Goal: Task Accomplishment & Management: Manage account settings

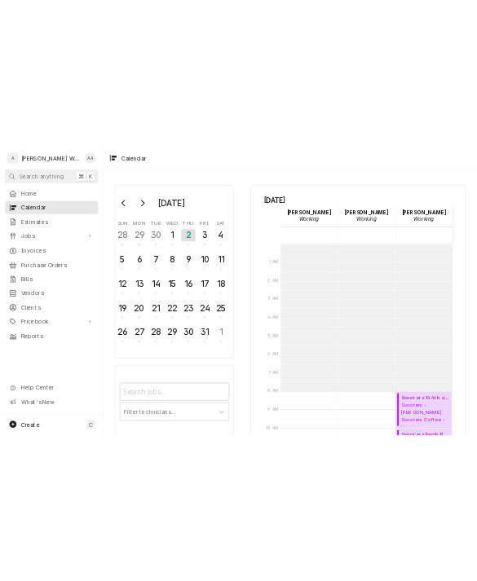
scroll to position [297, 0]
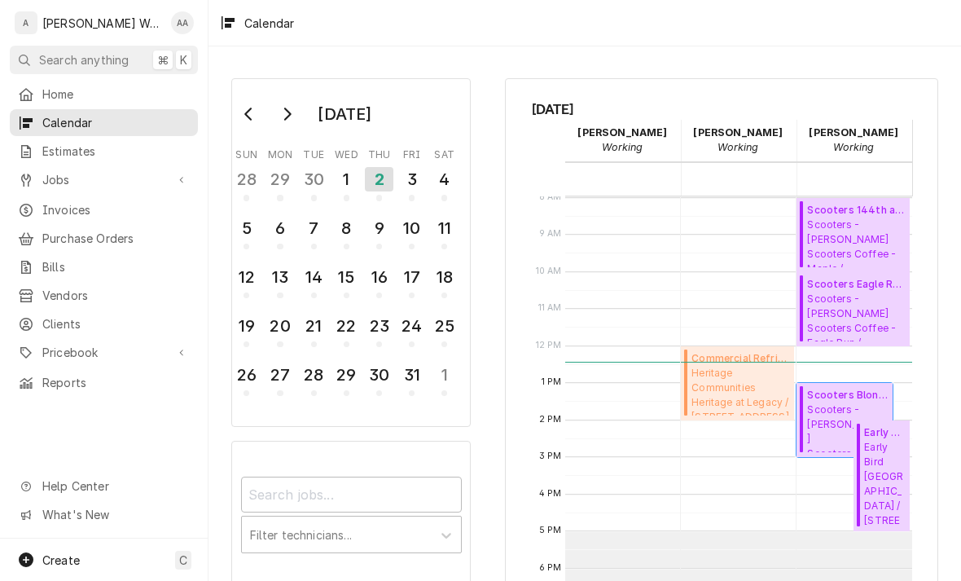
click at [828, 418] on span "Scooters - Robert Brownell Scooters Coffee - Blondo / 11975 Blondo Street, Omah…" at bounding box center [847, 428] width 81 height 50
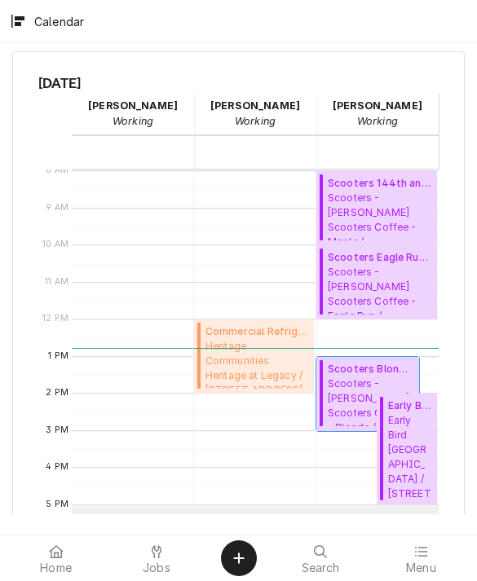
scroll to position [682, 0]
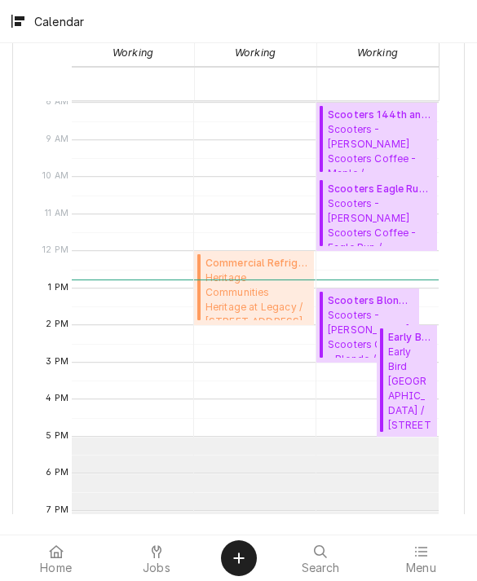
click at [415, 561] on span "Menu" at bounding box center [421, 567] width 30 height 13
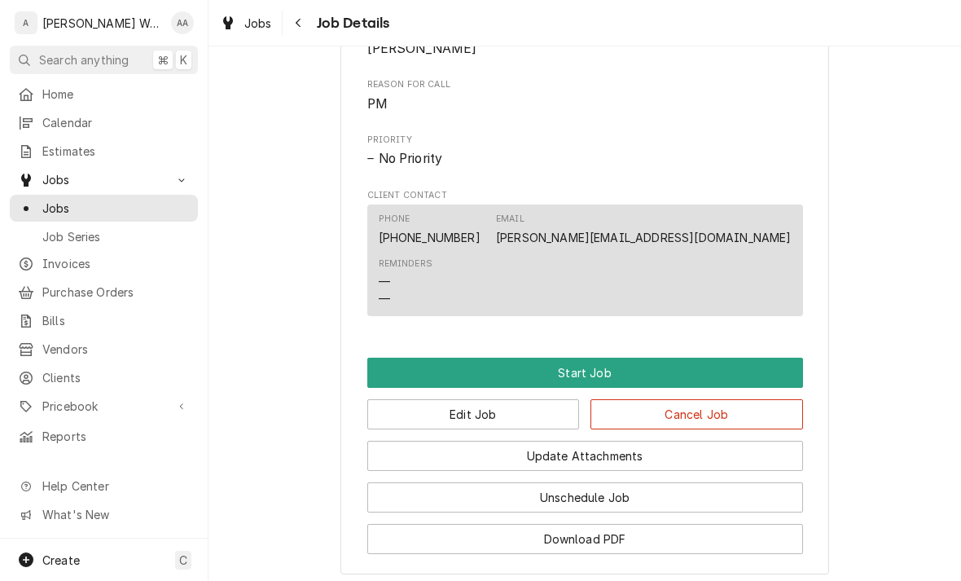
scroll to position [794, 0]
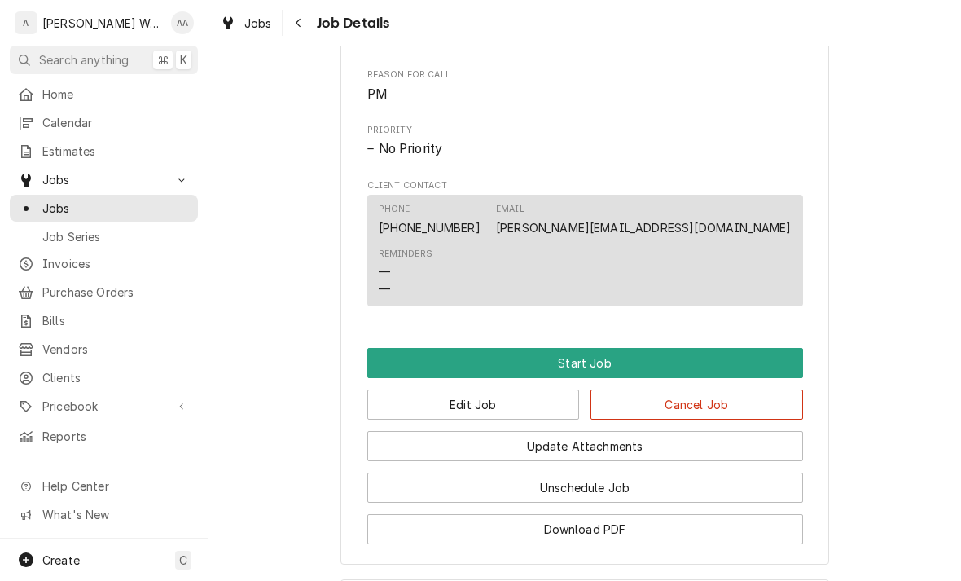
click at [763, 348] on button "Start Job" at bounding box center [585, 363] width 436 height 30
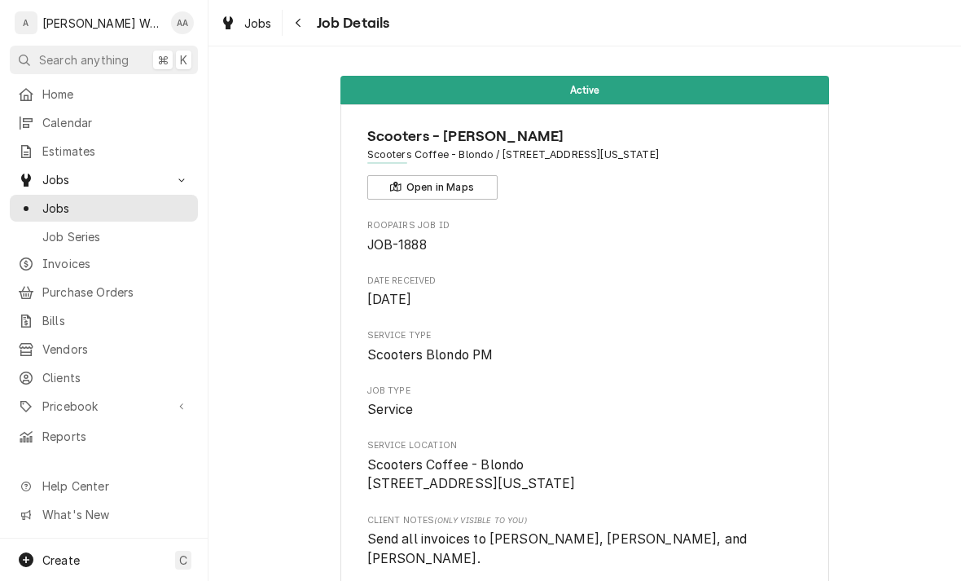
click at [47, 174] on span "Jobs" at bounding box center [103, 179] width 123 height 17
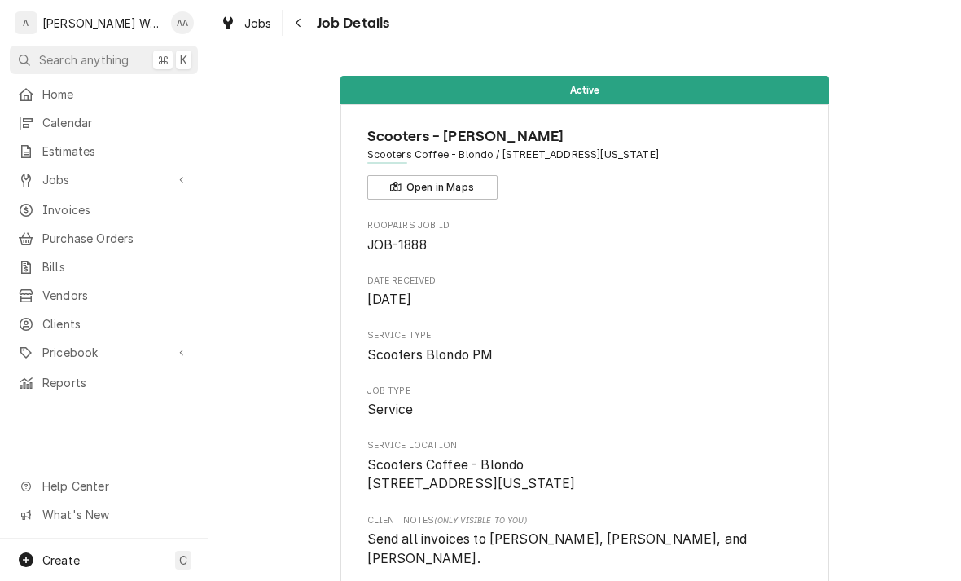
click at [53, 179] on span "Jobs" at bounding box center [103, 179] width 123 height 17
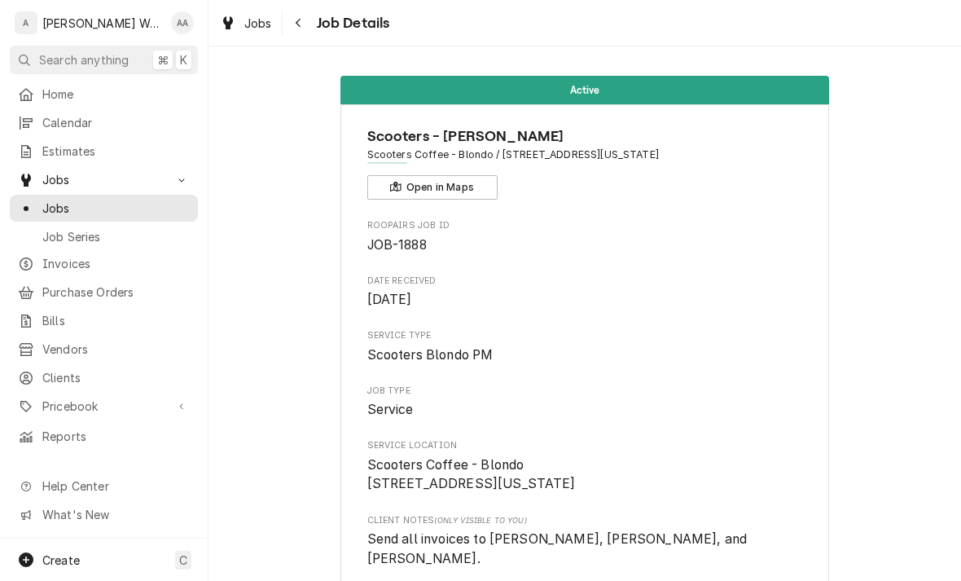
click at [55, 209] on span "Jobs" at bounding box center [115, 208] width 147 height 17
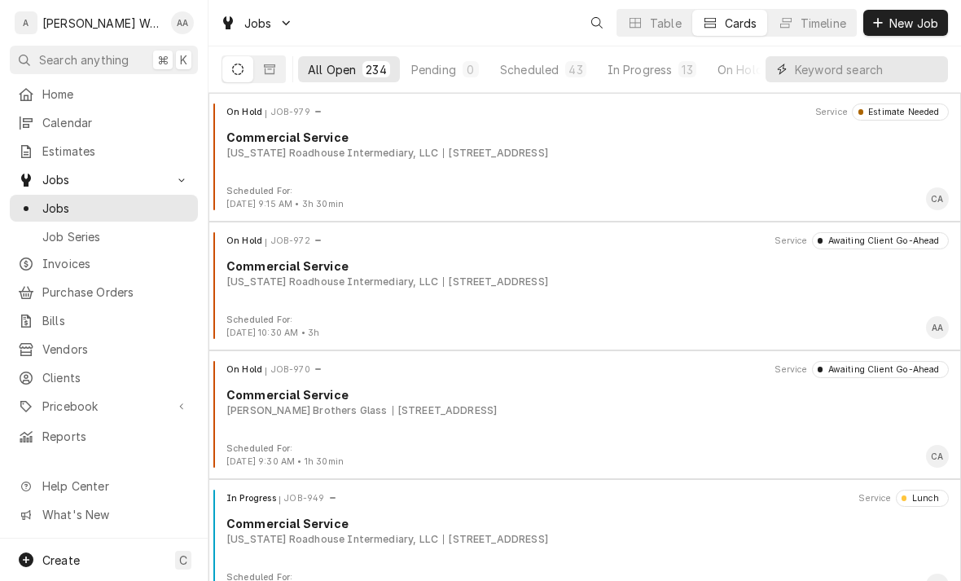
click at [885, 79] on input "Dynamic Content Wrapper" at bounding box center [867, 69] width 145 height 26
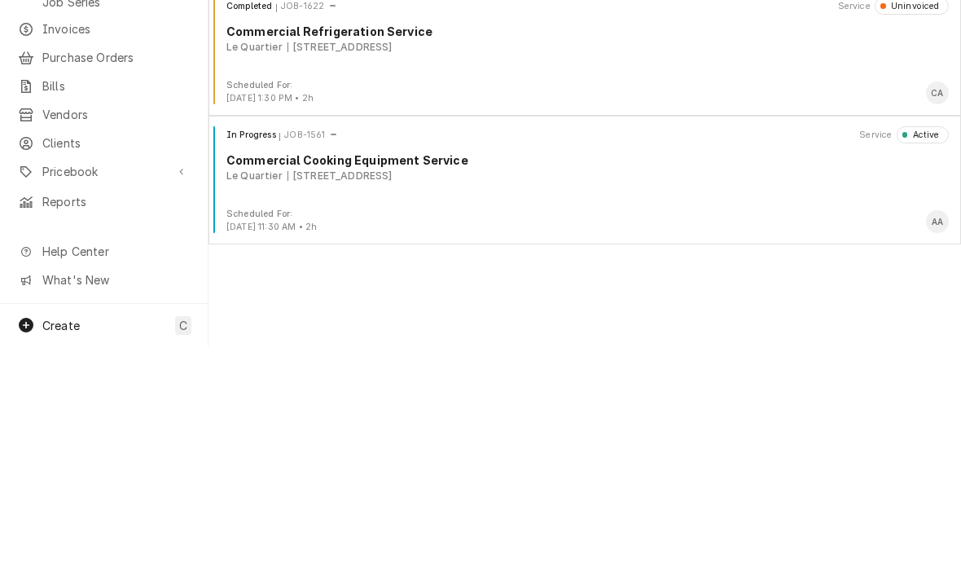
type input "Le quart"
click at [271, 361] on div "In Progress JOB-1561 Service Active Commercial Cooking Equipment Service Le Qua…" at bounding box center [585, 401] width 740 height 81
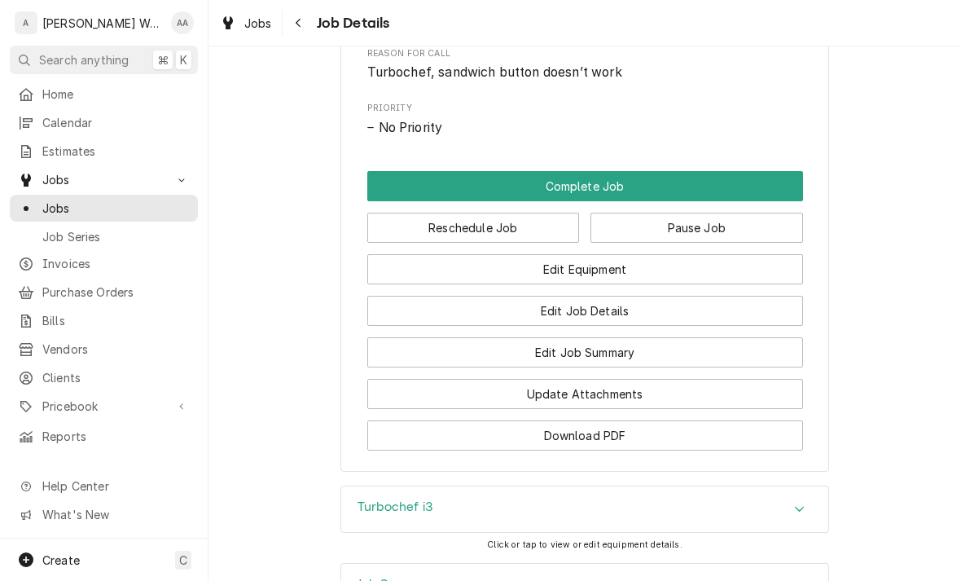
scroll to position [992, 0]
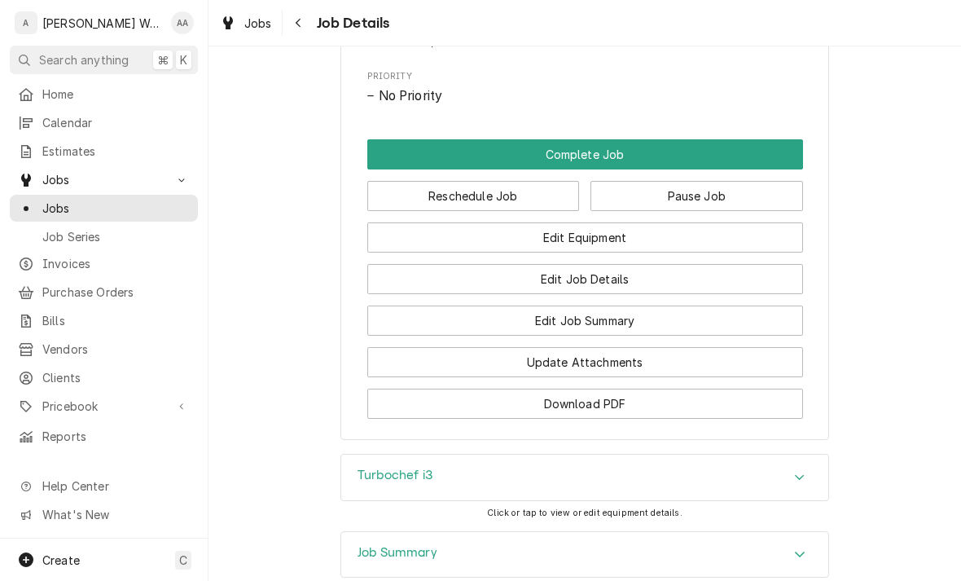
click at [754, 233] on button "Edit Equipment" at bounding box center [585, 237] width 436 height 30
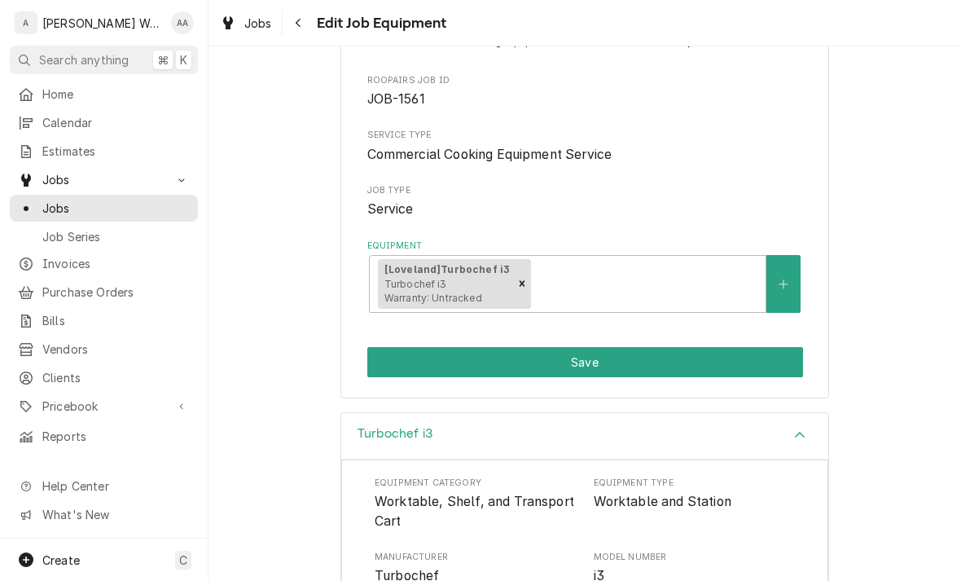
scroll to position [137, 0]
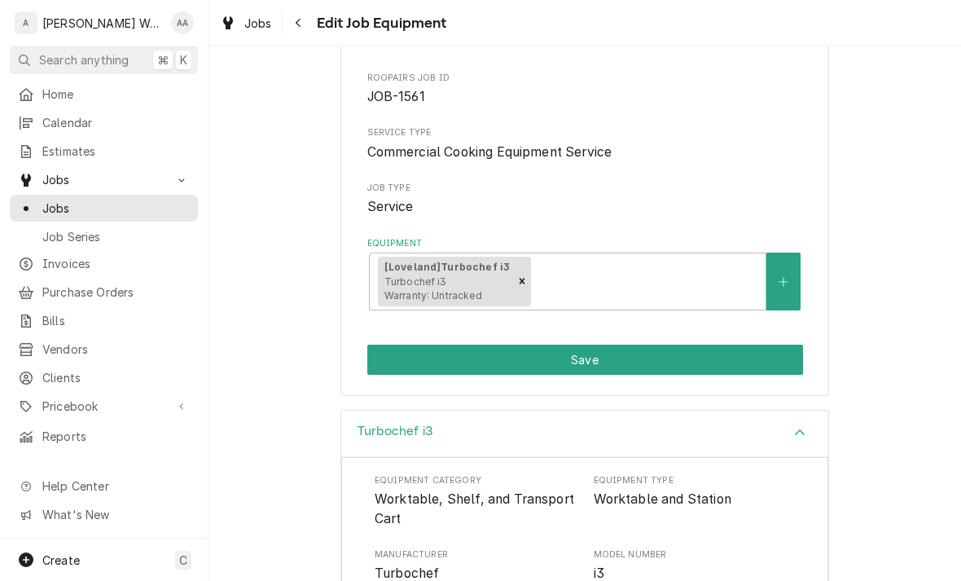
click at [736, 347] on button "Save" at bounding box center [585, 360] width 436 height 30
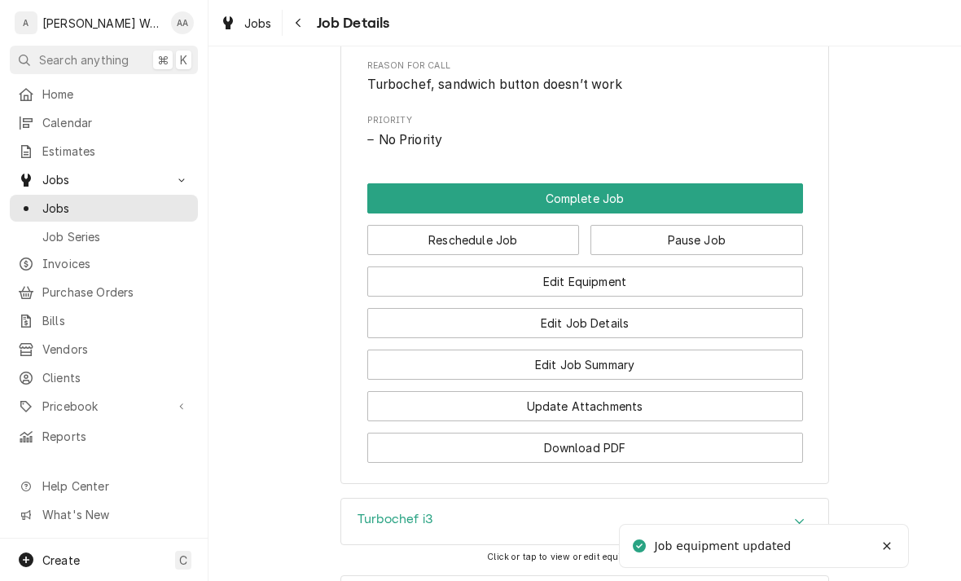
scroll to position [951, 0]
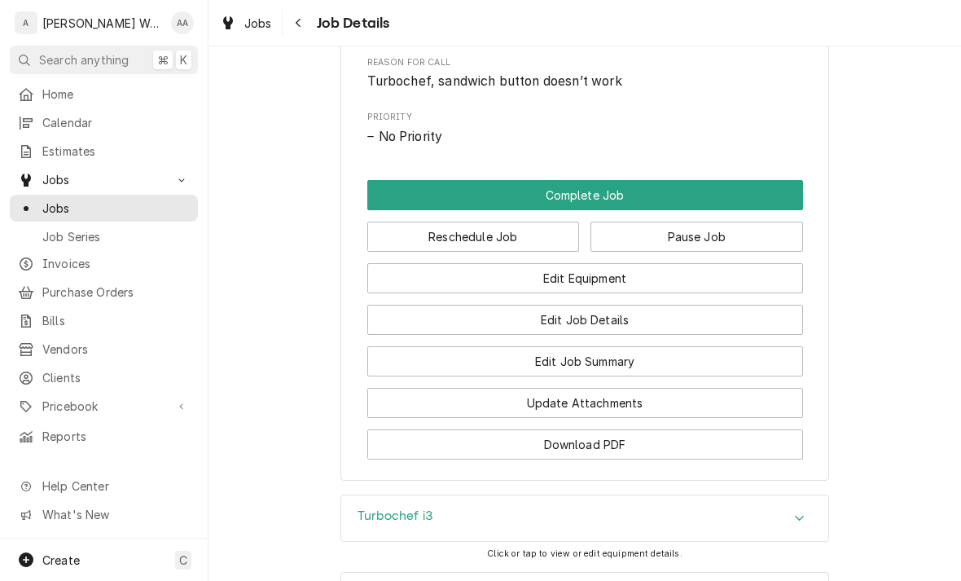
click at [745, 369] on button "Edit Job Summary" at bounding box center [585, 361] width 436 height 30
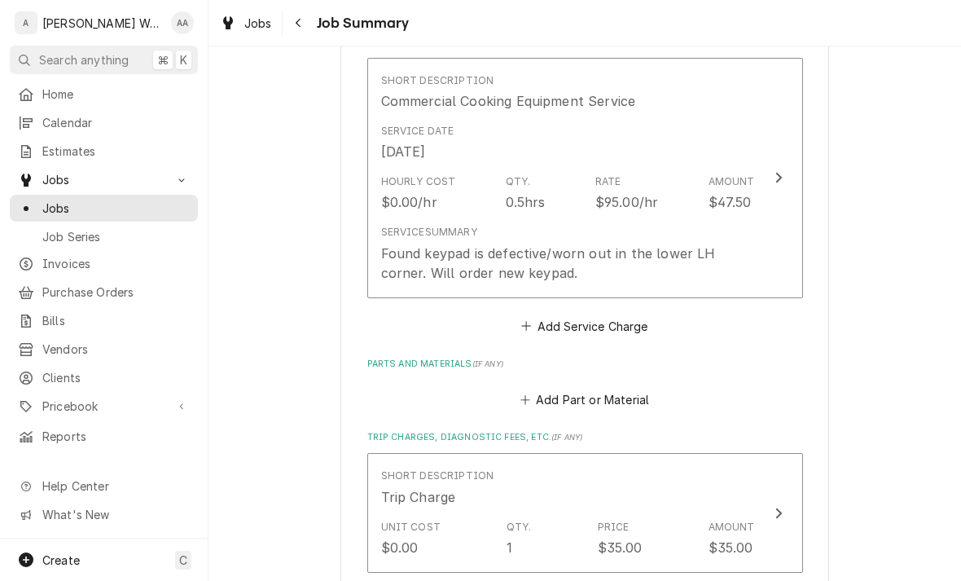
scroll to position [418, 0]
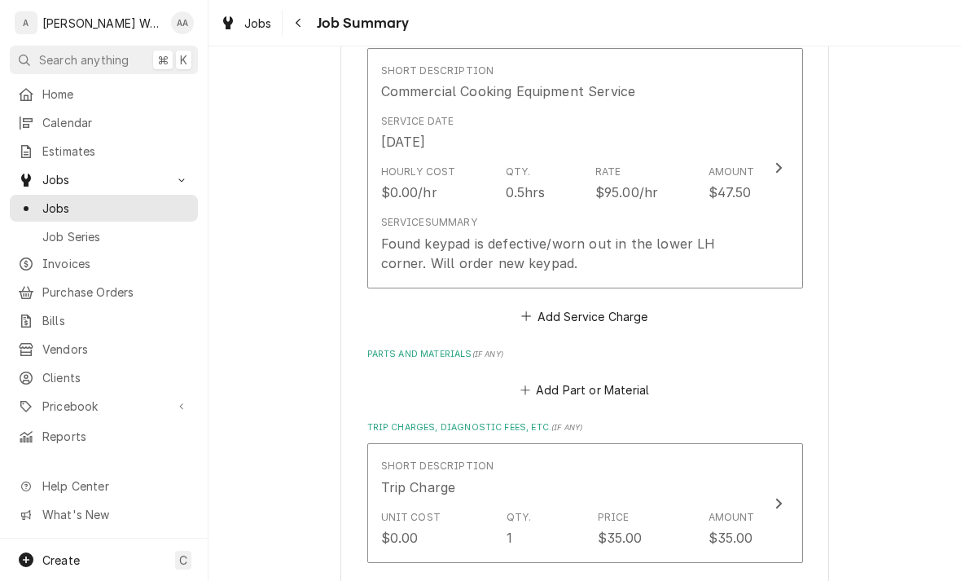
click at [755, 253] on button "Short Description Commercial Cooking Equipment Service Service Date Jun 26, 202…" at bounding box center [585, 168] width 436 height 240
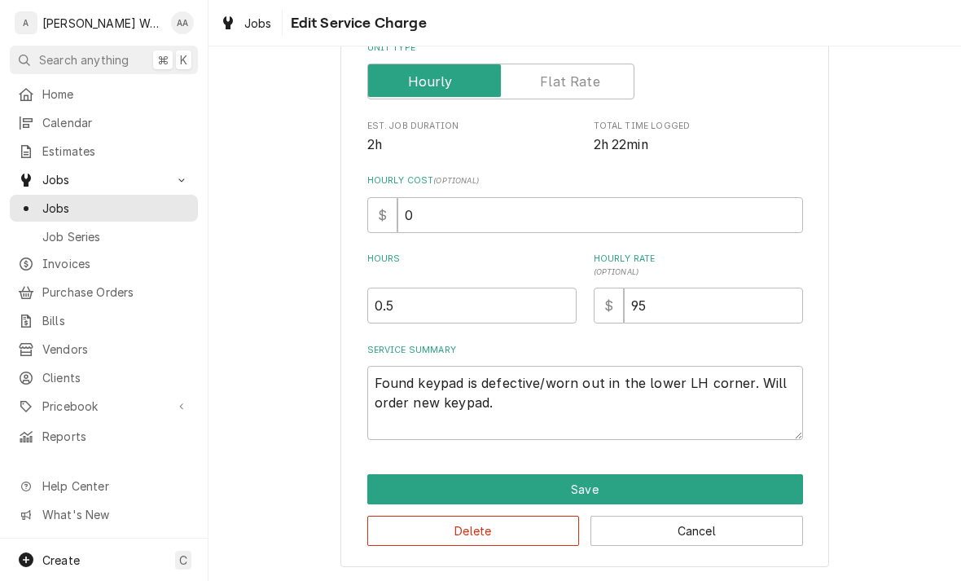
scroll to position [224, 0]
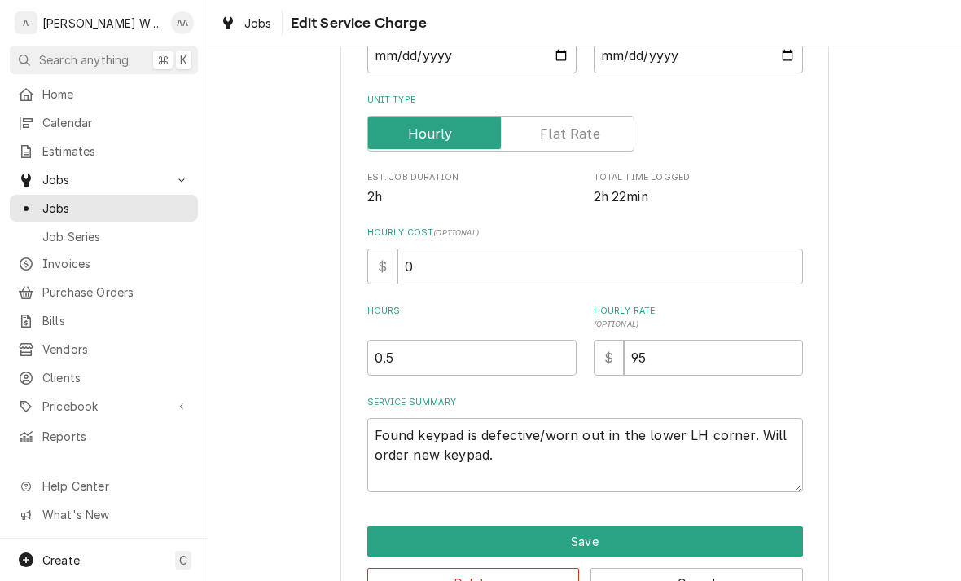
type textarea "x"
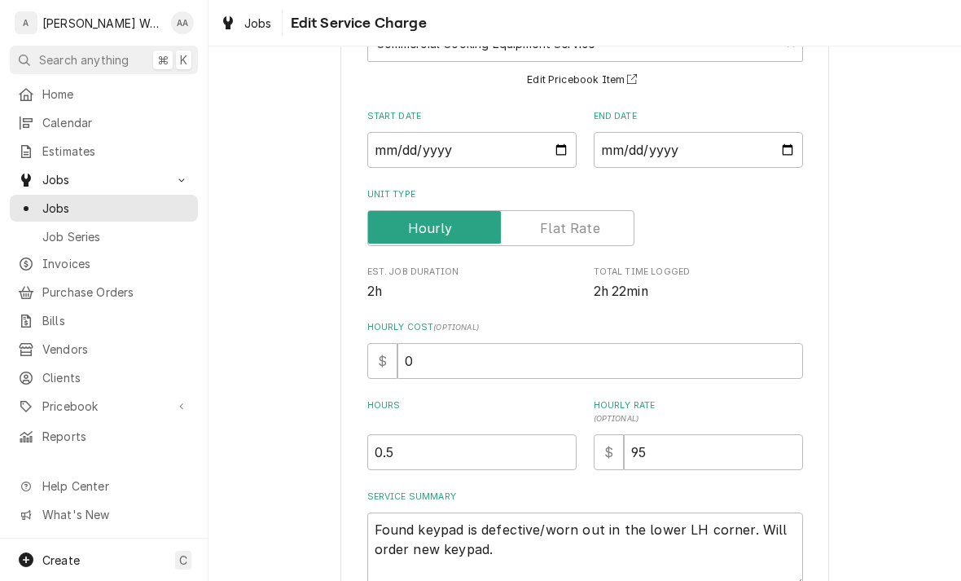
scroll to position [144, 0]
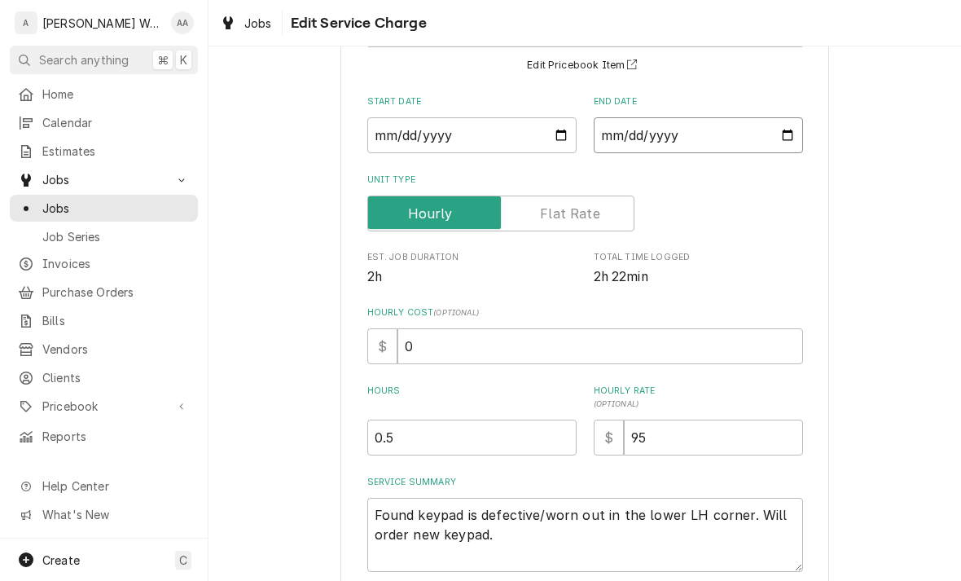
click at [769, 127] on input "2025-06-26" at bounding box center [698, 135] width 209 height 36
type input "2025-10-02"
type textarea "x"
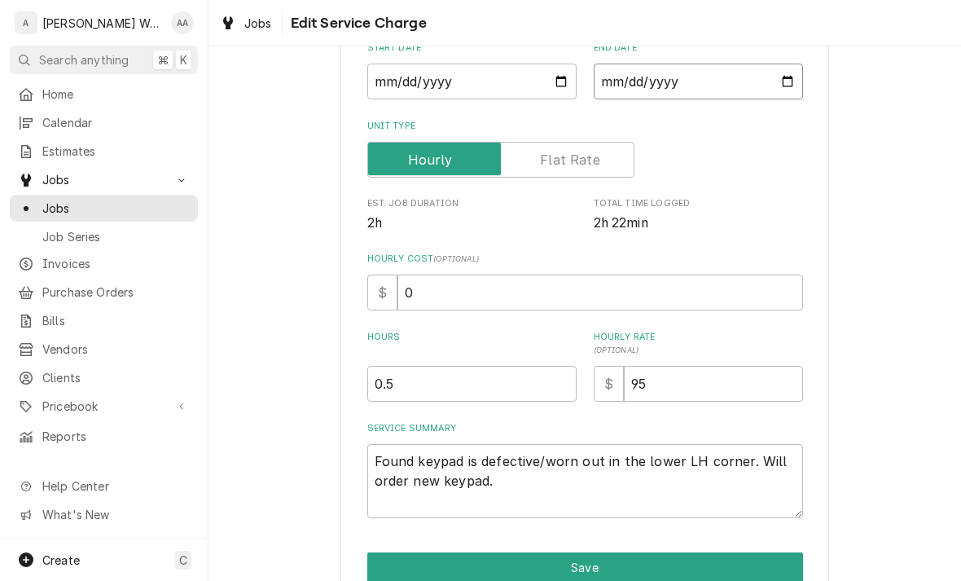
scroll to position [200, 0]
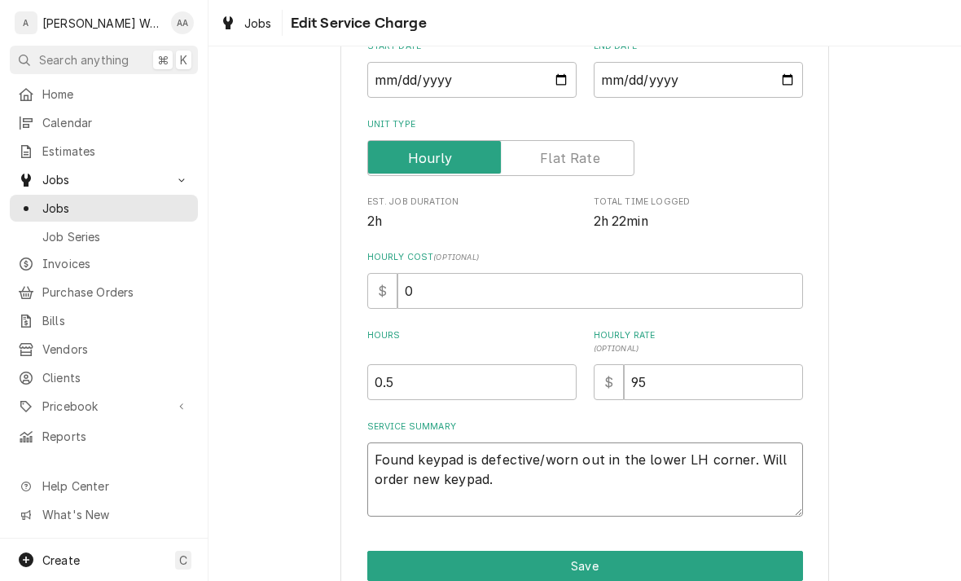
click at [702, 489] on textarea "Found keypad is defective/worn out in the lower LH corner. Will order new keypa…" at bounding box center [585, 479] width 436 height 74
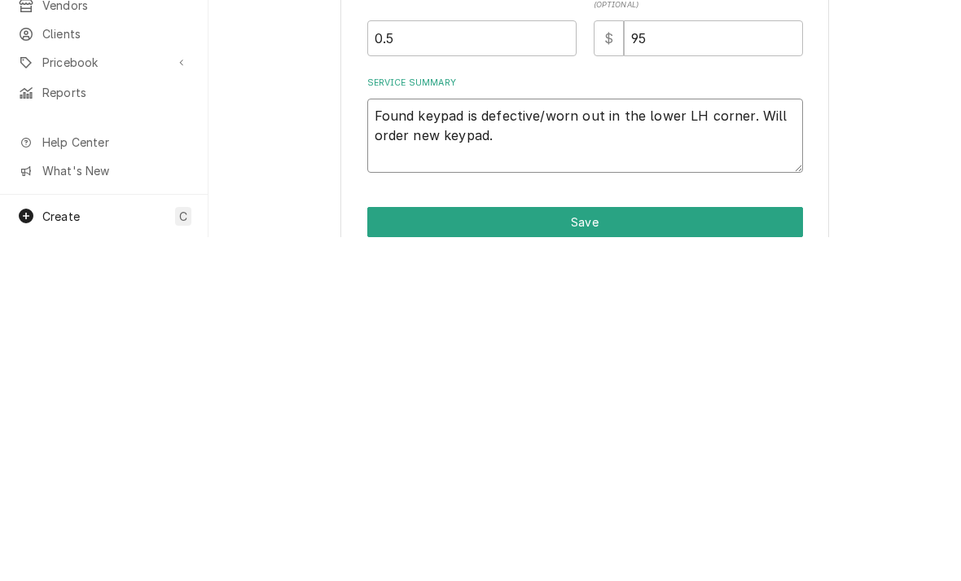
type textarea "Found keypad is defective/worn out in the lower LH corner. Will order new keypa…"
type textarea "x"
type textarea "Found keypad is defective/worn out in the lower LH corner. Will order new keypa…"
type textarea "x"
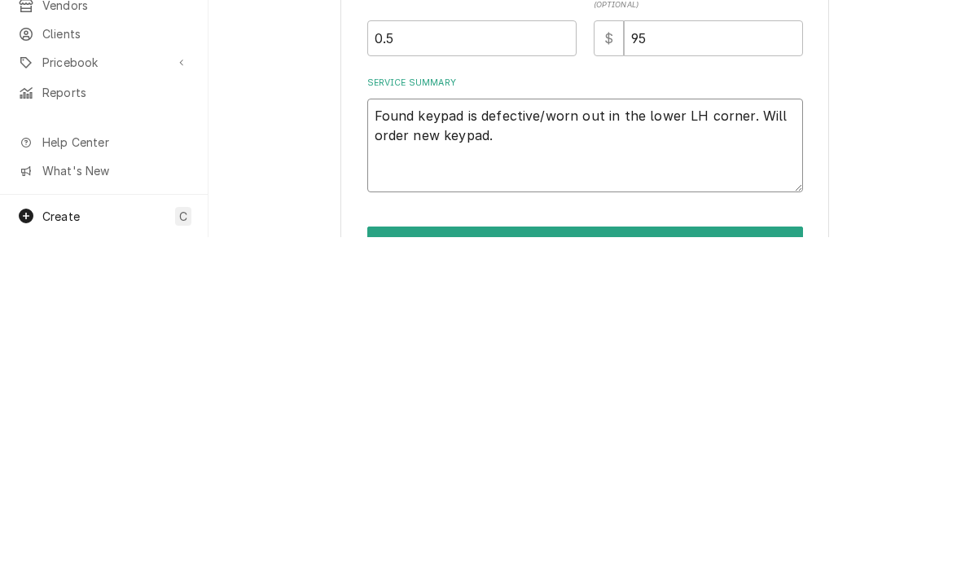
type textarea "Found keypad is defective/worn out in the lower LH corner. Will order new keypa…"
type textarea "x"
type textarea "Found keypad is defective/worn out in the lower LH corner. Will order new keypa…"
type textarea "x"
type textarea "Found keypad is defective/worn out in the lower LH corner. Will order new keypa…"
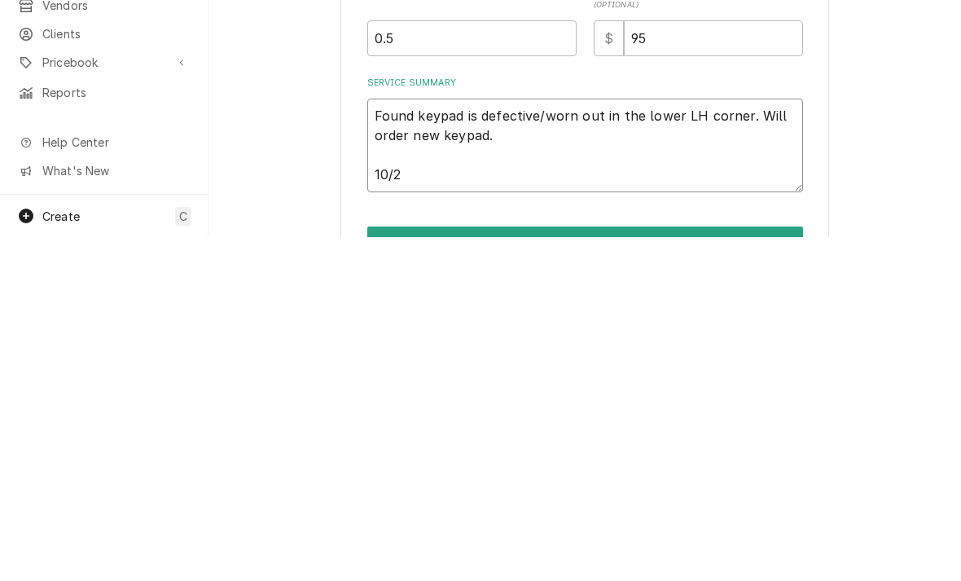
type textarea "x"
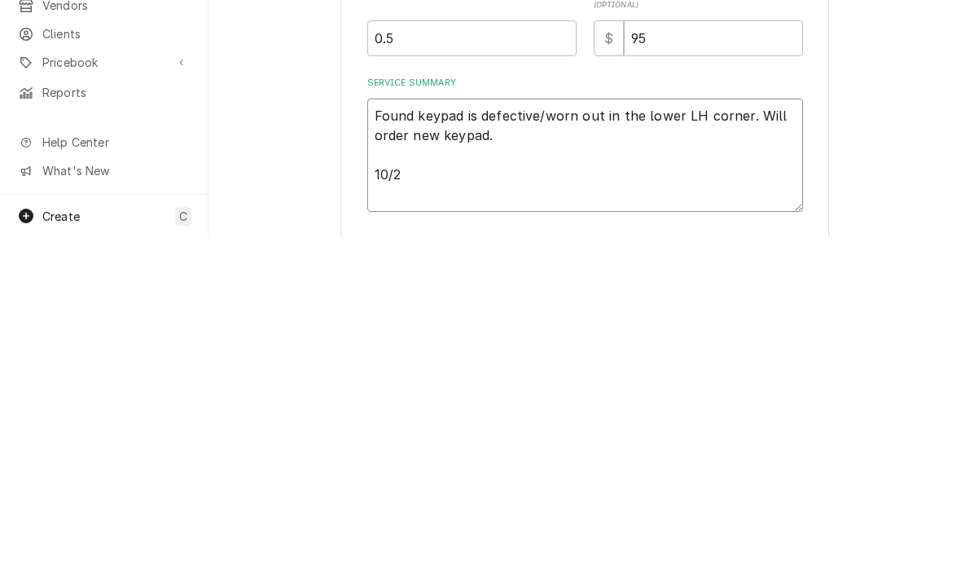
type textarea "Found keypad is defective/worn out in the lower LH corner. Will order new keypa…"
type textarea "x"
type textarea "Found keypad is defective/worn out in the lower LH corner. Will order new keypa…"
type textarea "x"
type textarea "Found keypad is defective/worn out in the lower LH corner. Will order new keypa…"
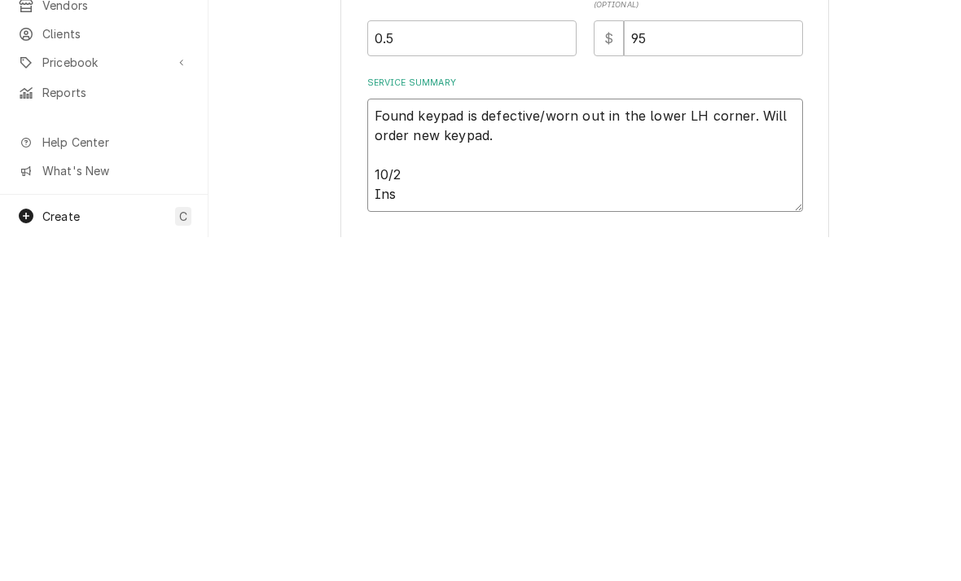
type textarea "x"
type textarea "Found keypad is defective/worn out in the lower LH corner. Will order new keypa…"
type textarea "x"
type textarea "Found keypad is defective/worn out in the lower LH corner. Will order new keypa…"
type textarea "x"
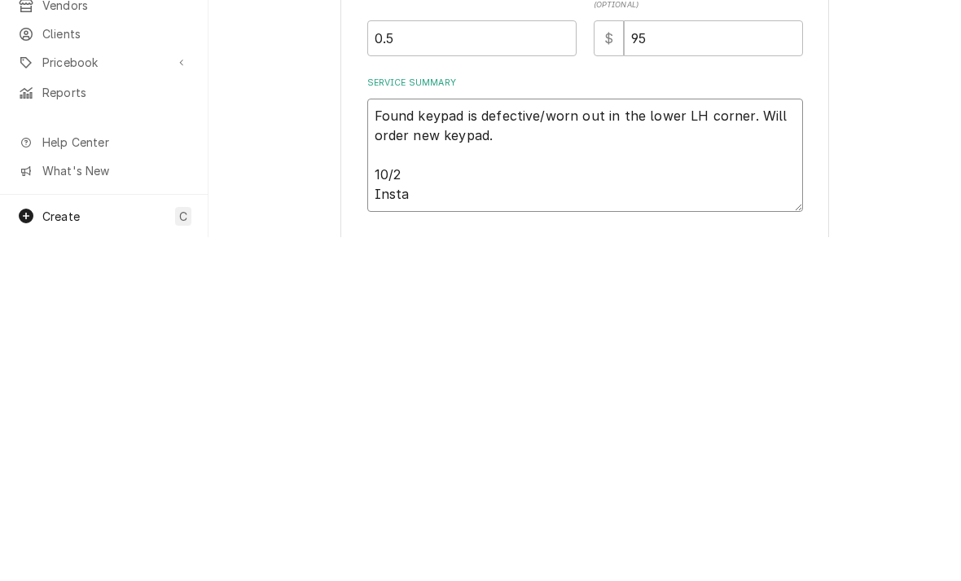
type textarea "Found keypad is defective/worn out in the lower LH corner. Will order new keypa…"
type textarea "x"
type textarea "Found keypad is defective/worn out in the lower LH corner. Will order new keypa…"
type textarea "x"
type textarea "Found keypad is defective/worn out in the lower LH corner. Will order new keypa…"
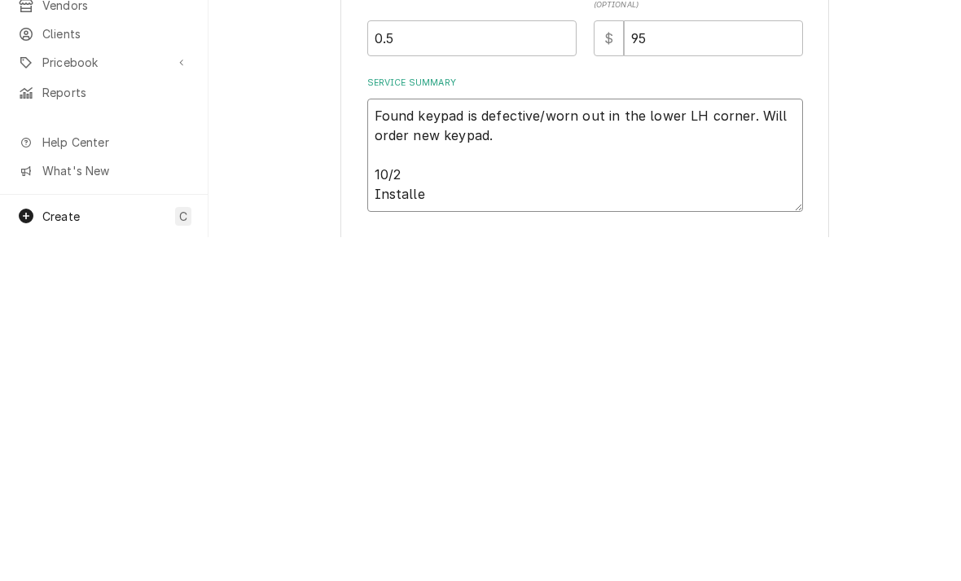
type textarea "x"
type textarea "Found keypad is defective/worn out in the lower LH corner. Will order new keypa…"
type textarea "x"
type textarea "Found keypad is defective/worn out in the lower LH corner. Will order new keypa…"
type textarea "x"
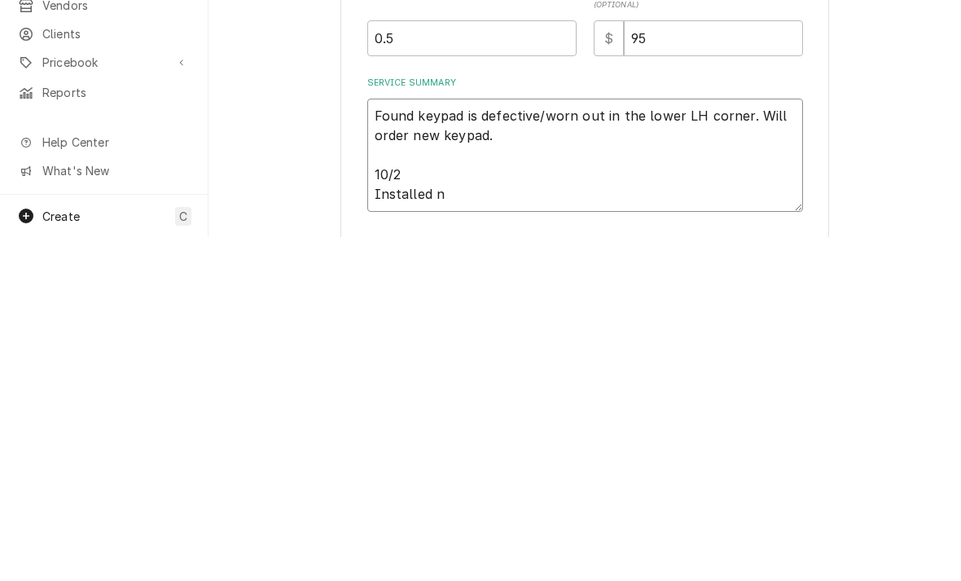
type textarea "Found keypad is defective/worn out in the lower LH corner. Will order new keypa…"
type textarea "x"
type textarea "Found keypad is defective/worn out in the lower LH corner. Will order new keypa…"
type textarea "x"
type textarea "Found keypad is defective/worn out in the lower LH corner. Will order new keypa…"
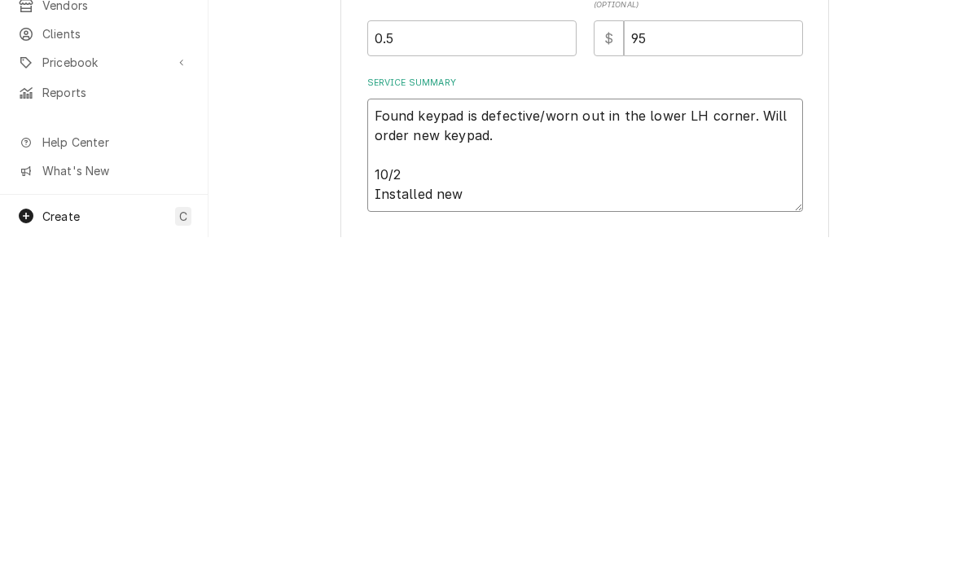
type textarea "x"
type textarea "Found keypad is defective/worn out in the lower LH corner. Will order new keypa…"
type textarea "x"
type textarea "Found keypad is defective/worn out in the lower LH corner. Will order new keypa…"
type textarea "x"
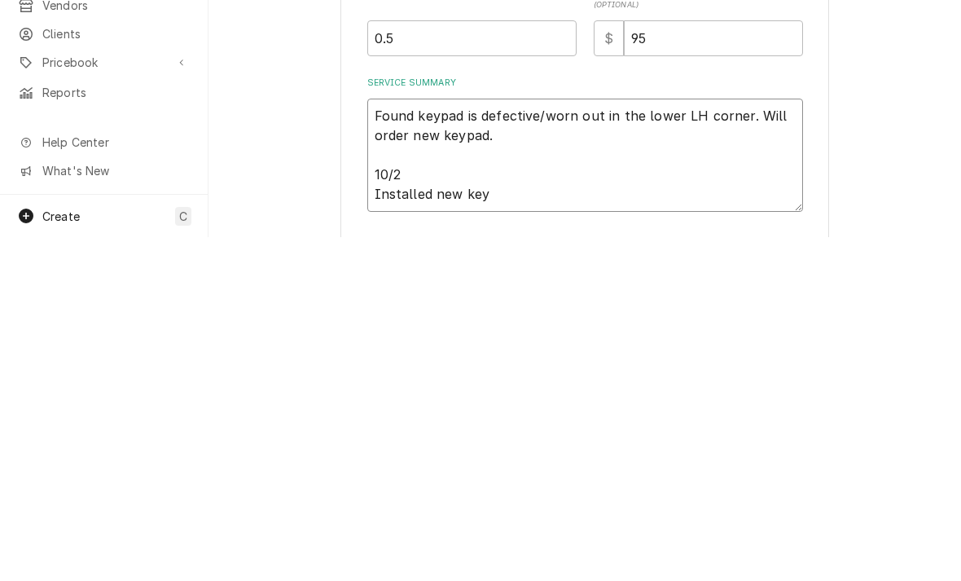
type textarea "Found keypad is defective/worn out in the lower LH corner. Will order new keypa…"
type textarea "x"
type textarea "Found keypad is defective/worn out in the lower LH corner. Will order new keypa…"
type textarea "x"
type textarea "Found keypad is defective/worn out in the lower LH corner. Will order new keypa…"
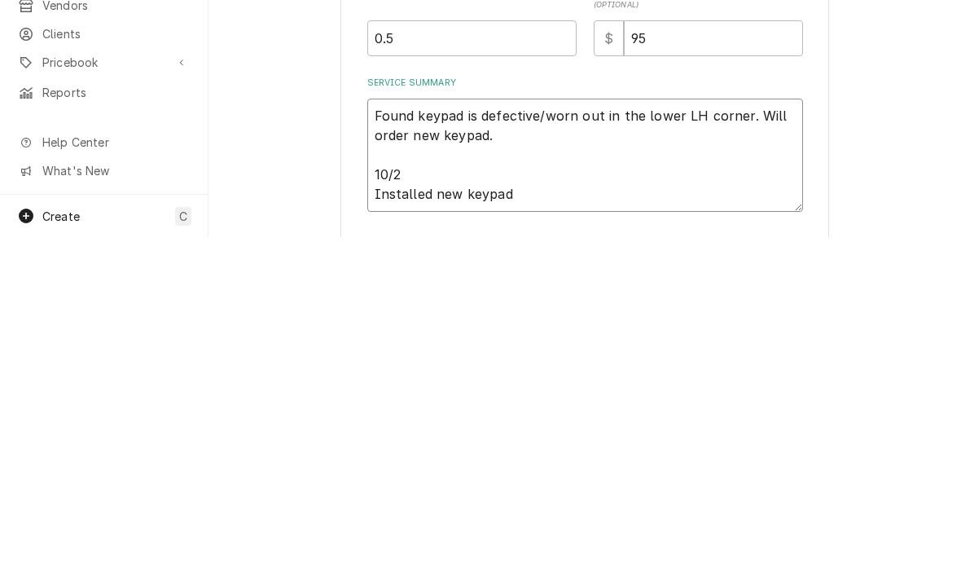
type textarea "x"
type textarea "Found keypad is defective/worn out in the lower LH corner. Will order new keypa…"
type textarea "x"
type textarea "Found keypad is defective/worn out in the lower LH corner. Will order new keypa…"
type textarea "x"
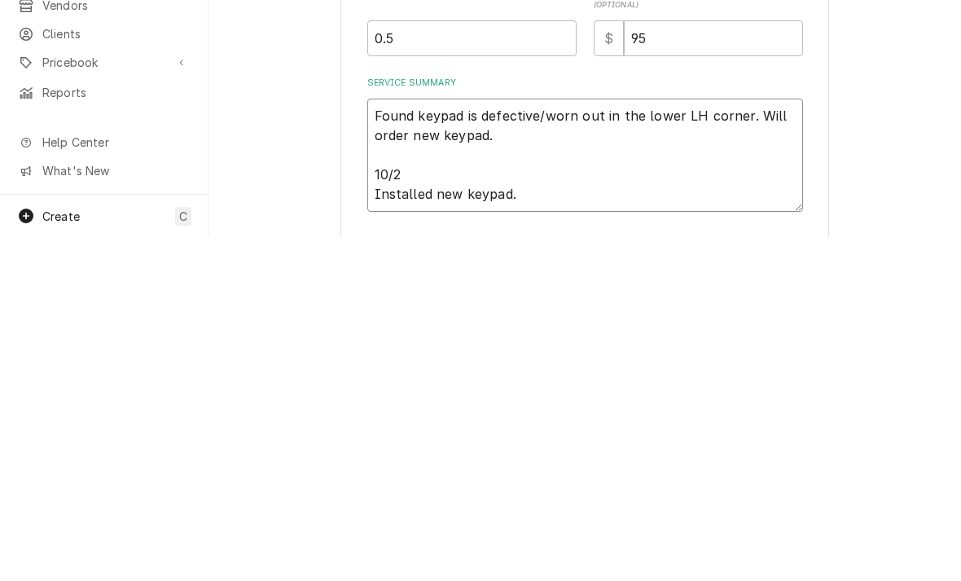
type textarea "Found keypad is defective/worn out in the lower LH corner. Will order new keypa…"
type textarea "x"
type textarea "Found keypad is defective/worn out in the lower LH corner. Will order new keypa…"
type textarea "x"
type textarea "Found keypad is defective/worn out in the lower LH corner. Will order new keypa…"
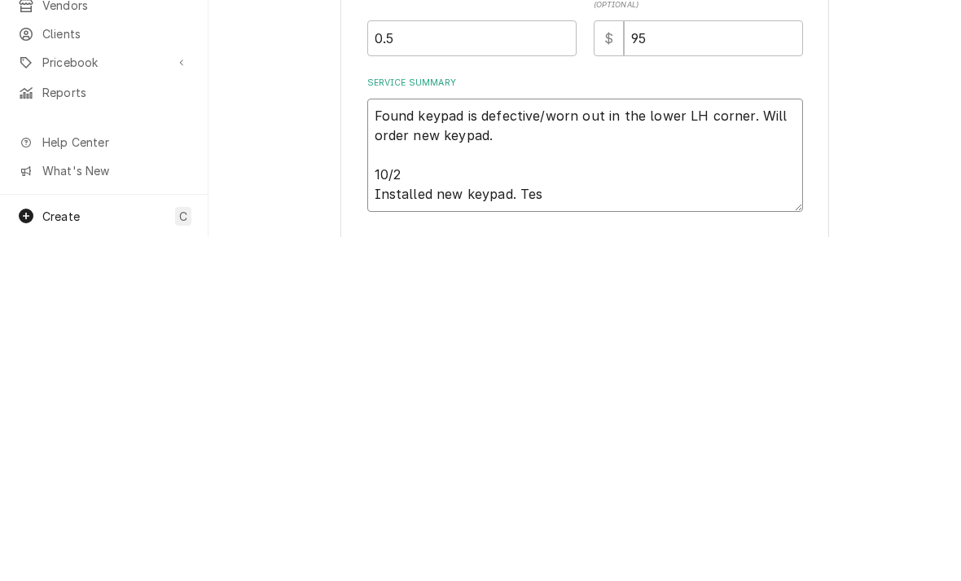
type textarea "x"
type textarea "Found keypad is defective/worn out in the lower LH corner. Will order new keypa…"
type textarea "x"
type textarea "Found keypad is defective/worn out in the lower LH corner. Will order new keypa…"
type textarea "x"
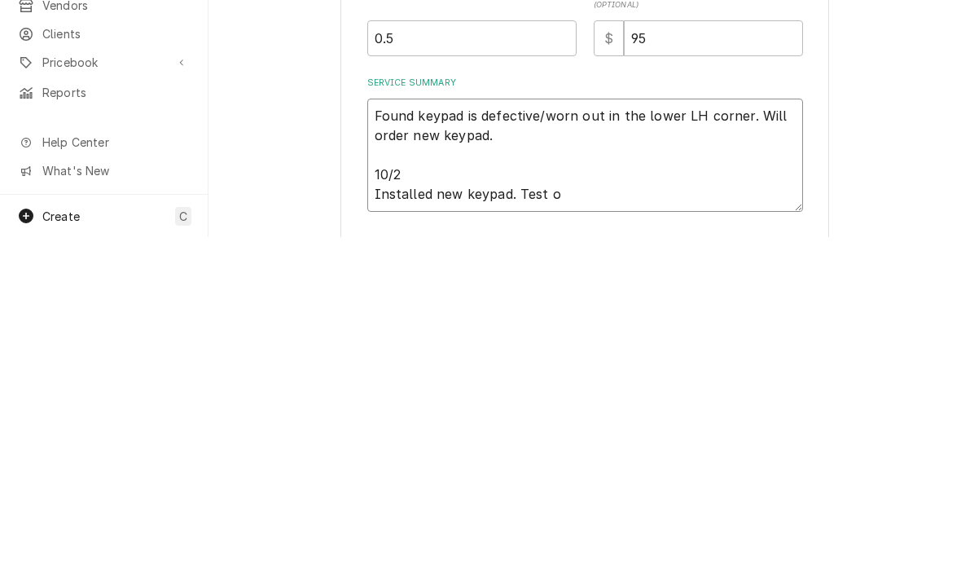
type textarea "Found keypad is defective/worn out in the lower LH corner. Will order new keypa…"
type textarea "x"
type textarea "Found keypad is defective/worn out in the lower LH corner. Will order new keypa…"
type textarea "x"
type textarea "Found keypad is defective/worn out in the lower LH corner. Will order new keypa…"
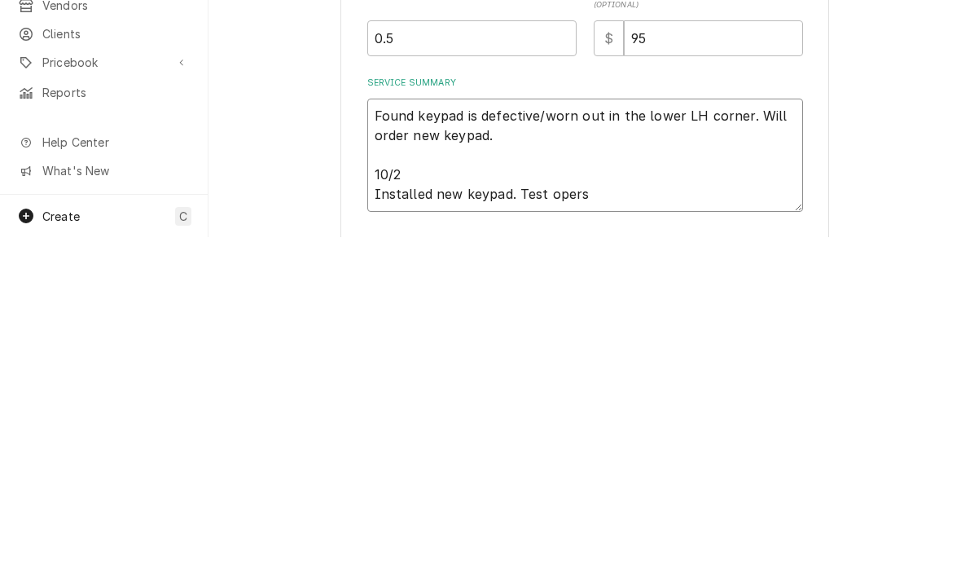
type textarea "x"
type textarea "Found keypad is defective/worn out in the lower LH corner. Will order new keypa…"
type textarea "x"
type textarea "Found keypad is defective/worn out in the lower LH corner. Will order new keypa…"
type textarea "x"
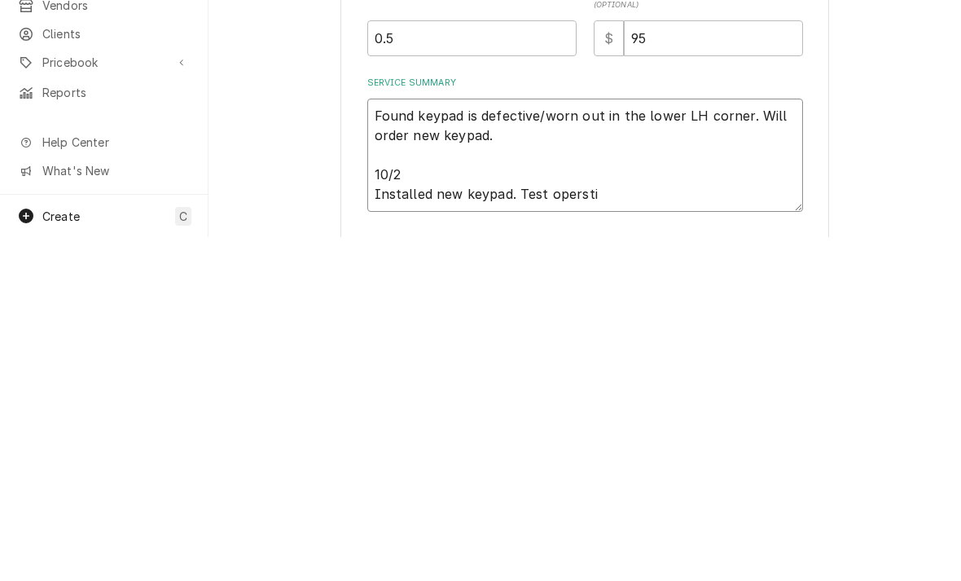
type textarea "Found keypad is defective/worn out in the lower LH corner. Will order new keypa…"
type textarea "x"
type textarea "Found keypad is defective/worn out in the lower LH corner. Will order new keypa…"
type textarea "x"
type textarea "Found keypad is defective/worn out in the lower LH corner. Will order new keypa…"
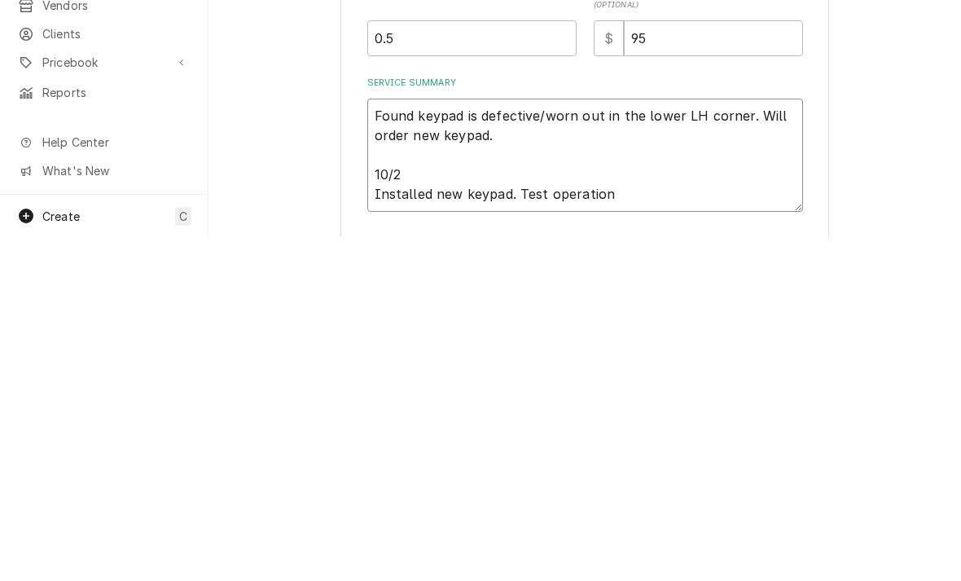
type textarea "x"
type textarea "Found keypad is defective/worn out in the lower LH corner. Will order new keypa…"
type textarea "x"
type textarea "Found keypad is defective/worn out in the lower LH corner. Will order new keypa…"
type textarea "x"
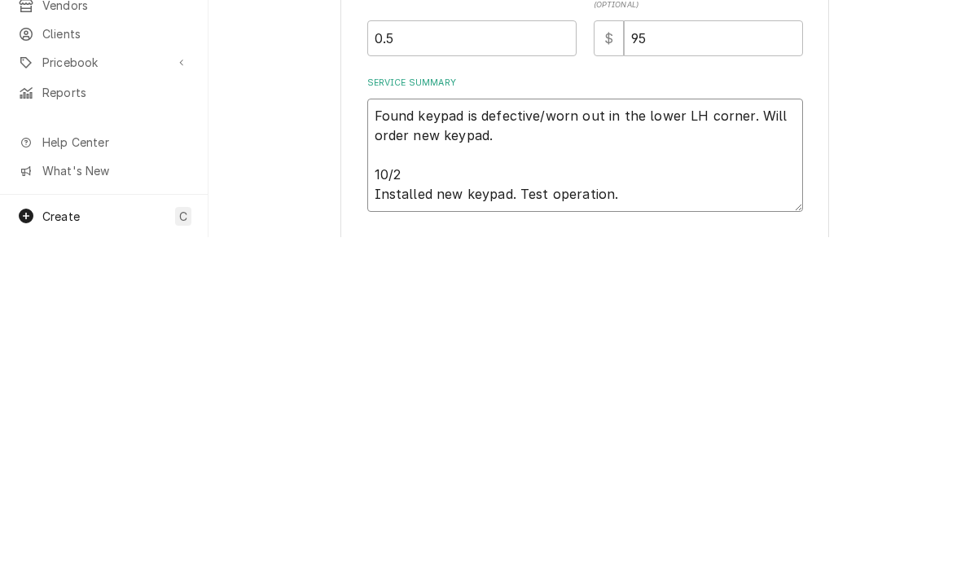
type textarea "Found keypad is defective/worn out in the lower LH corner. Will order new keypa…"
type textarea "x"
type textarea "Found keypad is defective/worn out in the lower LH corner. Will order new keypa…"
type textarea "x"
type textarea "Found keypad is defective/worn out in the lower LH corner. Will order new keypa…"
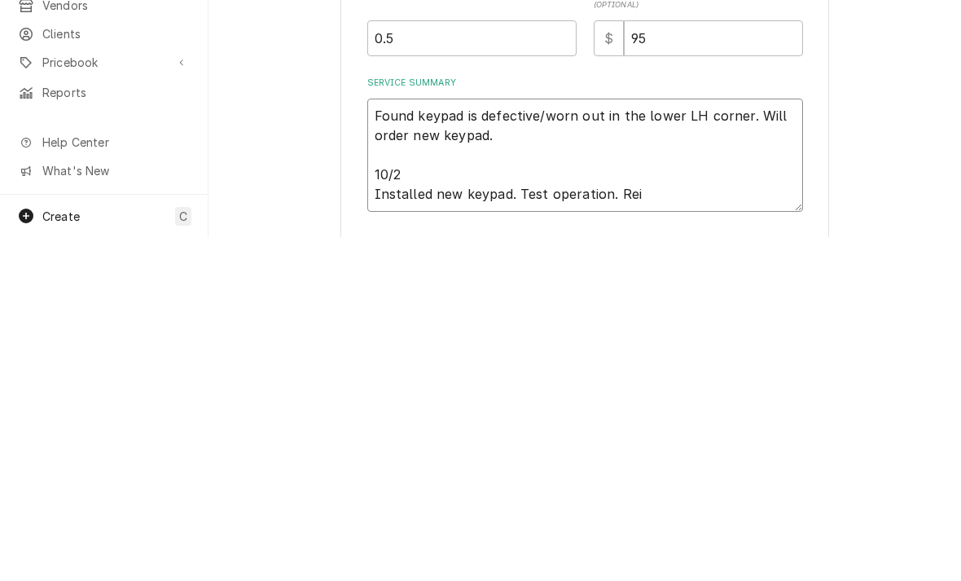
type textarea "x"
type textarea "Found keypad is defective/worn out in the lower LH corner. Will order new keypa…"
type textarea "x"
type textarea "Found keypad is defective/worn out in the lower LH corner. Will order new keypa…"
type textarea "x"
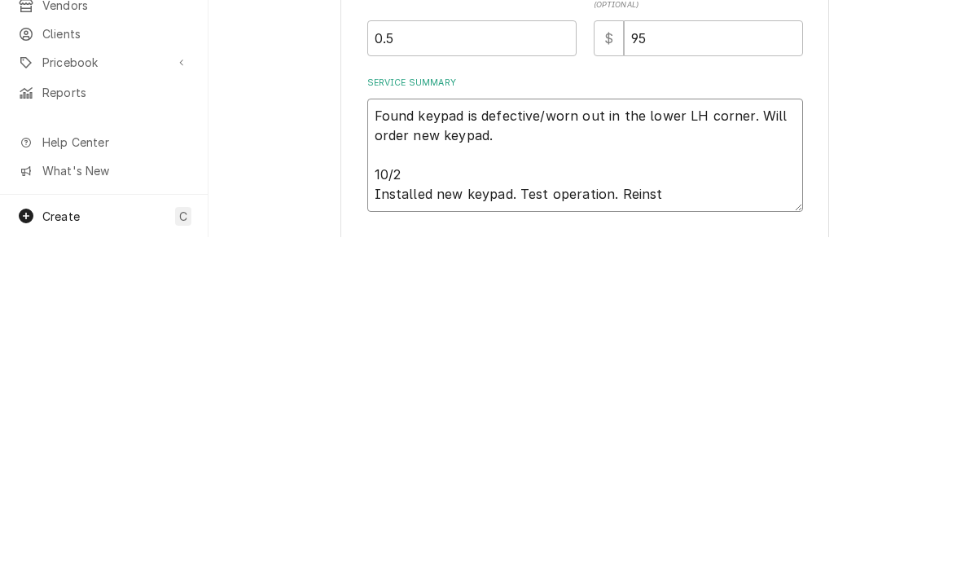
type textarea "Found keypad is defective/worn out in the lower LH corner. Will order new keypa…"
type textarea "x"
type textarea "Found keypad is defective/worn out in the lower LH corner. Will order new keypa…"
type textarea "x"
type textarea "Found keypad is defective/worn out in the lower LH corner. Will order new keypa…"
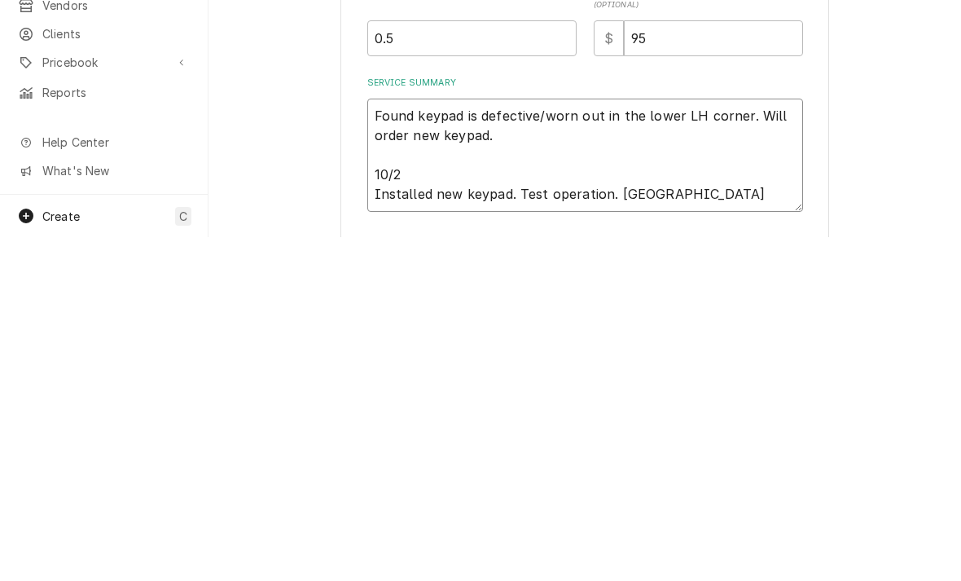
type textarea "x"
type textarea "Found keypad is defective/worn out in the lower LH corner. Will order new keypa…"
type textarea "x"
type textarea "Found keypad is defective/worn out in the lower LH corner. Will order new keypa…"
type textarea "x"
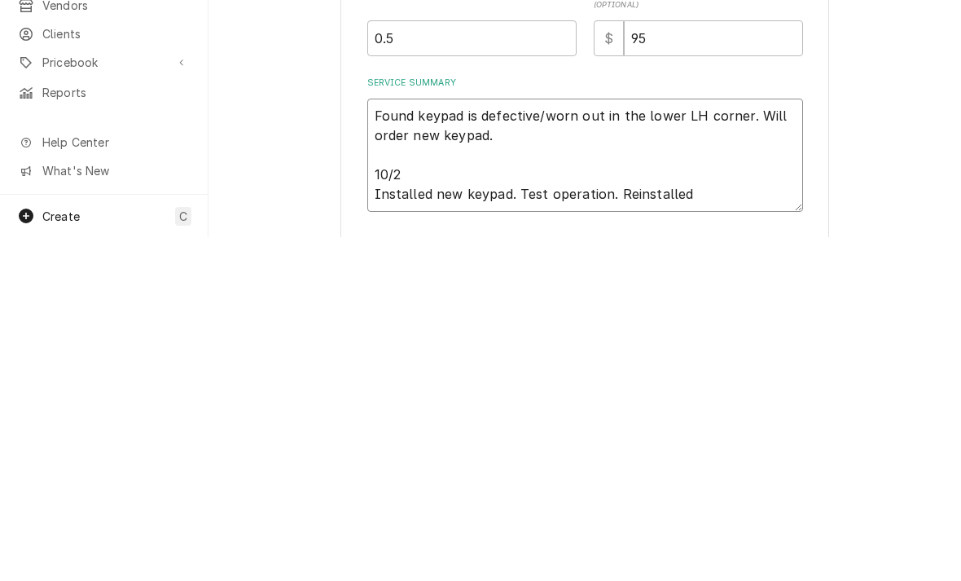
type textarea "Found keypad is defective/worn out in the lower LH corner. Will order new keypa…"
type textarea "x"
type textarea "Found keypad is defective/worn out in the lower LH corner. Will order new keypa…"
type textarea "x"
type textarea "Found keypad is defective/worn out in the lower LH corner. Will order new keypa…"
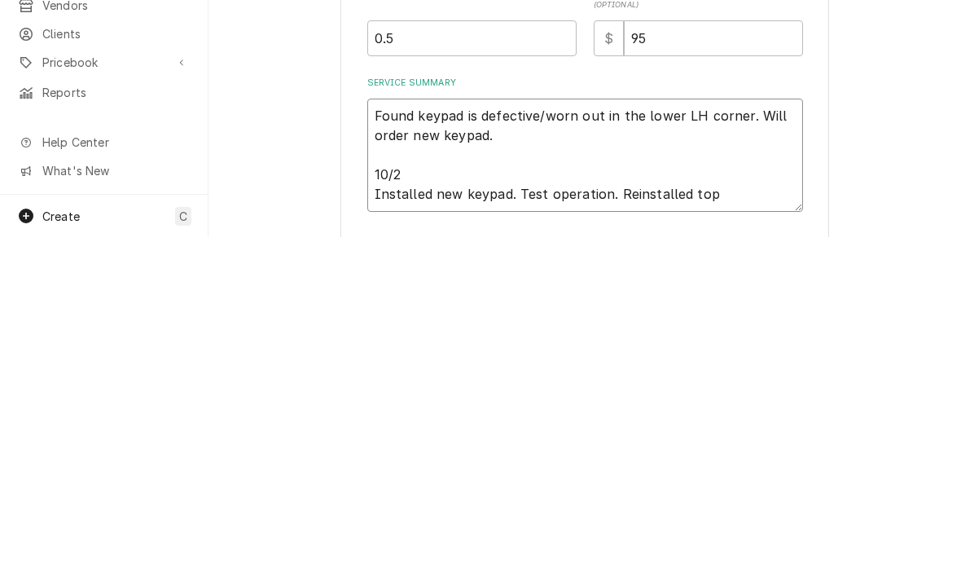
type textarea "x"
type textarea "Found keypad is defective/worn out in the lower LH corner. Will order new keypa…"
type textarea "x"
type textarea "Found keypad is defective/worn out in the lower LH corner. Will order new keypa…"
type textarea "x"
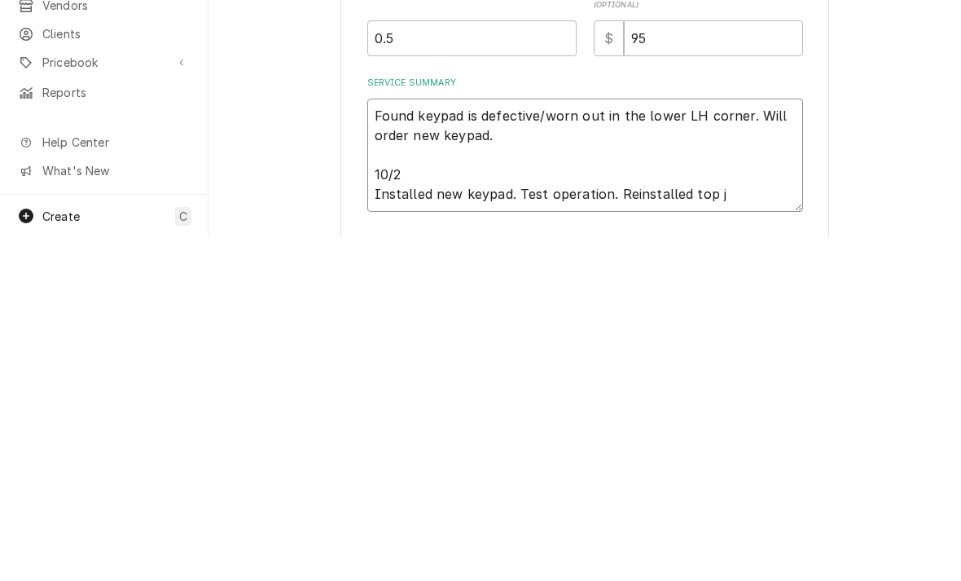
type textarea "Found keypad is defective/worn out in the lower LH corner. Will order new keypa…"
type textarea "x"
type textarea "Found keypad is defective/worn out in the lower LH corner. Will order new keypa…"
type textarea "x"
type textarea "Found keypad is defective/worn out in the lower LH corner. Will order new keypa…"
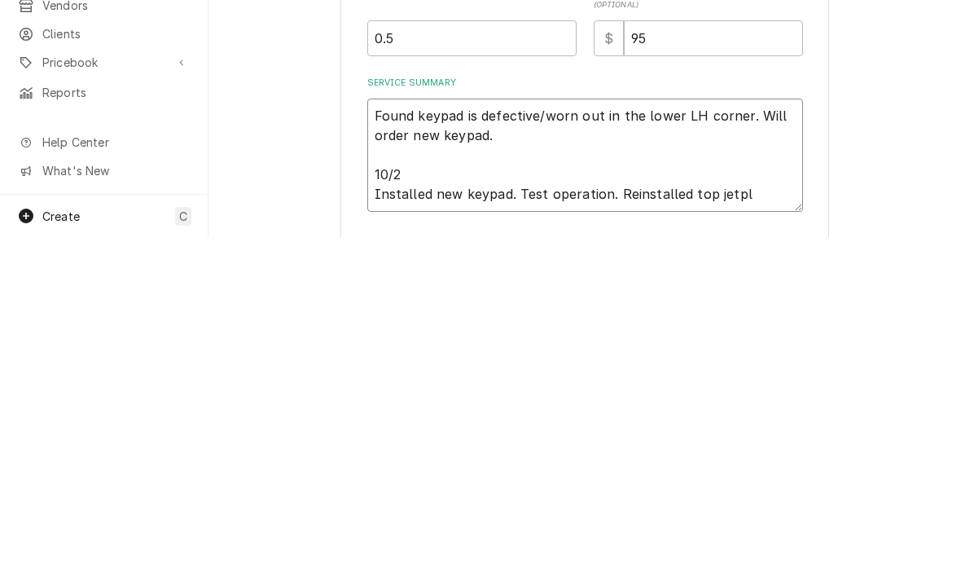
type textarea "x"
type textarea "Found keypad is defective/worn out in the lower LH corner. Will order new keypa…"
type textarea "x"
type textarea "Found keypad is defective/worn out in the lower LH corner. Will order new keypa…"
type textarea "x"
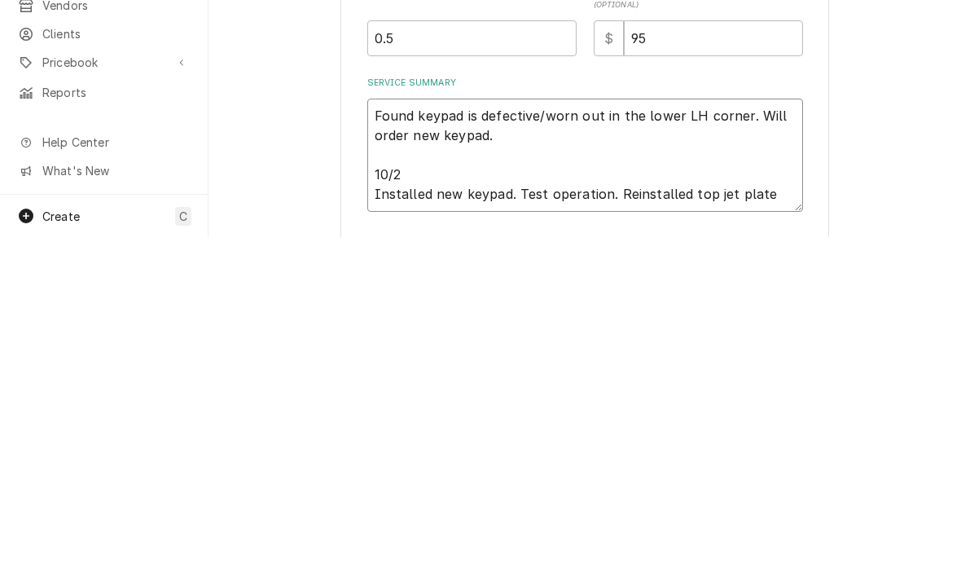
type textarea "Found keypad is defective/worn out in the lower LH corner. Will order new keypa…"
type textarea "x"
type textarea "Found keypad is defective/worn out in the lower LH corner. Will order new keypa…"
type textarea "x"
type textarea "Found keypad is defective/worn out in the lower LH corner. Will order new keypa…"
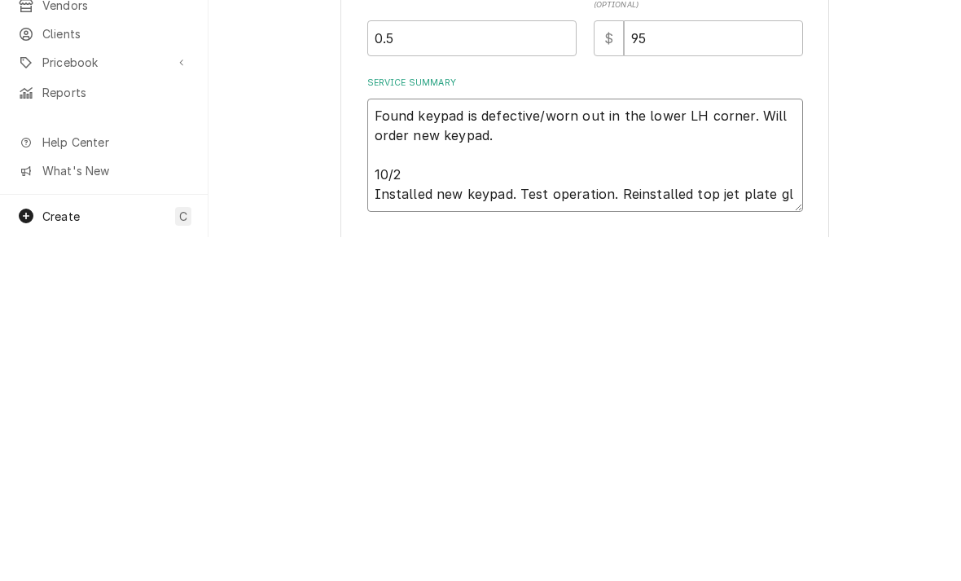
type textarea "x"
type textarea "Found keypad is defective/worn out in the lower LH corner. Will order new keypa…"
type textarea "x"
type textarea "Found keypad is defective/worn out in the lower LH corner. Will order new keypa…"
type textarea "x"
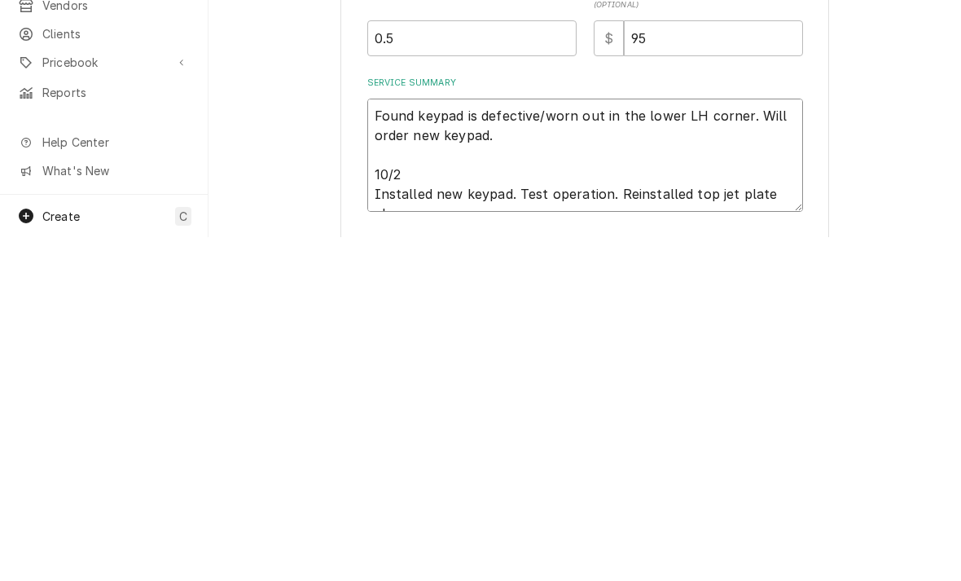
type textarea "Found keypad is defective/worn out in the lower LH corner. Will order new keypa…"
type textarea "x"
type textarea "Found keypad is defective/worn out in the lower LH corner. Will order new keypa…"
type textarea "x"
type textarea "Found keypad is defective/worn out in the lower LH corner. Will order new keypa…"
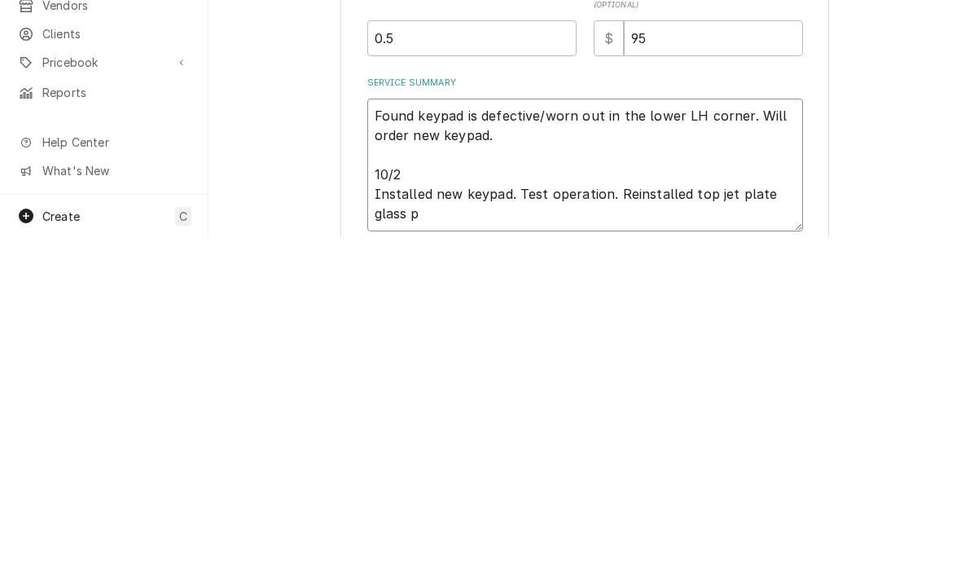
type textarea "x"
type textarea "Found keypad is defective/worn out in the lower LH corner. Will order new keypa…"
type textarea "x"
type textarea "Found keypad is defective/worn out in the lower LH corner. Will order new keypa…"
type textarea "x"
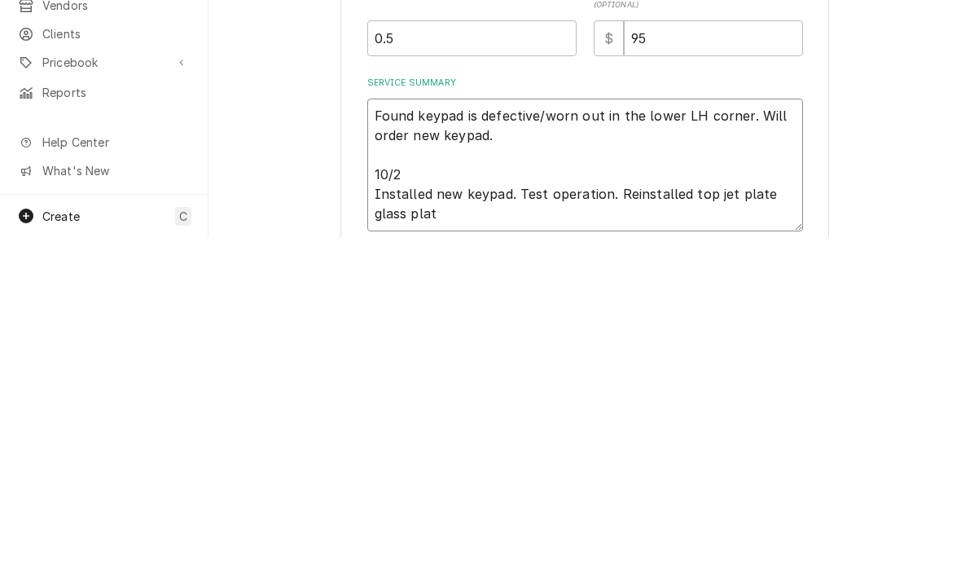
type textarea "Found keypad is defective/worn out in the lower LH corner. Will order new keypa…"
type textarea "x"
type textarea "Found keypad is defective/worn out in the lower LH corner. Will order new keypa…"
type textarea "x"
type textarea "Found keypad is defective/worn out in the lower LH corner. Will order new keypa…"
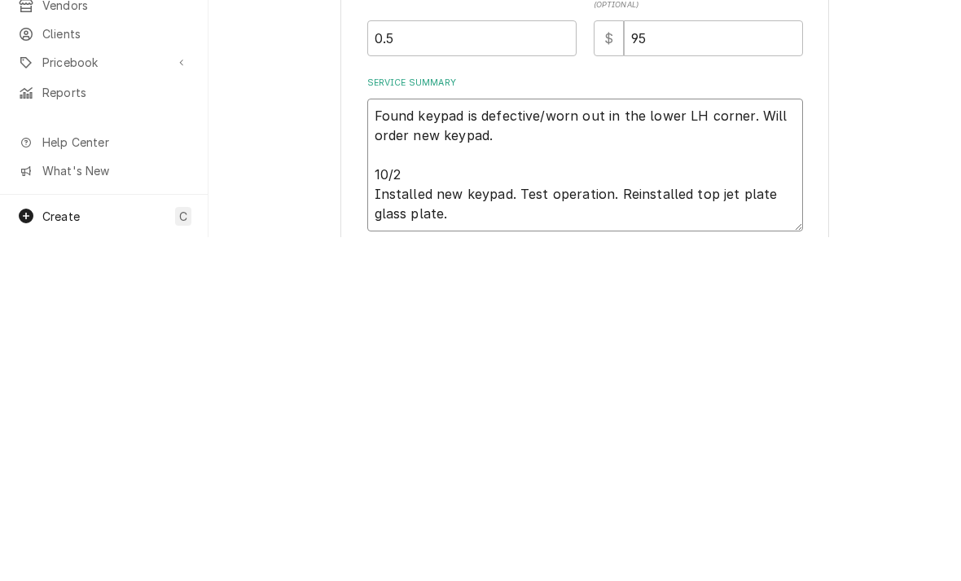
type textarea "x"
type textarea "Found keypad is defective/worn out in the lower LH corner. Will order new keypa…"
type textarea "x"
type textarea "Found keypad is defective/worn out in the lower LH corner. Will order new keypa…"
type textarea "x"
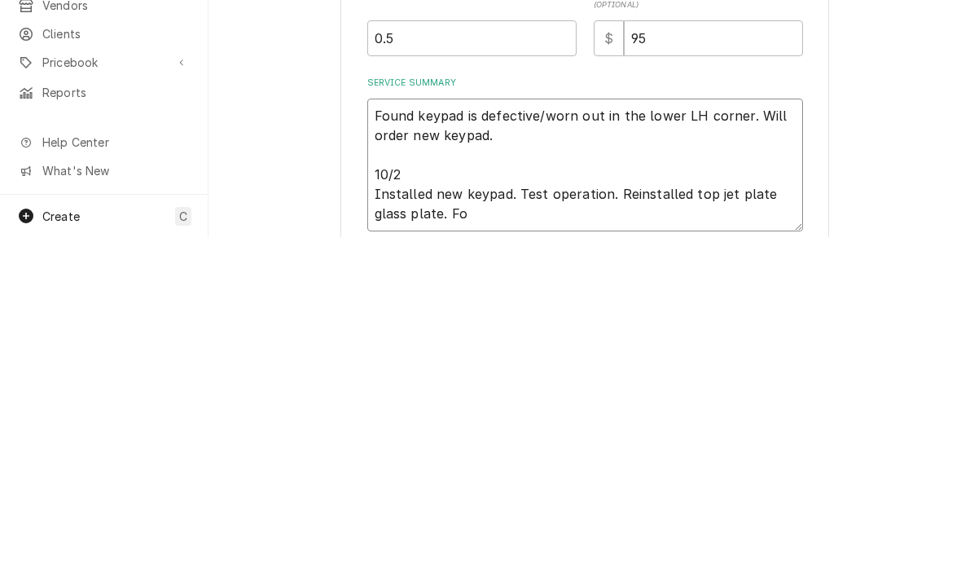
type textarea "Found keypad is defective/worn out in the lower LH corner. Will order new keypa…"
type textarea "x"
type textarea "Found keypad is defective/worn out in the lower LH corner. Will order new keypa…"
type textarea "x"
type textarea "Found keypad is defective/worn out in the lower LH corner. Will order new keypa…"
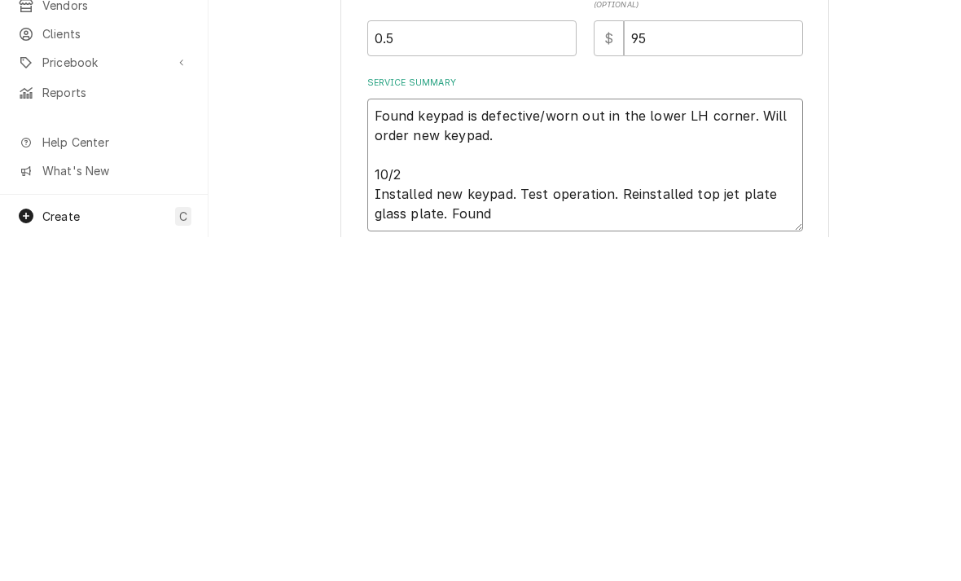
type textarea "x"
type textarea "Found keypad is defective/worn out in the lower LH corner. Will order new keypa…"
type textarea "x"
type textarea "Found keypad is defective/worn out in the lower LH corner. Will order new keypa…"
type textarea "x"
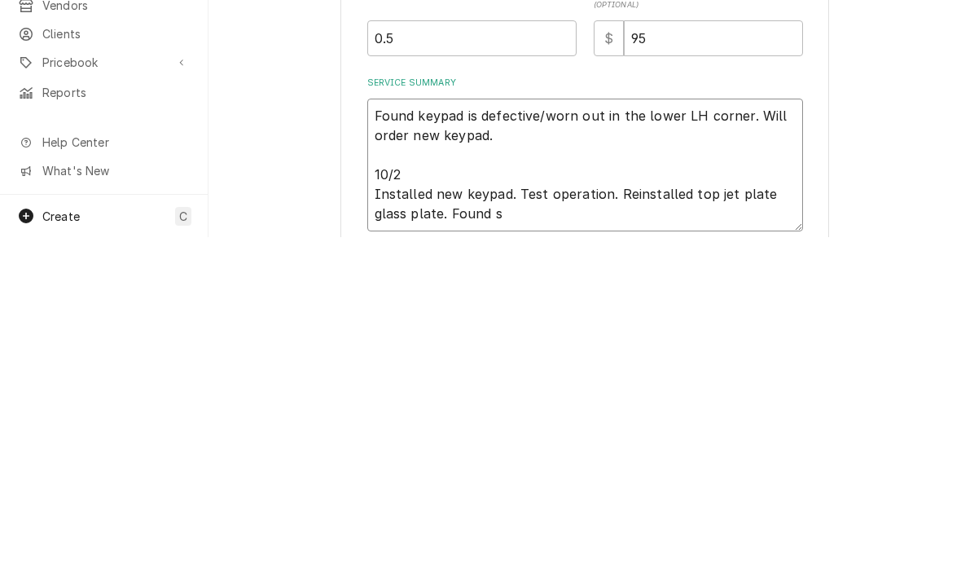
type textarea "Found keypad is defective/worn out in the lower LH corner. Will order new keypa…"
type textarea "x"
type textarea "Found keypad is defective/worn out in the lower LH corner. Will order new keypa…"
type textarea "x"
type textarea "Found keypad is defective/worn out in the lower LH corner. Will order new keypa…"
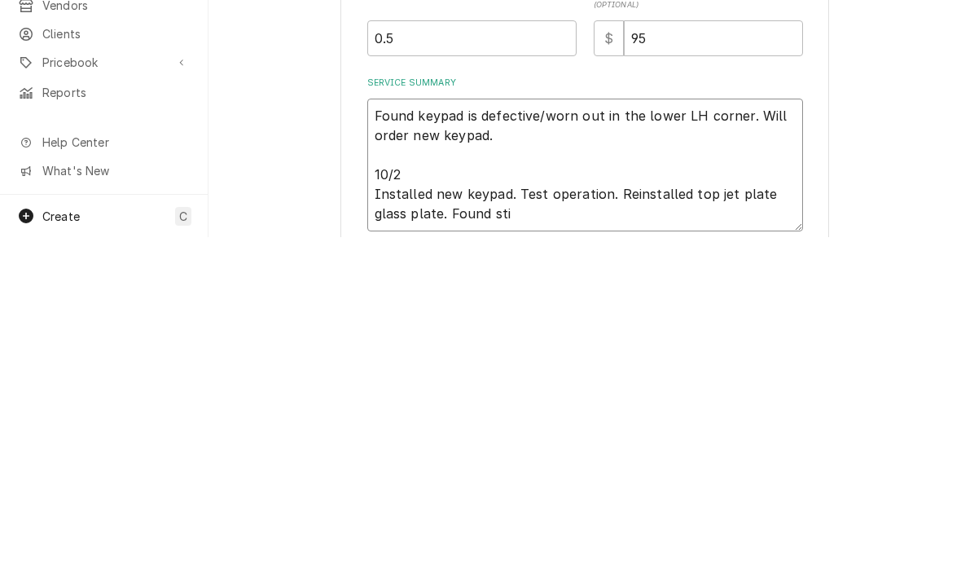
type textarea "x"
type textarea "Found keypad is defective/worn out in the lower LH corner. Will order new keypa…"
type textarea "x"
type textarea "Found keypad is defective/worn out in the lower LH corner. Will order new keypa…"
type textarea "x"
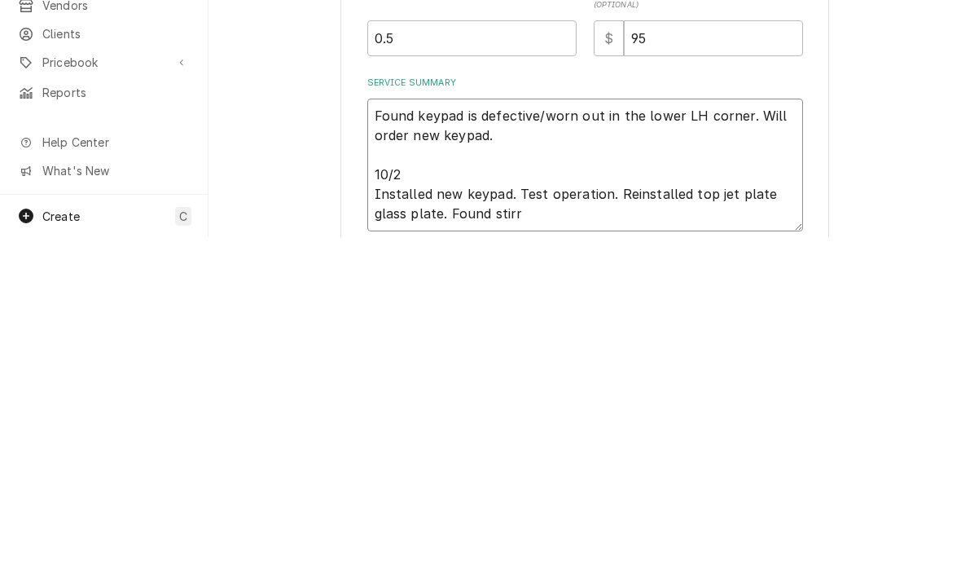
type textarea "Found keypad is defective/worn out in the lower LH corner. Will order new keypa…"
type textarea "x"
type textarea "Found keypad is defective/worn out in the lower LH corner. Will order new keypa…"
type textarea "x"
type textarea "Found keypad is defective/worn out in the lower LH corner. Will order new keypa…"
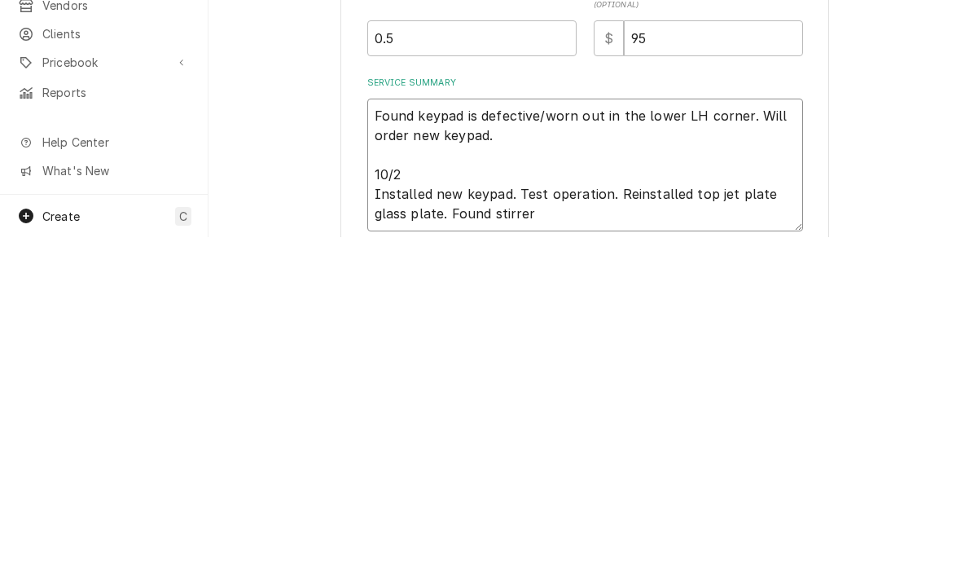
type textarea "x"
type textarea "Found keypad is defective/worn out in the lower LH corner. Will order new keypa…"
type textarea "x"
type textarea "Found keypad is defective/worn out in the lower LH corner. Will order new keypa…"
type textarea "x"
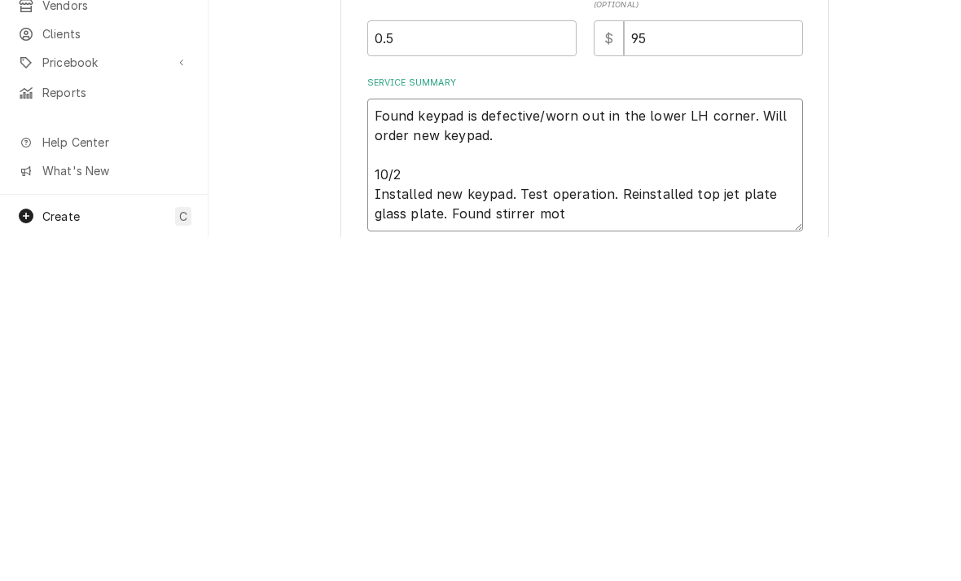
type textarea "Found keypad is defective/worn out in the lower LH corner. Will order new keypa…"
type textarea "x"
type textarea "Found keypad is defective/worn out in the lower LH corner. Will order new keypa…"
type textarea "x"
type textarea "Found keypad is defective/worn out in the lower LH corner. Will order new keypa…"
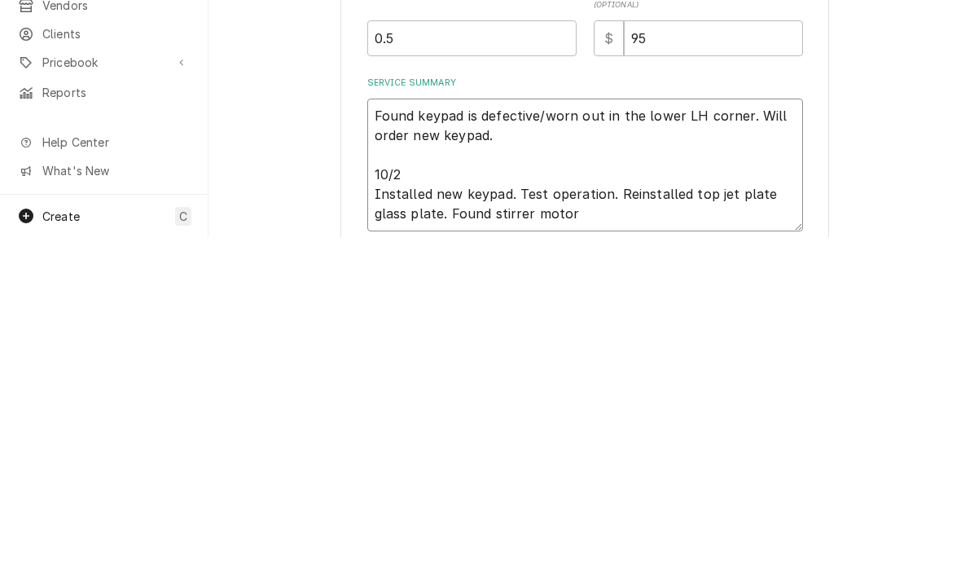
type textarea "x"
type textarea "Found keypad is defective/worn out in the lower LH corner. Will order new keypa…"
type textarea "x"
type textarea "Found keypad is defective/worn out in the lower LH corner. Will order new keypa…"
type textarea "x"
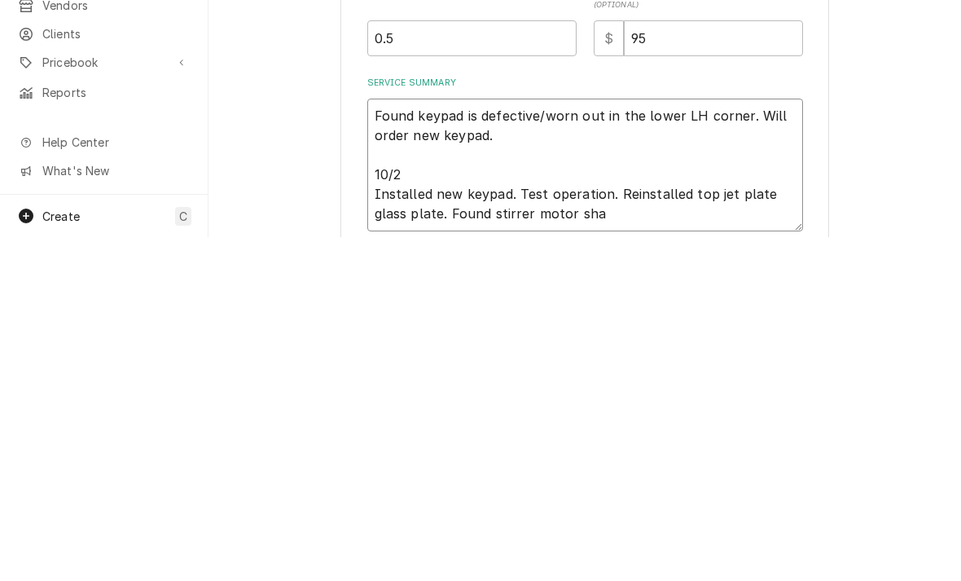
type textarea "Found keypad is defective/worn out in the lower LH corner. Will order new keypa…"
type textarea "x"
type textarea "Found keypad is defective/worn out in the lower LH corner. Will order new keypa…"
type textarea "x"
type textarea "Found keypad is defective/worn out in the lower LH corner. Will order new keypa…"
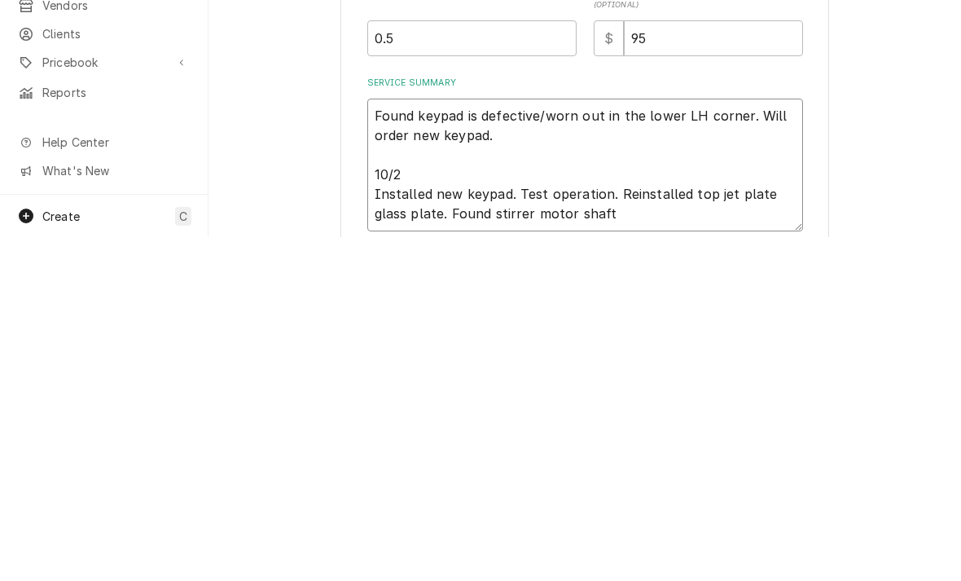
type textarea "x"
type textarea "Found keypad is defective/worn out in the lower LH corner. Will order new keypa…"
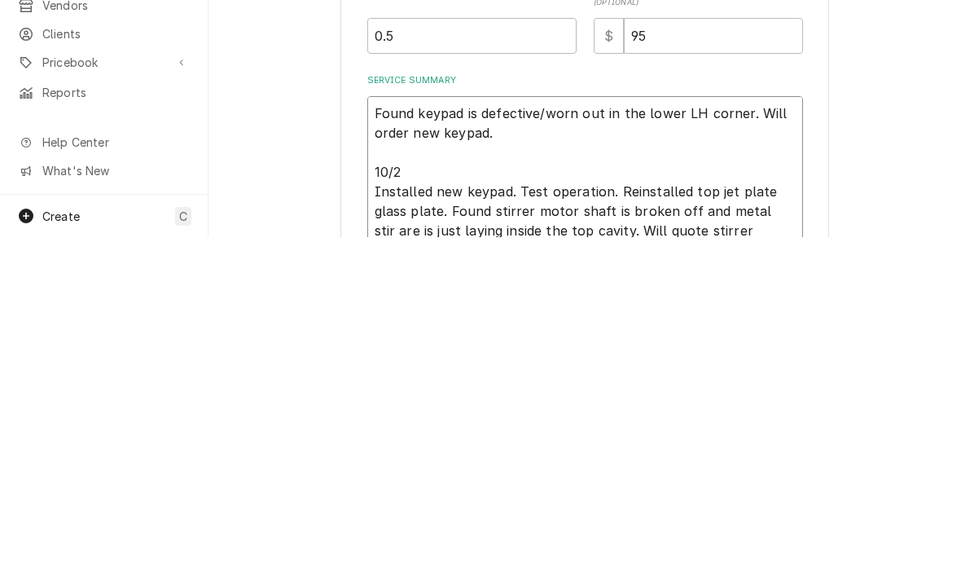
scroll to position [222, 0]
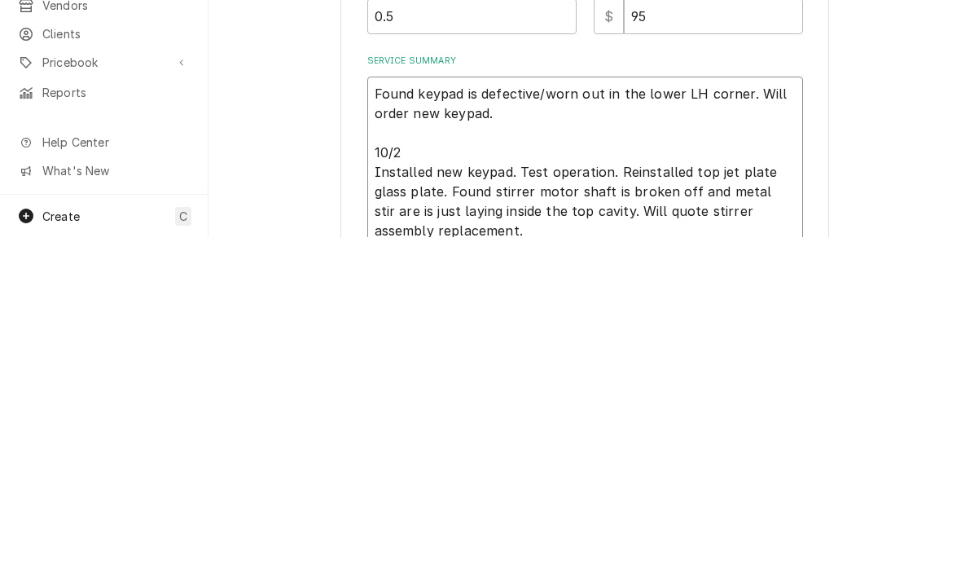
click at [607, 420] on textarea "Found keypad is defective/worn out in the lower LH corner. Will order new keypa…" at bounding box center [585, 506] width 436 height 172
click at [429, 420] on textarea "Found keypad is defective/worn out in the lower LH corner. Will order new keypa…" at bounding box center [585, 506] width 436 height 172
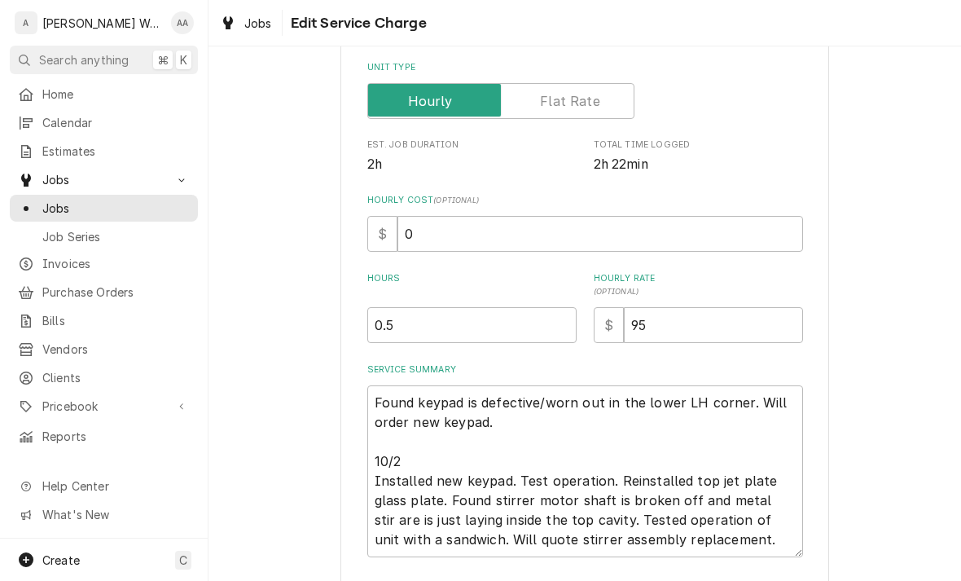
scroll to position [261, 0]
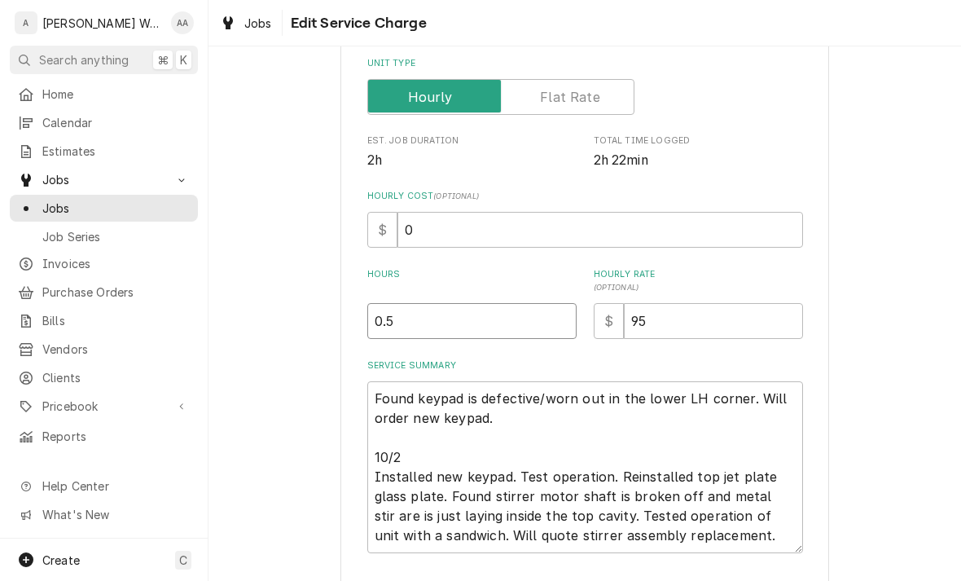
click at [431, 325] on input "0.5" at bounding box center [471, 321] width 209 height 36
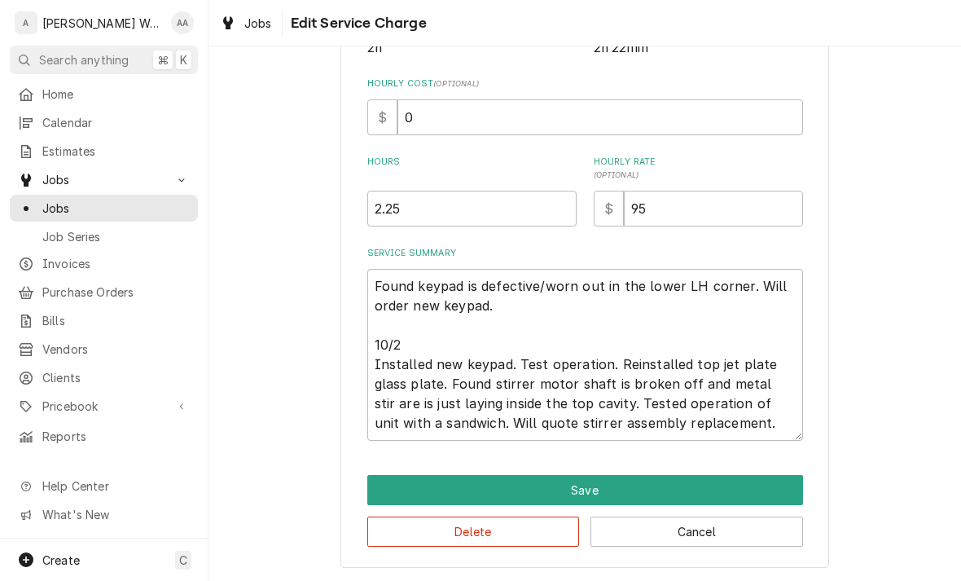
click at [777, 477] on button "Save" at bounding box center [585, 490] width 436 height 30
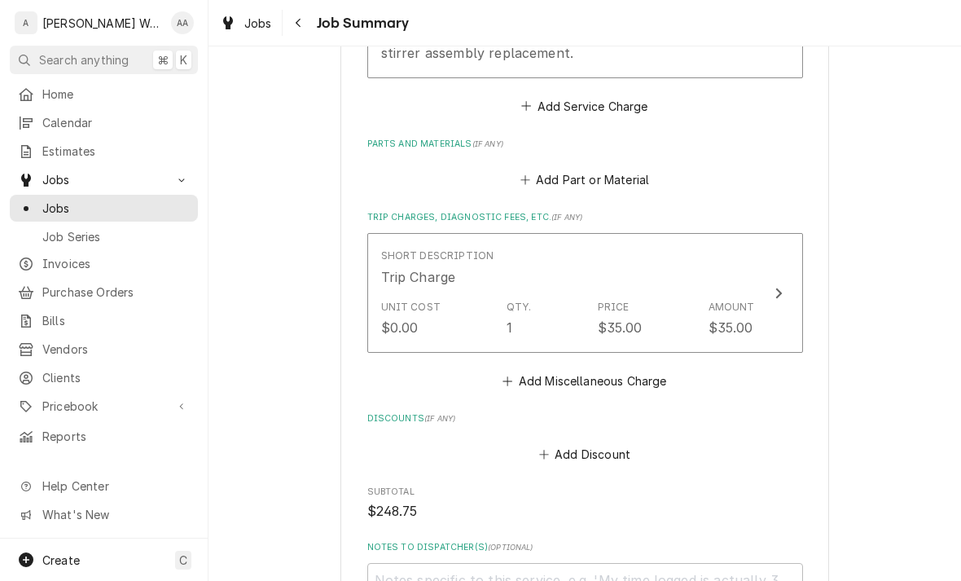
scroll to position [761, 0]
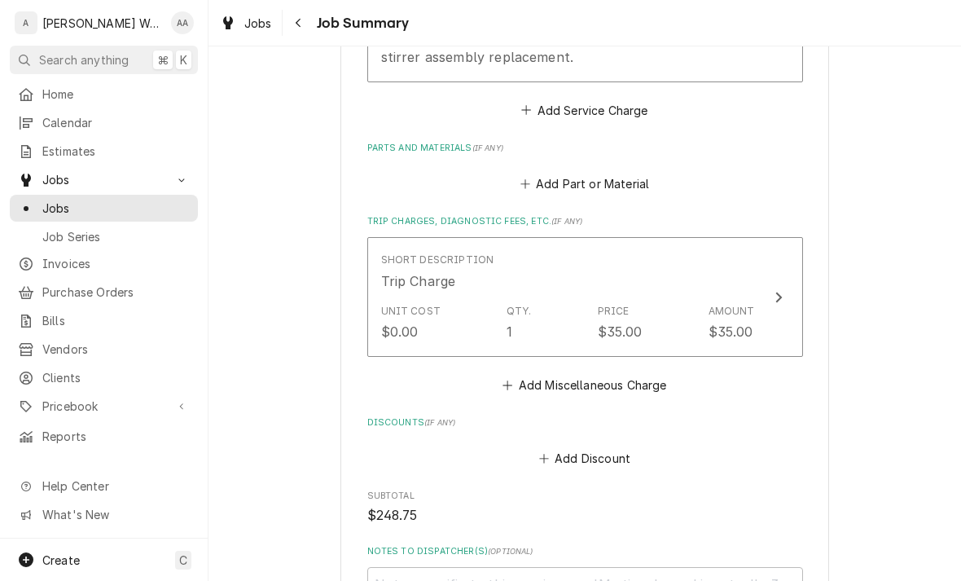
click at [617, 187] on button "Add Part or Material" at bounding box center [584, 184] width 134 height 23
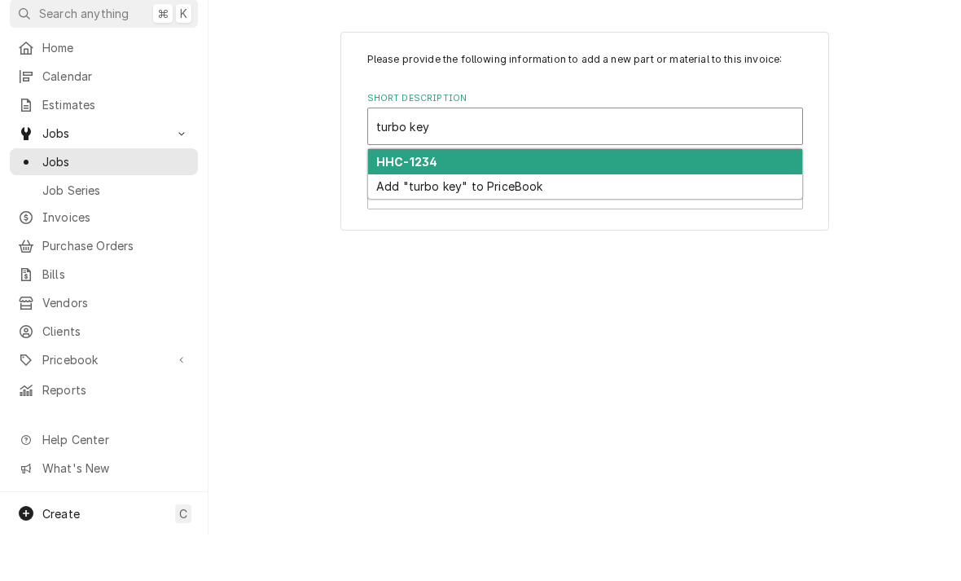
click at [396, 201] on strong "HHC-1234" at bounding box center [406, 208] width 61 height 14
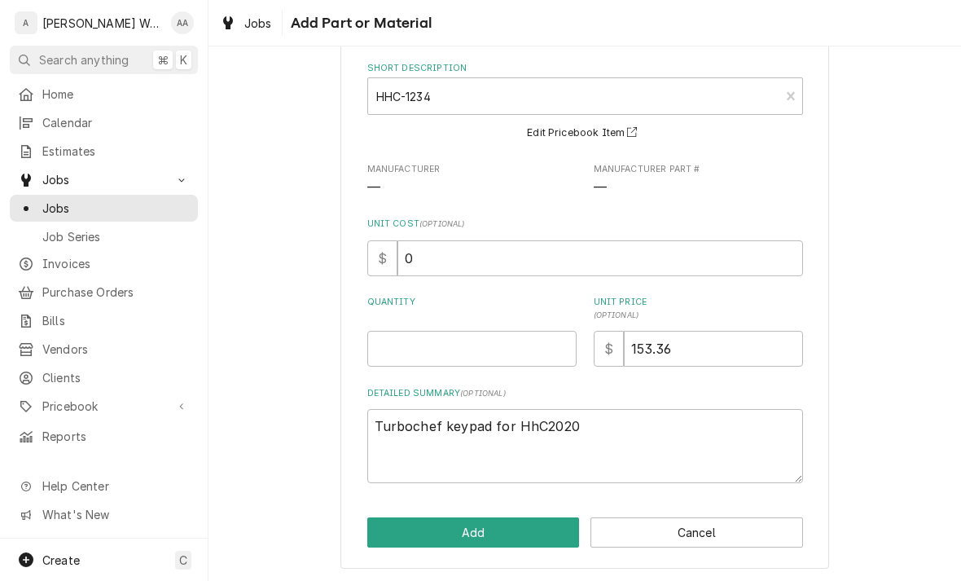
scroll to position [75, 0]
click at [398, 356] on input "Quantity" at bounding box center [471, 350] width 209 height 36
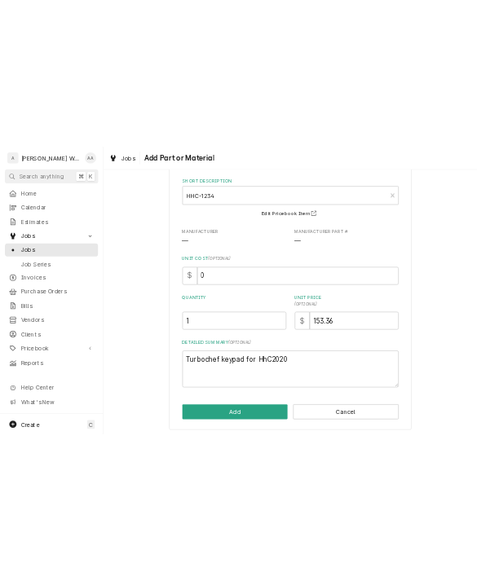
scroll to position [0, 0]
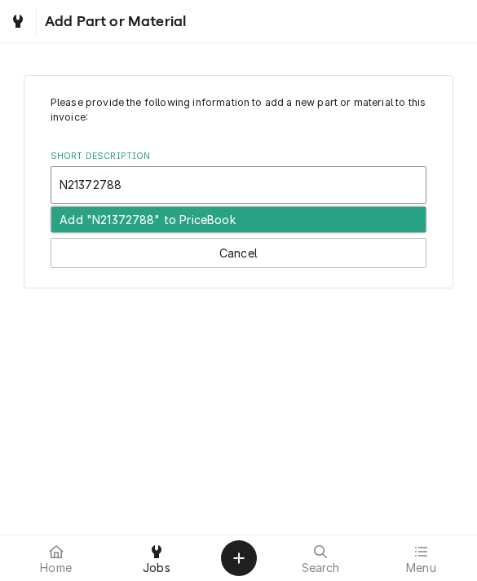
click at [83, 222] on div "Add "N21372788" to PriceBook" at bounding box center [238, 219] width 375 height 25
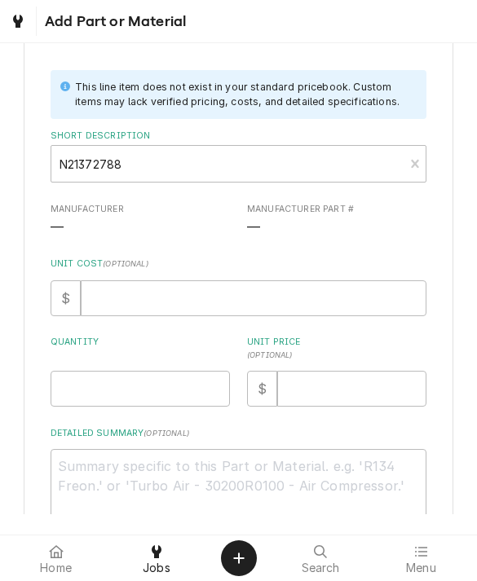
scroll to position [108, 0]
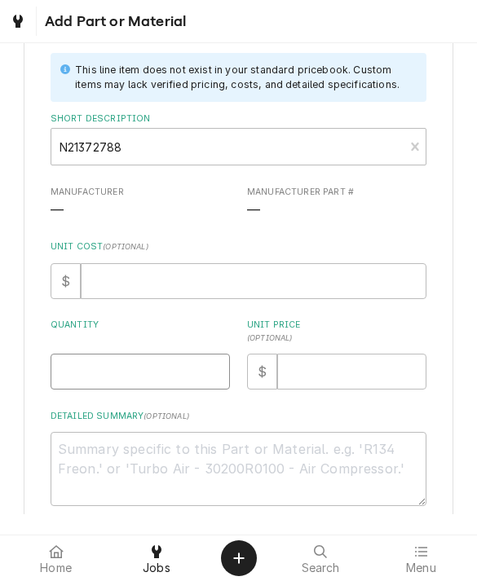
click at [84, 377] on input "Quantity" at bounding box center [140, 372] width 179 height 36
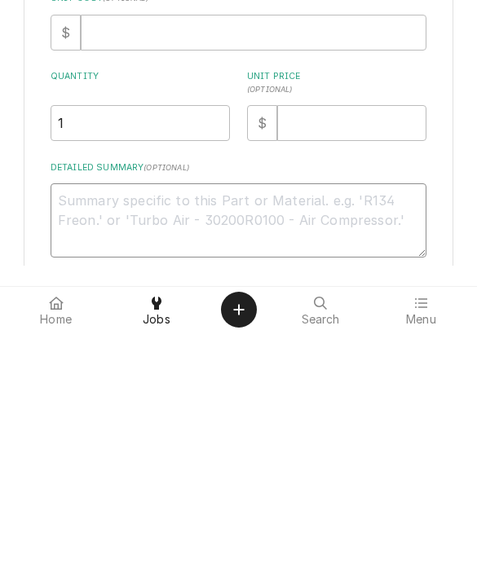
click at [87, 432] on textarea "Detailed Summary ( optional )" at bounding box center [239, 469] width 376 height 74
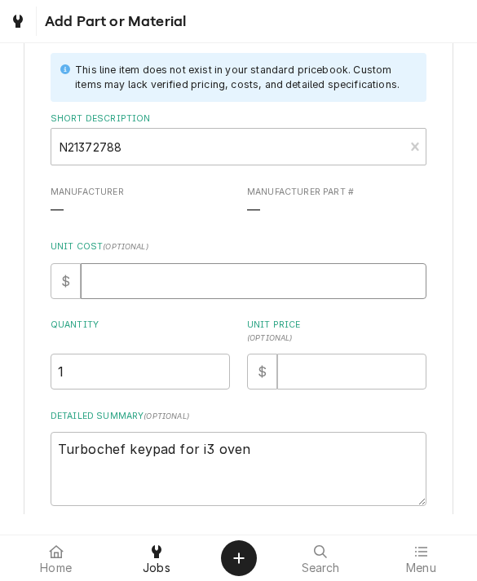
click at [338, 274] on input "Unit Cost ( optional )" at bounding box center [253, 281] width 345 height 36
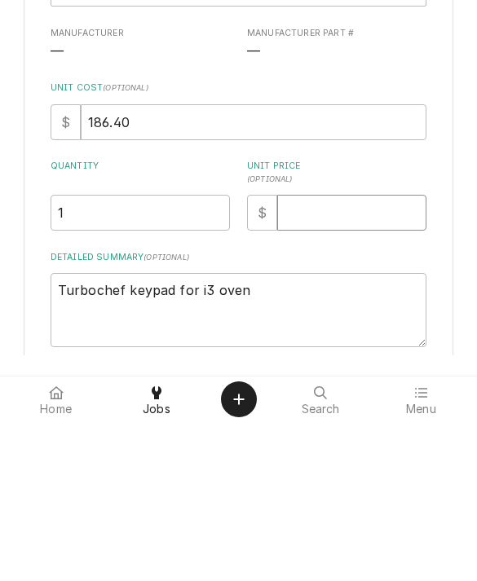
click at [395, 354] on input "Unit Price ( optional )" at bounding box center [351, 372] width 149 height 36
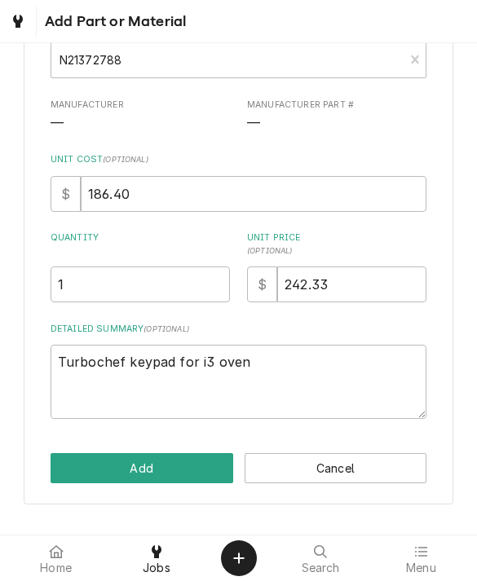
click at [93, 471] on button "Add" at bounding box center [142, 468] width 183 height 30
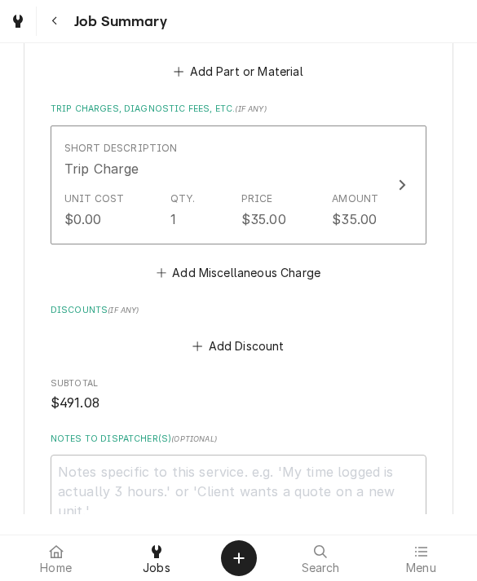
scroll to position [1287, 0]
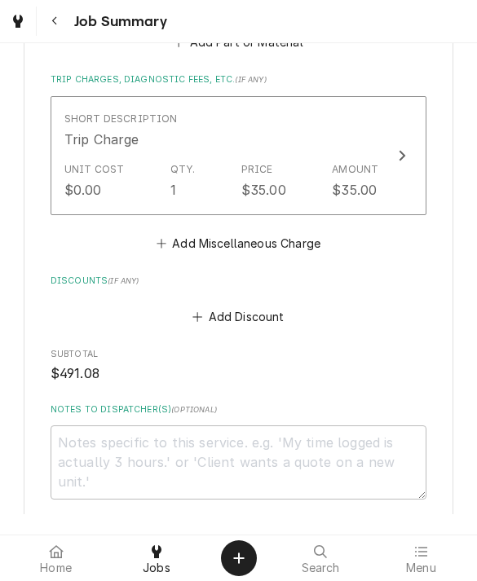
click at [191, 237] on button "Add Miscellaneous Charge" at bounding box center [237, 242] width 169 height 23
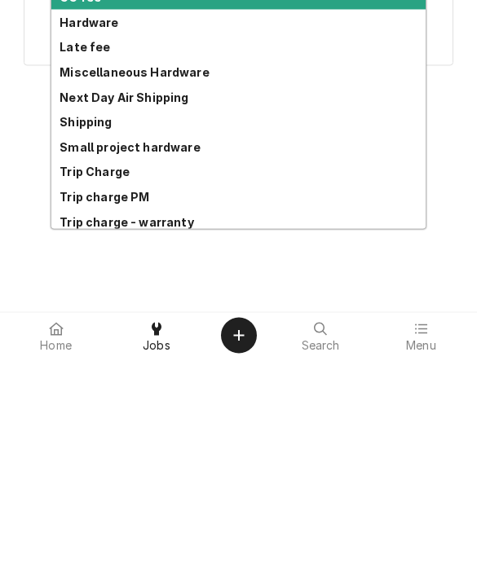
click at [74, 337] on strong "Shipping" at bounding box center [85, 344] width 52 height 14
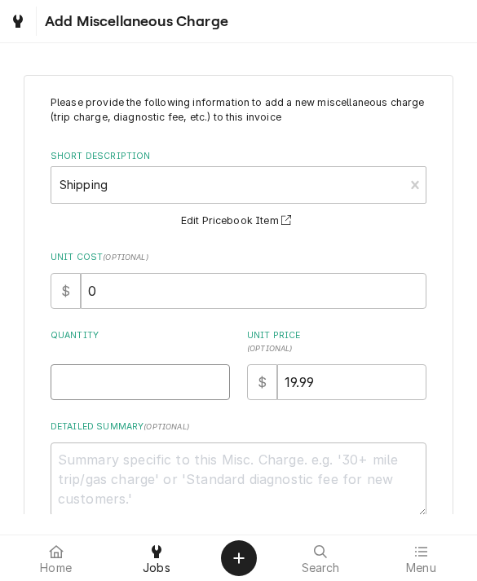
click at [83, 385] on input "Quantity" at bounding box center [140, 382] width 179 height 36
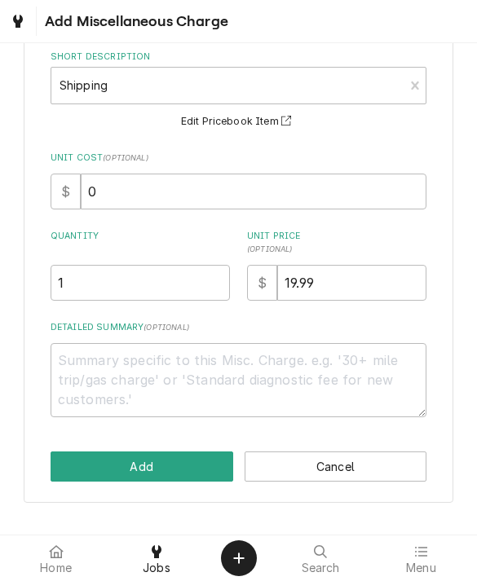
click at [86, 462] on button "Add" at bounding box center [142, 466] width 183 height 30
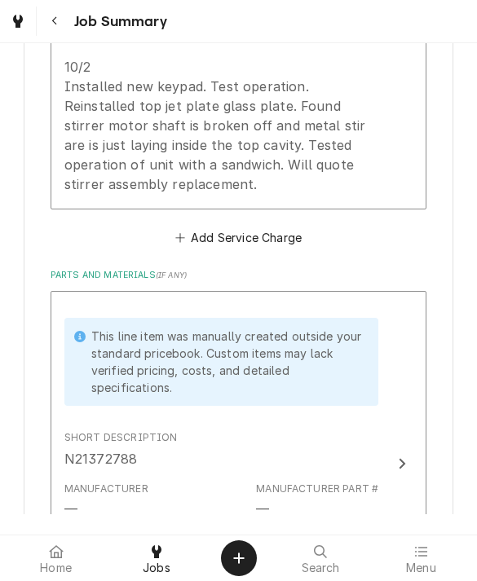
scroll to position [622, 0]
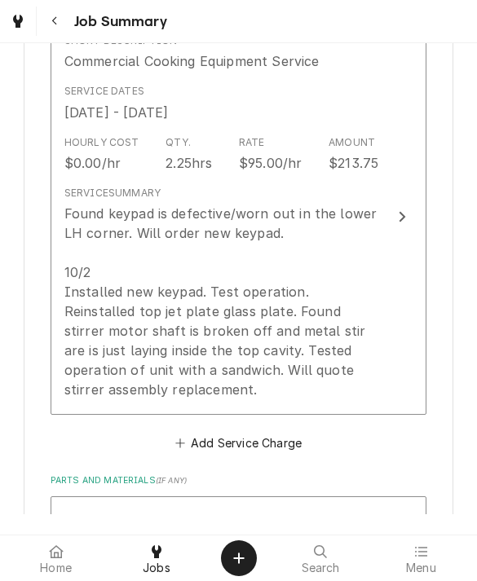
click at [94, 340] on div "Found keypad is defective/worn out in the lower LH corner. Will order new keypa…" at bounding box center [221, 302] width 315 height 196
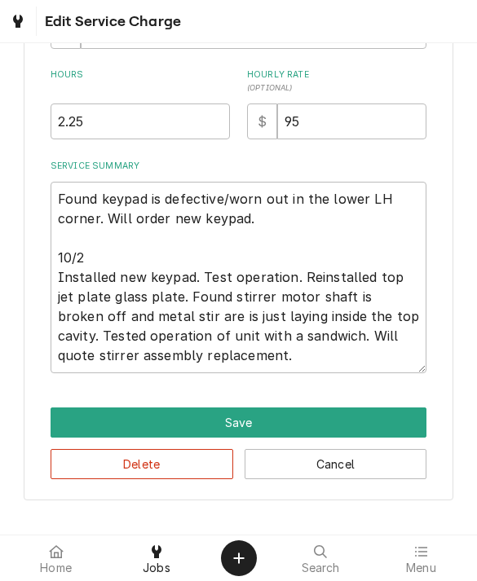
scroll to position [425, 0]
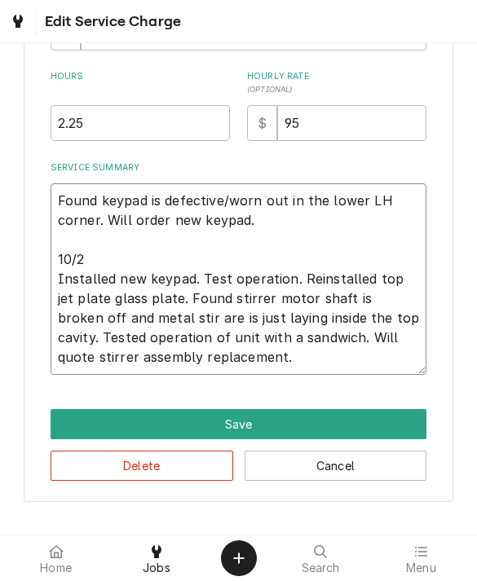
click at [64, 279] on textarea "Found keypad is defective/worn out in the lower LH corner. Will order new keypa…" at bounding box center [239, 278] width 376 height 191
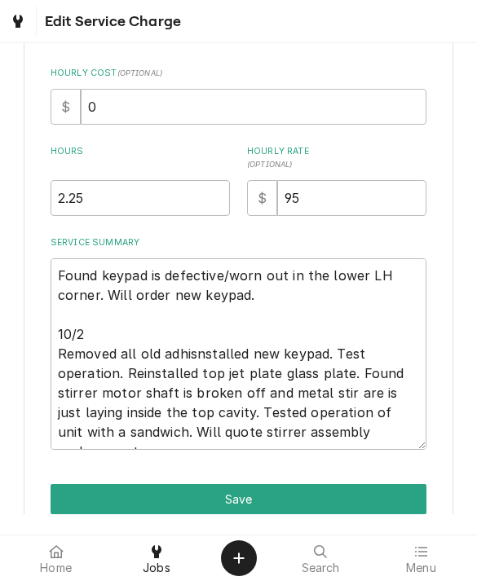
scroll to position [392, 0]
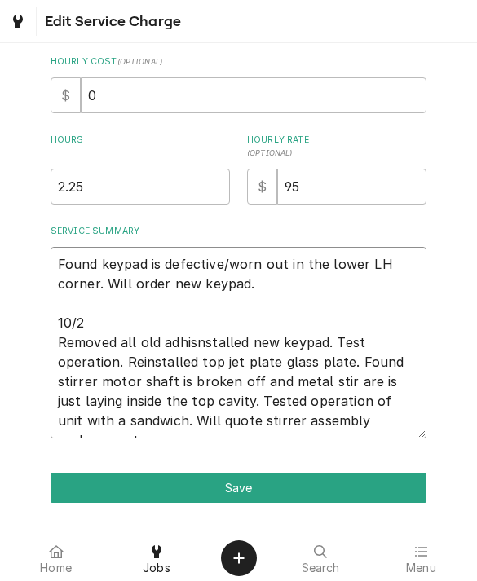
click at [188, 340] on textarea "Found keypad is defective/worn out in the lower LH corner. Will order new keypa…" at bounding box center [239, 342] width 376 height 191
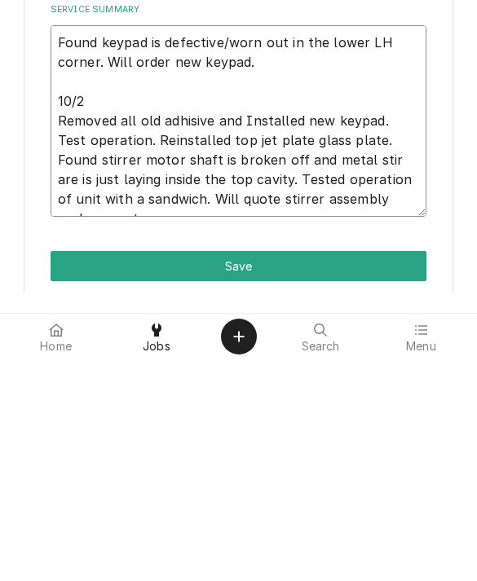
click at [190, 247] on textarea "Found keypad is defective/worn out in the lower LH corner. Will order new keypa…" at bounding box center [239, 342] width 376 height 191
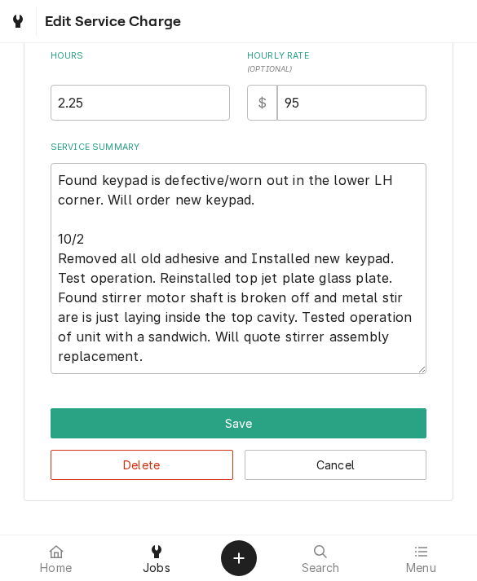
click at [89, 426] on button "Save" at bounding box center [239, 423] width 376 height 30
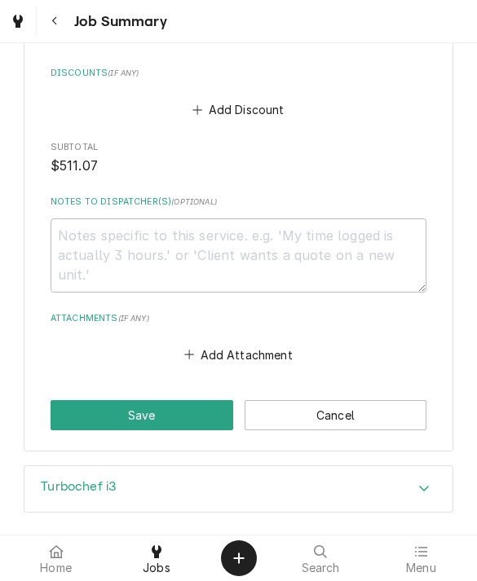
scroll to position [1630, 0]
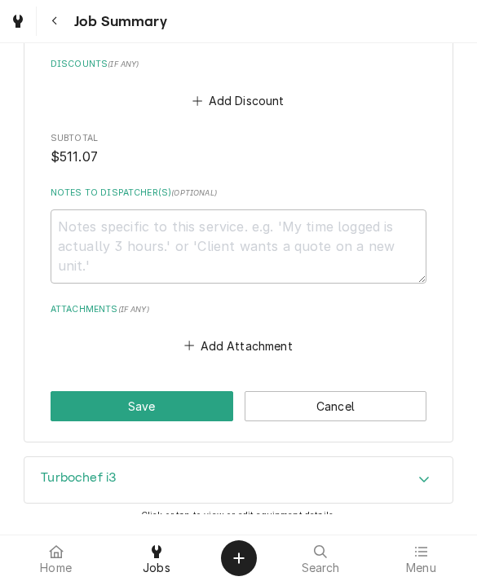
click at [86, 407] on button "Save" at bounding box center [142, 406] width 183 height 30
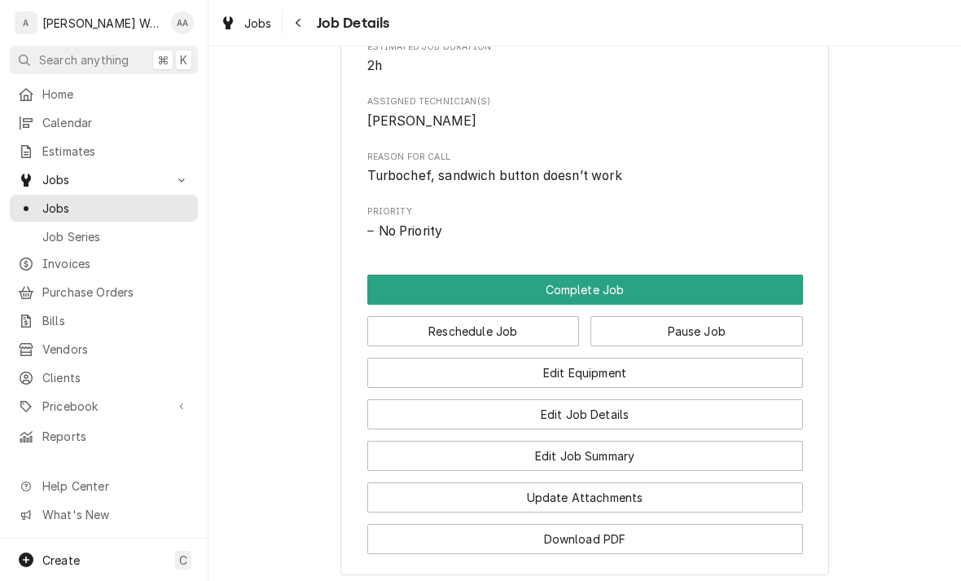
scroll to position [904, 0]
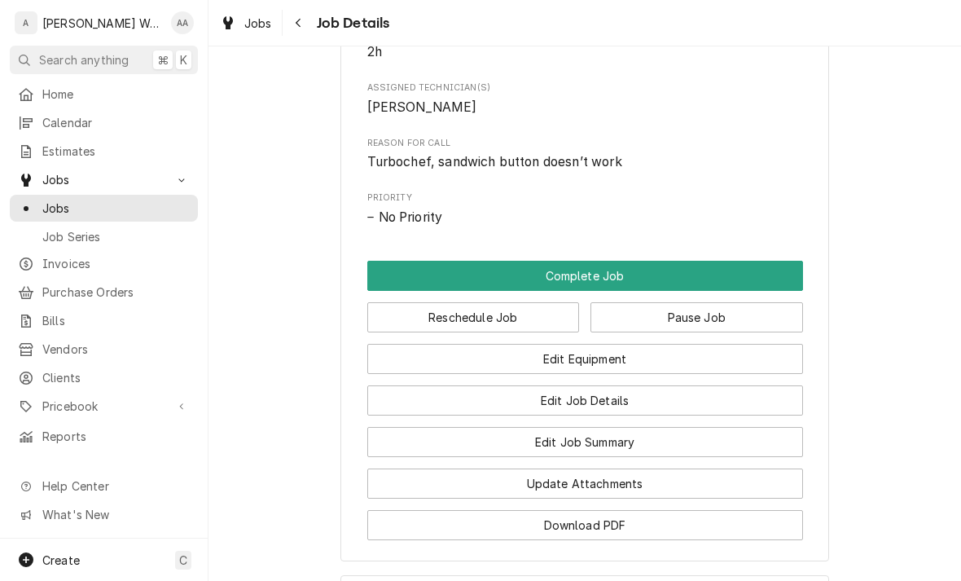
click at [752, 279] on button "Complete Job" at bounding box center [585, 276] width 436 height 30
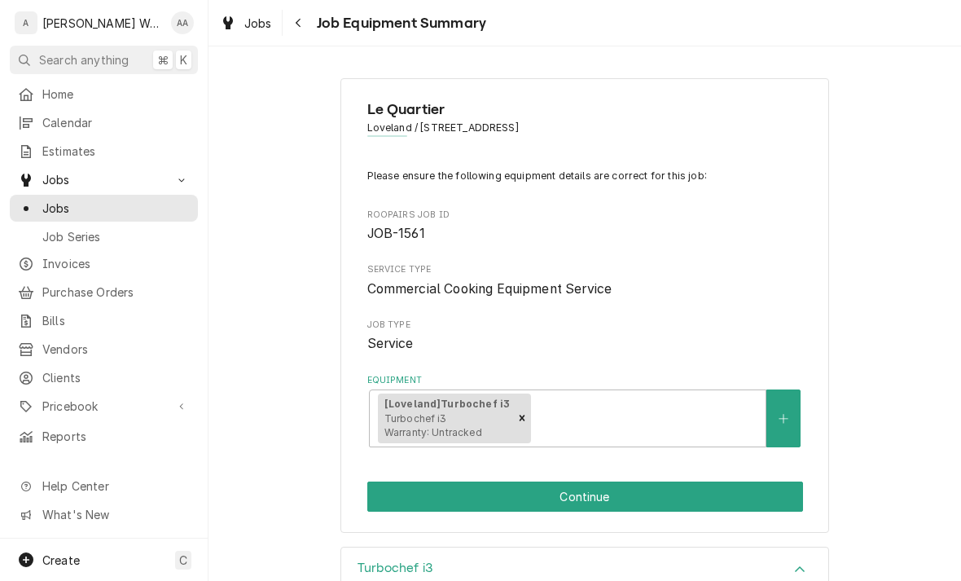
click at [735, 494] on button "Continue" at bounding box center [585, 497] width 436 height 30
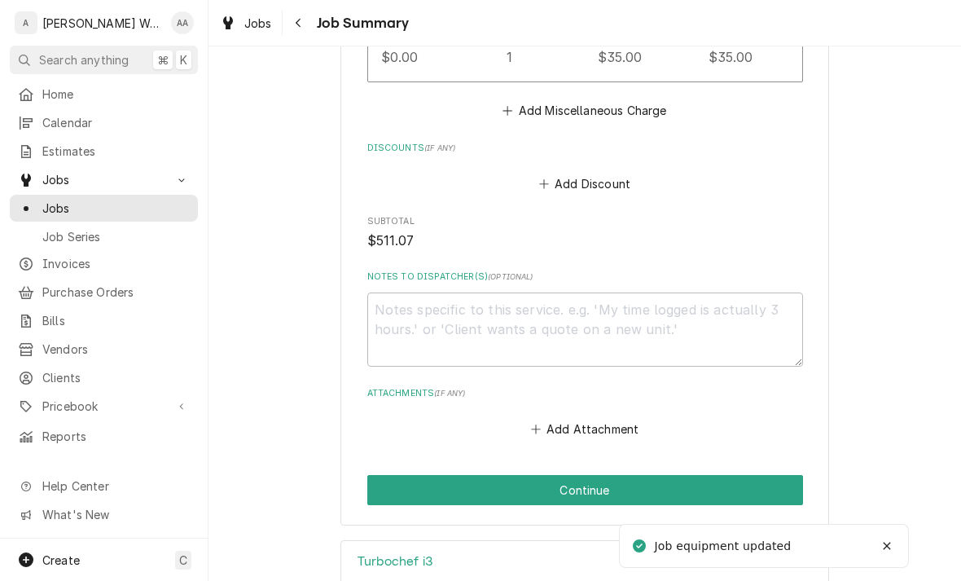
scroll to position [1547, 0]
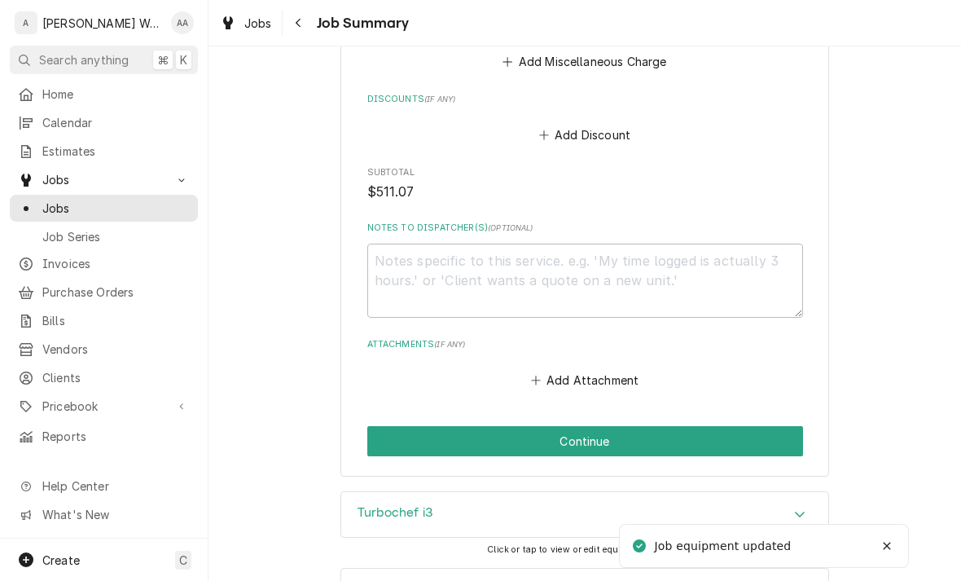
click at [751, 437] on button "Continue" at bounding box center [585, 441] width 436 height 30
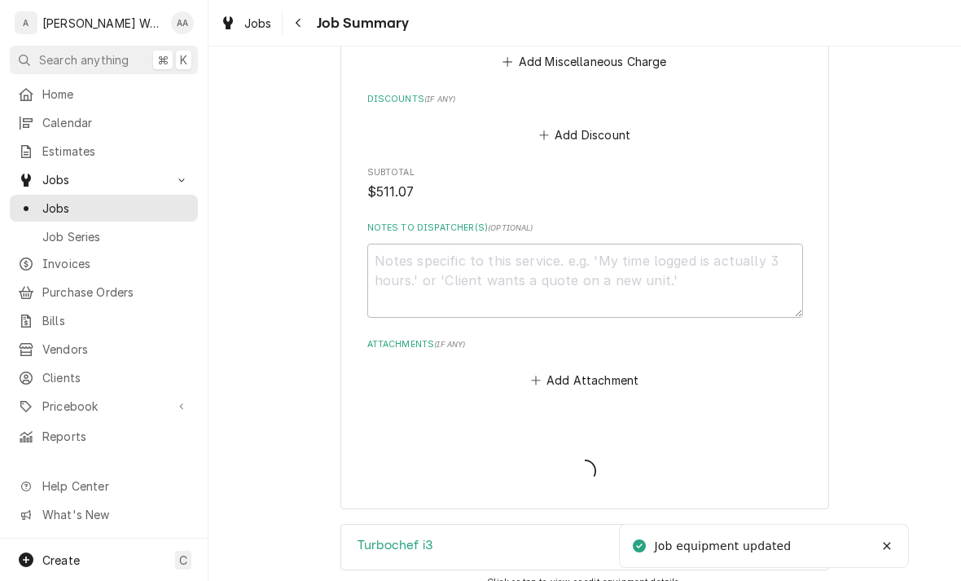
type textarea "x"
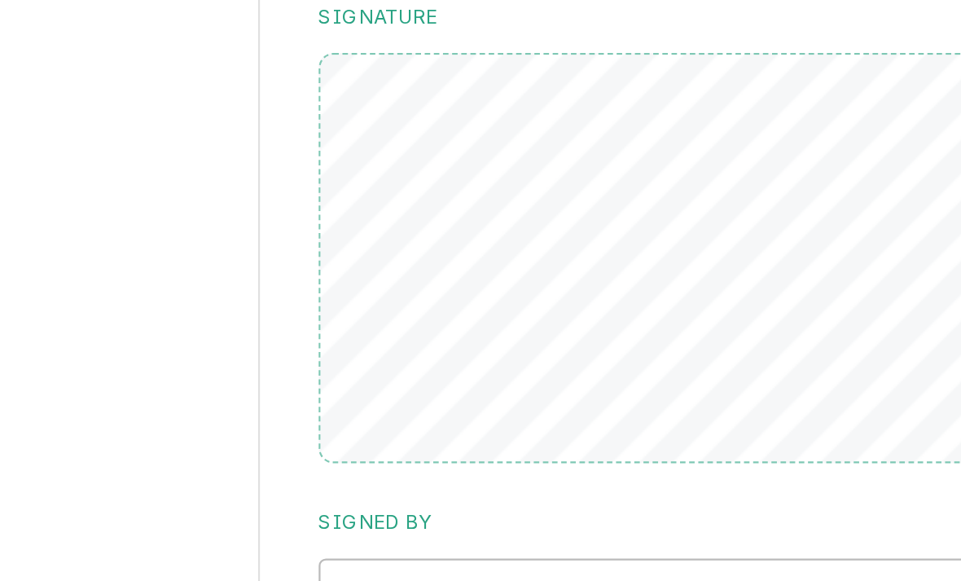
scroll to position [1346, 0]
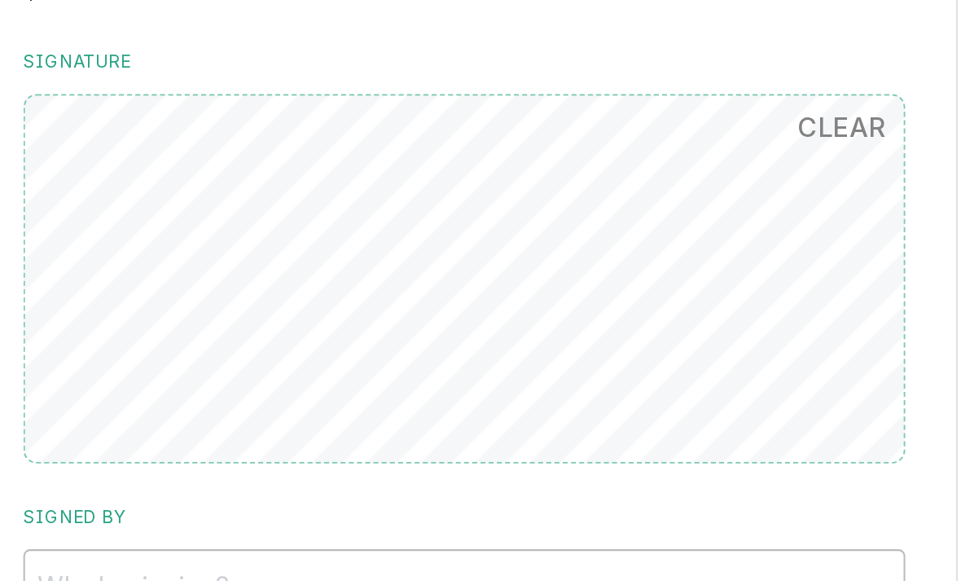
click at [741, 142] on button "CLEAR" at bounding box center [772, 158] width 63 height 33
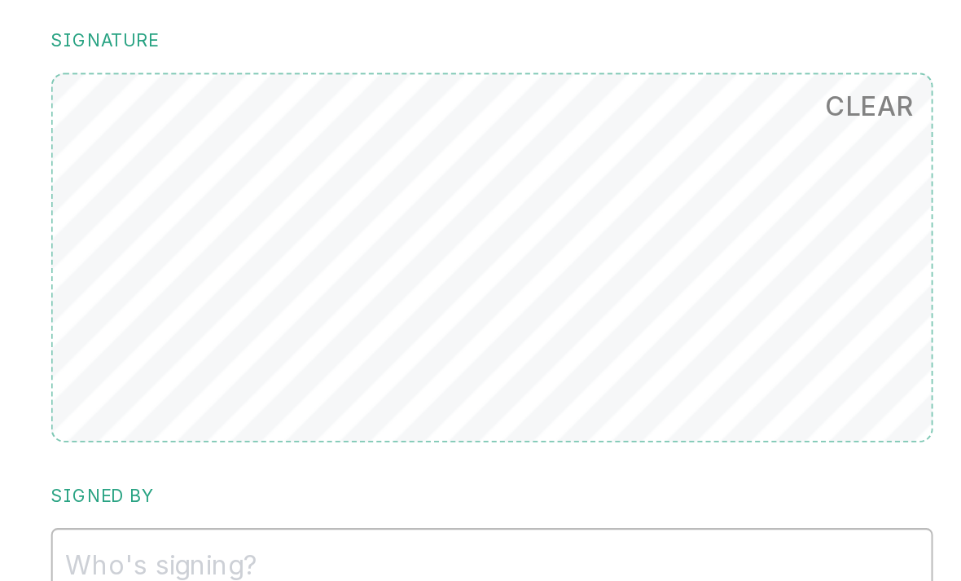
scroll to position [1359, 0]
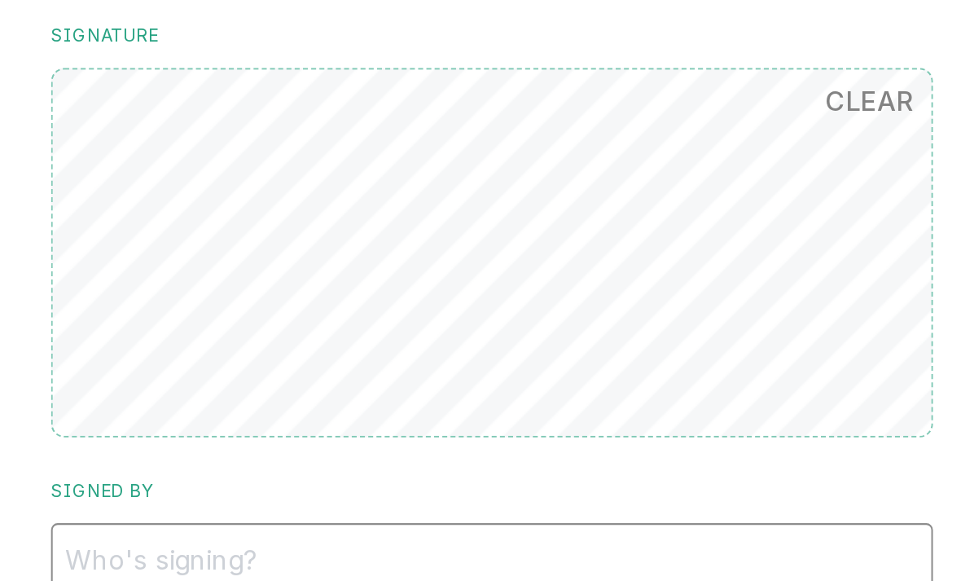
click at [367, 354] on input "Signed By" at bounding box center [585, 372] width 436 height 36
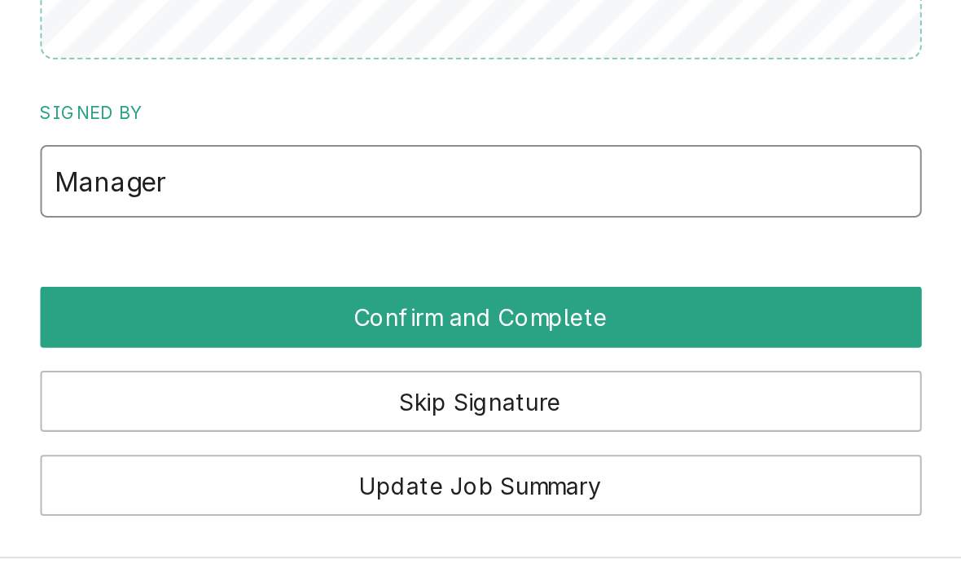
type input "Manager"
click at [367, 424] on button "Confirm and Complete" at bounding box center [585, 439] width 436 height 30
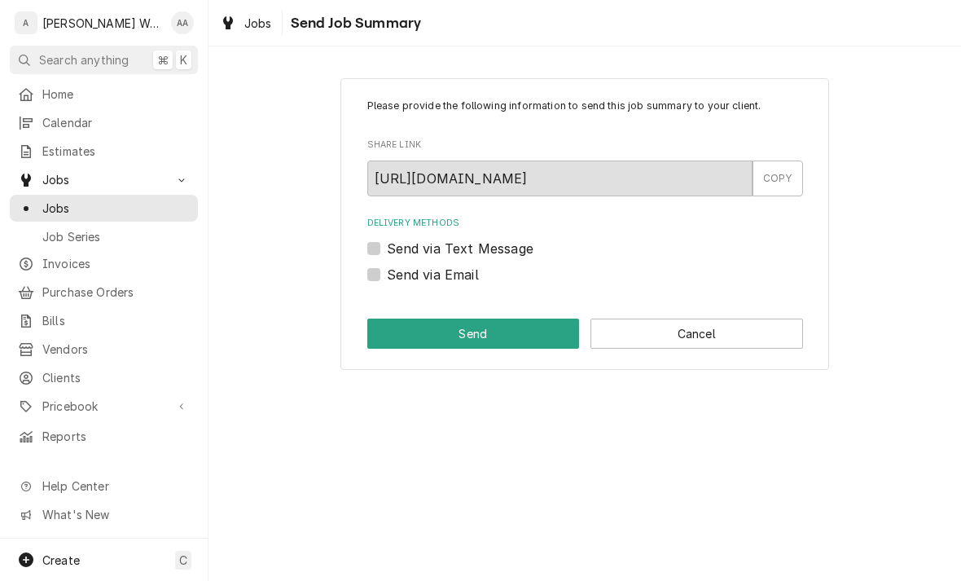
click at [753, 337] on button "Cancel" at bounding box center [697, 334] width 213 height 30
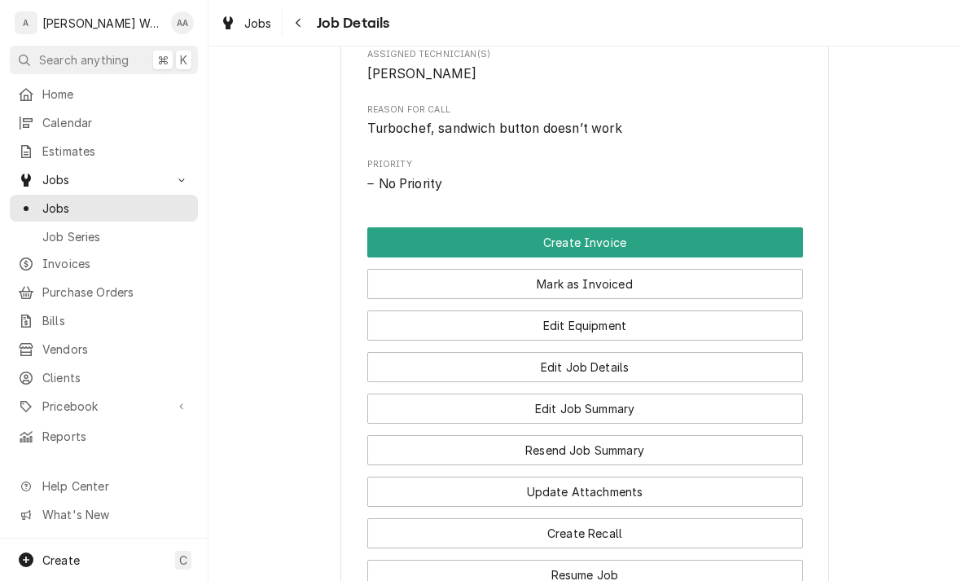
scroll to position [759, 0]
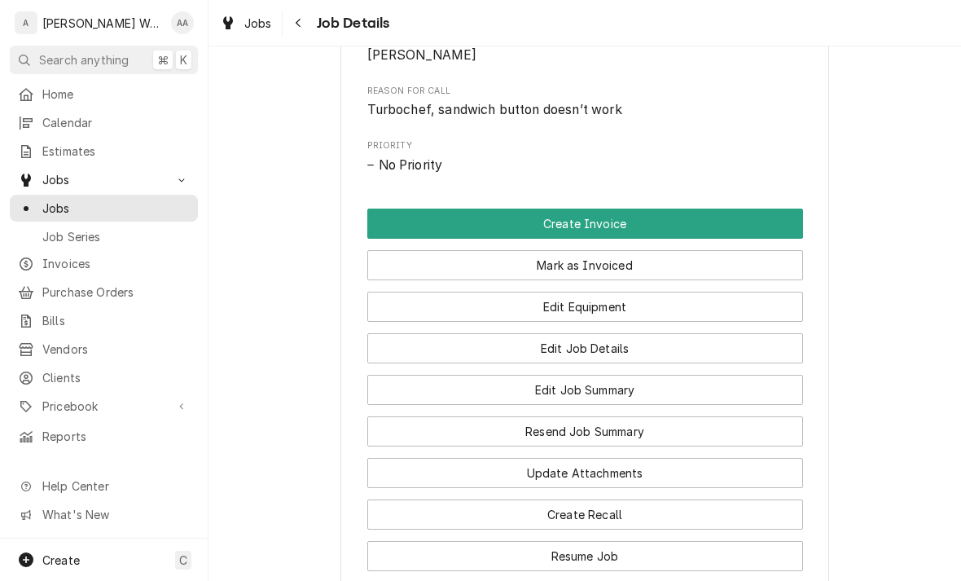
click at [767, 213] on button "Create Invoice" at bounding box center [585, 224] width 436 height 30
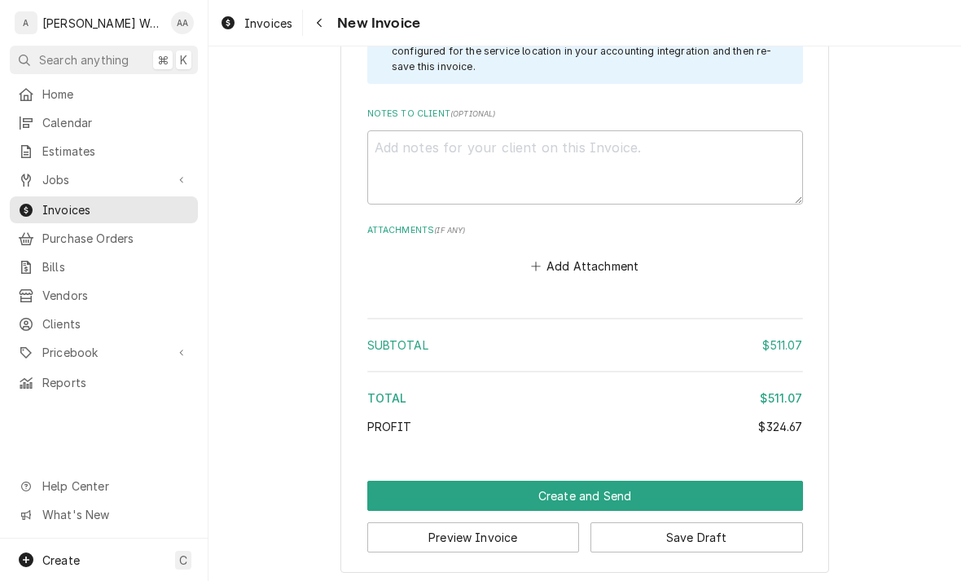
click at [778, 481] on button "Create and Send" at bounding box center [585, 496] width 436 height 30
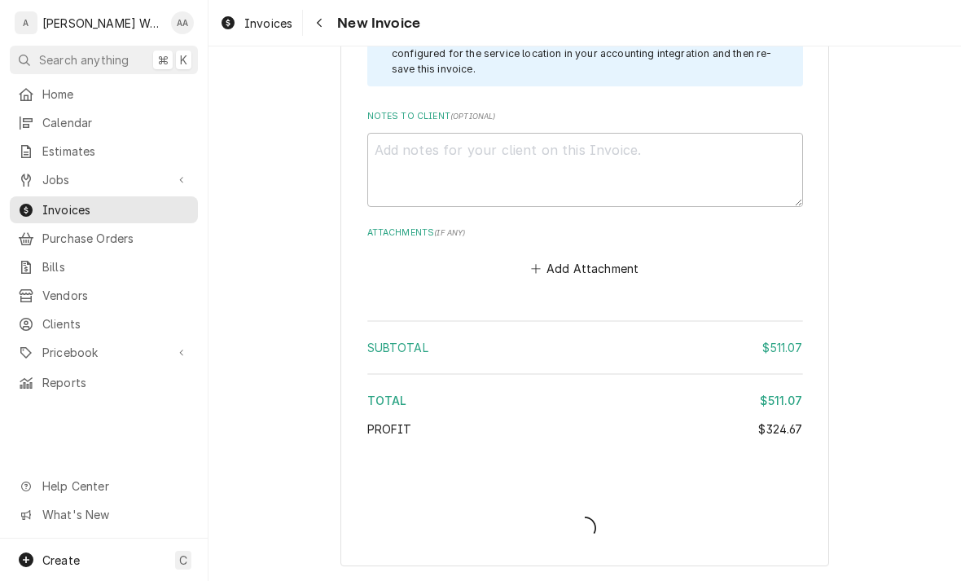
scroll to position [2303, 0]
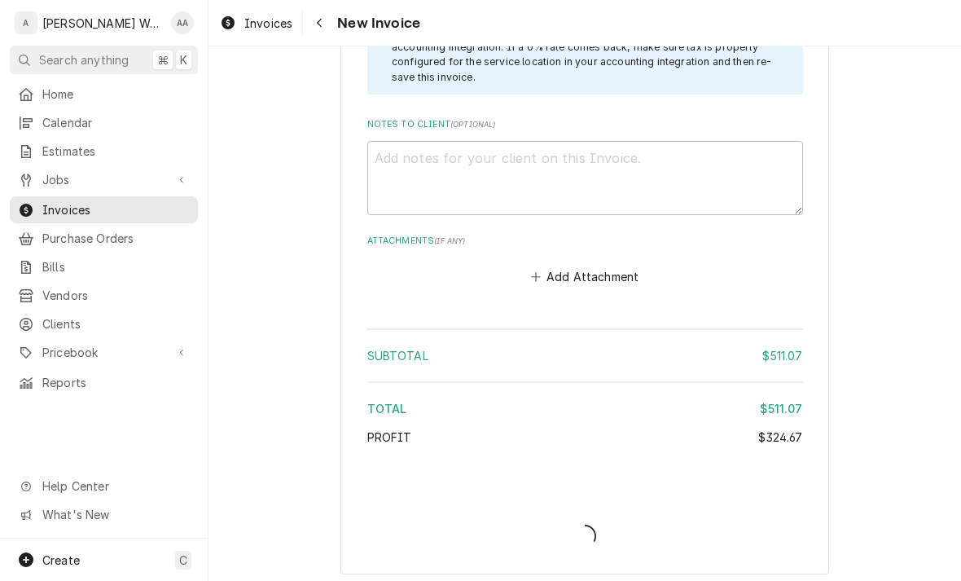
type textarea "x"
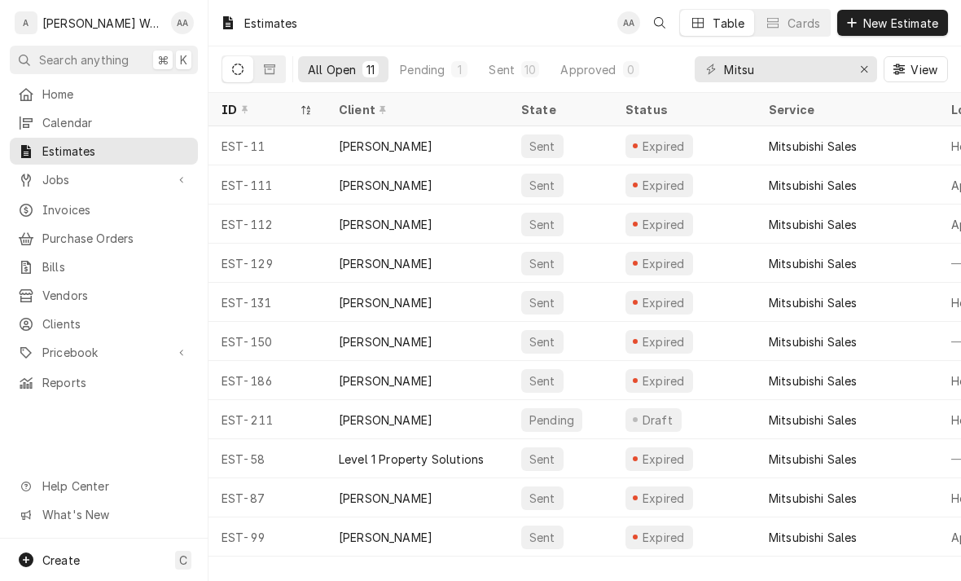
click at [880, 33] on button "New Estimate" at bounding box center [893, 23] width 111 height 26
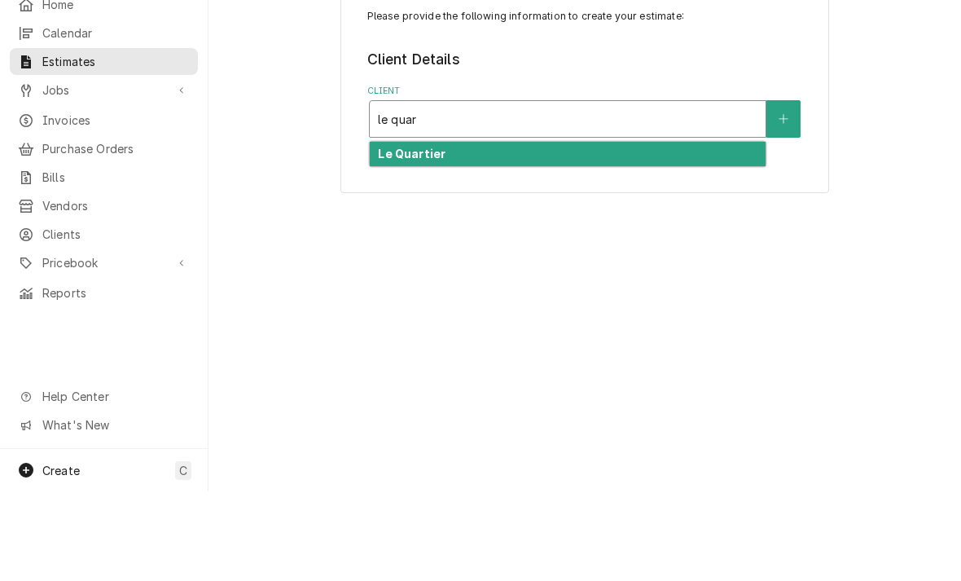
click at [403, 236] on strong "Le Quartier" at bounding box center [412, 243] width 68 height 14
type input "le quar"
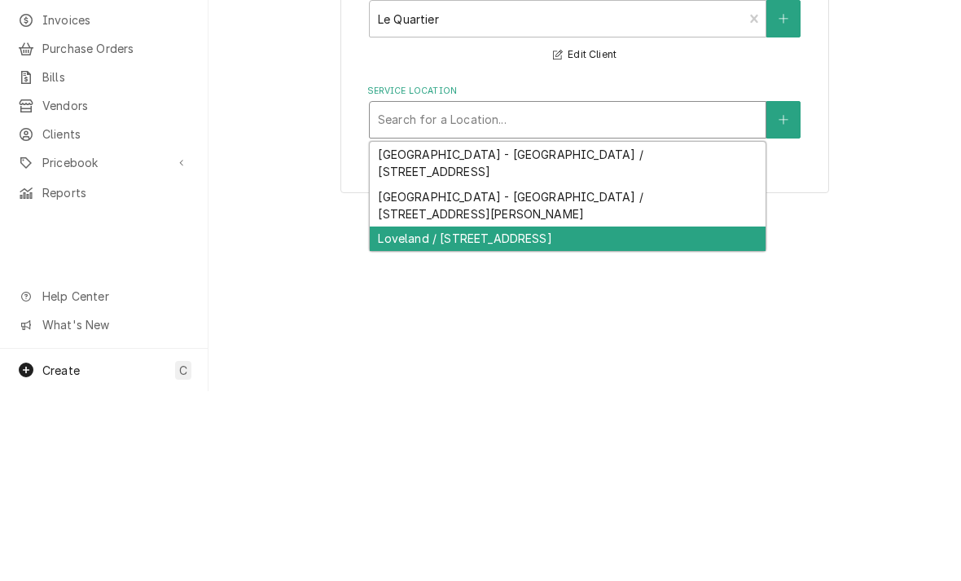
click at [396, 416] on div "Loveland / [STREET_ADDRESS]" at bounding box center [568, 428] width 396 height 25
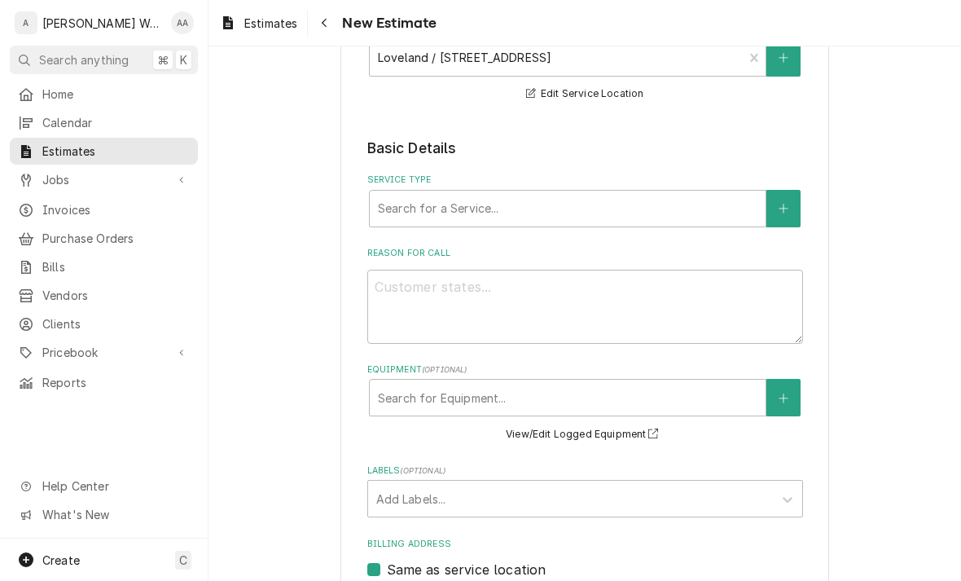
scroll to position [253, 0]
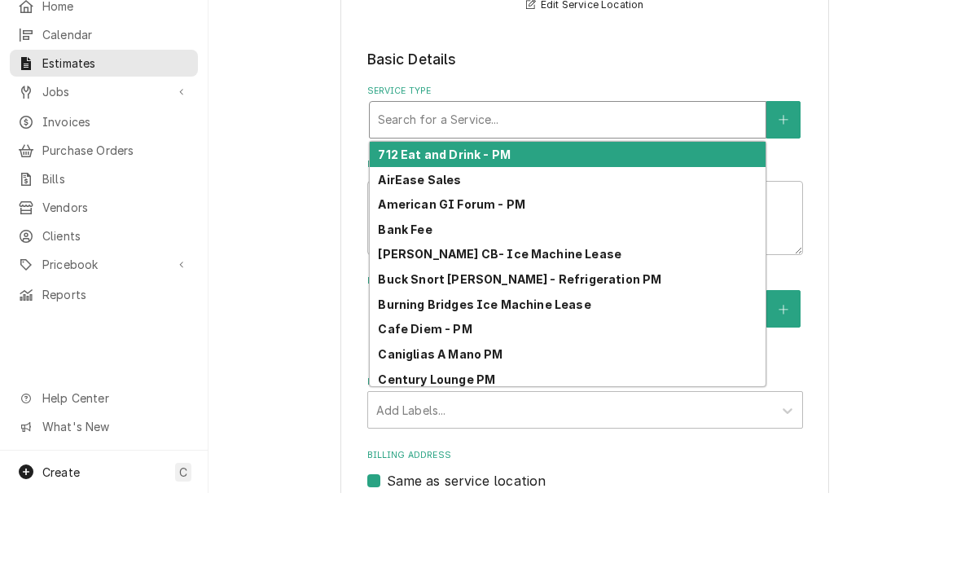
type input "c"
type textarea "x"
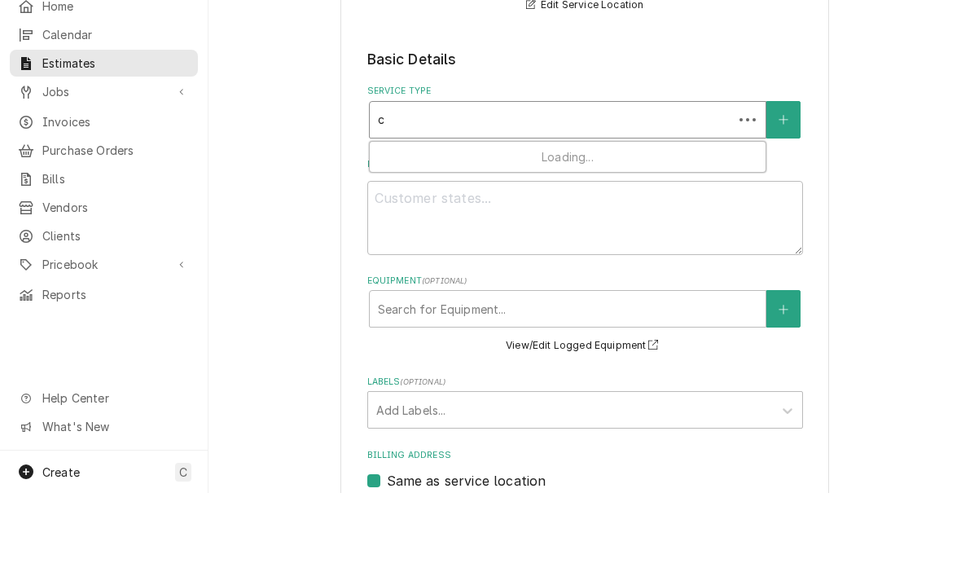
type input "co"
type textarea "x"
type input "com"
type textarea "x"
type input "comm"
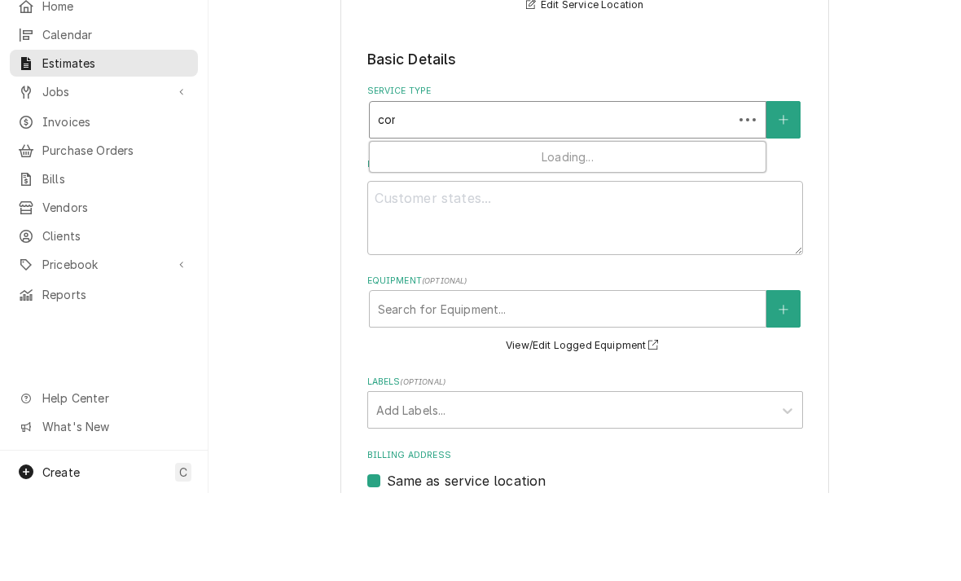
type textarea "x"
type input "comme"
type textarea "x"
type input "commer"
type textarea "x"
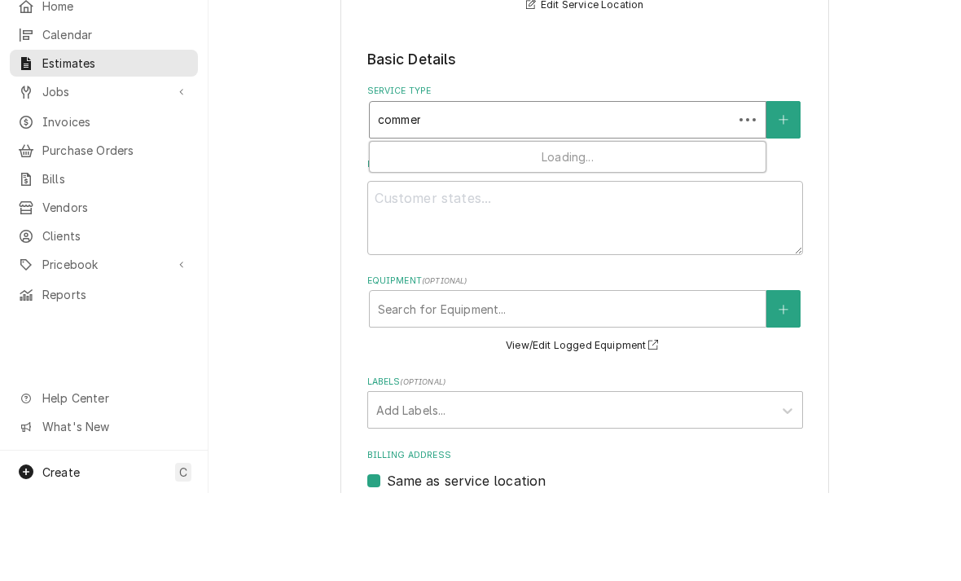
type input "commerc"
type textarea "x"
type input "commerci"
type textarea "x"
type input "commercia"
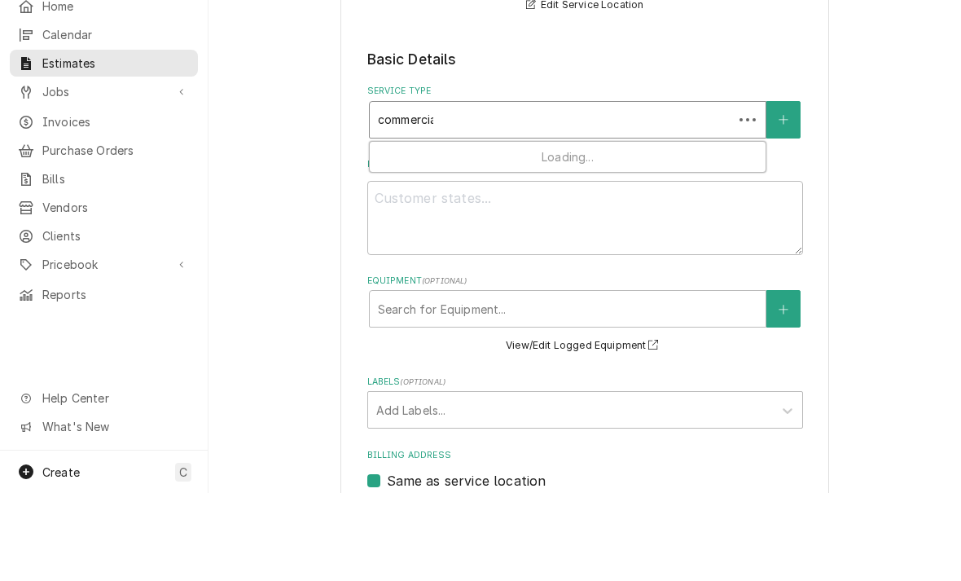
type textarea "x"
type input "commercial"
type textarea "x"
type input "commercial"
type textarea "x"
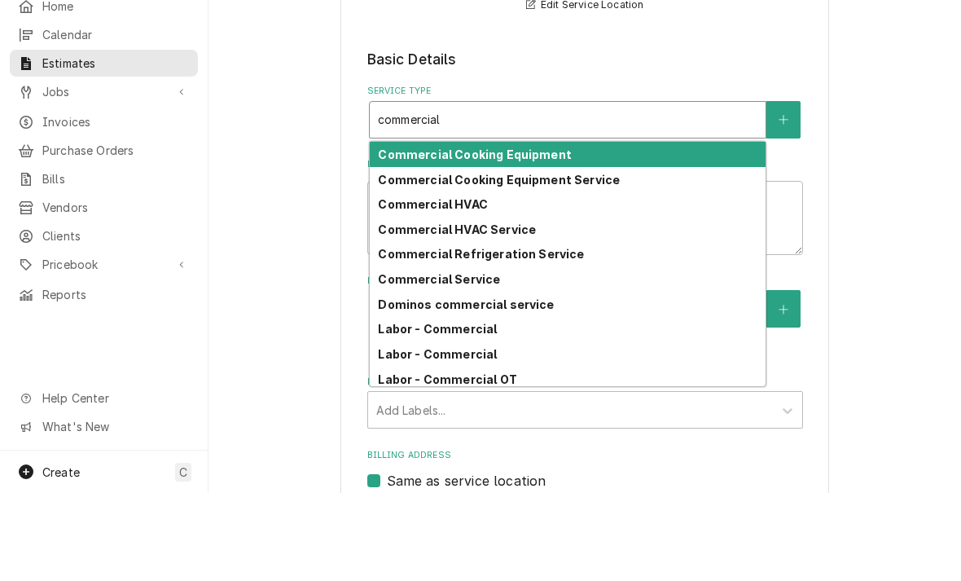
click at [433, 255] on div "Commercial Cooking Equipment Service" at bounding box center [568, 267] width 396 height 25
type input "commercial"
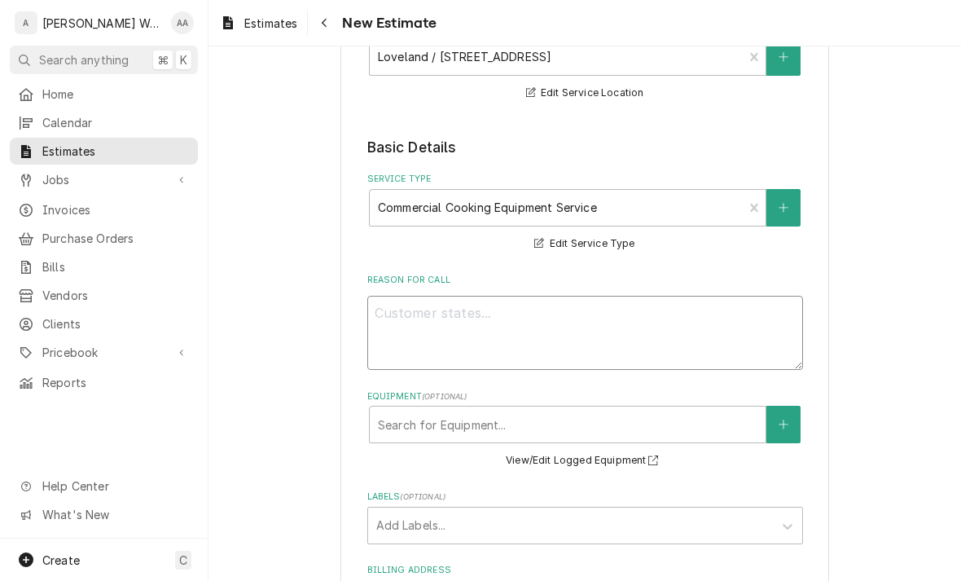
click at [406, 337] on textarea "Reason For Call" at bounding box center [585, 333] width 436 height 74
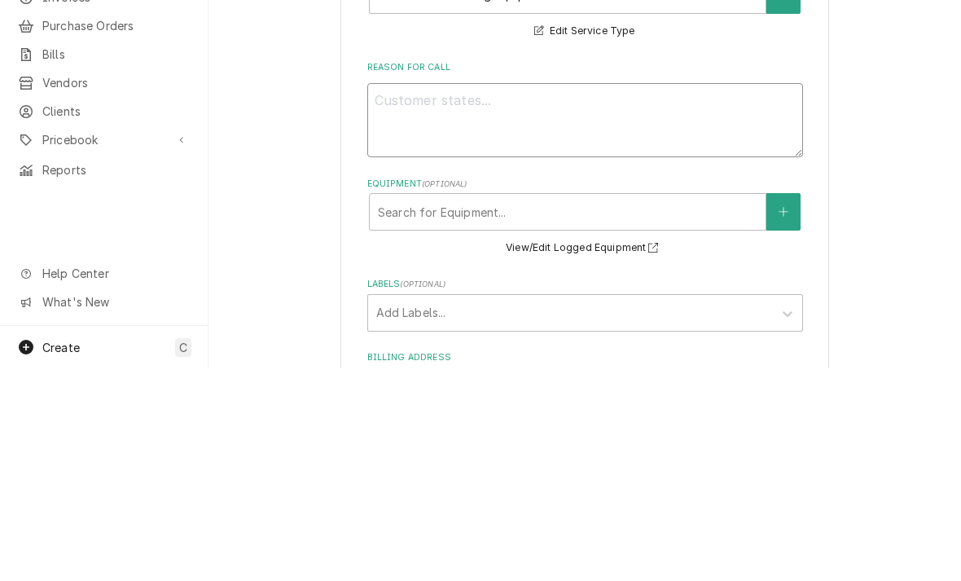
type textarea "x"
type textarea "Re"
type textarea "x"
type textarea "Rep"
type textarea "x"
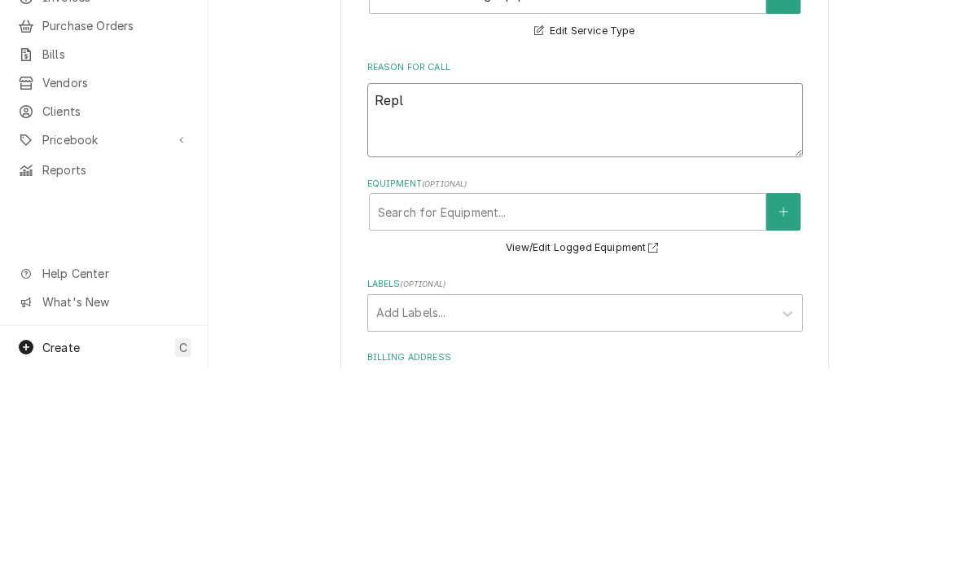
type textarea "Repla"
type textarea "x"
type textarea "Replac"
type textarea "x"
type textarea "Replace"
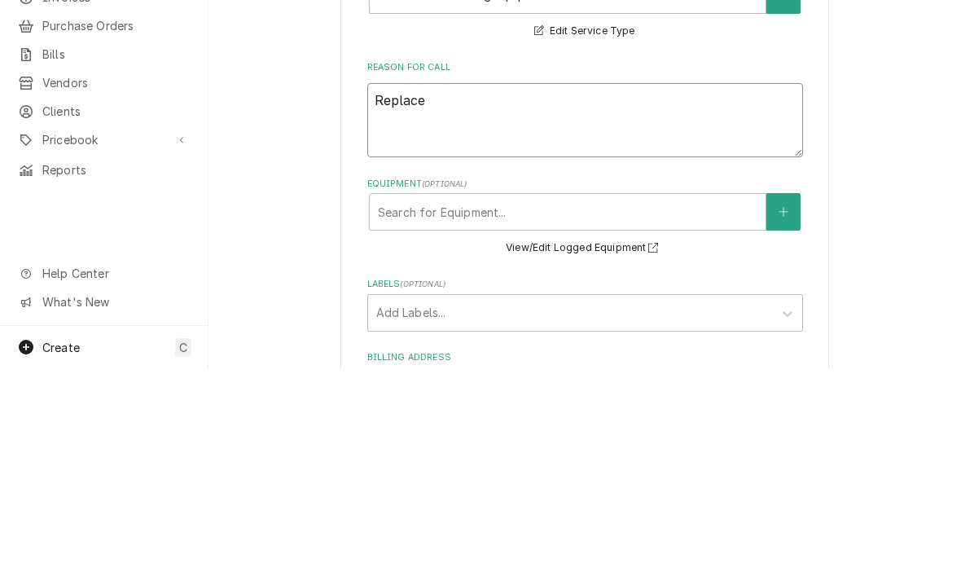
type textarea "x"
type textarea "Replace"
type textarea "x"
type textarea "Replace b"
type textarea "x"
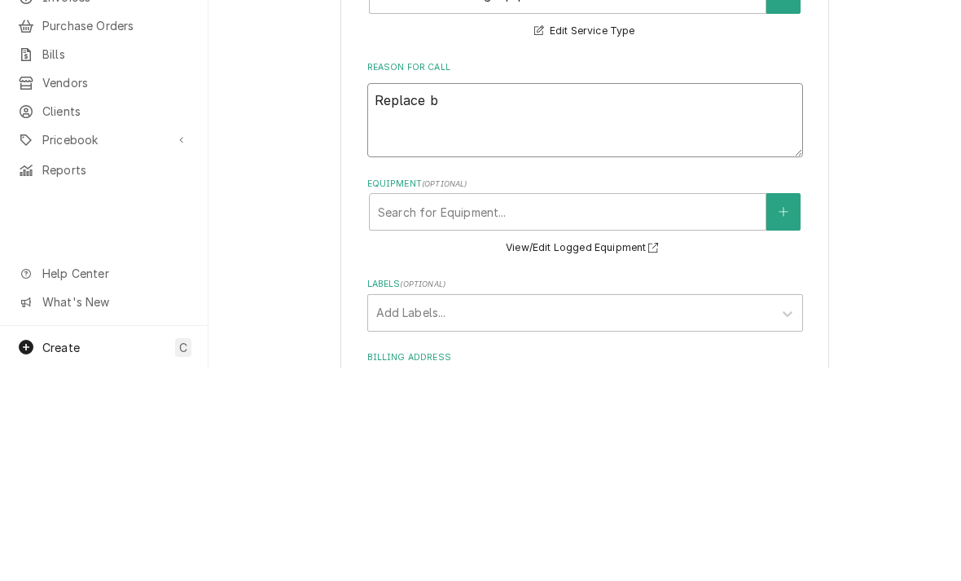
type textarea "Replace br"
type textarea "x"
type textarea "Replace bro"
type textarea "x"
type textarea "Replace brok"
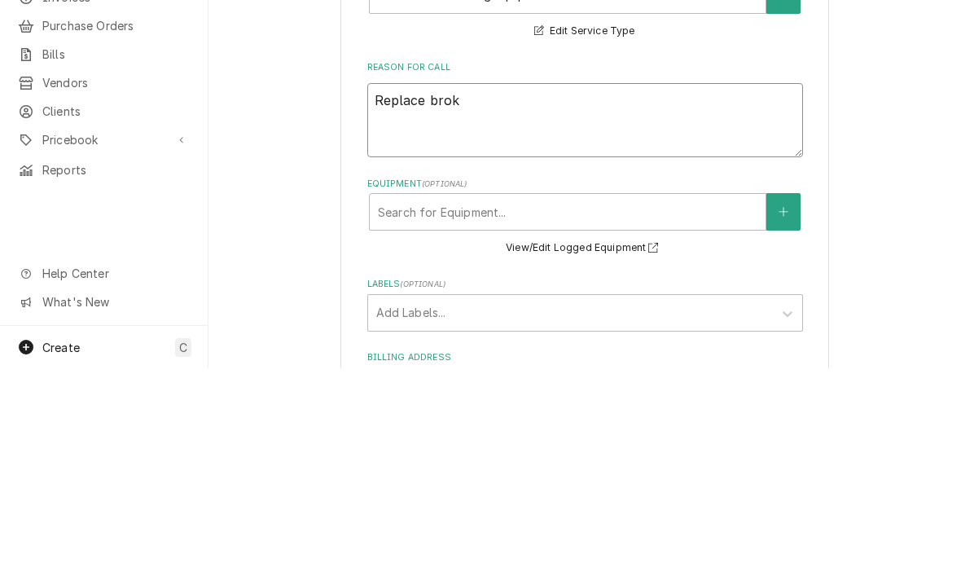
type textarea "x"
type textarea "Replace broken"
type textarea "x"
type textarea "Replace broken"
type textarea "x"
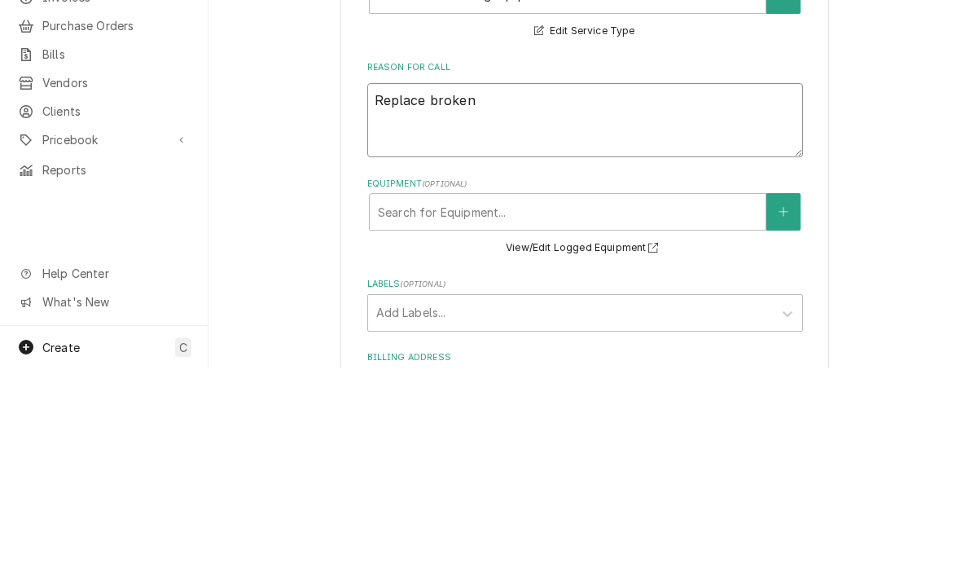
type textarea "Replace broken s"
type textarea "x"
type textarea "Replace broken st"
type textarea "x"
type textarea "Replace broken sti"
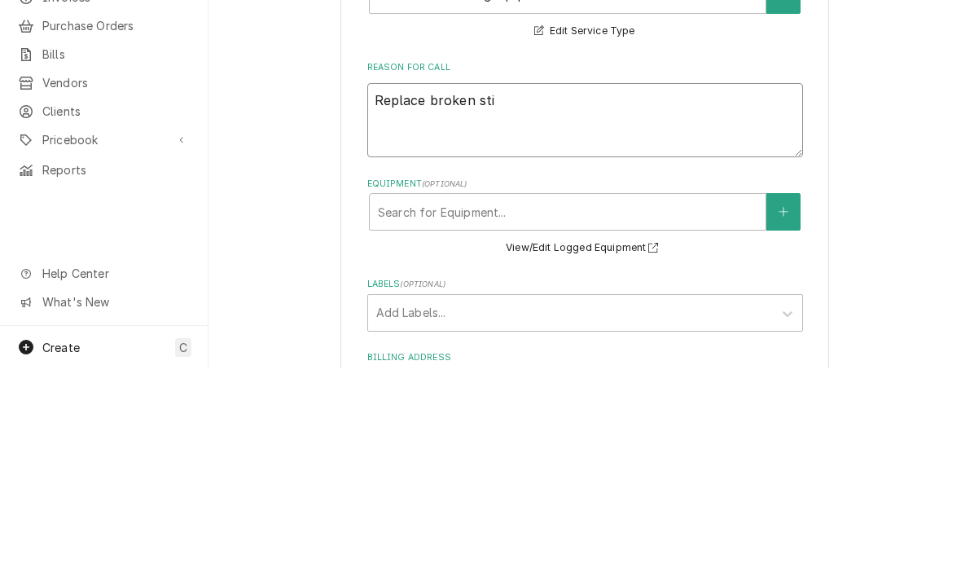
type textarea "x"
type textarea "Replace broken stir"
type textarea "x"
type textarea "Replace broken stirr"
type textarea "x"
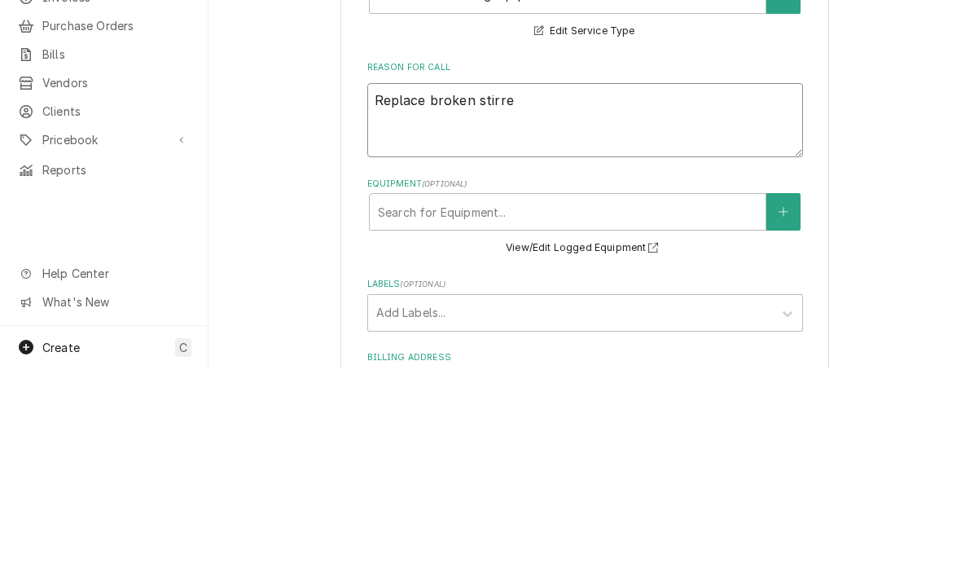
type textarea "Replace broken stirrer"
type textarea "x"
type textarea "Replace broken stirrer"
type textarea "x"
type textarea "Replace broken stirrer s"
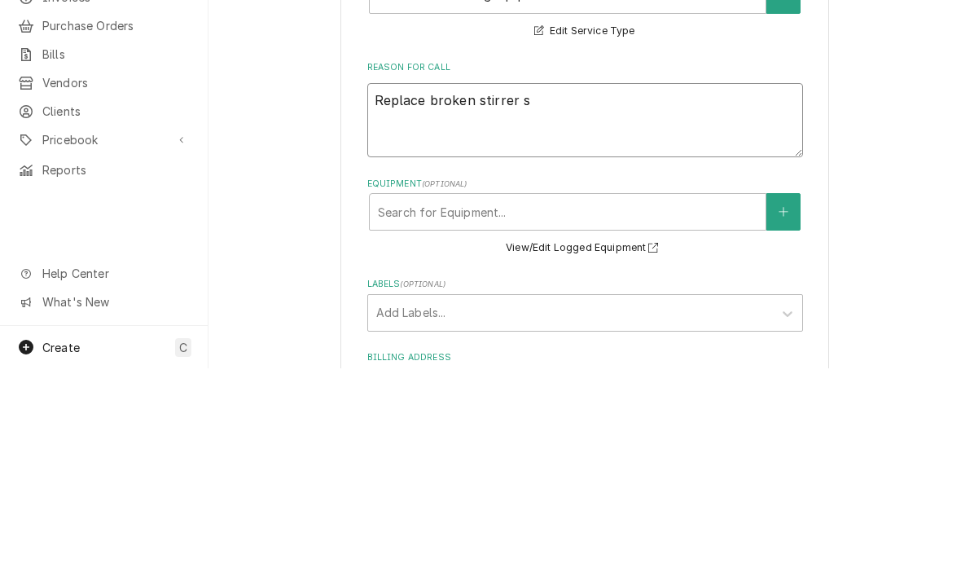
type textarea "x"
type textarea "Replace broken stirrer sh"
type textarea "x"
type textarea "Replace broken stirrer sha"
type textarea "x"
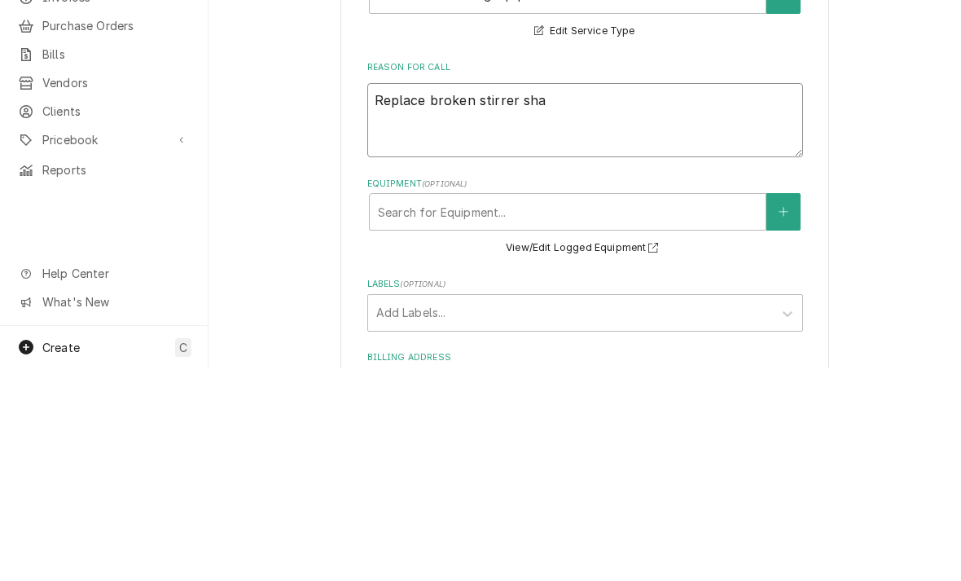
type textarea "Replace broken stirrer shaf"
type textarea "x"
type textarea "Replace broken stirrer shaft"
type textarea "x"
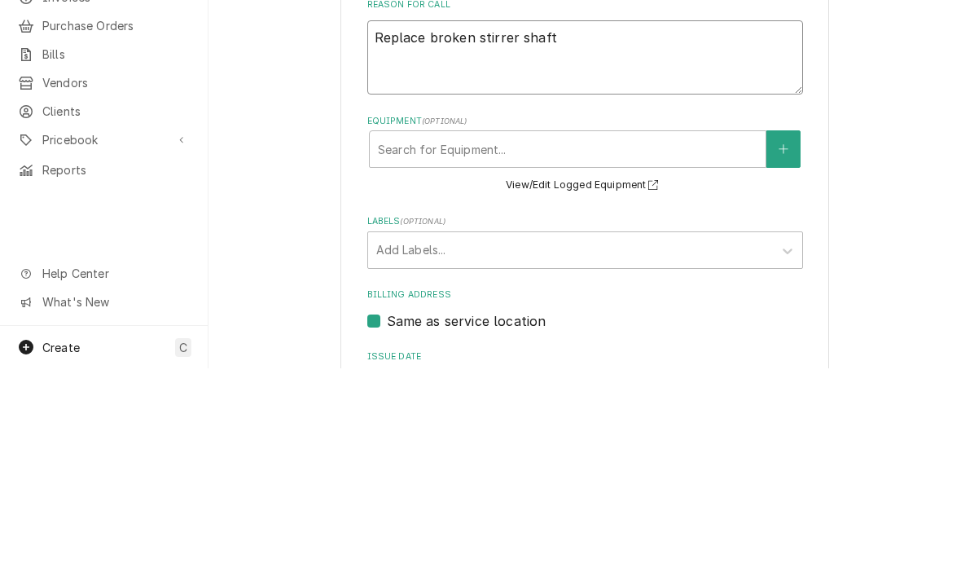
scroll to position [321, 0]
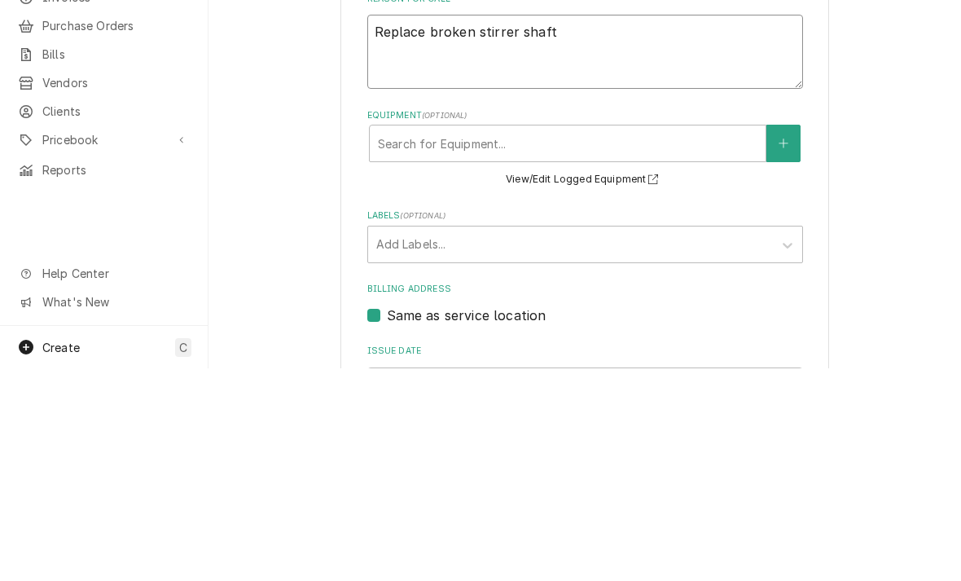
type textarea "Replace broken stirrer shaft"
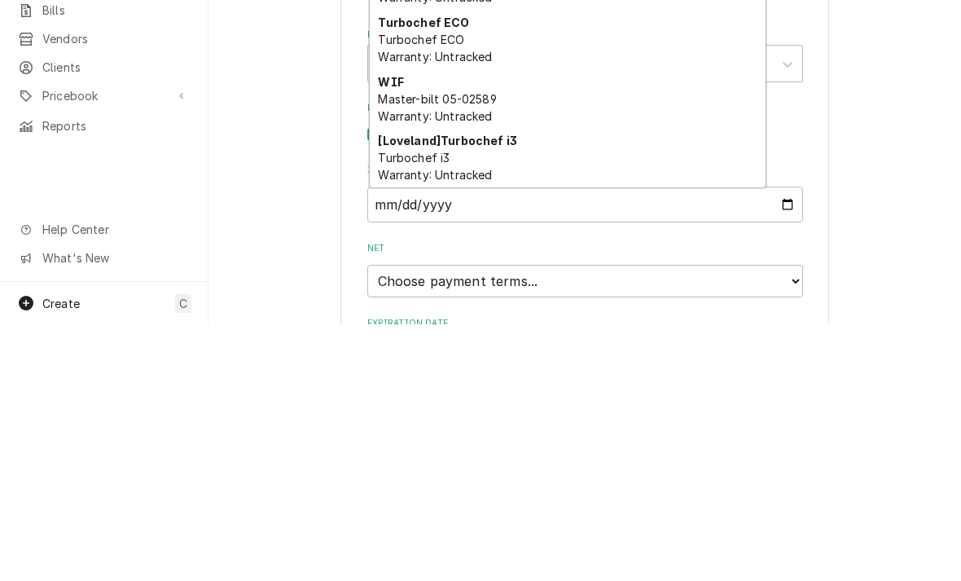
scroll to position [460, 0]
click at [414, 406] on span "Turbochef i3 Warranty: Untracked" at bounding box center [435, 421] width 114 height 31
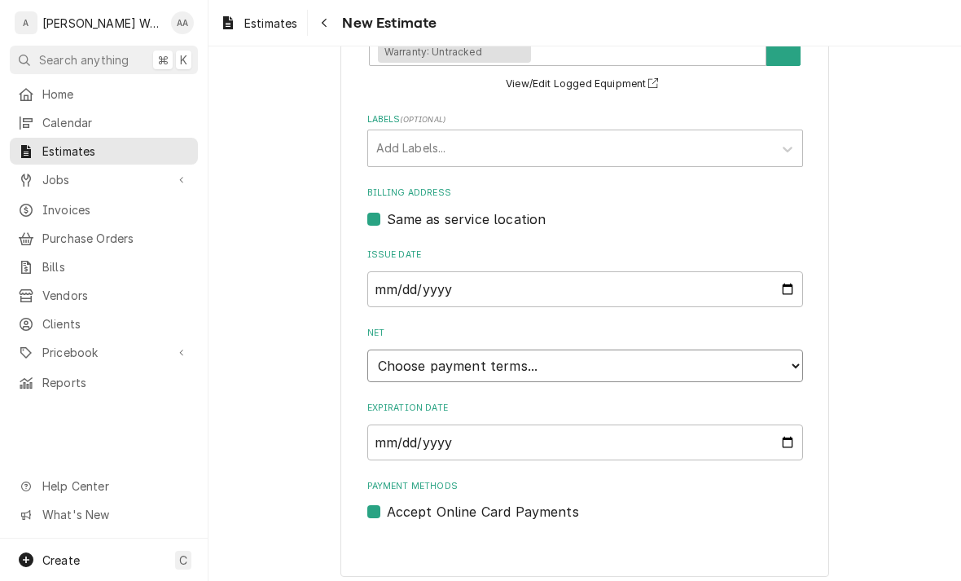
click at [402, 363] on select "Choose payment terms... Same Day Net 7 Net 14 Net 21 Net 30 Net 45 Net 60 Net 90" at bounding box center [585, 366] width 436 height 33
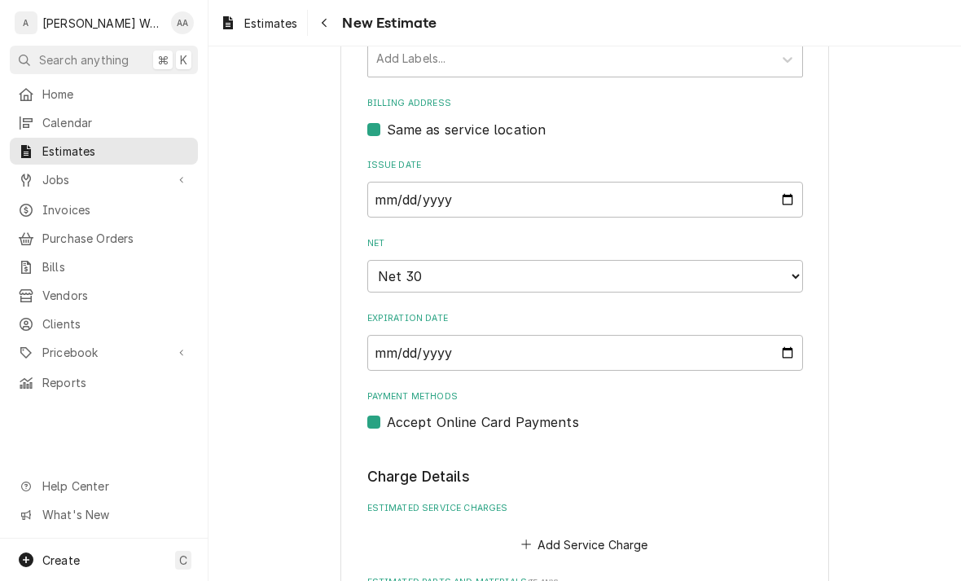
type textarea "x"
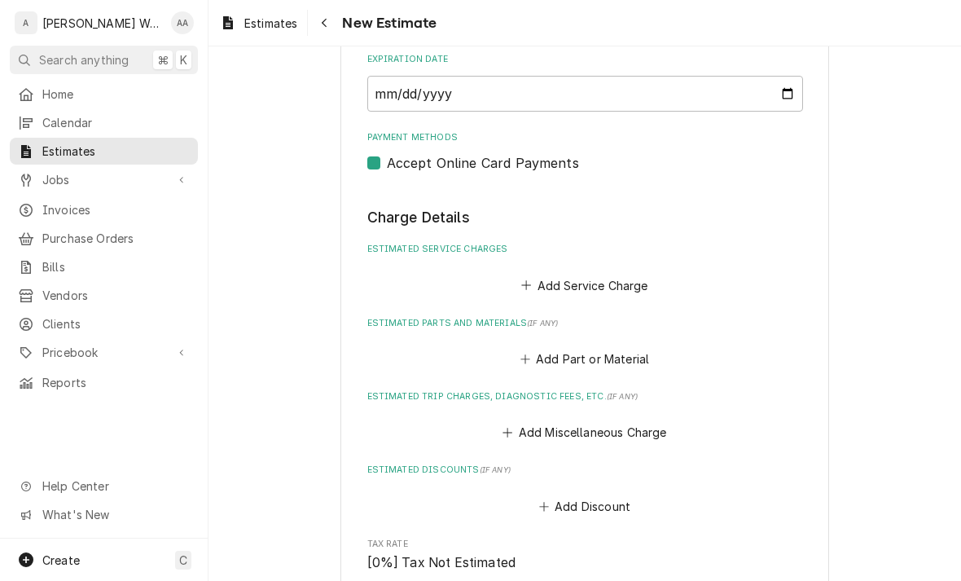
scroll to position [1056, 0]
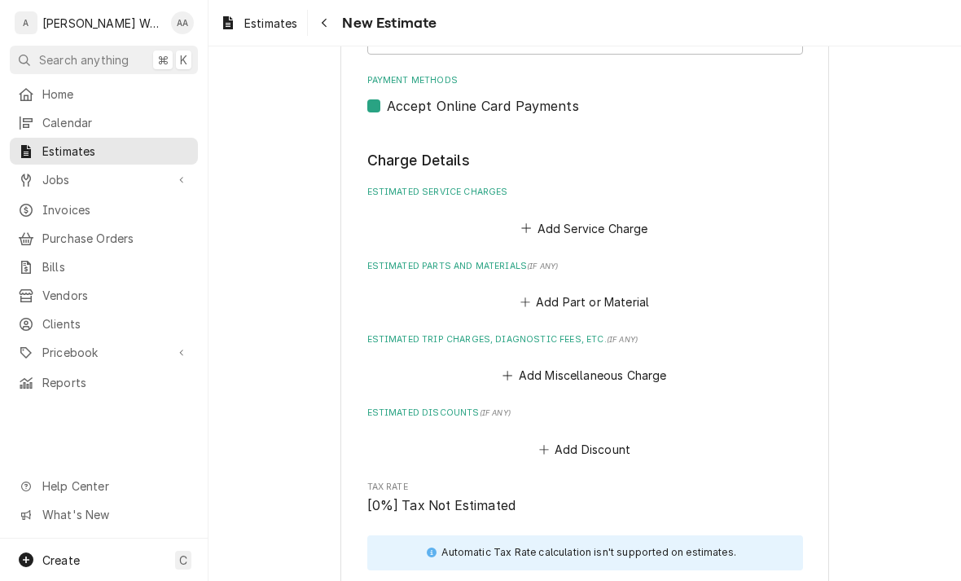
click at [550, 217] on button "Add Service Charge" at bounding box center [585, 228] width 132 height 23
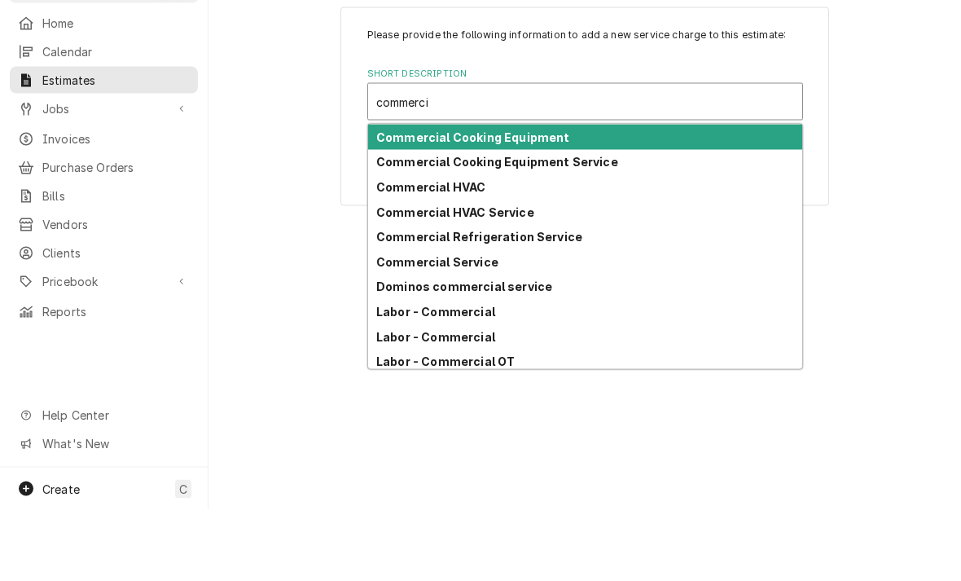
click at [415, 221] on div "Commercial Cooking Equipment Service" at bounding box center [585, 233] width 434 height 25
type input "commerci"
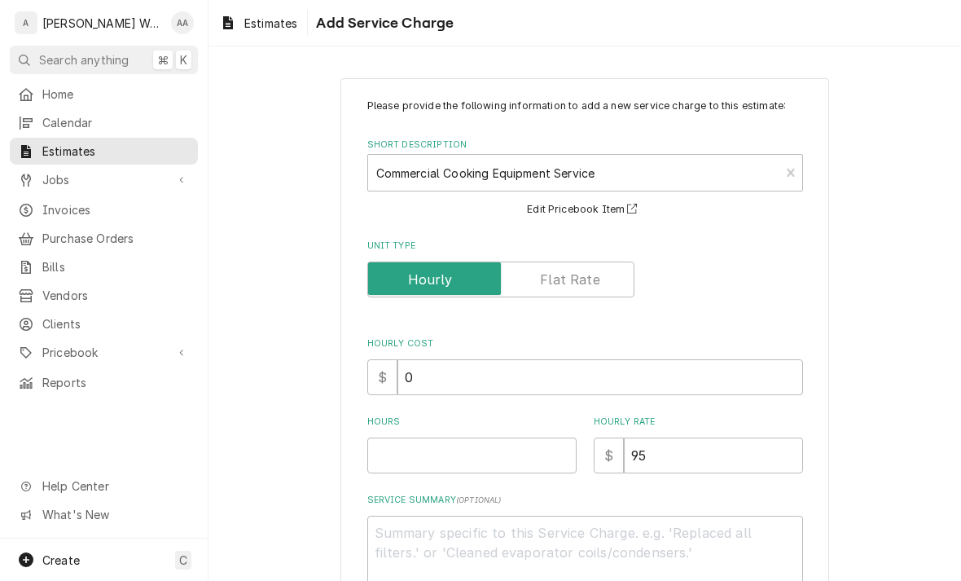
type textarea "x"
click at [393, 466] on input "Hours" at bounding box center [471, 456] width 209 height 36
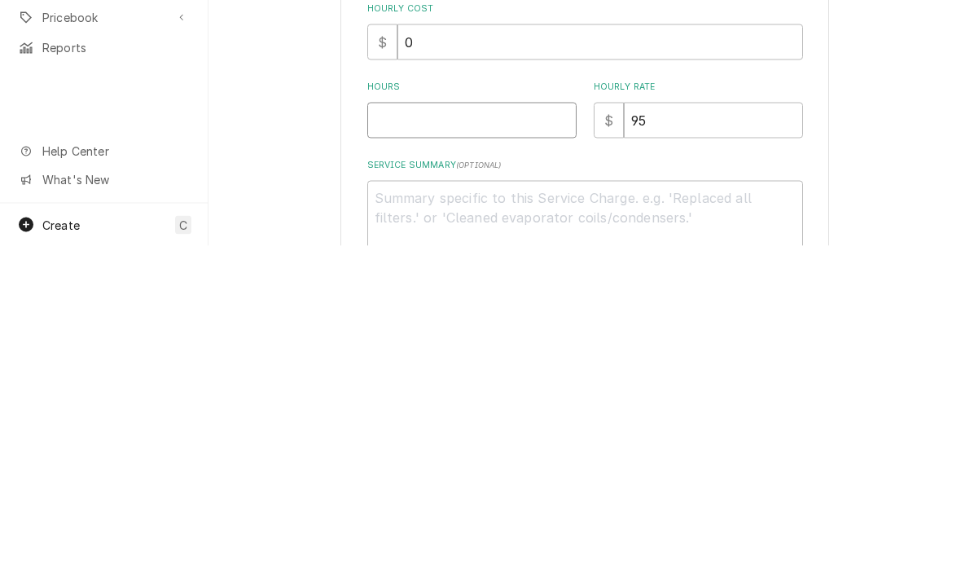
type input "3"
type textarea "x"
type input "3"
click at [415, 516] on textarea "Service Summary ( optional )" at bounding box center [585, 553] width 436 height 74
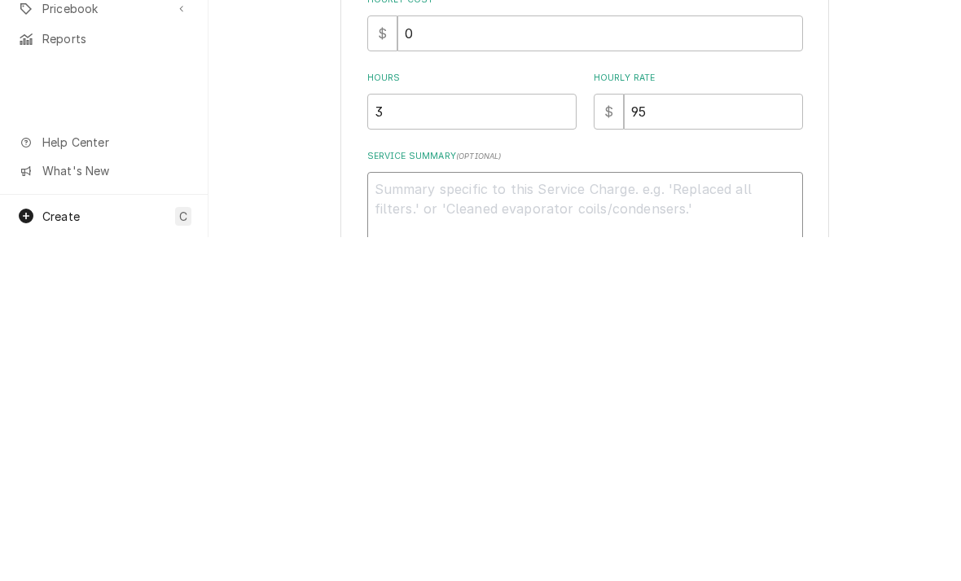
type textarea "x"
type textarea "Re"
type textarea "x"
type textarea "Rem"
type textarea "x"
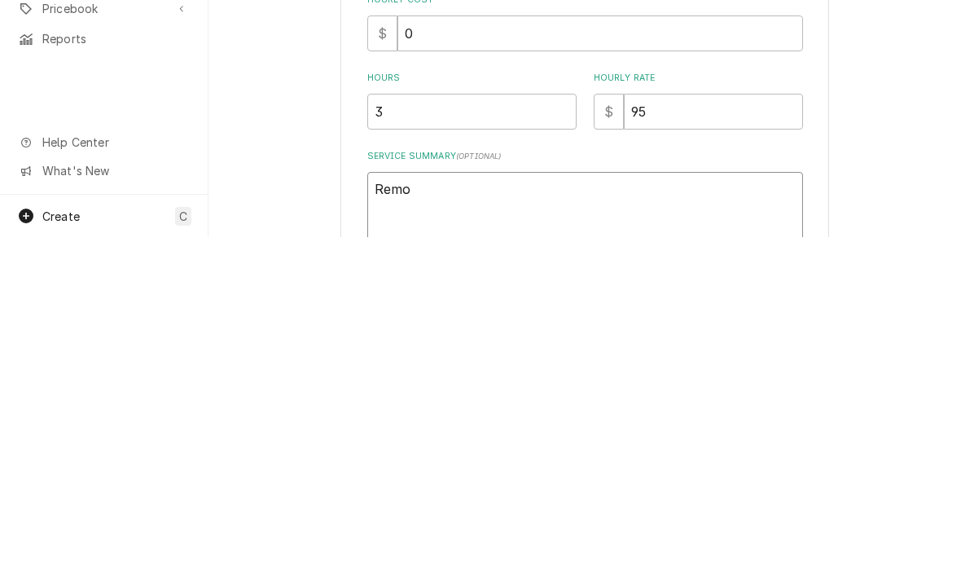
type textarea "Remov"
type textarea "x"
type textarea "Remove"
type textarea "x"
type textarea "Remove t"
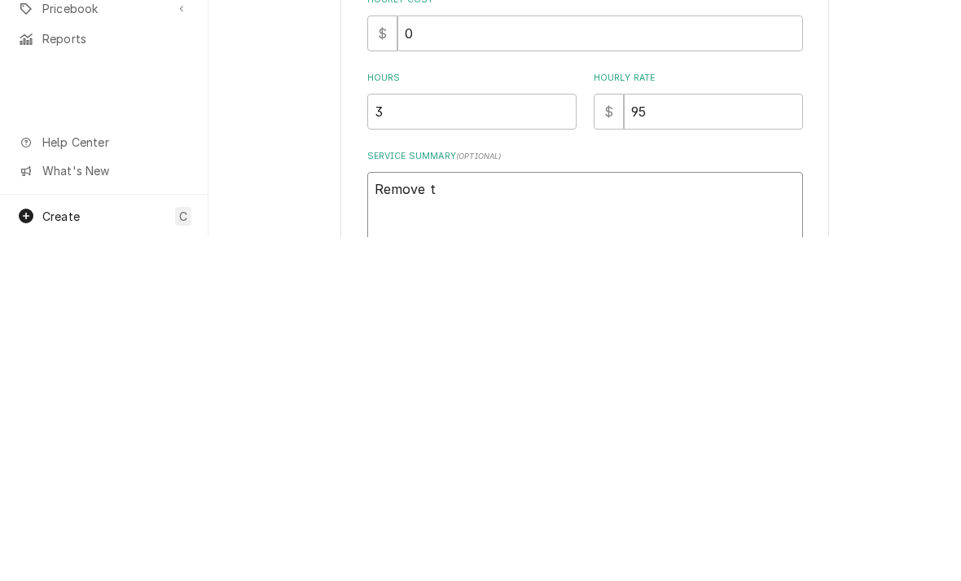
type textarea "x"
type textarea "Remove to"
type textarea "x"
type textarea "Remove top"
type textarea "x"
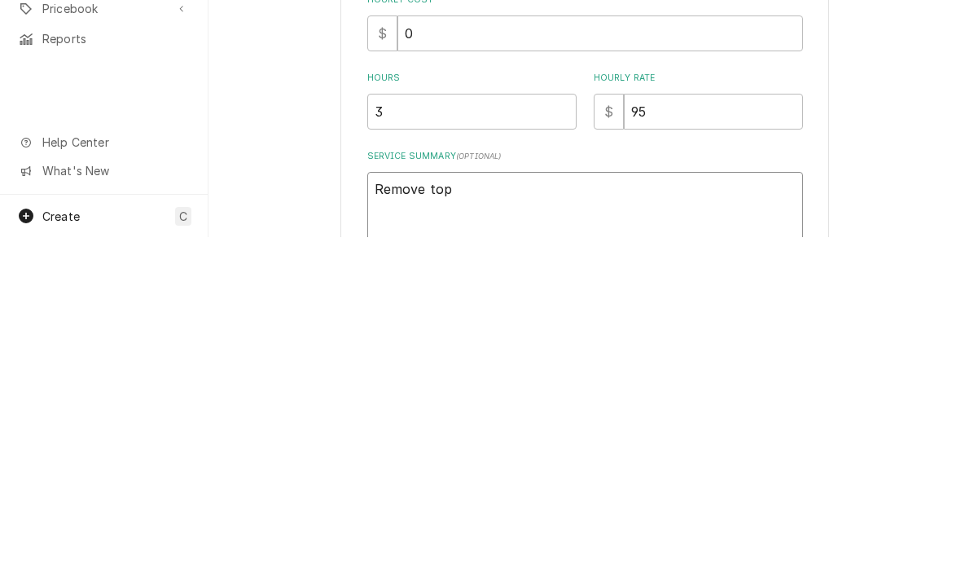
type textarea "Remove top"
type textarea "x"
type textarea "Remove top je"
type textarea "x"
type textarea "Remove top jet"
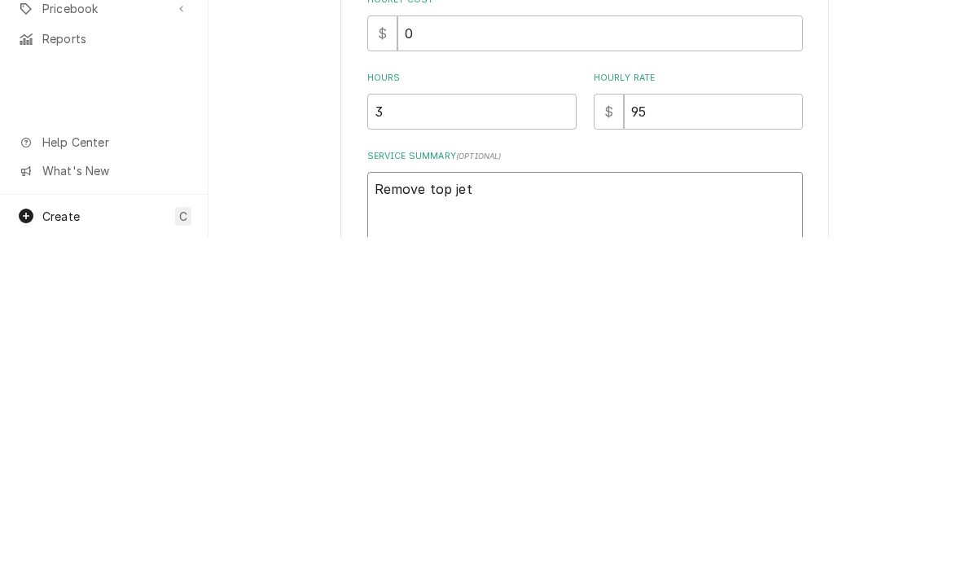
type textarea "x"
type textarea "Remove top jet"
type textarea "x"
type textarea "Remove top jet p"
type textarea "x"
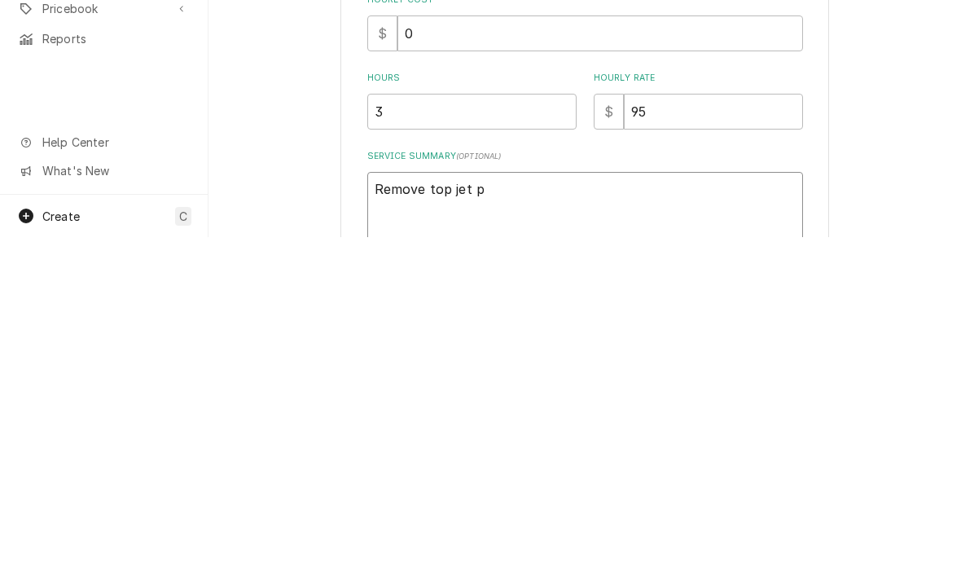
type textarea "Remove top jet pl"
type textarea "x"
type textarea "Remove top jet pla"
type textarea "x"
type textarea "Remove top jet plat"
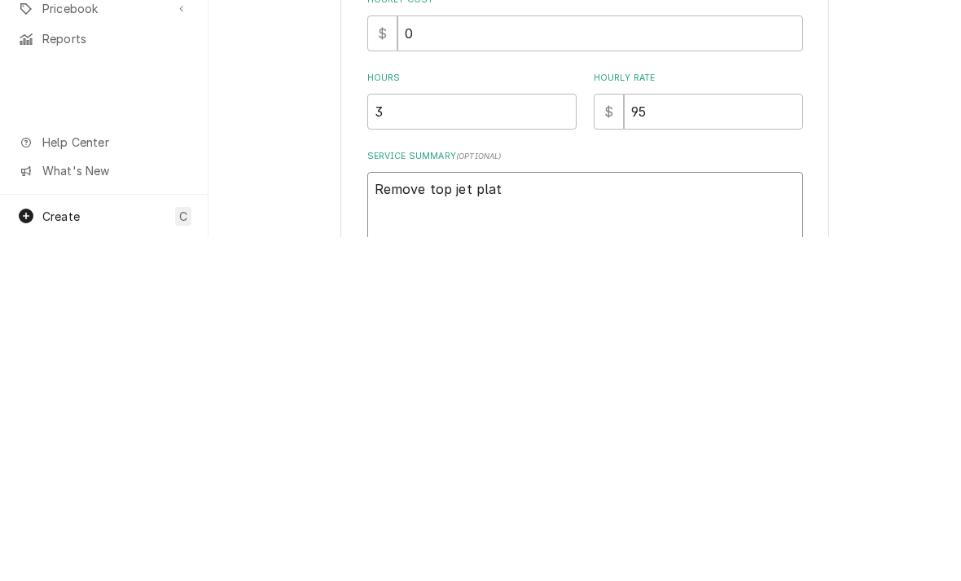
type textarea "x"
type textarea "Remove top jet plate"
type textarea "x"
type textarea "Remove top jet plate"
type textarea "x"
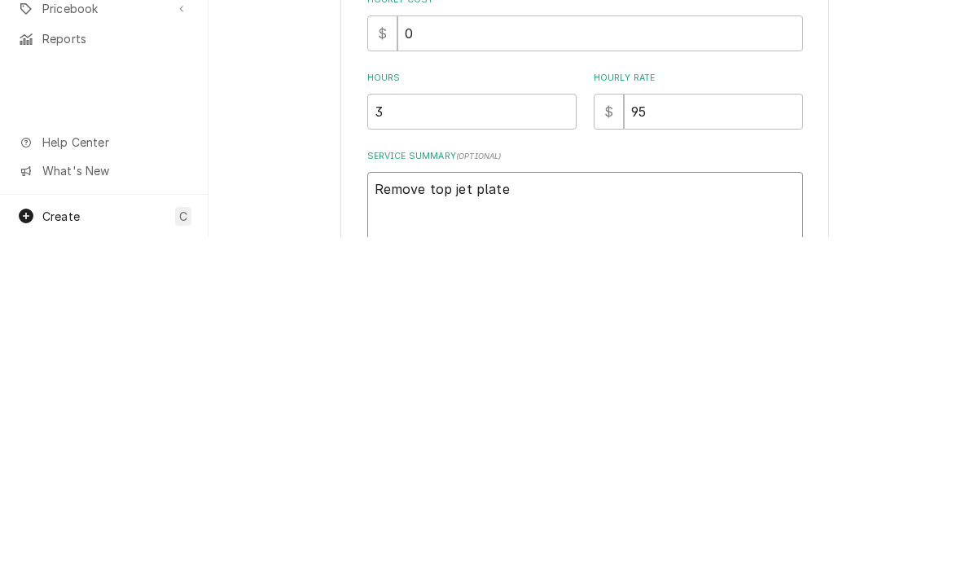
type textarea "Remove top jet plate s"
type textarea "x"
type textarea "Remove top jet plate sn"
type textarea "x"
type textarea "Remove top jet plate snd"
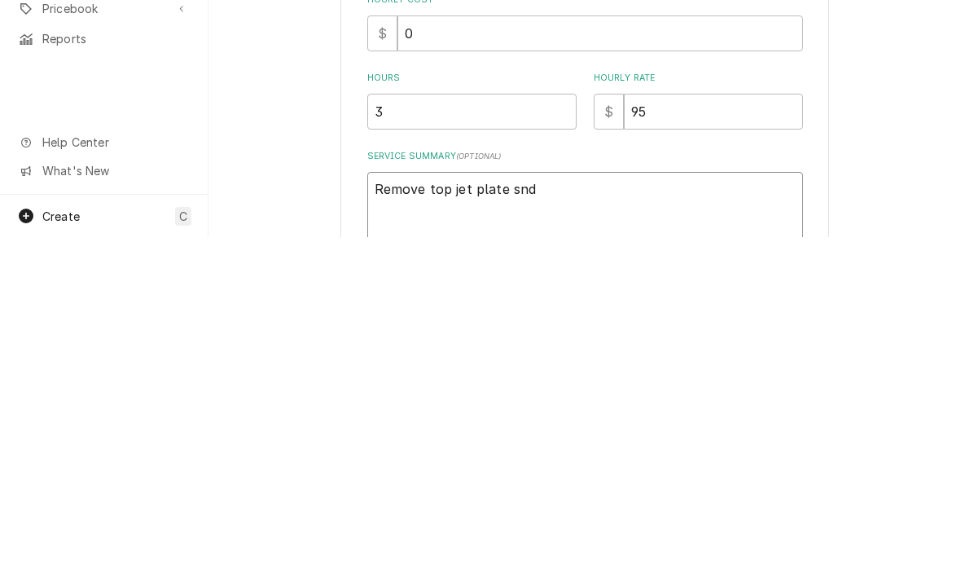
type textarea "x"
type textarea "Remove top jet plate and"
type textarea "x"
type textarea "Remove top jet plate and r"
type textarea "x"
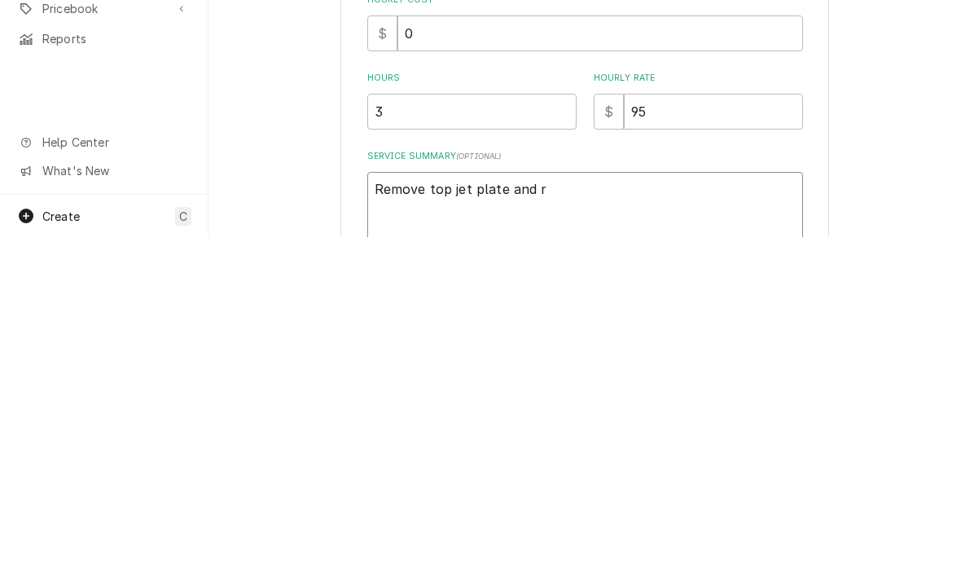
type textarea "Remove top jet plate and re"
type textarea "x"
type textarea "Remove top jet plate and rep"
type textarea "x"
type textarea "Remove top jet plate and repl"
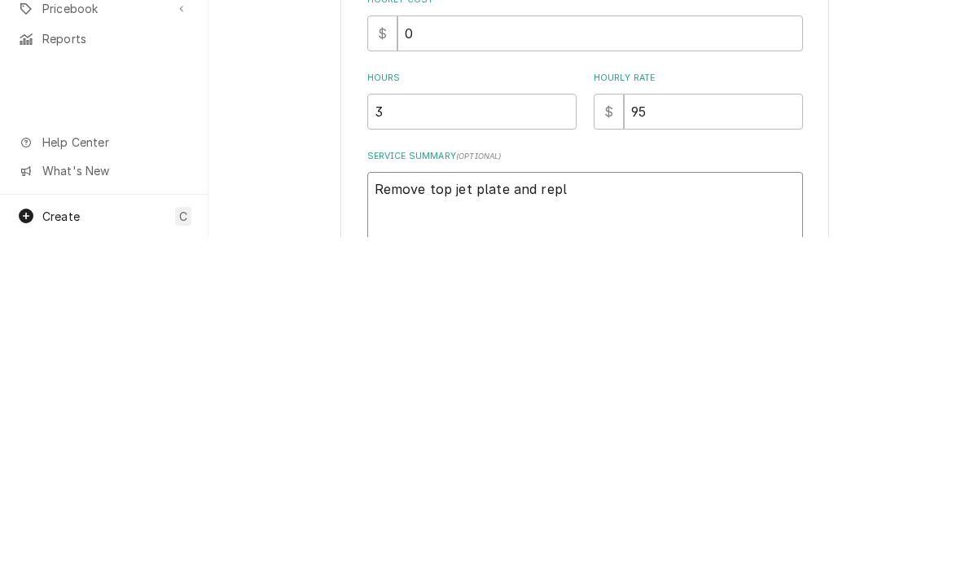
type textarea "x"
type textarea "Remove top jet plate and repla"
type textarea "x"
type textarea "Remove top jet plate and replac"
type textarea "x"
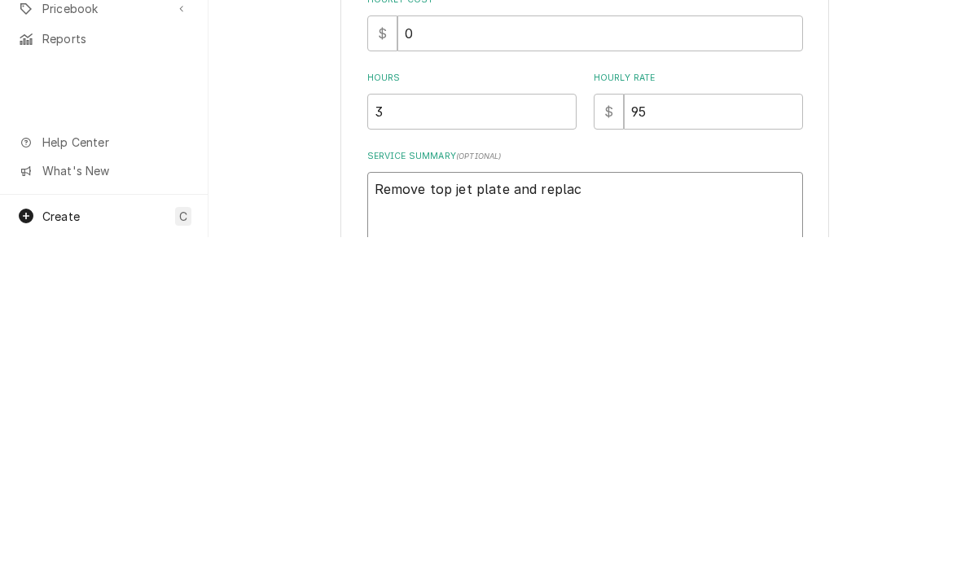
type textarea "Remove top jet plate and replace"
type textarea "x"
type textarea "Remove top jet plate and replace"
type textarea "x"
type textarea "Remove top jet plate and replace s"
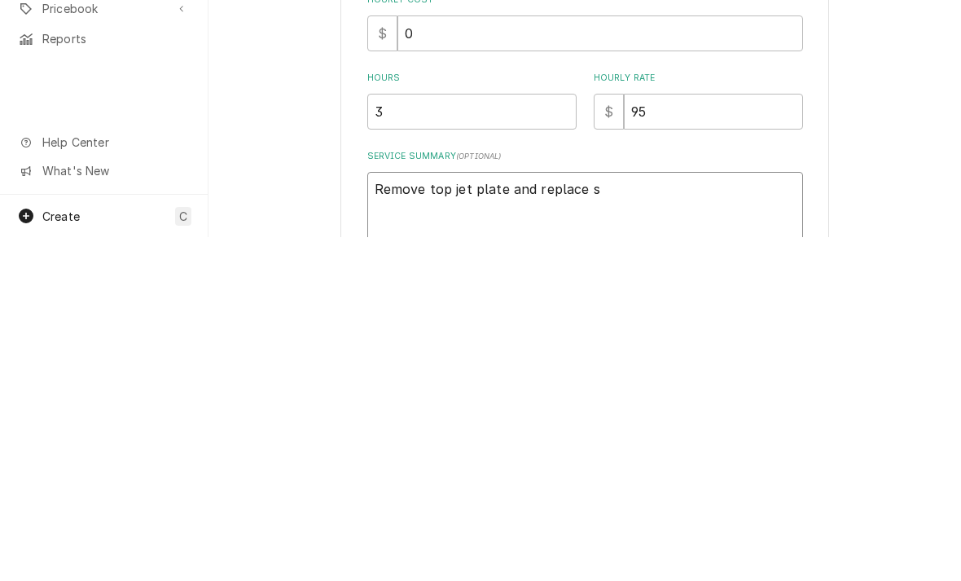
type textarea "x"
type textarea "Remove top jet plate and replace st"
type textarea "x"
type textarea "Remove top jet plate and replace sti"
type textarea "x"
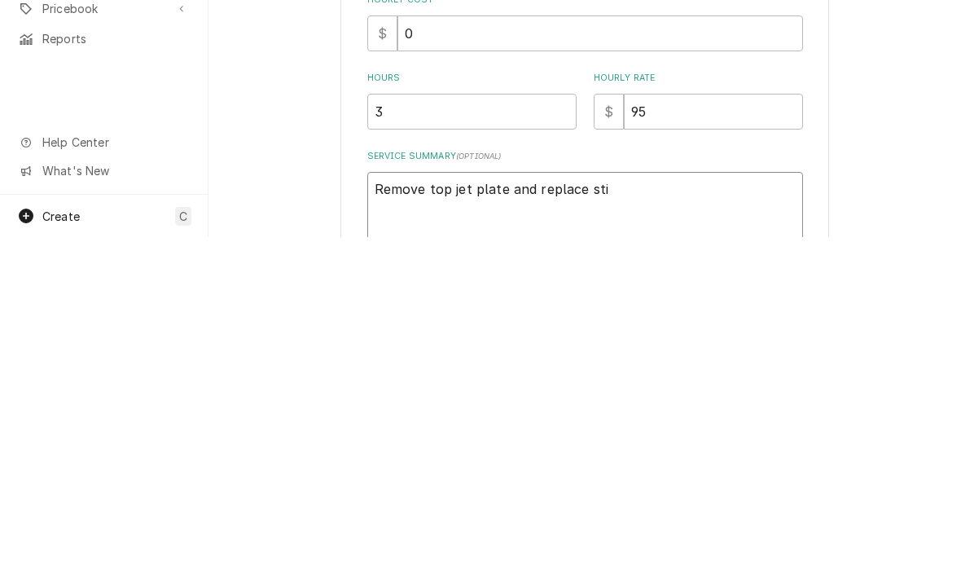
type textarea "Remove top jet plate and replace stir"
type textarea "x"
type textarea "Remove top jet plate and replace stirr"
type textarea "x"
type textarea "Remove top jet plate and replace stirre"
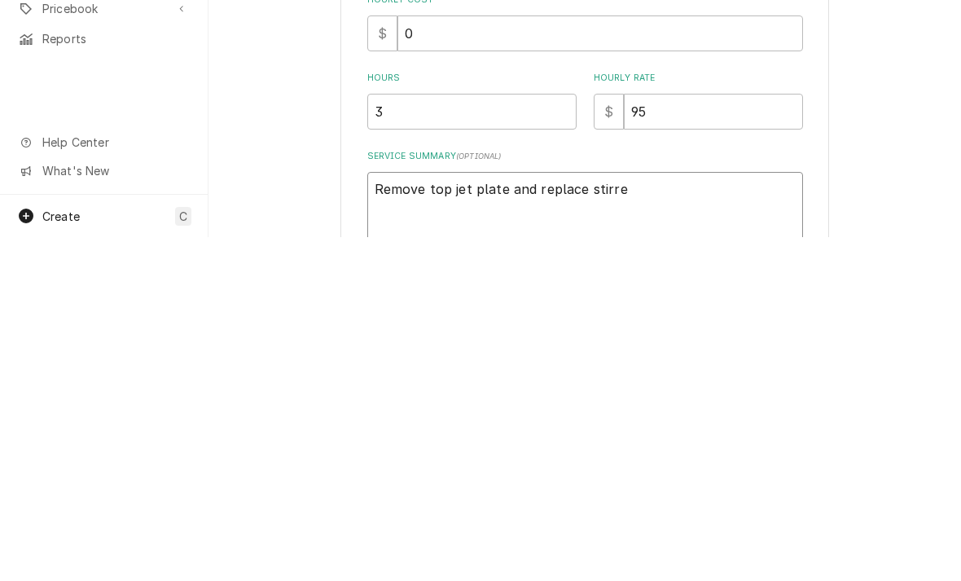
type textarea "x"
type textarea "Remove top jet plate and replace stirrer"
type textarea "x"
type textarea "Remove top jet plate and replace stirrer"
type textarea "x"
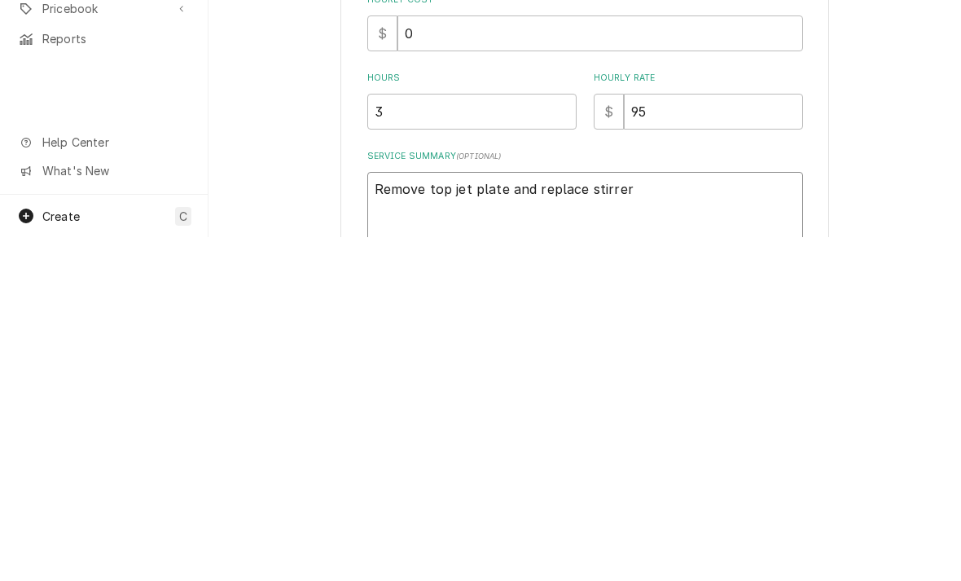
type textarea "Remove top jet plate and replace stirrer s"
type textarea "x"
type textarea "Remove top jet plate and replace stirrer sh"
type textarea "x"
type textarea "Remove top jet plate and replace stirrer sha"
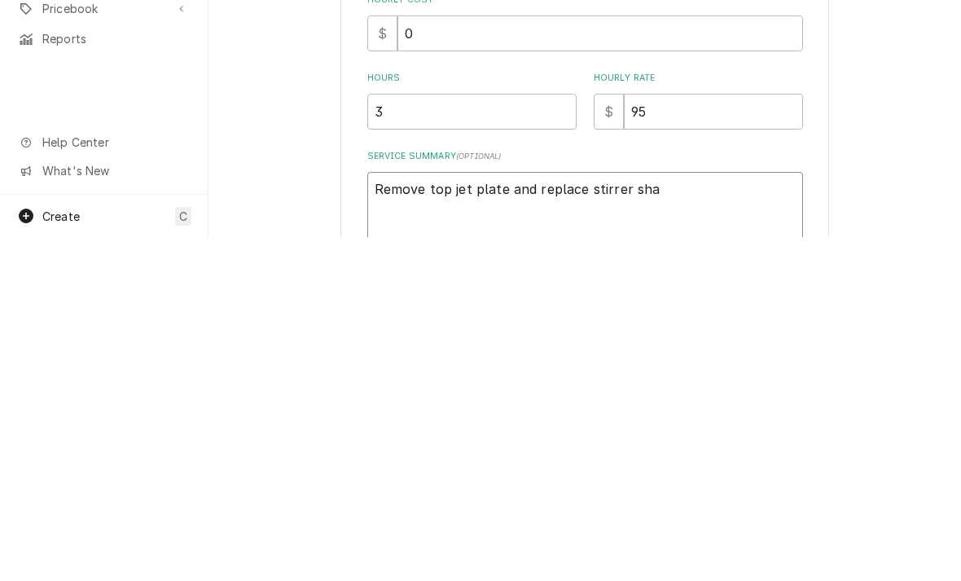
type textarea "x"
type textarea "Remove top jet plate and replace stirrer shaf"
type textarea "x"
type textarea "Remove top jet plate and replace stirrer shaft"
type textarea "x"
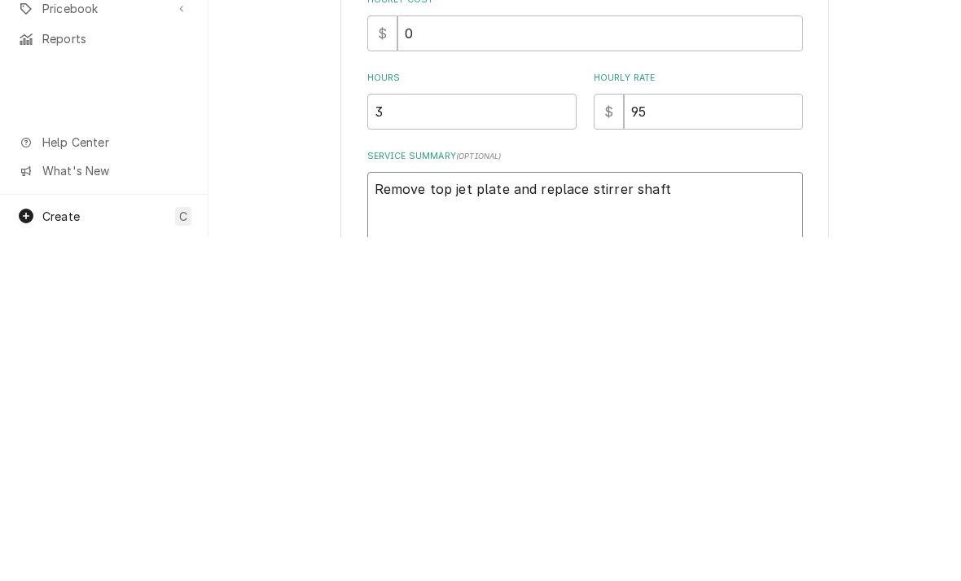
type textarea "Remove top jet plate and replace stirrer shaft k"
type textarea "x"
type textarea "Remove top jet plate and replace stirrer shaft ki"
type textarea "x"
type textarea "Remove top jet plate and replace stirrer shaft kit"
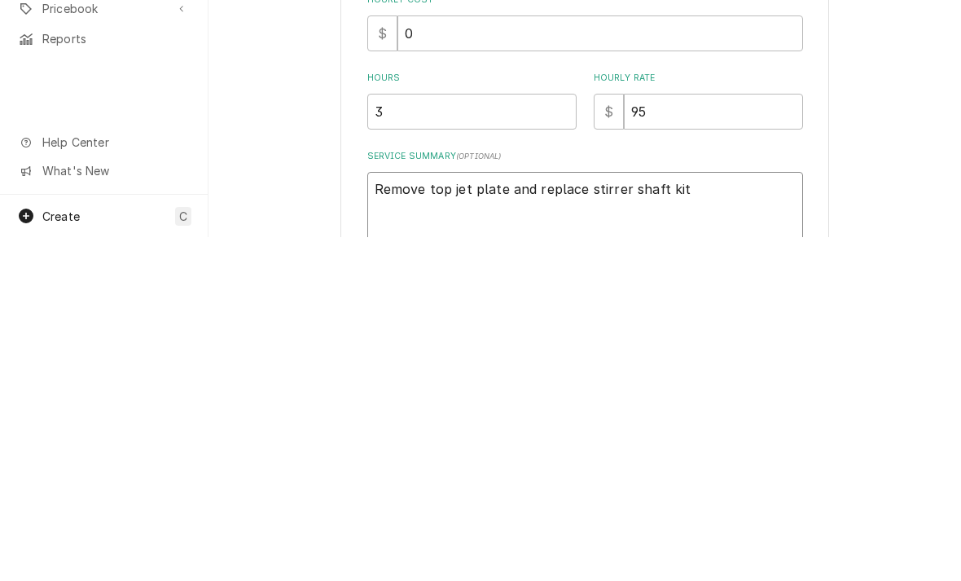
type textarea "x"
type textarea "Remove top jet plate and replace stirrer shaft kit"
type textarea "x"
type textarea "Remove top jet plate and replace stirrer shaft kit."
type textarea "x"
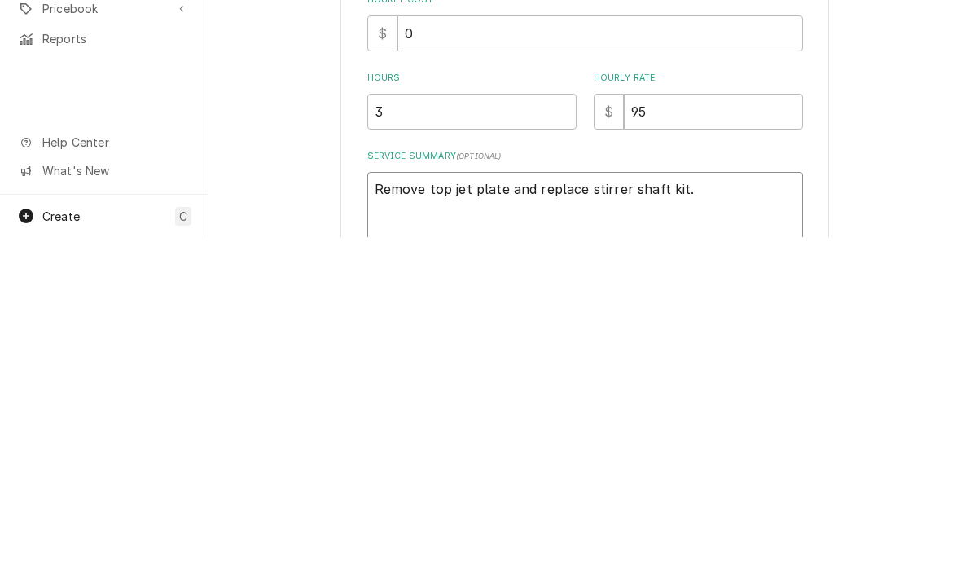
type textarea "Remove top jet plate and replace stirrer shaft kit. S"
type textarea "x"
type textarea "Remove top jet plate and replace stirrer shaft kit. Sh"
type textarea "x"
type textarea "Remove top jet plate and replace stirrer shaft kit. Sha"
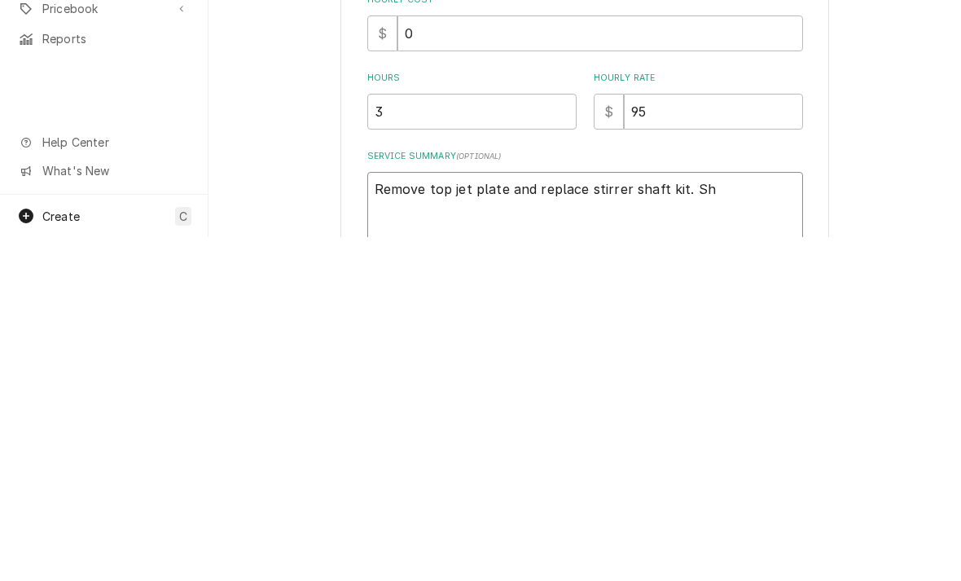
type textarea "x"
type textarea "Remove top jet plate and replace stirrer shaft kit. Shaf"
type textarea "x"
type textarea "Remove top jet plate and replace stirrer shaft kit. Shaft"
type textarea "x"
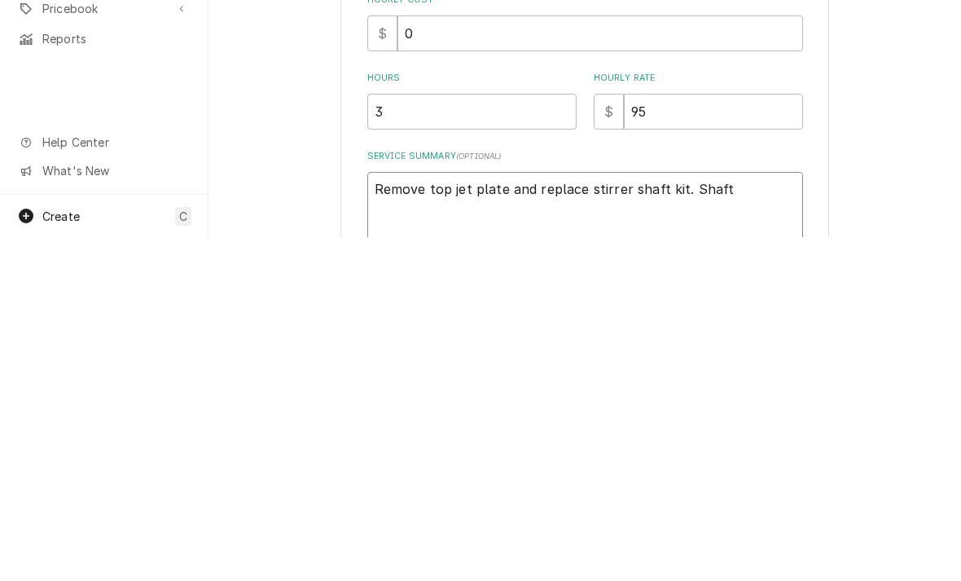
type textarea "Remove top jet plate and replace stirrer shaft kit. Shaft"
type textarea "x"
type textarea "Remove top jet plate and replace stirrer shaft kit. Shaft i"
type textarea "x"
type textarea "Remove top jet plate and replace stirrer shaft kit. Shaft is"
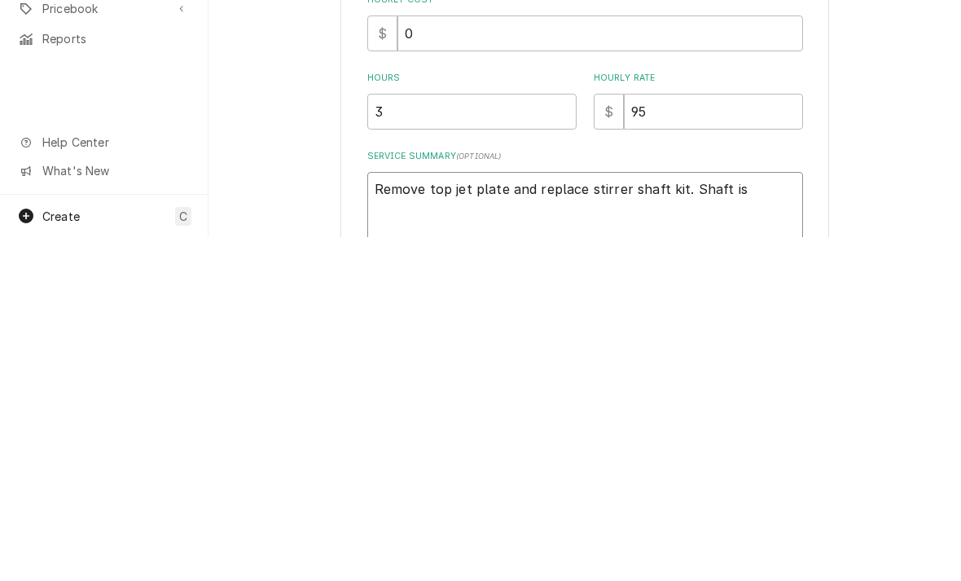
type textarea "x"
type textarea "Remove top jet plate and replace stirrer shaft kit. Shaft is c"
type textarea "x"
type textarea "Remove top jet plate and replace stirrer shaft kit. Shaft is cu"
type textarea "x"
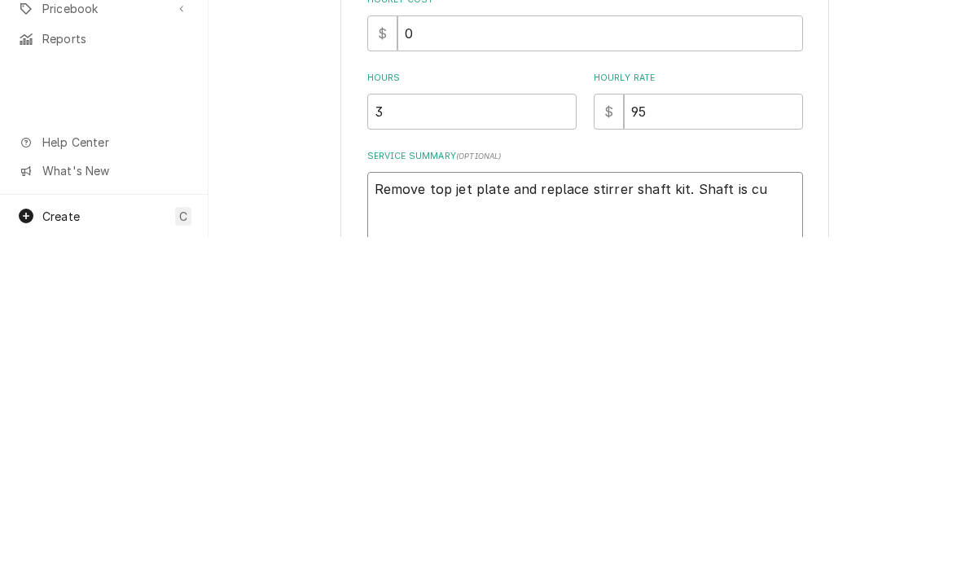
type textarea "Remove top jet plate and replace stirrer shaft kit. Shaft is cur"
type textarea "x"
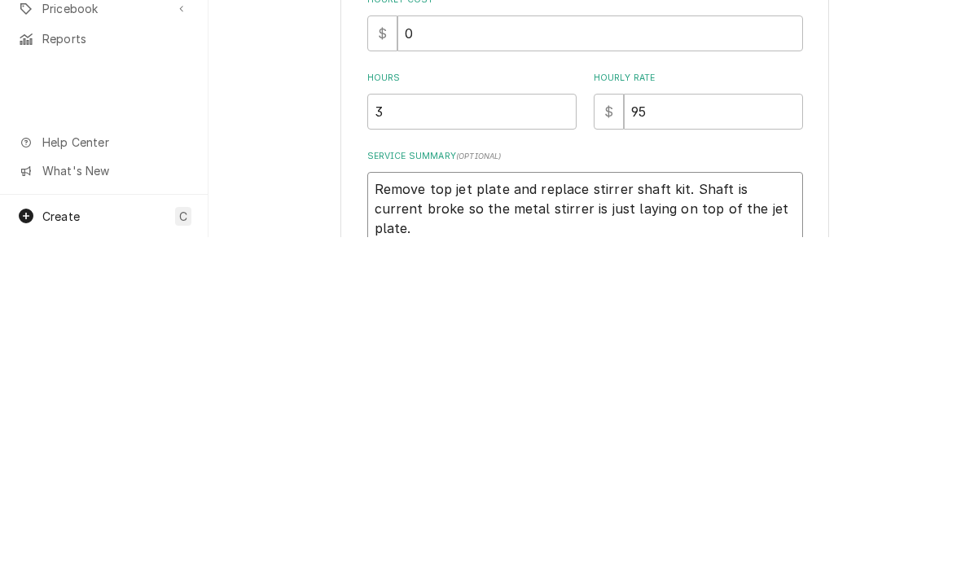
click at [775, 516] on textarea "Remove top jet plate and replace stirrer shaft kit. Shaft is current broke so t…" at bounding box center [585, 553] width 436 height 74
click at [405, 516] on textarea "Remove top jet plate and replace stirrer shaft kit. Shaft is currently broke so…" at bounding box center [585, 553] width 436 height 74
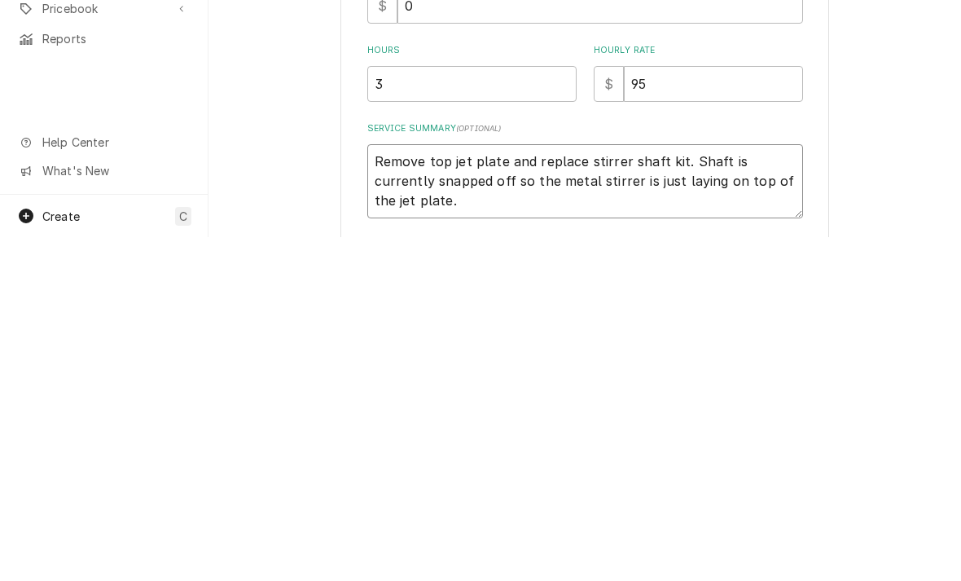
scroll to position [30, 0]
click at [429, 486] on textarea "Remove top jet plate and replace stirrer shaft kit. Shaft is currently snapped …" at bounding box center [585, 523] width 436 height 74
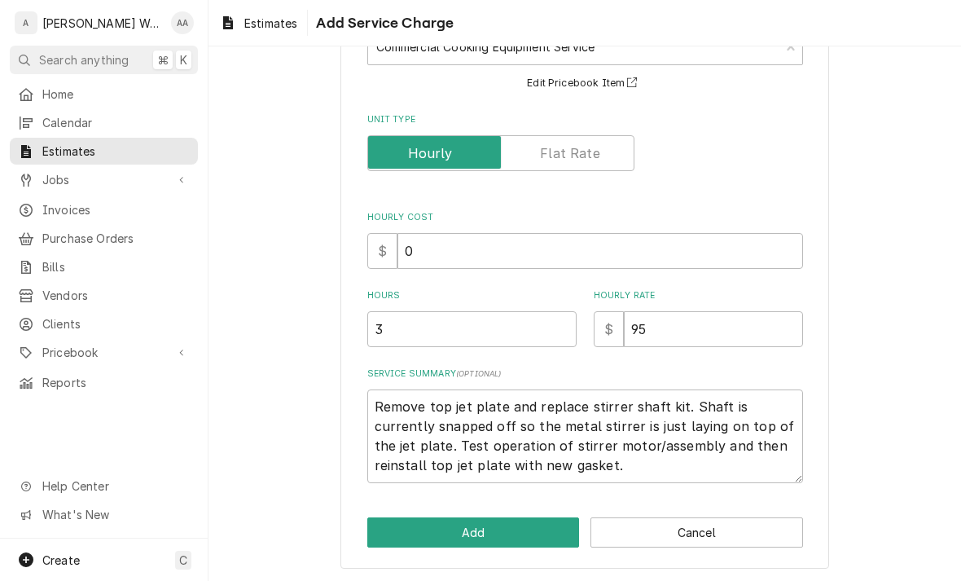
click at [403, 534] on button "Add" at bounding box center [473, 532] width 213 height 30
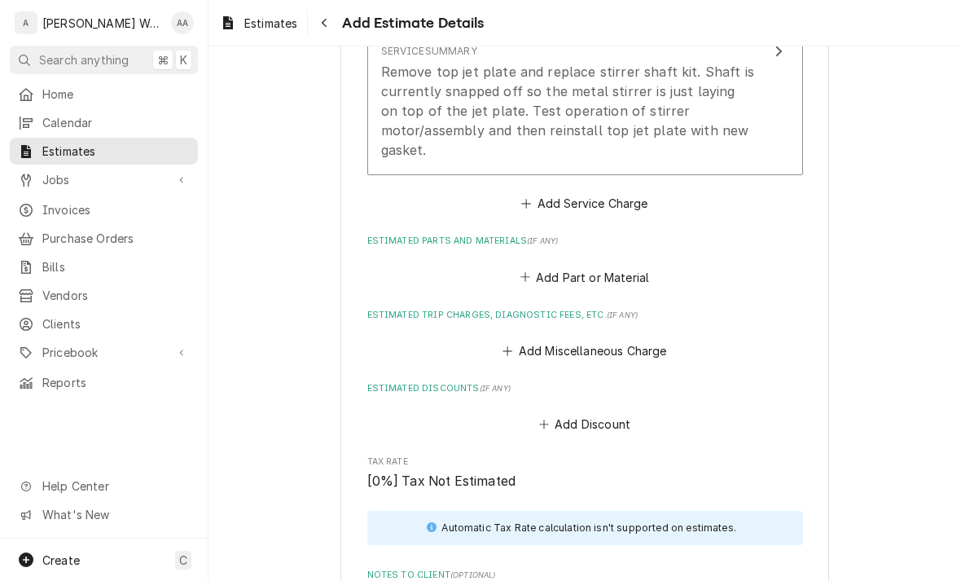
scroll to position [1341, 0]
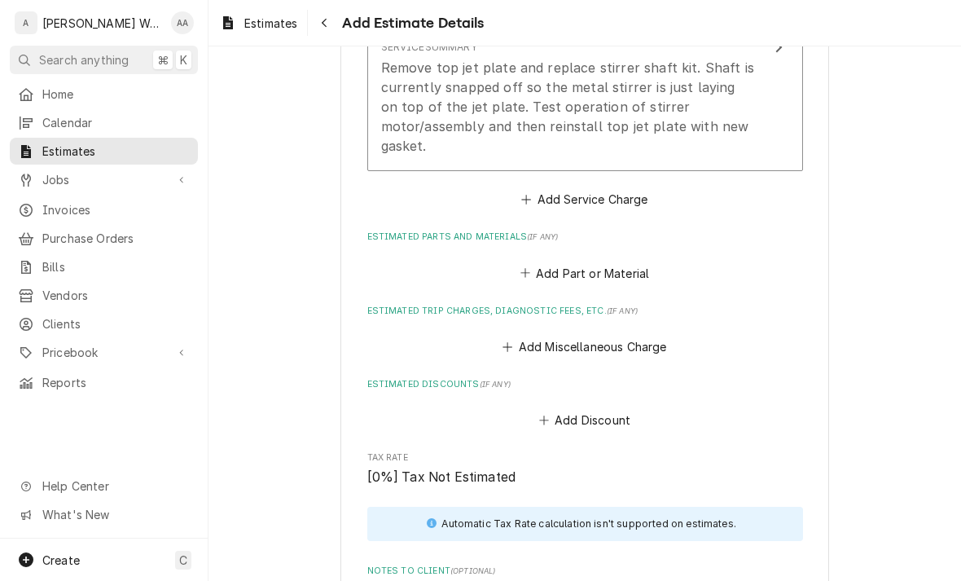
click at [522, 336] on button "Add Miscellaneous Charge" at bounding box center [584, 347] width 169 height 23
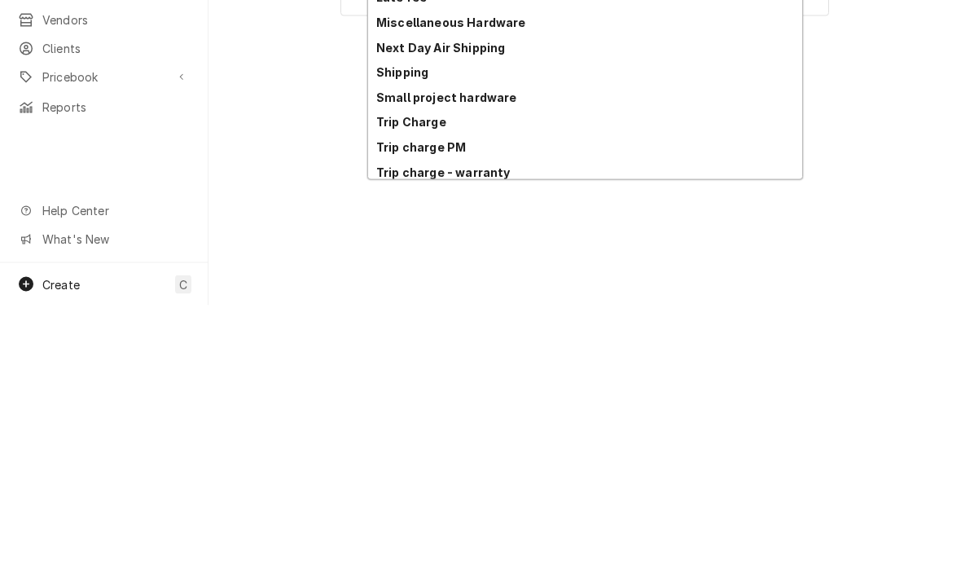
click at [389, 390] on strong "Trip Charge" at bounding box center [411, 397] width 70 height 14
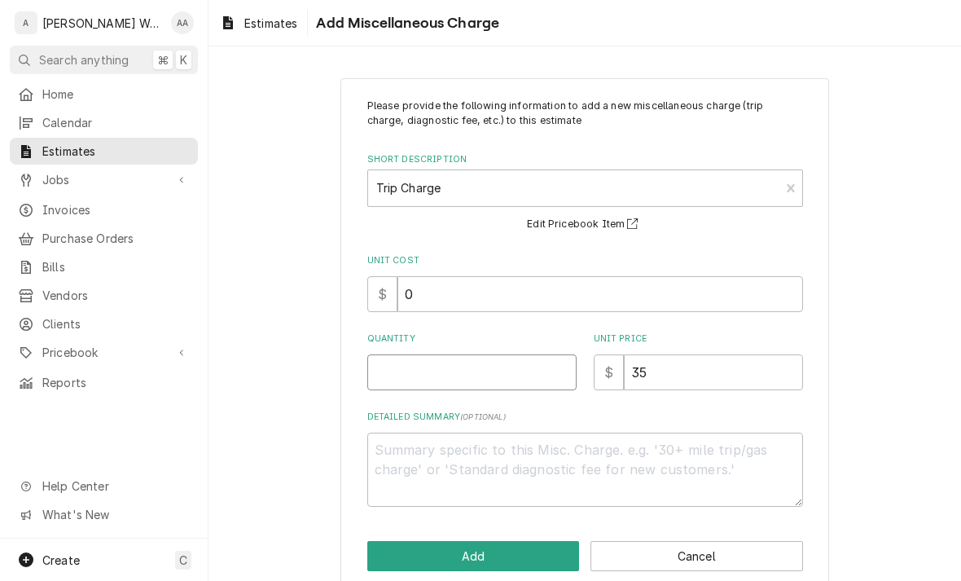
click at [403, 376] on input "Quantity" at bounding box center [471, 372] width 209 height 36
click at [385, 543] on button "Add" at bounding box center [473, 556] width 213 height 30
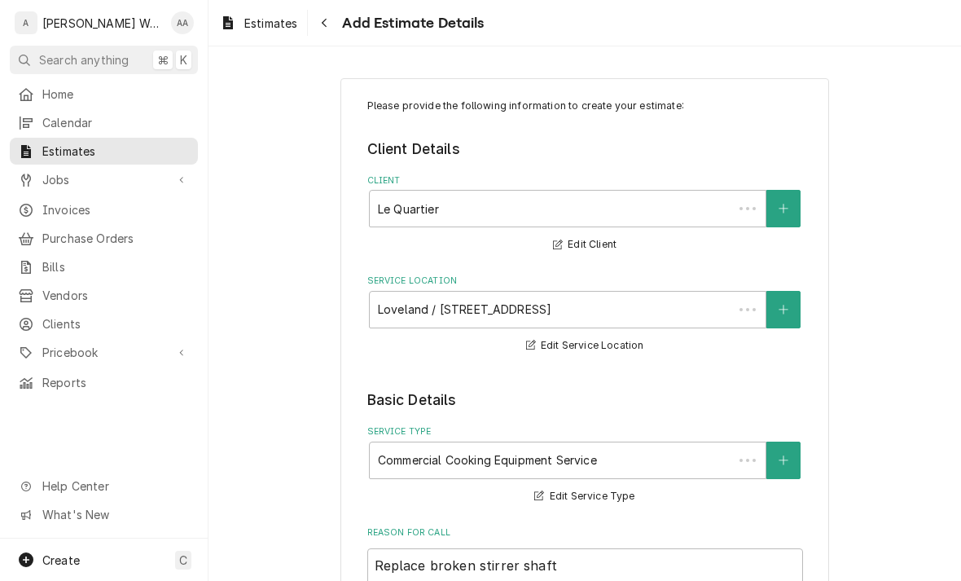
scroll to position [1341, 0]
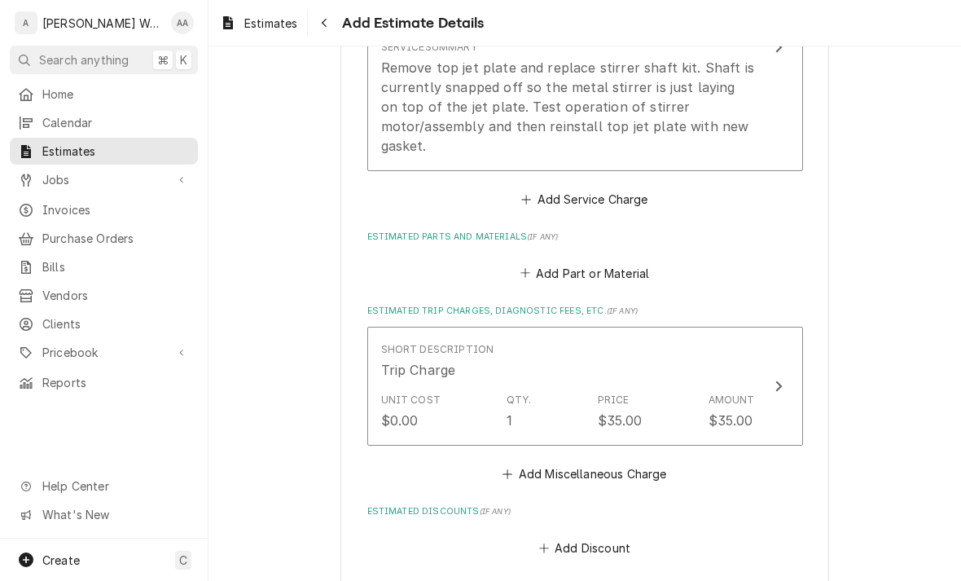
click at [519, 262] on button "Add Part or Material" at bounding box center [584, 273] width 134 height 23
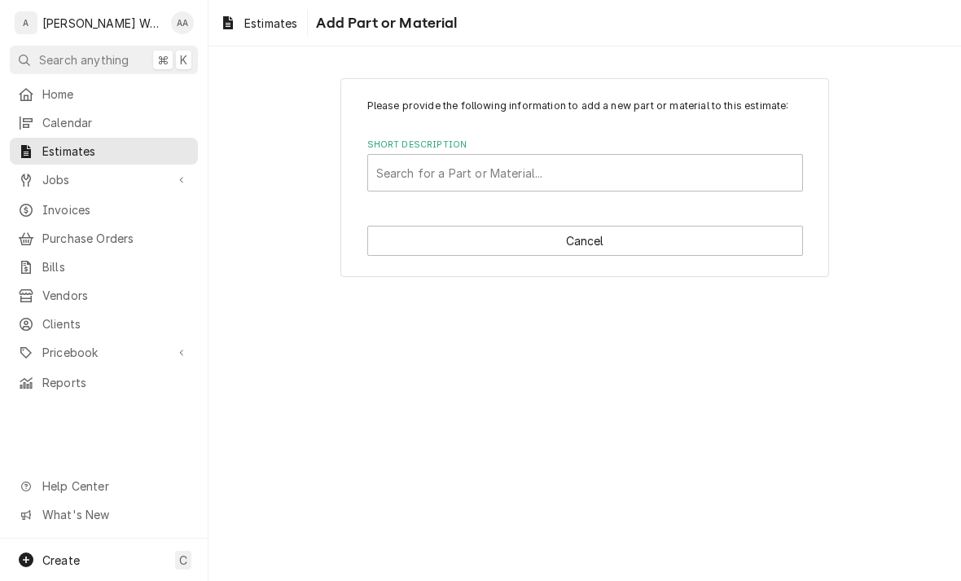
click at [416, 194] on div "Please provide the following information to add a new part or material to this …" at bounding box center [585, 177] width 489 height 199
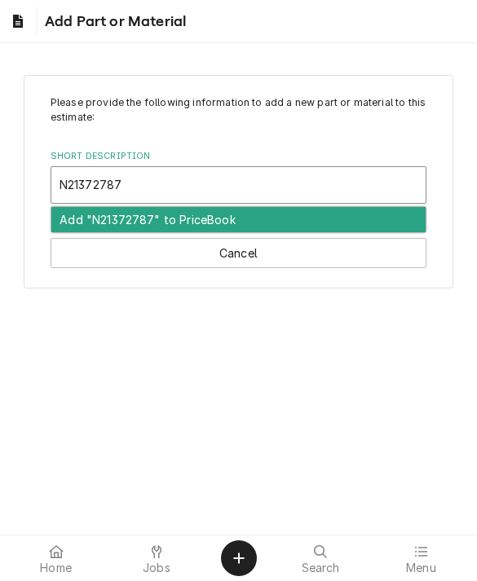
click at [95, 222] on div "Add "N21372787" to PriceBook" at bounding box center [238, 219] width 375 height 25
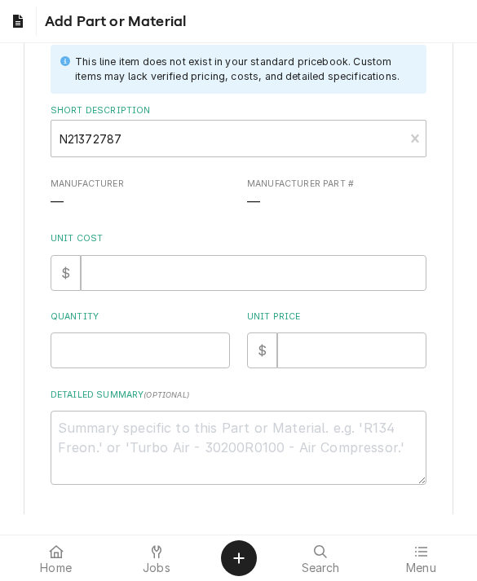
scroll to position [117, 0]
click at [80, 359] on input "Quantity" at bounding box center [140, 350] width 179 height 36
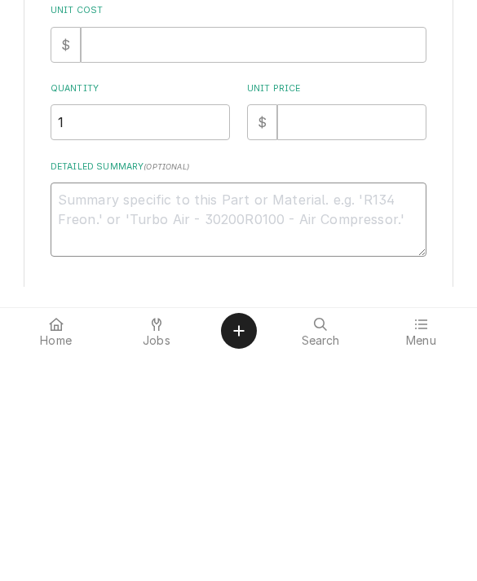
click at [86, 410] on textarea "Detailed Summary ( optional )" at bounding box center [239, 447] width 376 height 74
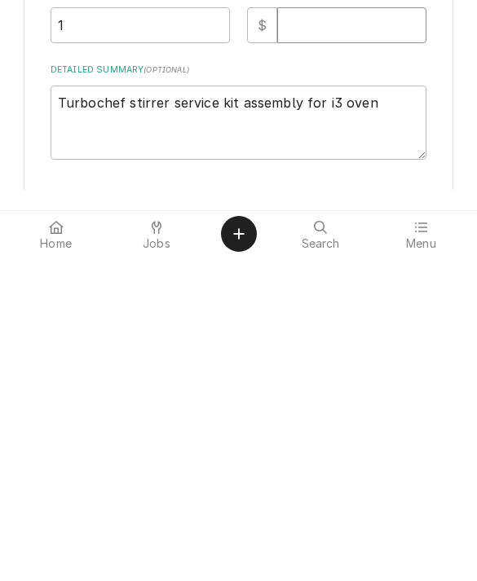
click at [312, 332] on input "Unit Price" at bounding box center [351, 350] width 149 height 36
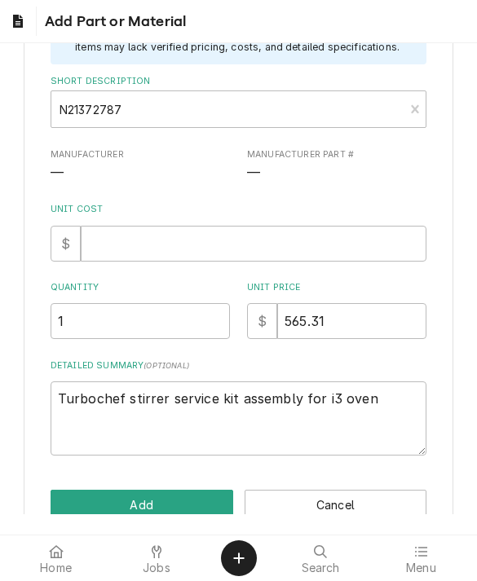
scroll to position [147, 0]
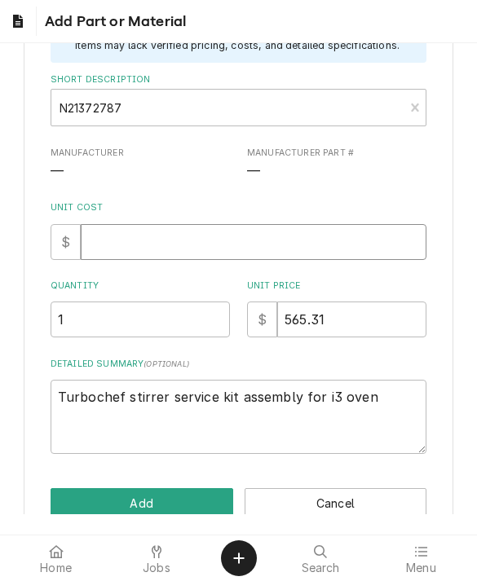
click at [118, 245] on input "Unit Cost" at bounding box center [253, 242] width 345 height 36
click at [90, 500] on button "Add" at bounding box center [142, 503] width 183 height 30
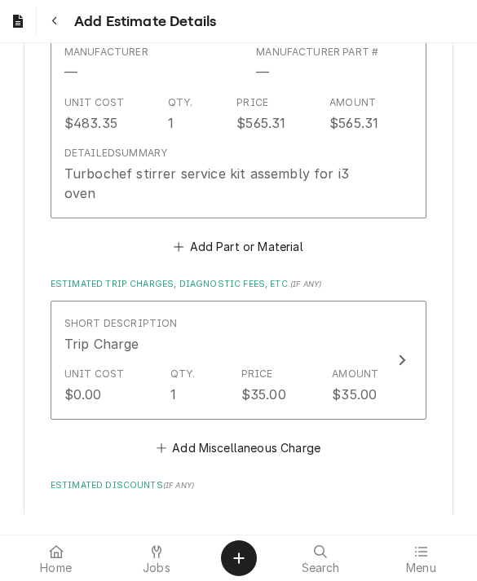
scroll to position [1735, 0]
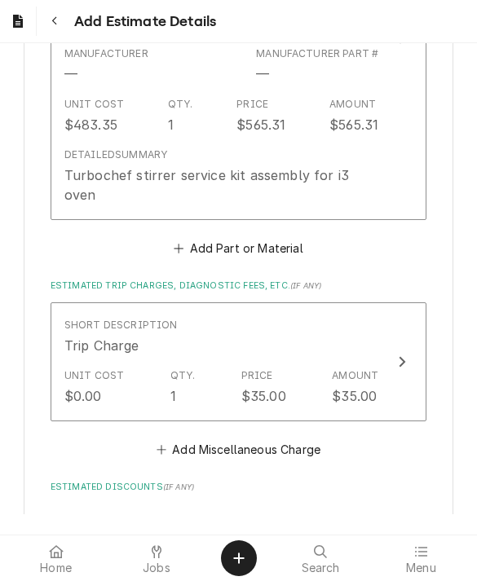
click at [210, 237] on button "Add Part or Material" at bounding box center [238, 248] width 134 height 23
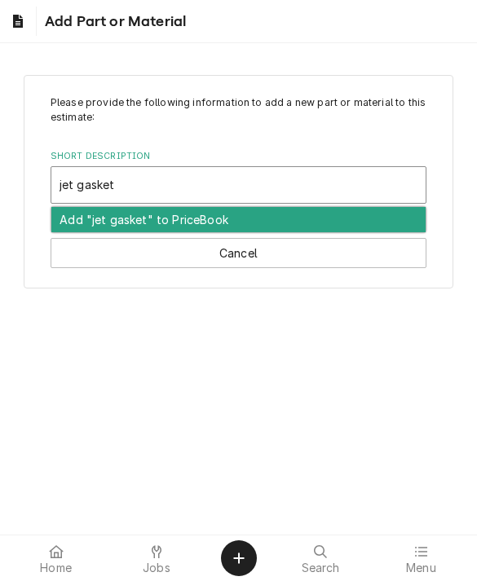
click at [99, 181] on input "jet gasket" at bounding box center [88, 185] width 59 height 26
click at [89, 224] on div "Add "8014829" to PriceBook" at bounding box center [238, 219] width 375 height 25
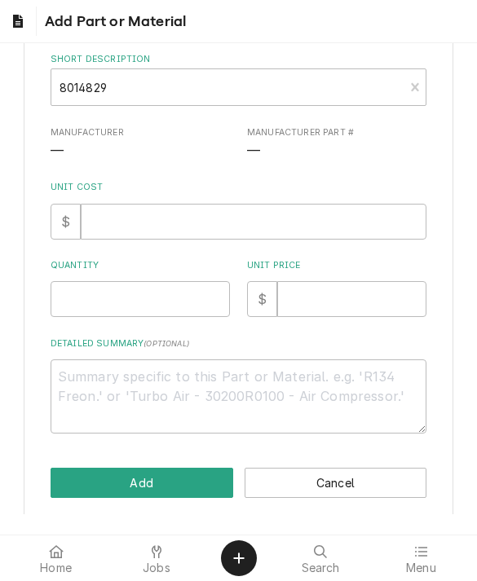
scroll to position [174, 0]
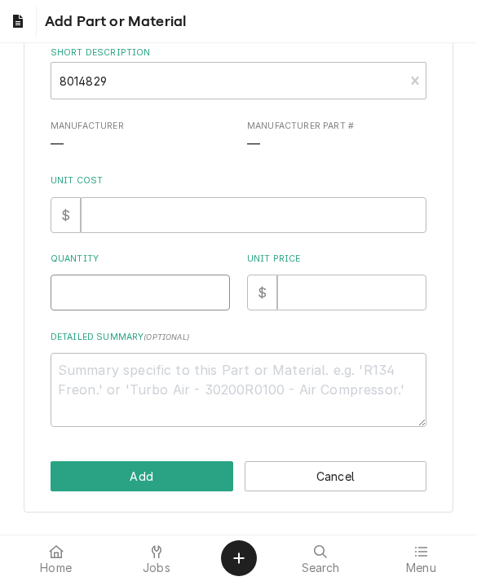
click at [75, 289] on input "Quantity" at bounding box center [140, 293] width 179 height 36
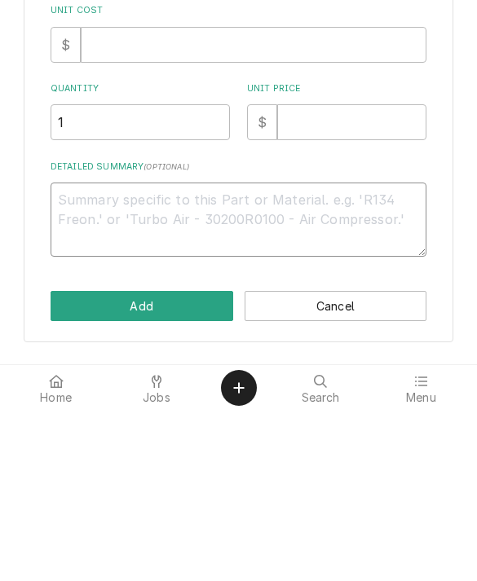
click at [73, 353] on textarea "Detailed Summary ( optional )" at bounding box center [239, 390] width 376 height 74
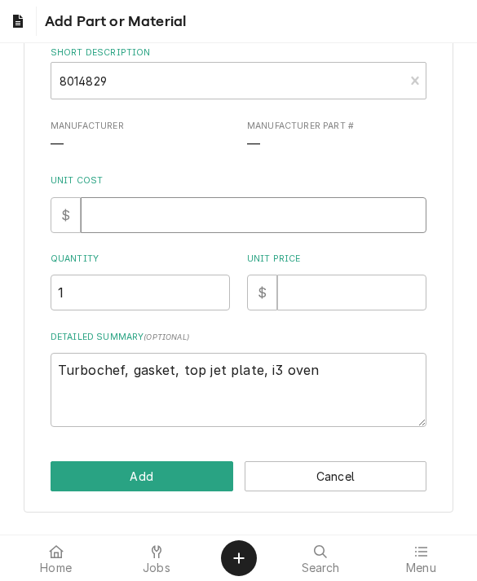
click at [124, 209] on input "Unit Cost" at bounding box center [253, 215] width 345 height 36
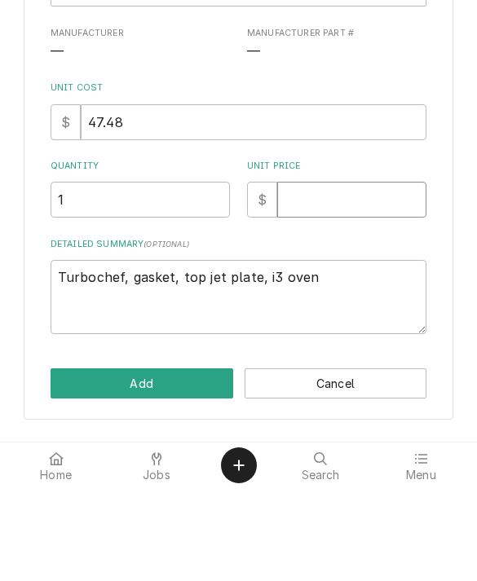
click at [328, 275] on input "Unit Price" at bounding box center [351, 293] width 149 height 36
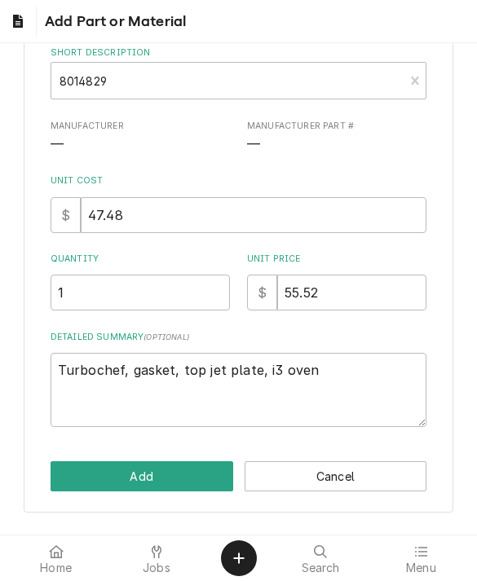
click at [129, 473] on button "Add" at bounding box center [142, 476] width 183 height 30
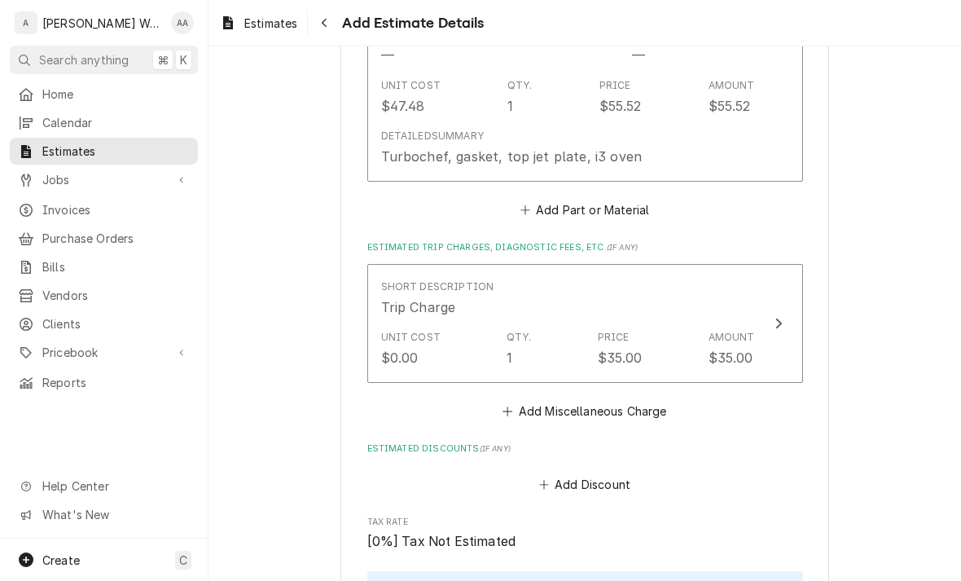
scroll to position [2109, 0]
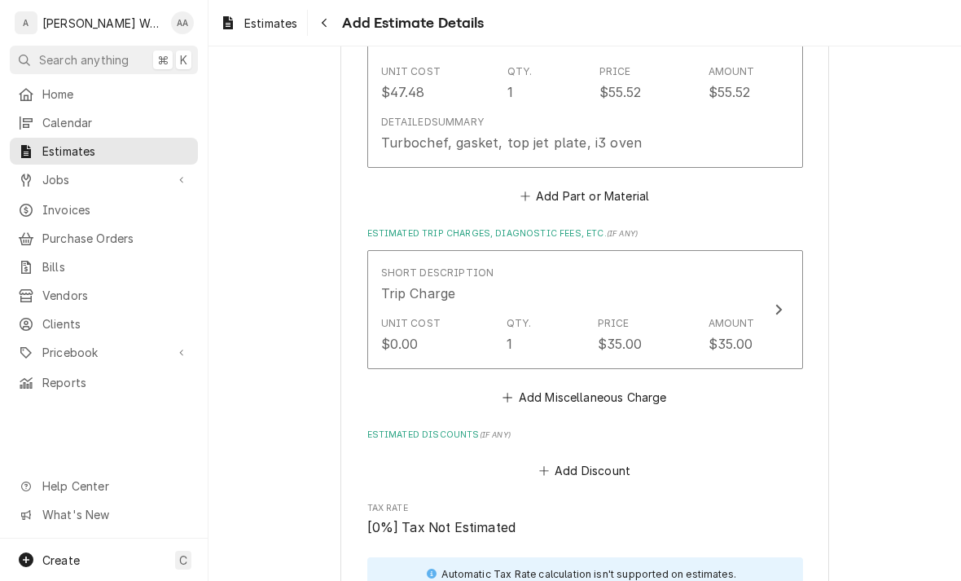
click at [539, 385] on button "Add Miscellaneous Charge" at bounding box center [584, 396] width 169 height 23
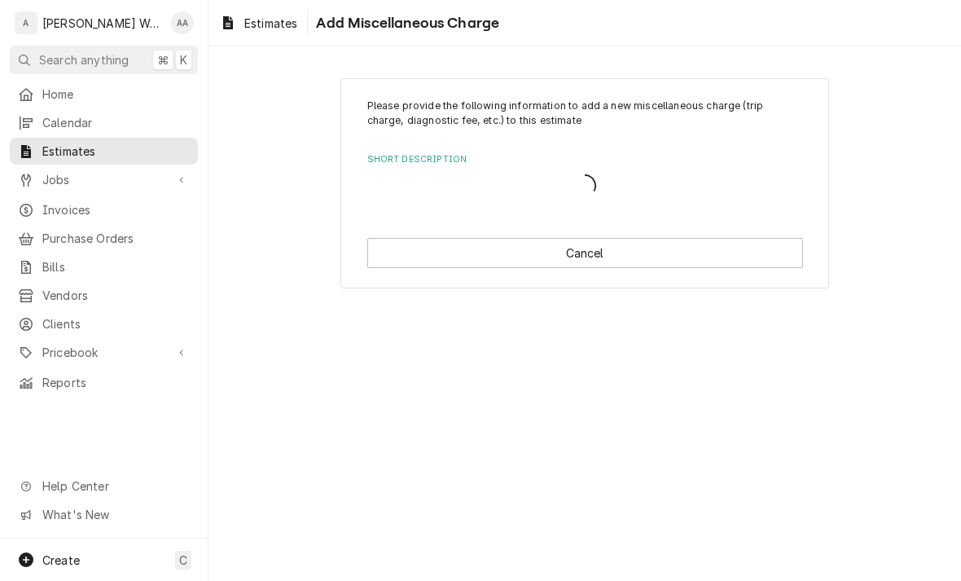
click at [435, 266] on button "Cancel" at bounding box center [585, 253] width 436 height 30
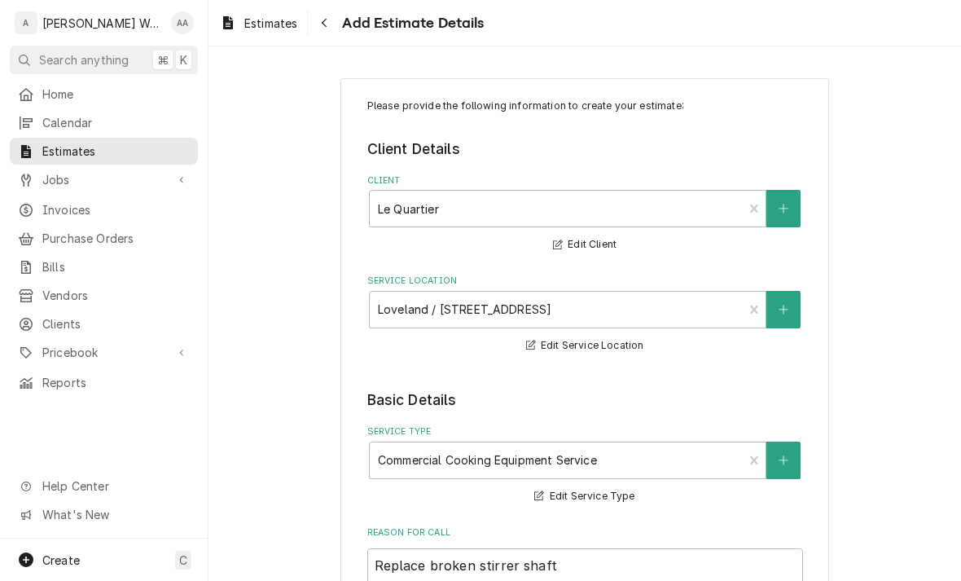
scroll to position [2109, 0]
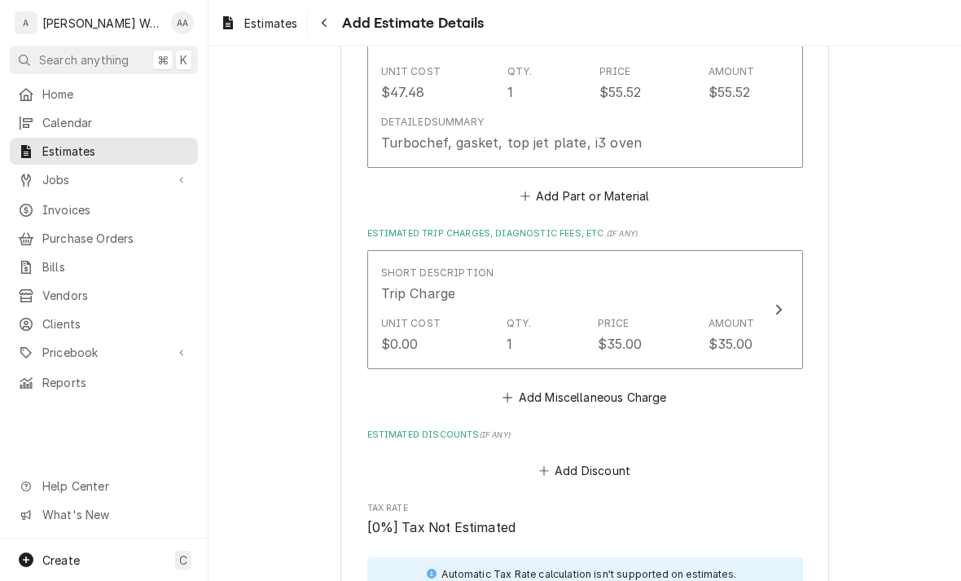
click at [535, 385] on button "Add Miscellaneous Charge" at bounding box center [584, 396] width 169 height 23
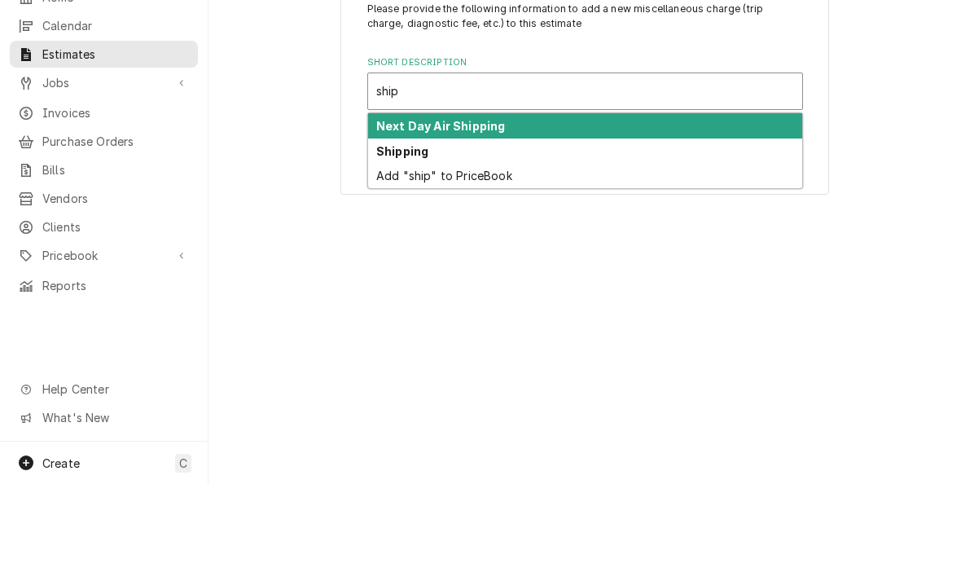
click at [403, 241] on strong "Shipping" at bounding box center [402, 248] width 52 height 14
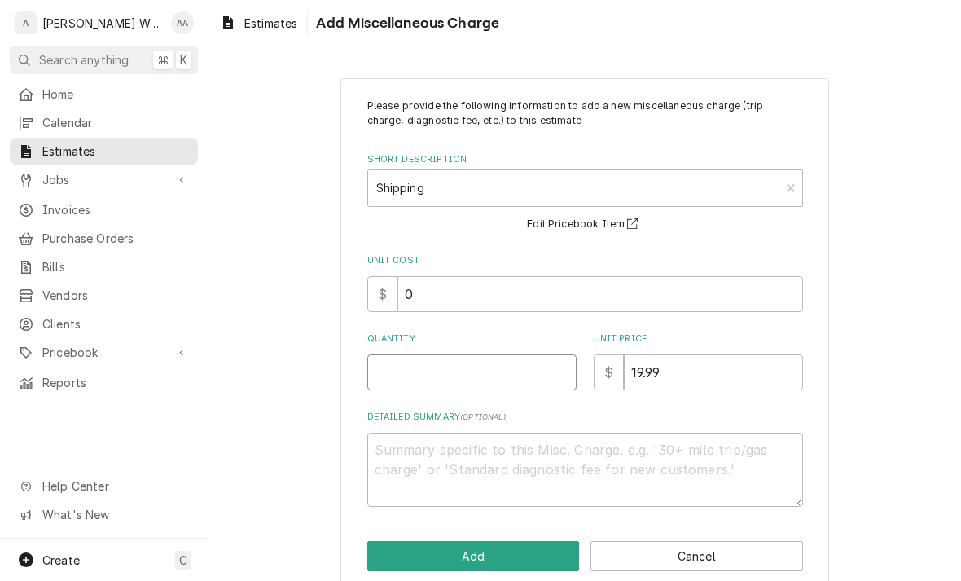
click at [425, 382] on input "Quantity" at bounding box center [471, 372] width 209 height 36
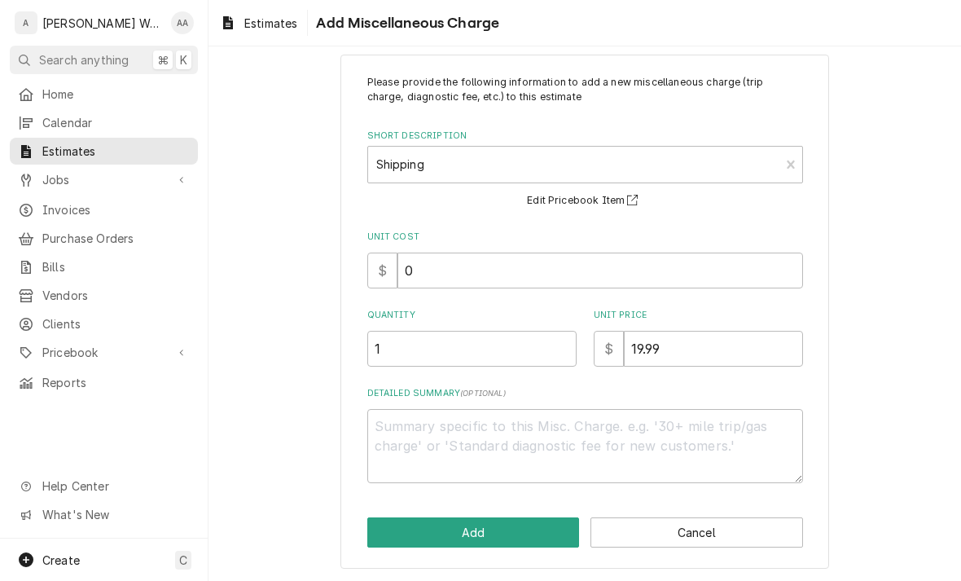
click at [427, 539] on button "Add" at bounding box center [473, 532] width 213 height 30
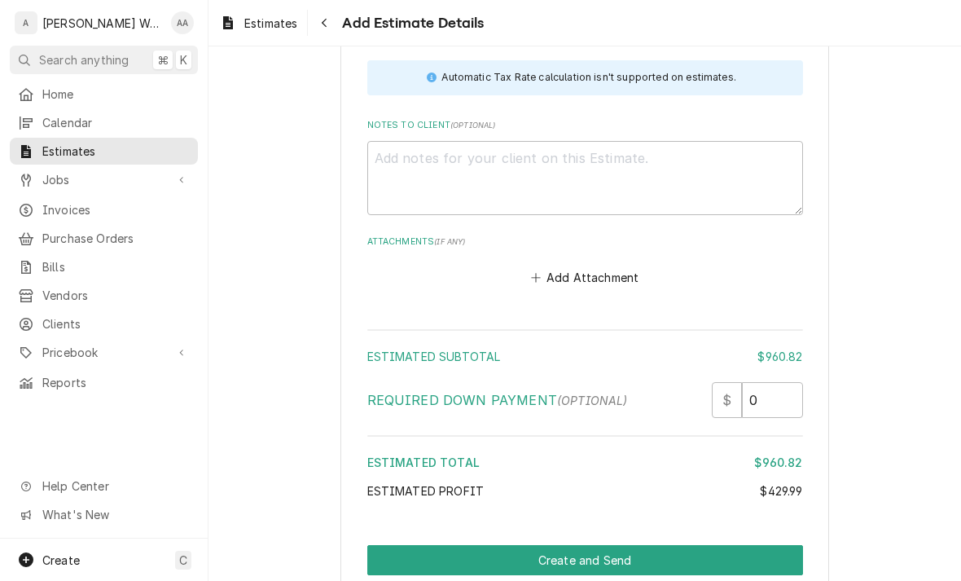
scroll to position [2774, 0]
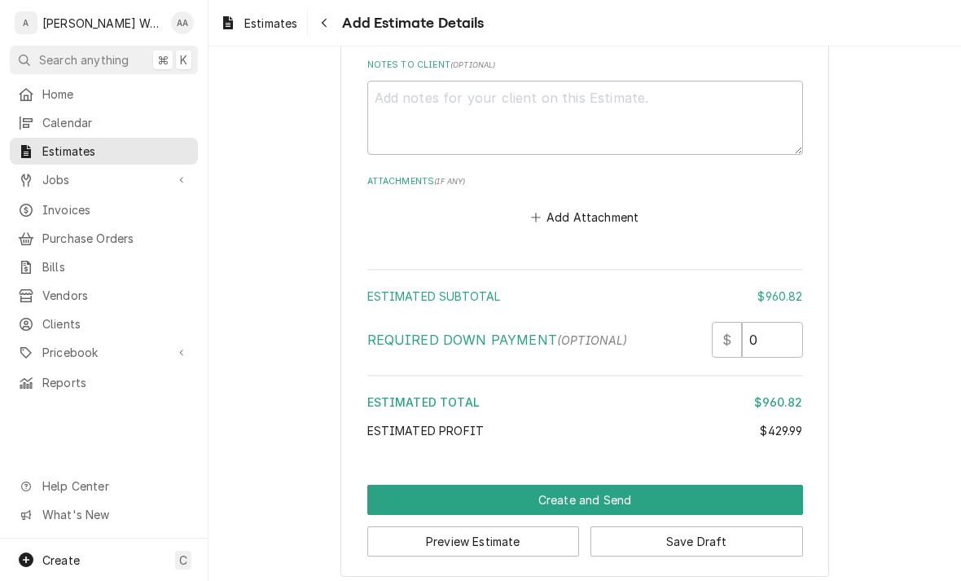
click at [392, 491] on button "Create and Send" at bounding box center [585, 500] width 436 height 30
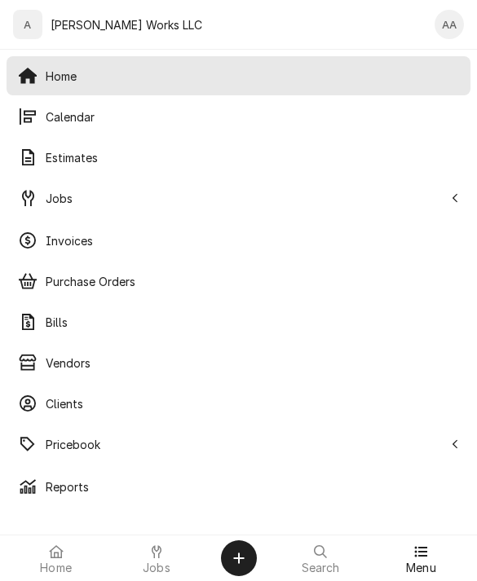
click at [52, 442] on span "Pricebook" at bounding box center [245, 444] width 398 height 17
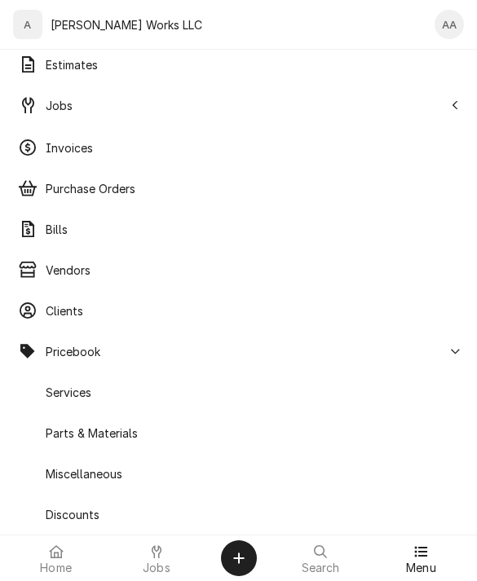
scroll to position [93, 0]
click at [60, 434] on span "Parts & Materials" at bounding box center [252, 433] width 413 height 17
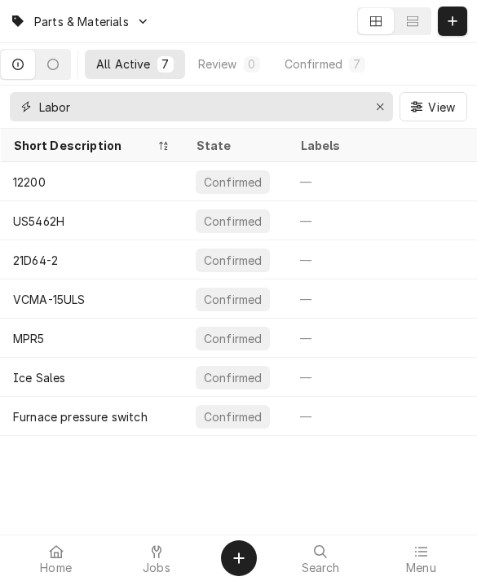
click at [367, 109] on button "Erase input" at bounding box center [380, 107] width 26 height 26
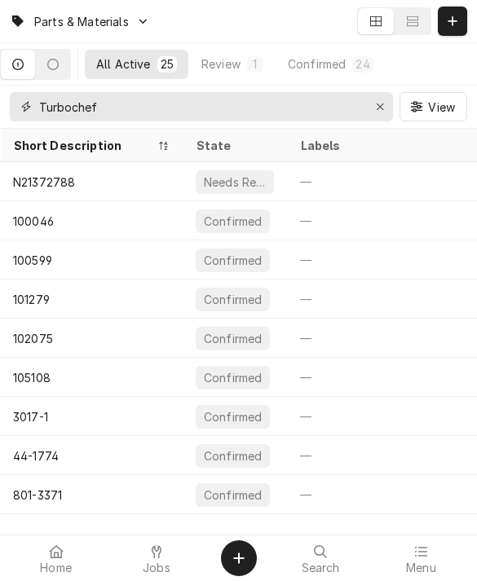
type input "Turbochef"
click at [240, 60] on div "Review" at bounding box center [220, 63] width 39 height 17
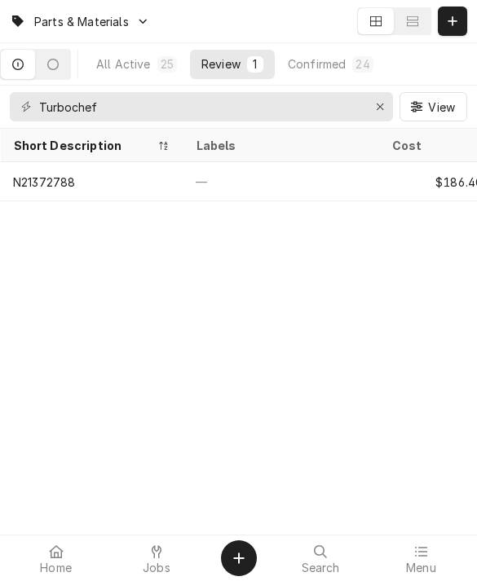
click at [55, 189] on div "N21372788" at bounding box center [91, 181] width 183 height 39
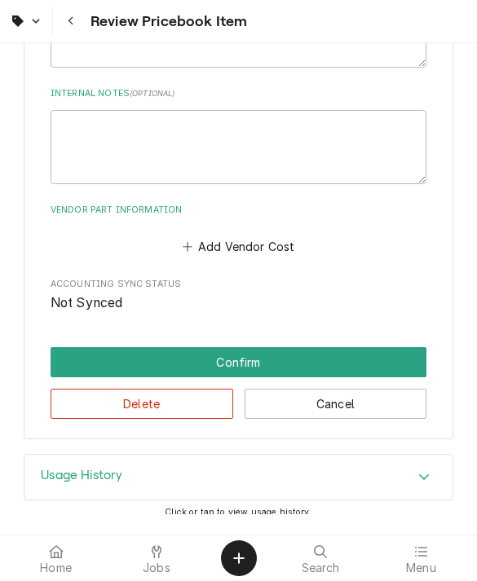
click at [98, 348] on button "Confirm" at bounding box center [239, 362] width 376 height 30
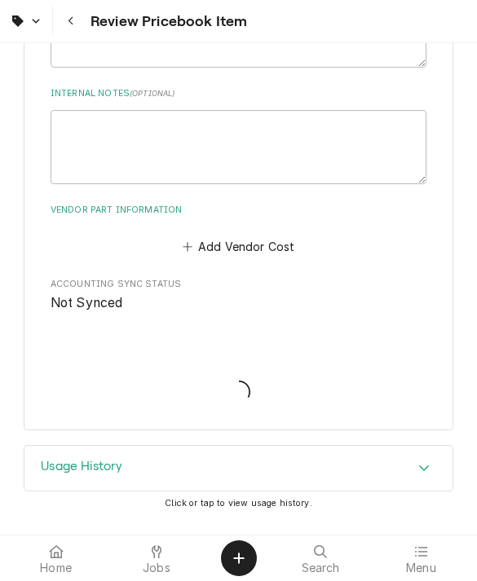
scroll to position [816, 0]
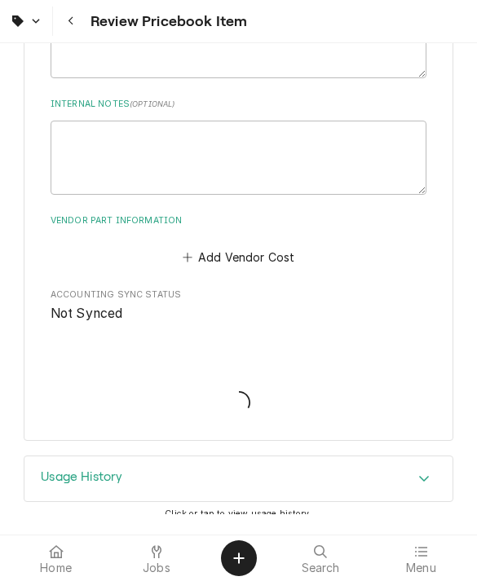
type textarea "x"
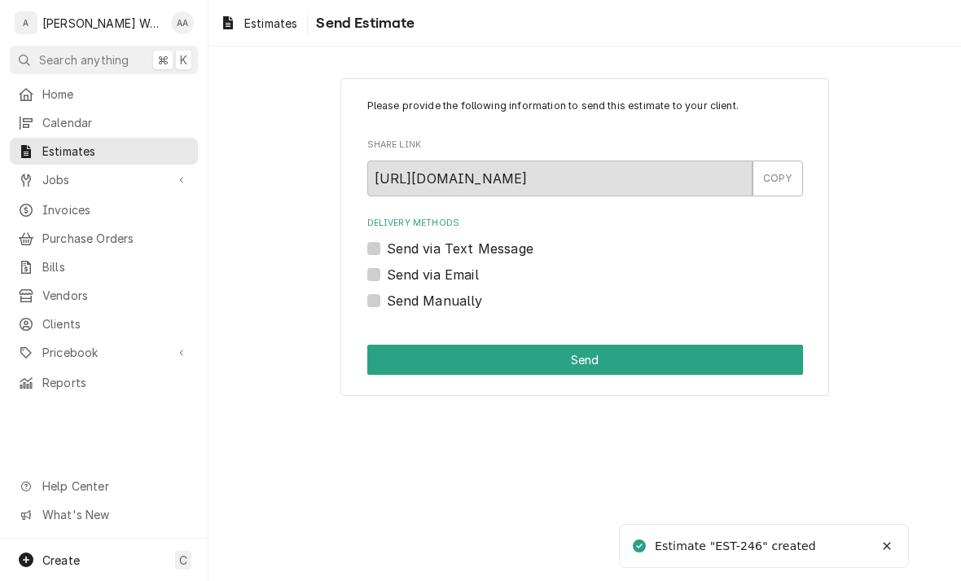
click at [387, 275] on label "Send via Email" at bounding box center [433, 275] width 92 height 20
click at [387, 275] on input "Send via Email" at bounding box center [605, 283] width 436 height 36
checkbox input "true"
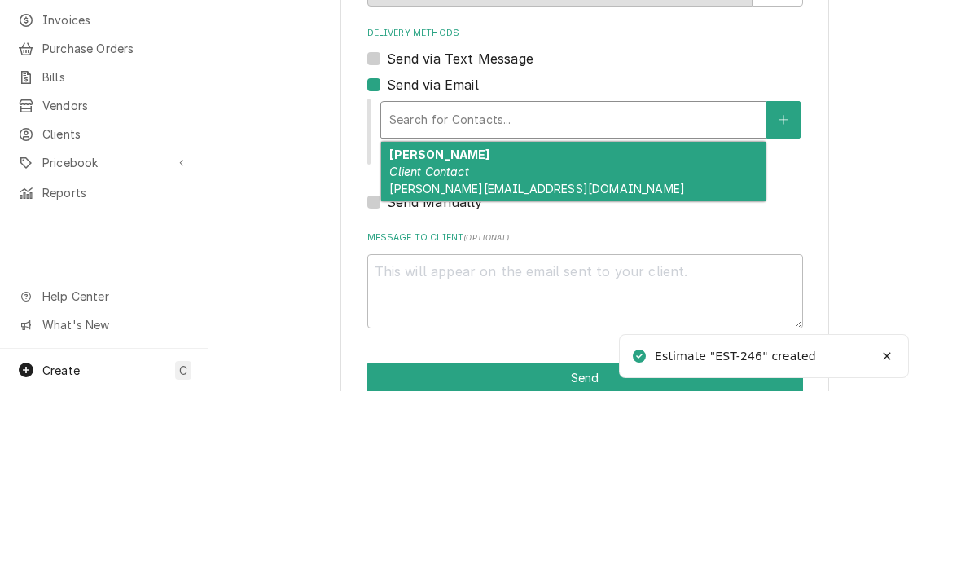
click at [405, 354] on em "Client Contact" at bounding box center [428, 361] width 79 height 14
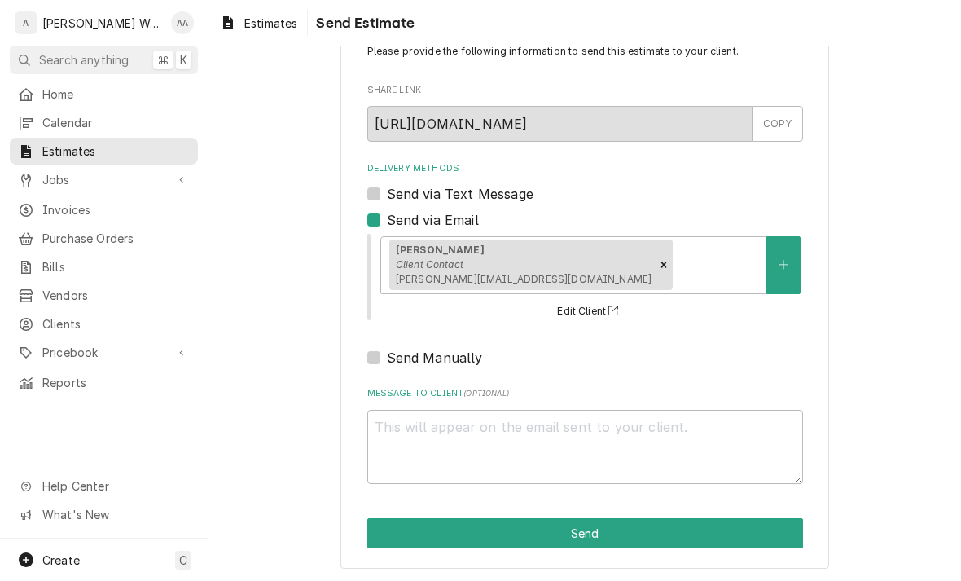
scroll to position [54, 0]
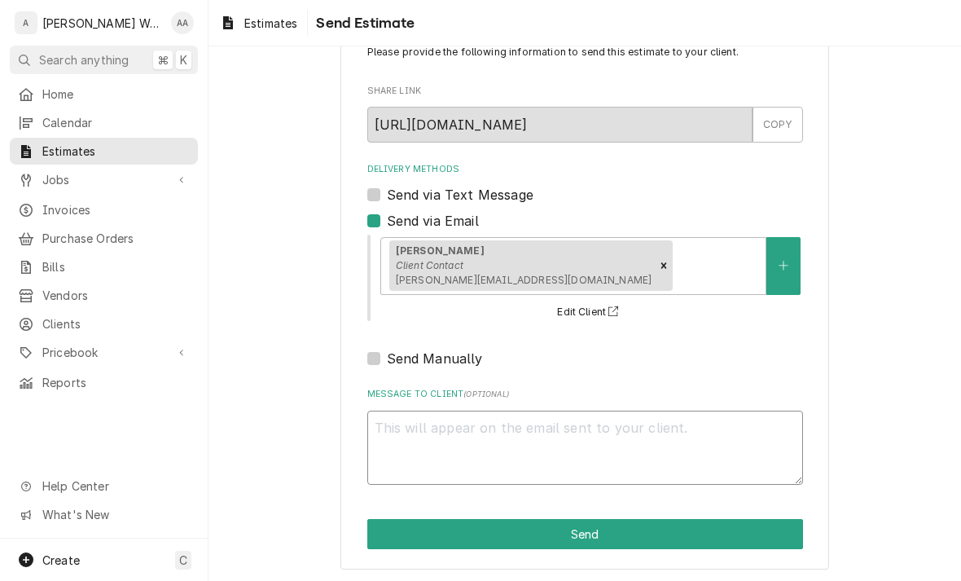
click at [410, 445] on textarea "Message to Client ( optional )" at bounding box center [585, 448] width 436 height 74
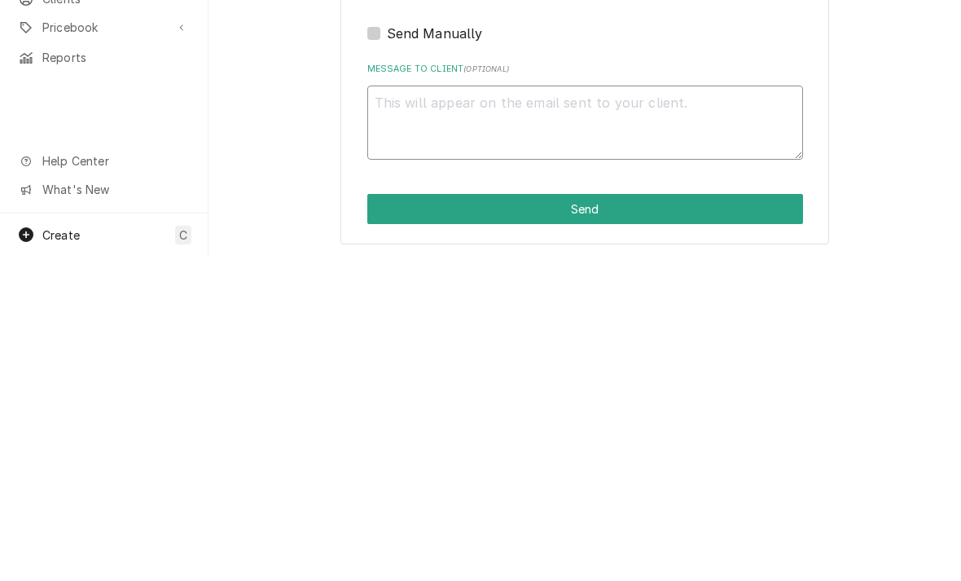
type textarea "x"
type textarea "Fo"
type textarea "x"
type textarea "Fou"
type textarea "x"
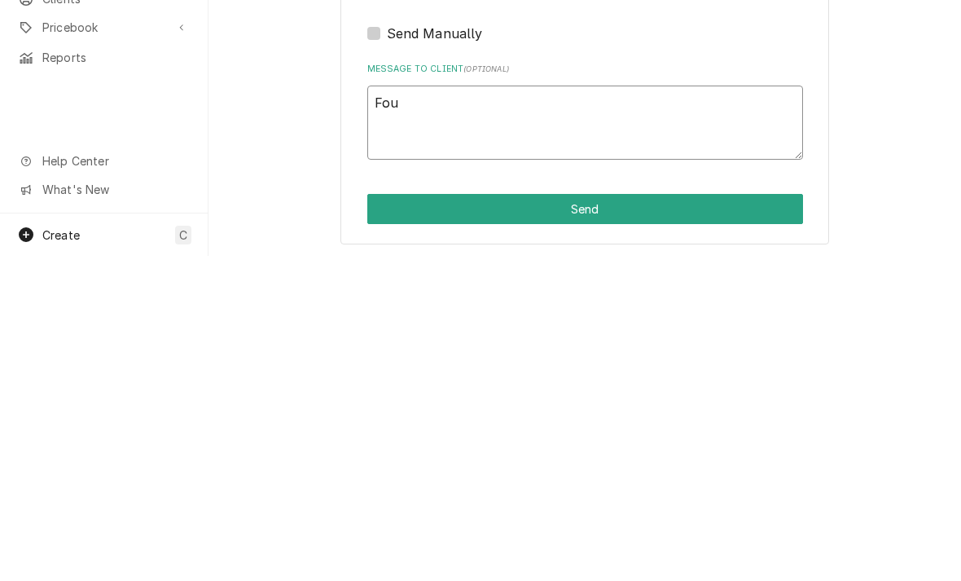
type textarea "Foun"
type textarea "x"
type textarea "Found"
type textarea "x"
type textarea "Found"
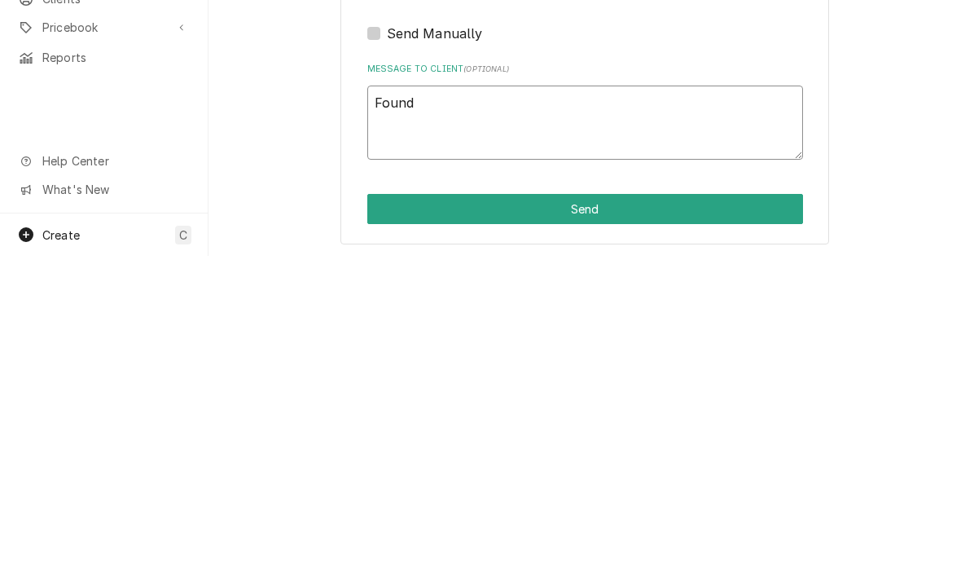
type textarea "x"
type textarea "Found s"
type textarea "x"
type textarea "Found st"
type textarea "x"
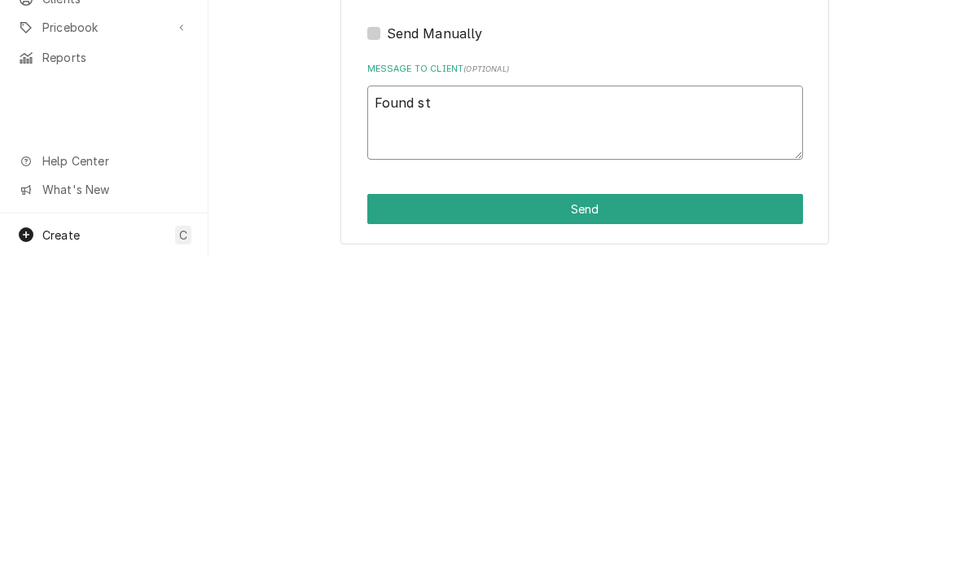
type textarea "Found sti"
type textarea "x"
type textarea "Found stirr"
type textarea "x"
type textarea "Found stirre"
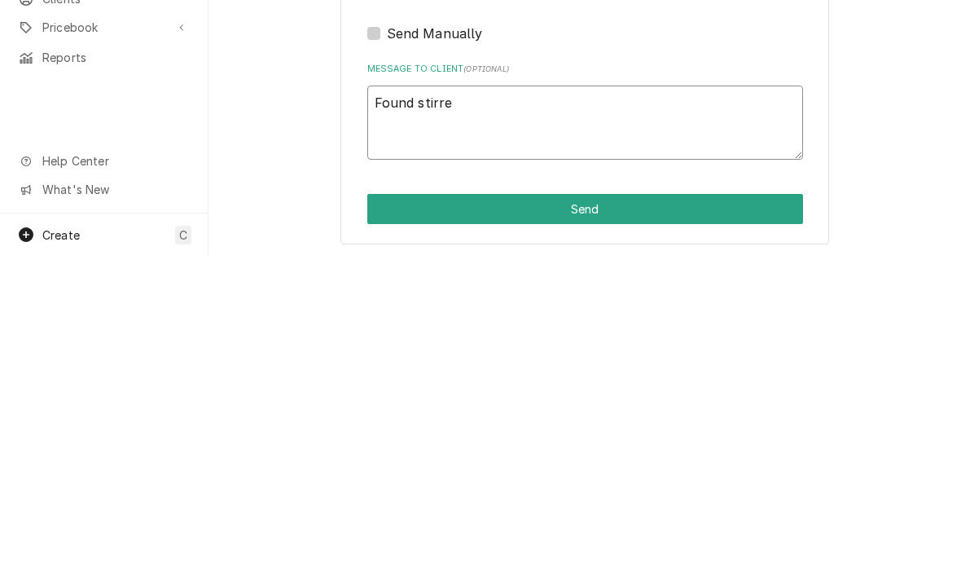
type textarea "x"
type textarea "Found stirrer"
type textarea "x"
type textarea "Found stirrer m"
type textarea "x"
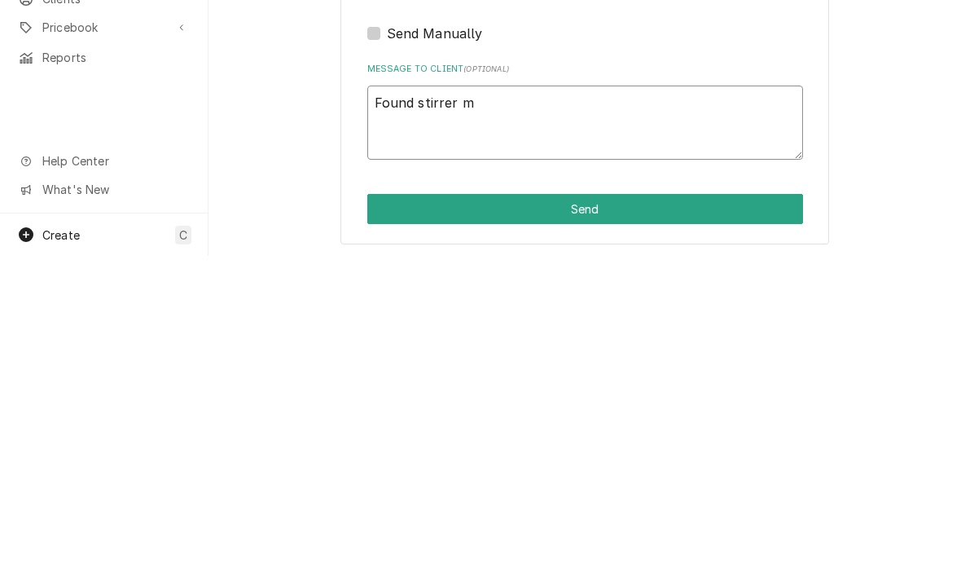
type textarea "Found stirrer mo"
type textarea "x"
type textarea "Found stirrer mot"
type textarea "x"
type textarea "Found stirrer moto"
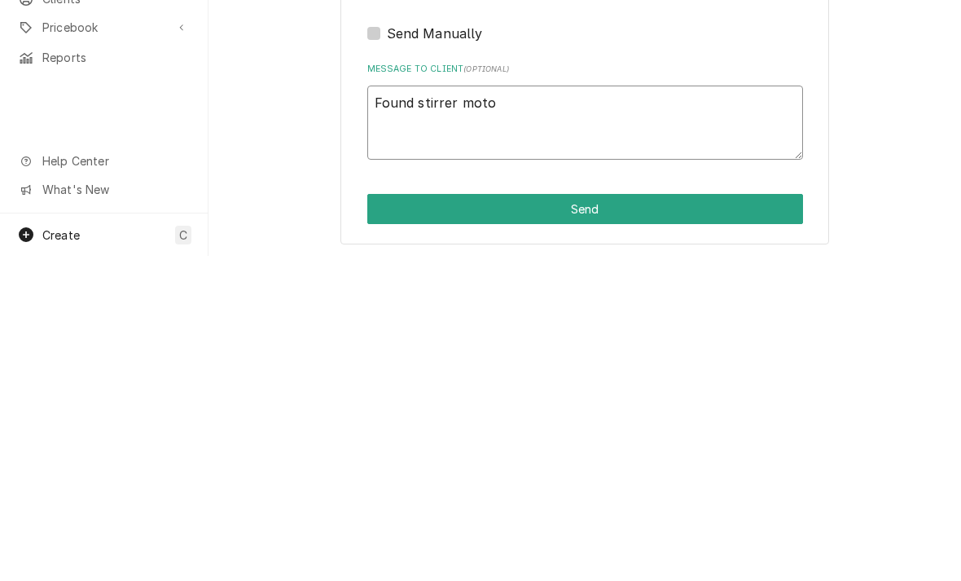
type textarea "x"
type textarea "Found stirrer motor"
type textarea "x"
type textarea "Found stirrer motor"
type textarea "x"
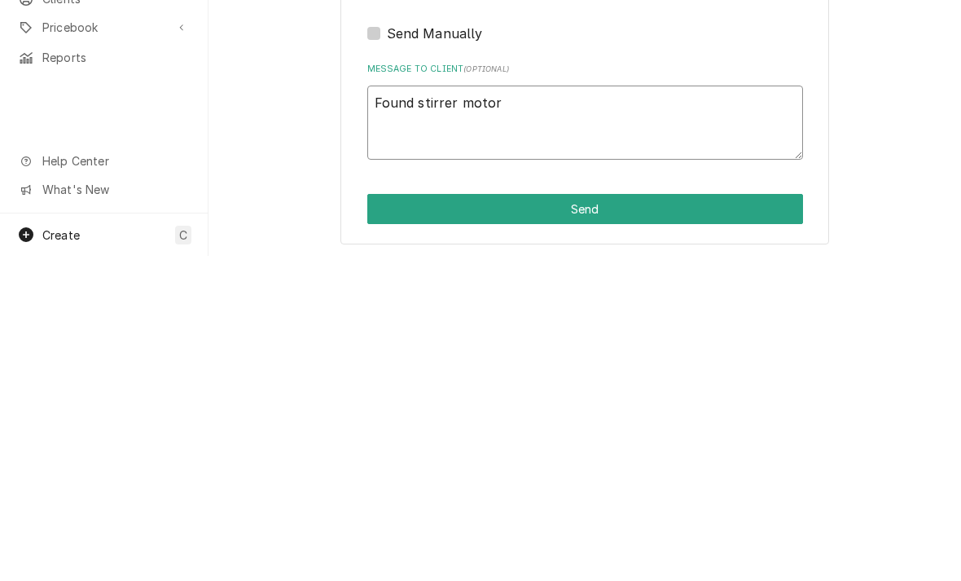
type textarea "Found stirrer motor s"
type textarea "x"
type textarea "Found stirrer motor sh"
type textarea "x"
type textarea "Found stirrer motor sha"
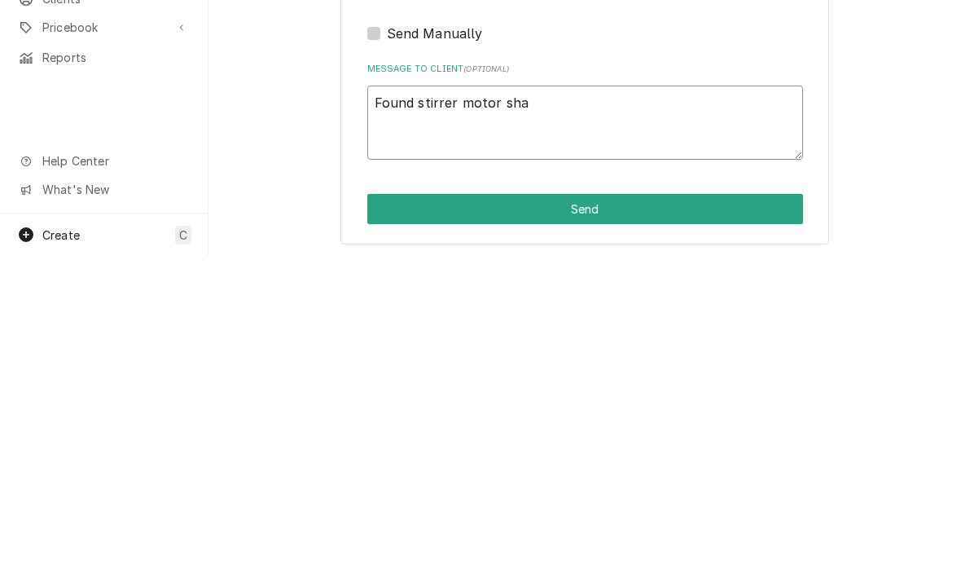
type textarea "x"
type textarea "Found stirrer motor shap"
type textarea "x"
type textarea "Found stirrer motor sha"
type textarea "x"
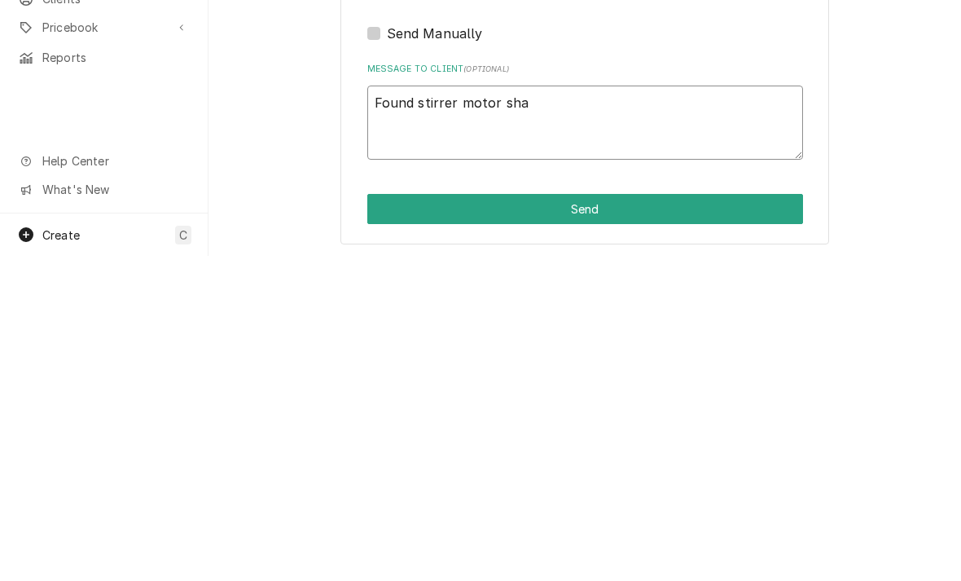
type textarea "Found stirrer motor shaf"
type textarea "x"
type textarea "Found stirrer motor shaft"
type textarea "x"
type textarea "Found stirrer motor shaft"
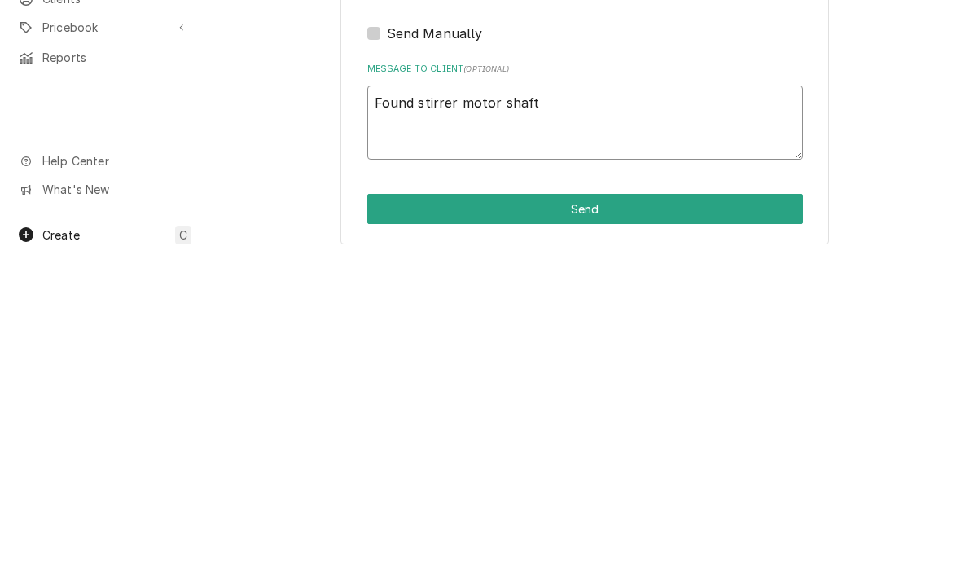
type textarea "x"
type textarea "Found stirrer motor shaft is"
type textarea "x"
type textarea "Found stirrer motor shaft is"
type textarea "x"
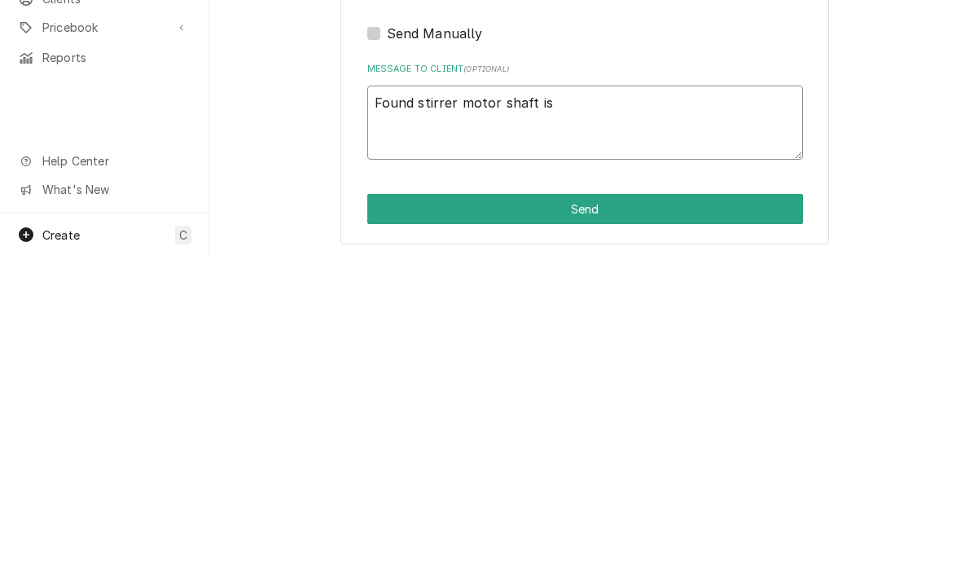
type textarea "Found stirrer motor shaft is b"
type textarea "x"
type textarea "Found stirrer motor shaft is br"
type textarea "x"
type textarea "Found stirrer motor shaft is bro"
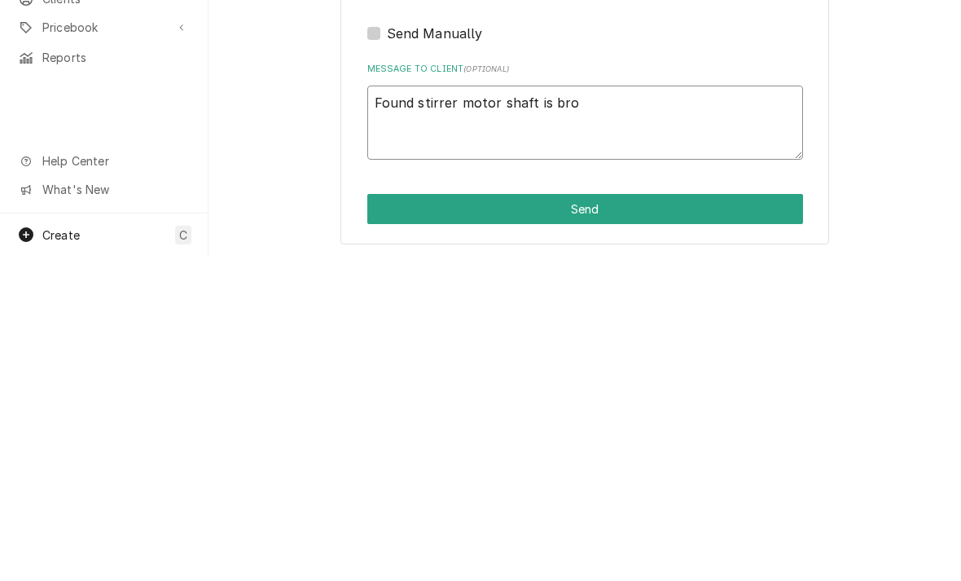
type textarea "x"
type textarea "Found stirrer motor shaft is brok"
type textarea "x"
type textarea "Found stirrer motor shaft is broke"
type textarea "x"
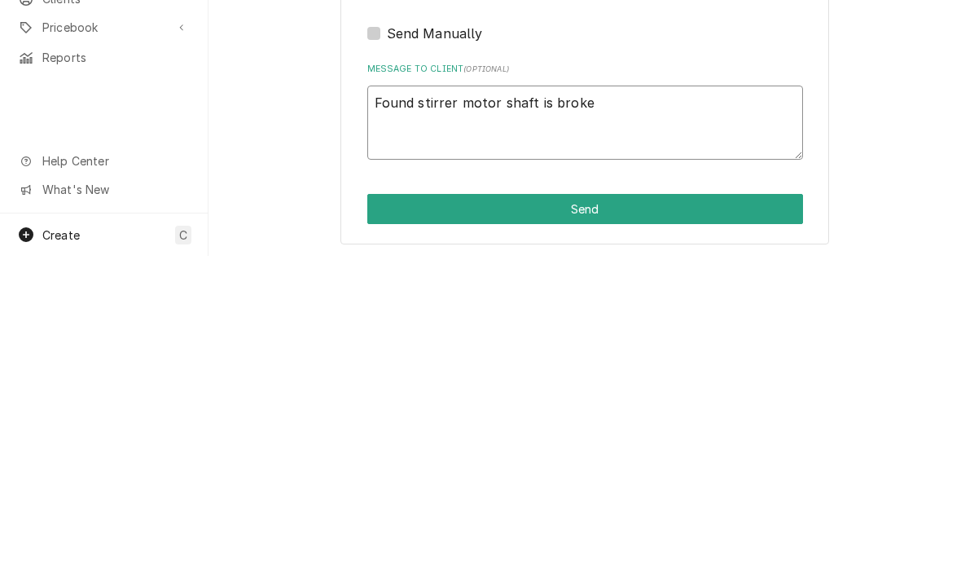
type textarea "Found stirrer motor shaft is broken"
type textarea "x"
type textarea "Found stirrer motor shaft is broken"
type textarea "x"
type textarea "Found stirrer motor shaft is broken t"
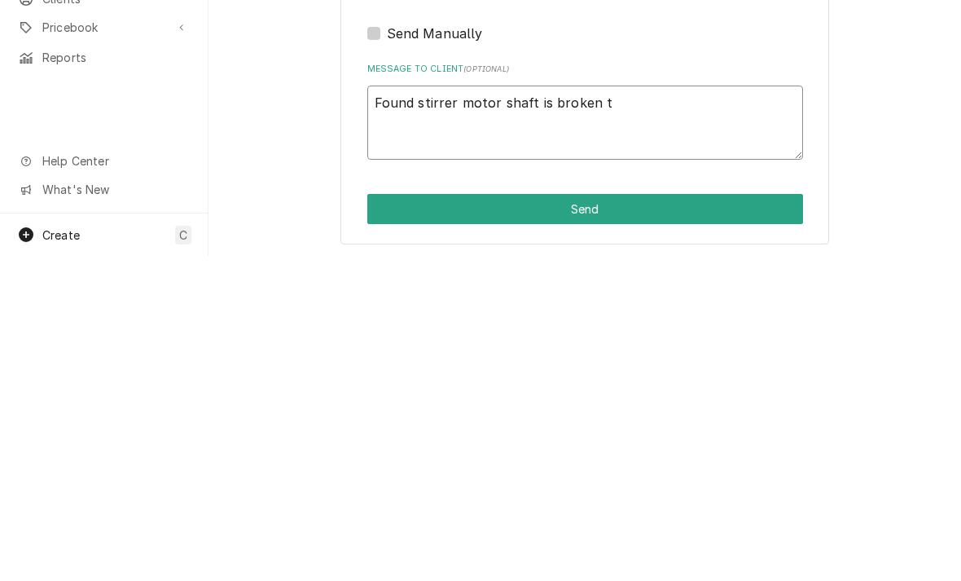
type textarea "x"
type textarea "Found stirrer motor shaft is broken to"
type textarea "x"
type textarea "Found stirrer motor shaft is broken [PERSON_NAME]"
type textarea "x"
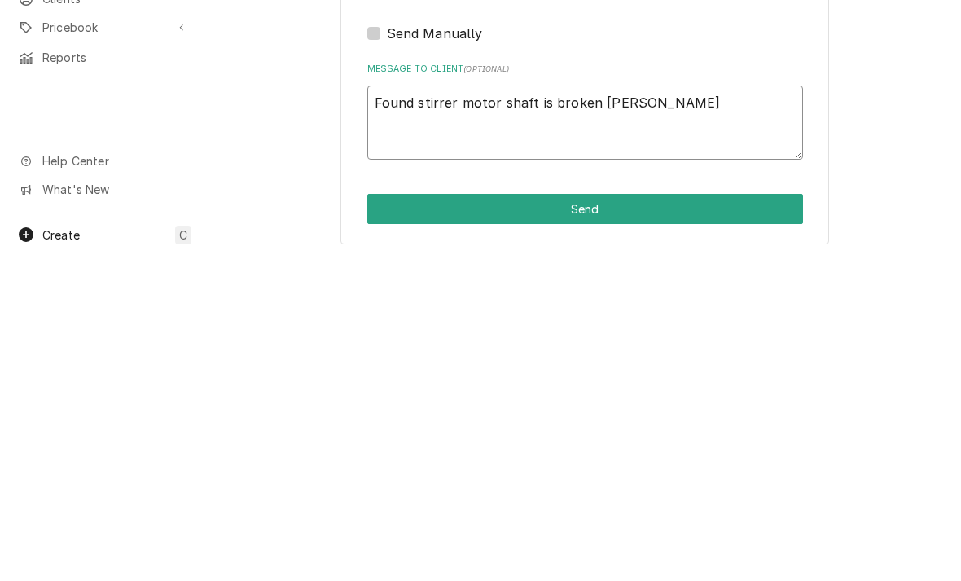
type textarea "Found stirrer motor shaft is broken toda"
type textarea "x"
type textarea "Found stirrer motor shaft is broken [DATE]"
type textarea "x"
type textarea "Found stirrer motor shaft is broken [DATE]"
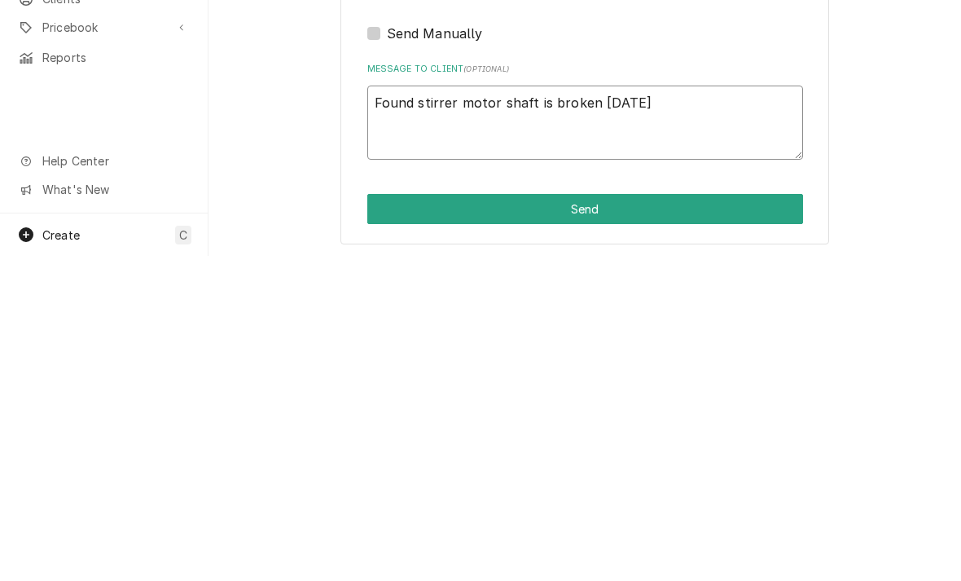
type textarea "x"
type textarea "Found stirrer motor shaft is broken [DATE] wh"
type textarea "x"
type textarea "Found stirrer motor shaft is broken [DATE] whi"
type textarea "x"
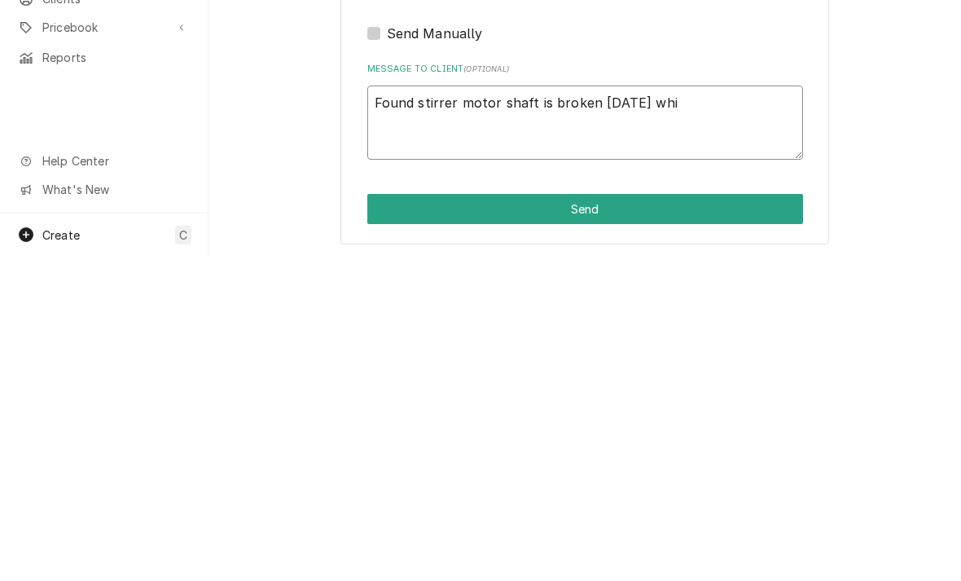
type textarea "Found stirrer motor shaft is broken [DATE] whil"
type textarea "x"
type textarea "Found stirrer motor shaft is broken [DATE] while"
type textarea "x"
type textarea "Found stirrer motor shaft is broken [DATE] while"
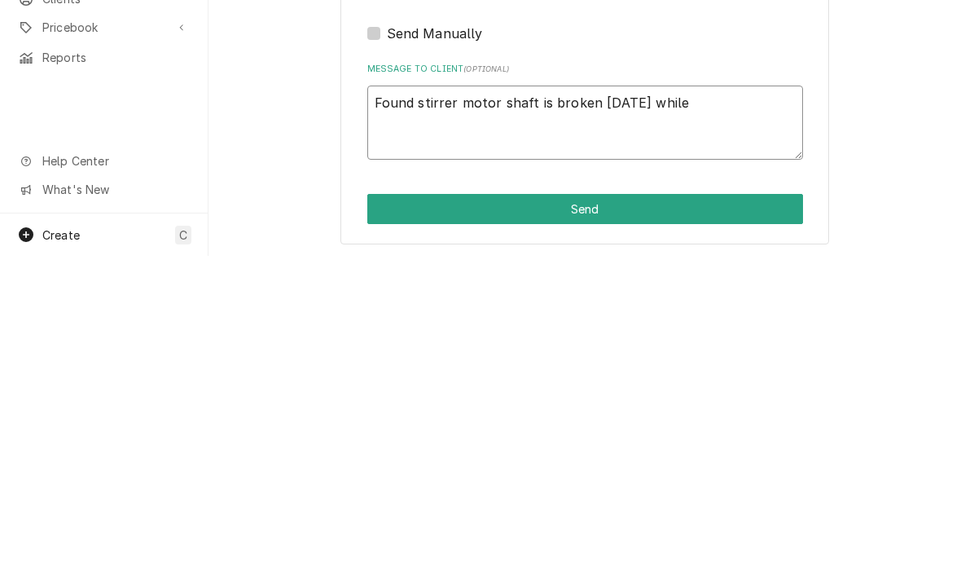
type textarea "x"
type textarea "Found stirrer motor shaft is broken [DATE] while i"
type textarea "x"
type textarea "Found stirrer motor shaft is broken [DATE] while in"
type textarea "x"
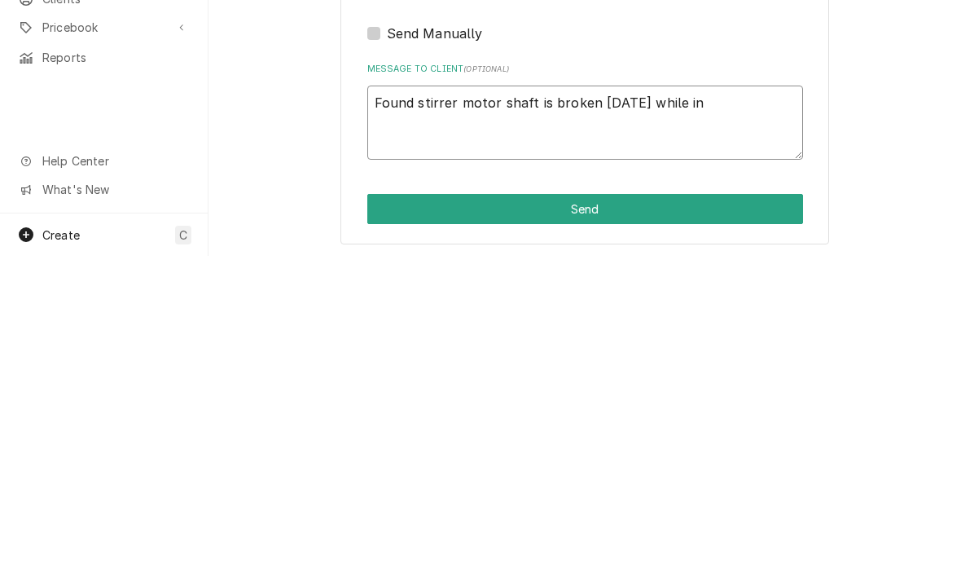
type textarea "Found stirrer motor shaft is broken [DATE] while ins"
type textarea "x"
type textarea "Found stirrer motor shaft is broken today while inst"
type textarea "x"
type textarea "Found stirrer motor shaft is broken today while insta"
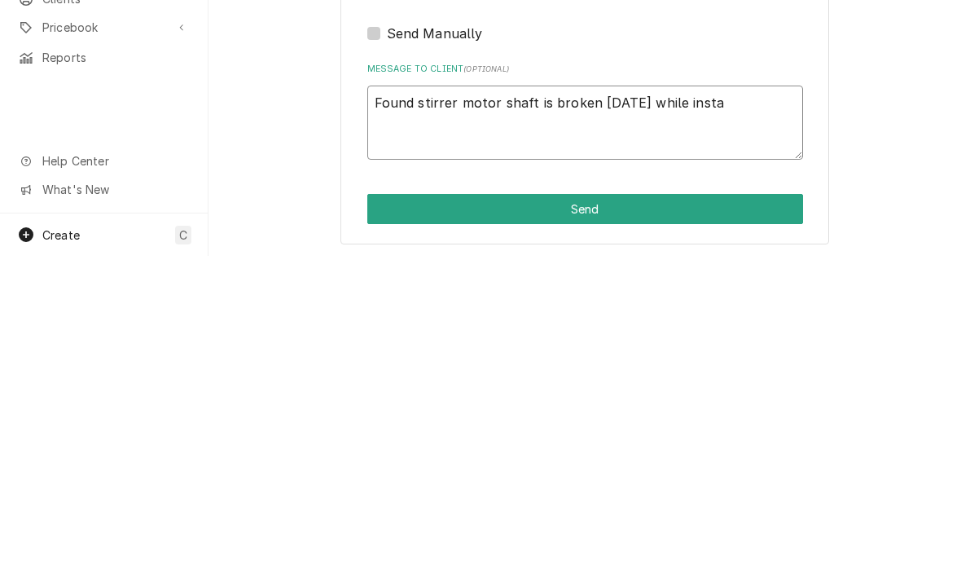
type textarea "x"
type textarea "Found stirrer motor shaft is broken today while instal"
type textarea "x"
type textarea "Found stirrer motor shaft is broken today while installi"
type textarea "x"
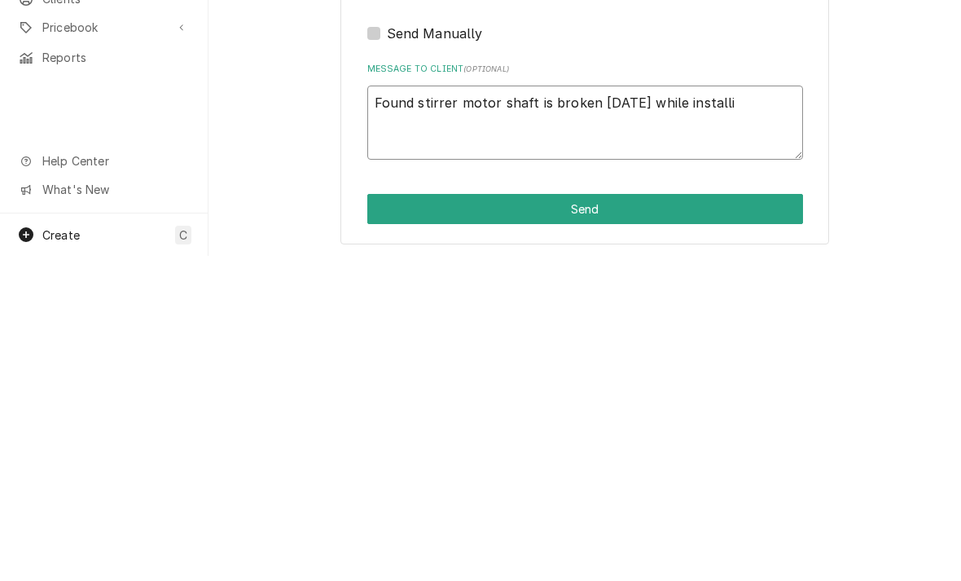
type textarea "Found stirrer motor shaft is broken today while installin"
type textarea "x"
type textarea "Found stirrer motor shaft is broken today while installing"
type textarea "x"
type textarea "Found stirrer motor shaft is broken today while installing n"
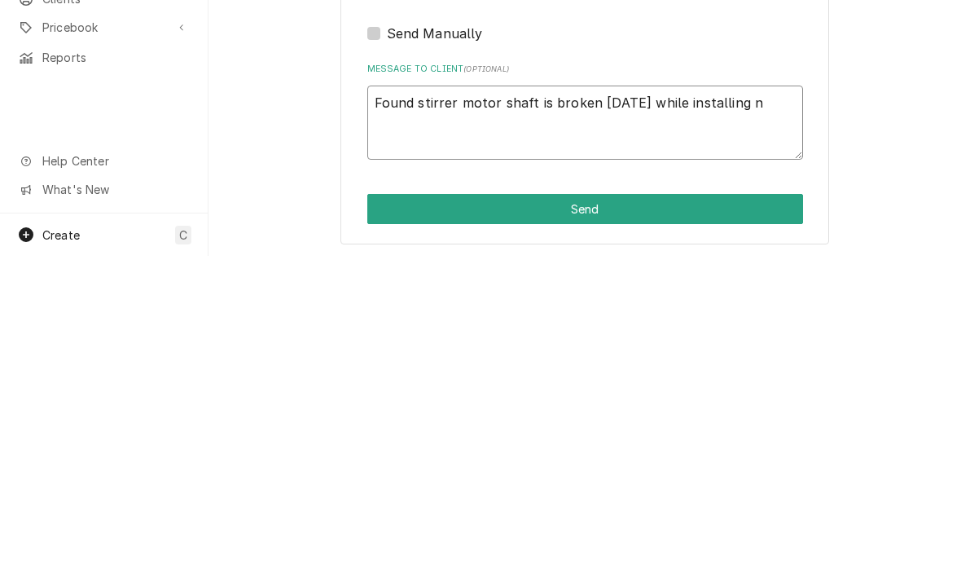
type textarea "x"
type textarea "Found stirrer motor shaft is broken today while installing ne"
type textarea "x"
type textarea "Found stirrer motor shaft is broken today while installing new"
type textarea "x"
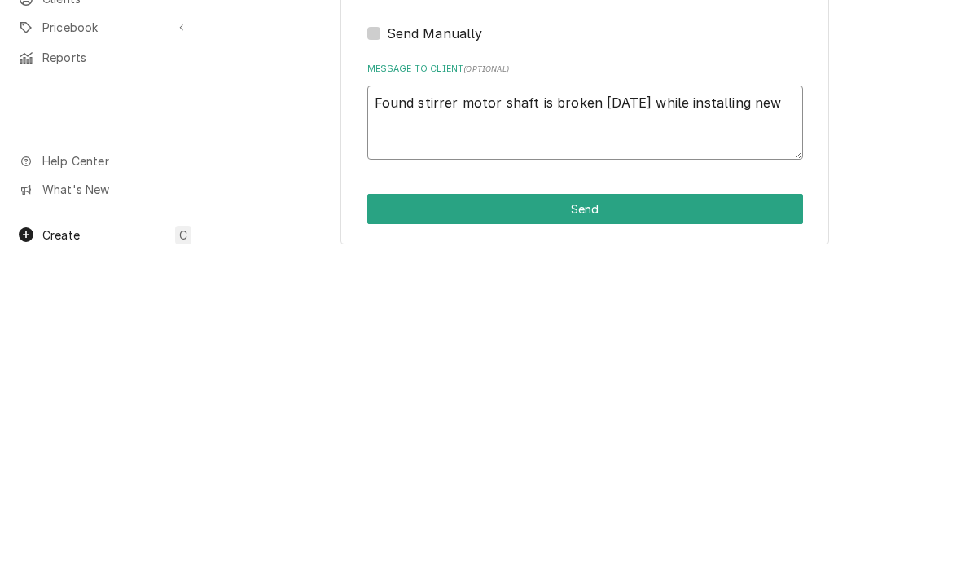
type textarea "Found stirrer motor shaft is broken today while installing new"
type textarea "x"
type textarea "Found stirrer motor shaft is broken today while installing new k"
type textarea "x"
type textarea "Found stirrer motor shaft is broken today while installing new ke"
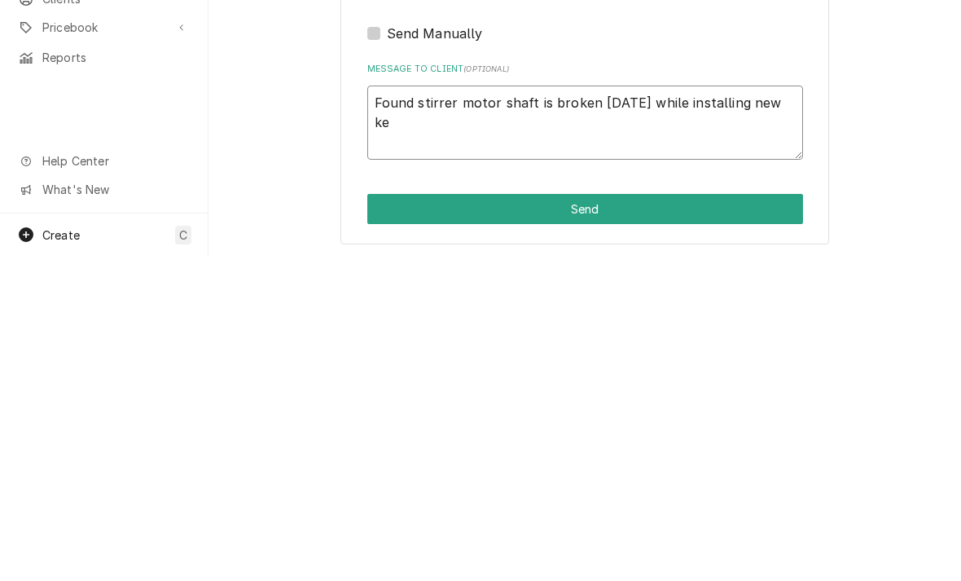
type textarea "x"
type textarea "Found stirrer motor shaft is broken today while installing new key"
type textarea "x"
type textarea "Found stirrer motor shaft is broken today while installing new keyp"
type textarea "x"
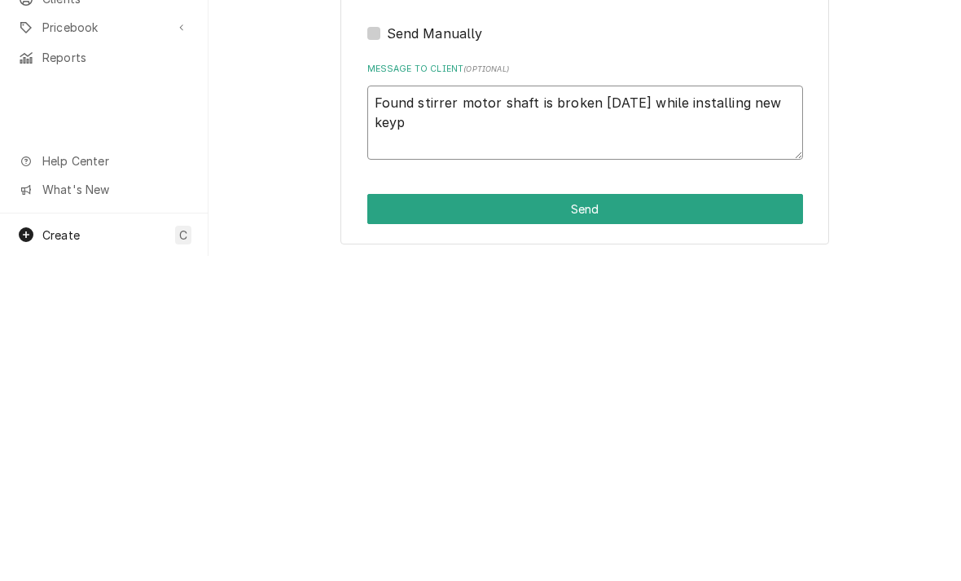
type textarea "Found stirrer motor shaft is broken today while installing new keypa"
type textarea "x"
type textarea "Found stirrer motor shaft is broken today while installing new keypad"
type textarea "x"
type textarea "Found stirrer motor shaft is broken today while installing new keypad"
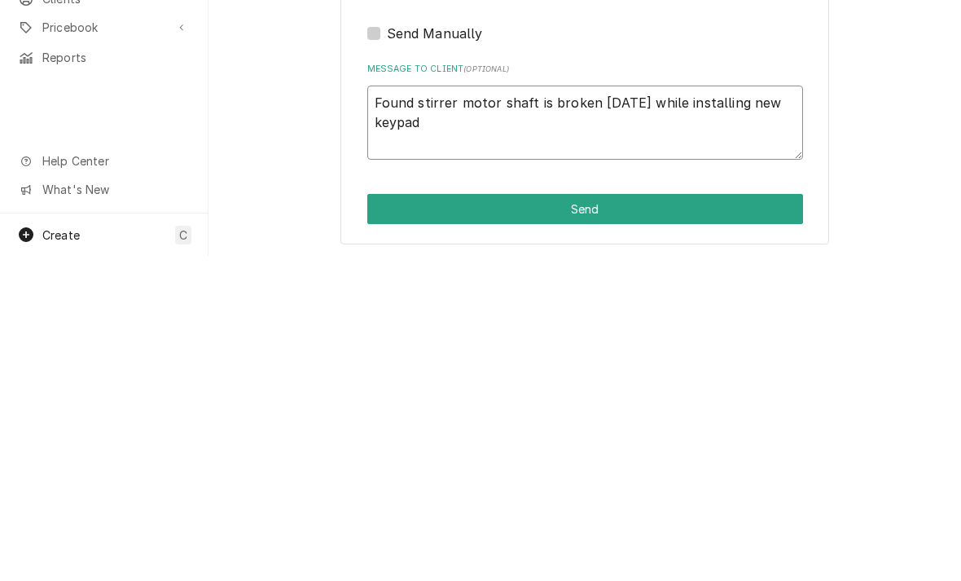
type textarea "x"
type textarea "Found stirrer motor shaft is broken today while installing new keypad a"
type textarea "x"
type textarea "Found stirrer motor shaft is broken today while installing new keypad an"
type textarea "x"
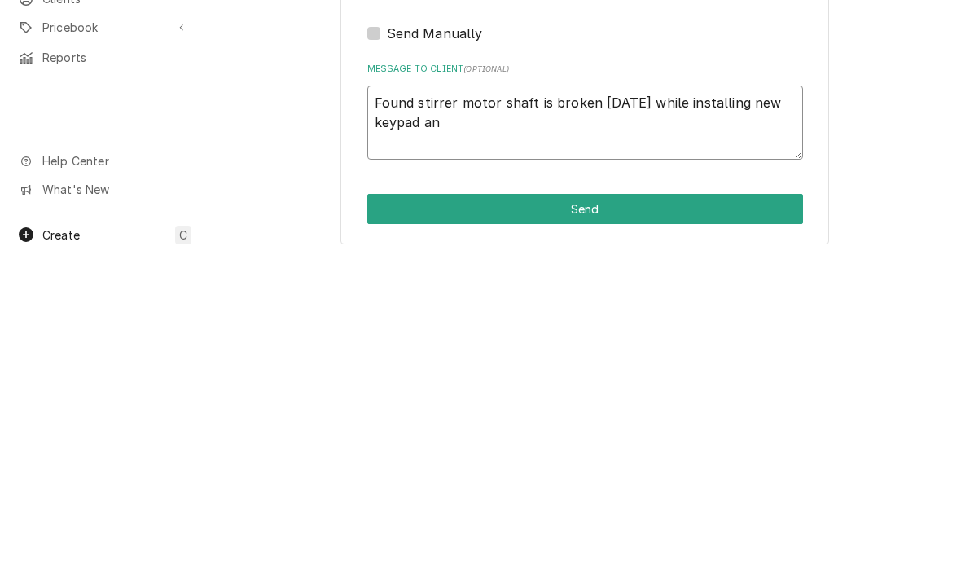
type textarea "Found stirrer motor shaft is broken today while installing new keypad and"
type textarea "x"
type textarea "Found stirrer motor shaft is broken today while installing new keypad and"
type textarea "x"
type textarea "Found stirrer motor shaft is broken today while installing new keypad and pu"
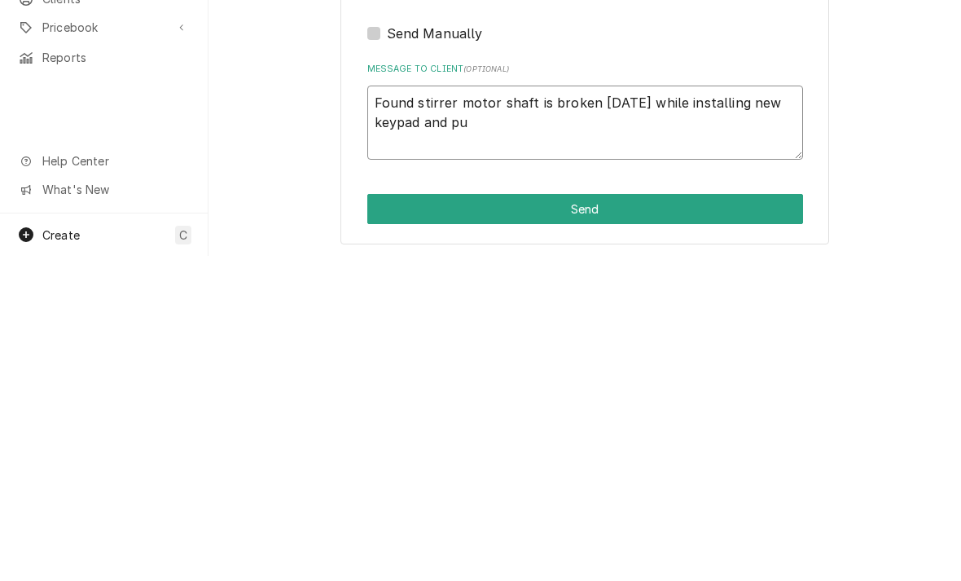
type textarea "x"
type textarea "Found stirrer motor shaft is broken today while installing new keypad and put"
type textarea "x"
type textarea "Found stirrer motor shaft is broken today while installing new keypad and putt"
type textarea "x"
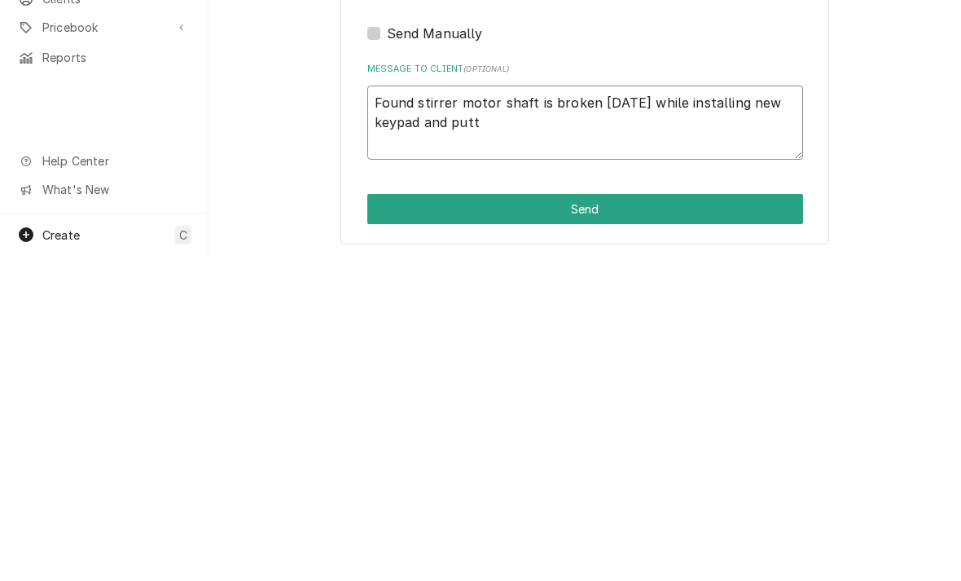
type textarea "Found stirrer motor shaft is broken today while installing new keypad and putti"
type textarea "x"
type textarea "Found stirrer motor shaft is broken today while installing new keypad and putti…"
type textarea "x"
type textarea "Found stirrer motor shaft is broken today while installing new keypad and putti…"
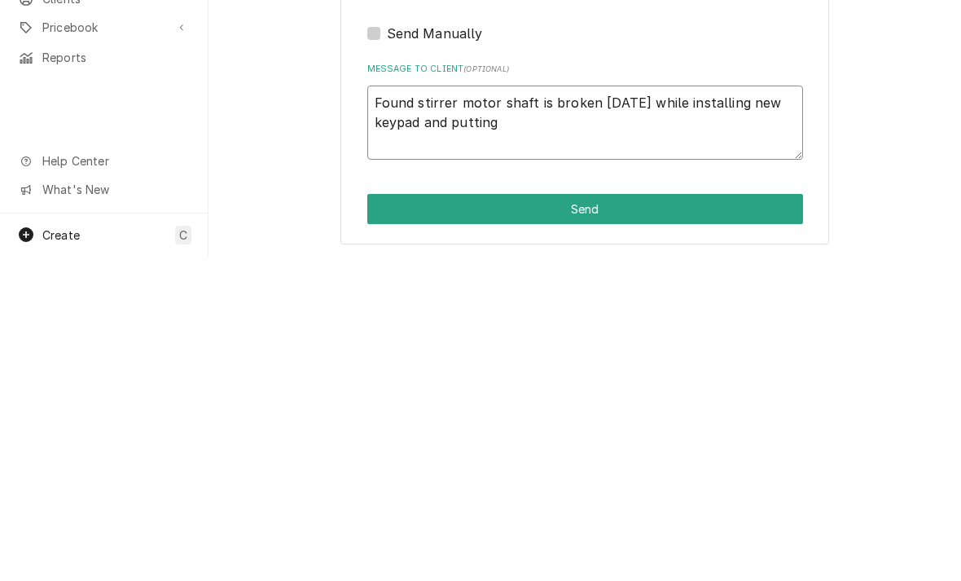
type textarea "x"
type textarea "Found stirrer motor shaft is broken today while installing new keypad and putti…"
type textarea "x"
type textarea "Found stirrer motor shaft is broken today while installing new keypad and putti…"
type textarea "x"
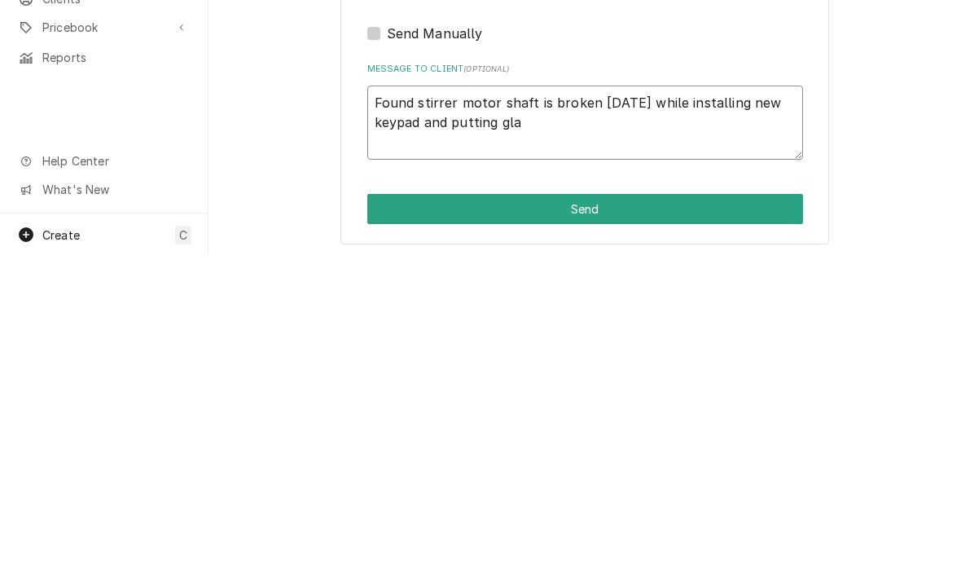
type textarea "Found stirrer motor shaft is broken today while installing new keypad and putti…"
type textarea "x"
type textarea "Found stirrer motor shaft is broken today while installing new keypad and putti…"
type textarea "x"
type textarea "Found stirrer motor shaft is broken today while installing new keypad and putti…"
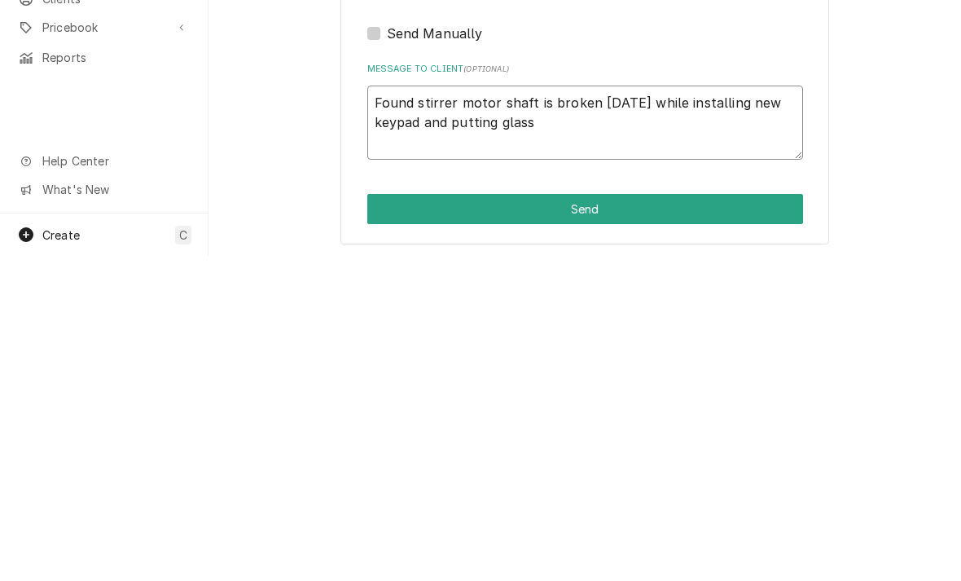
type textarea "x"
type textarea "Found stirrer motor shaft is broken today while installing new keypad and putti…"
type textarea "x"
type textarea "Found stirrer motor shaft is broken today while installing new keypad and putti…"
type textarea "x"
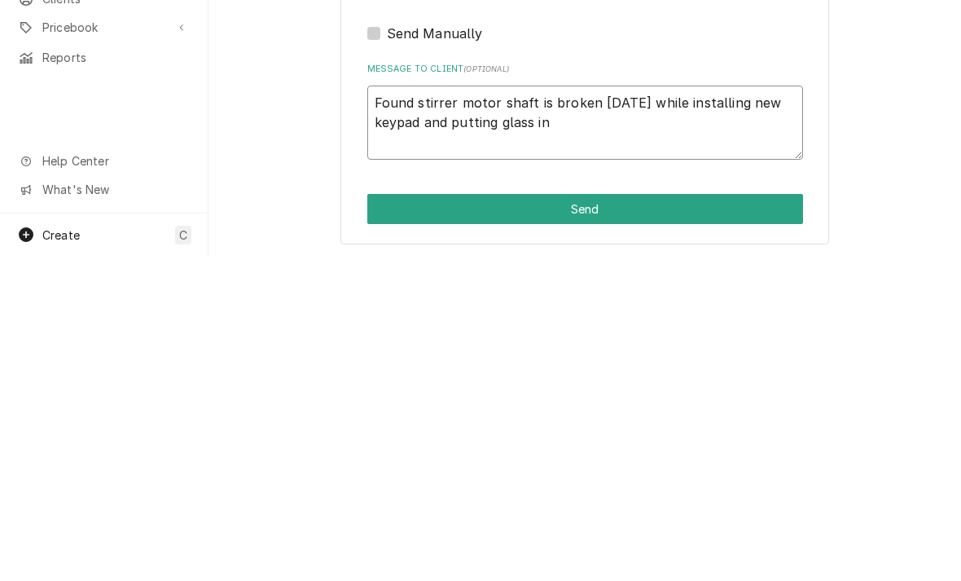
type textarea "Found stirrer motor shaft is broken today while installing new keypad and putti…"
type textarea "x"
type textarea "Found stirrer motor shaft is broken today while installing new keypad and putti…"
type textarea "x"
type textarea "Found stirrer motor shaft is broken today while installing new keypad and putti…"
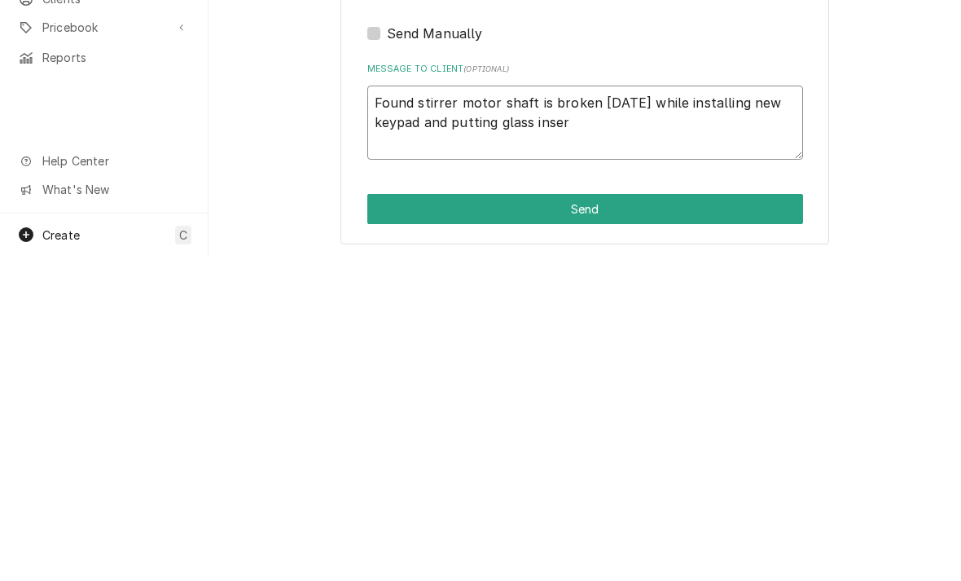
type textarea "x"
type textarea "Found stirrer motor shaft is broken today while installing new keypad and putti…"
type textarea "x"
type textarea "Found stirrer motor shaft is broken today while installing new keypad and putti…"
type textarea "x"
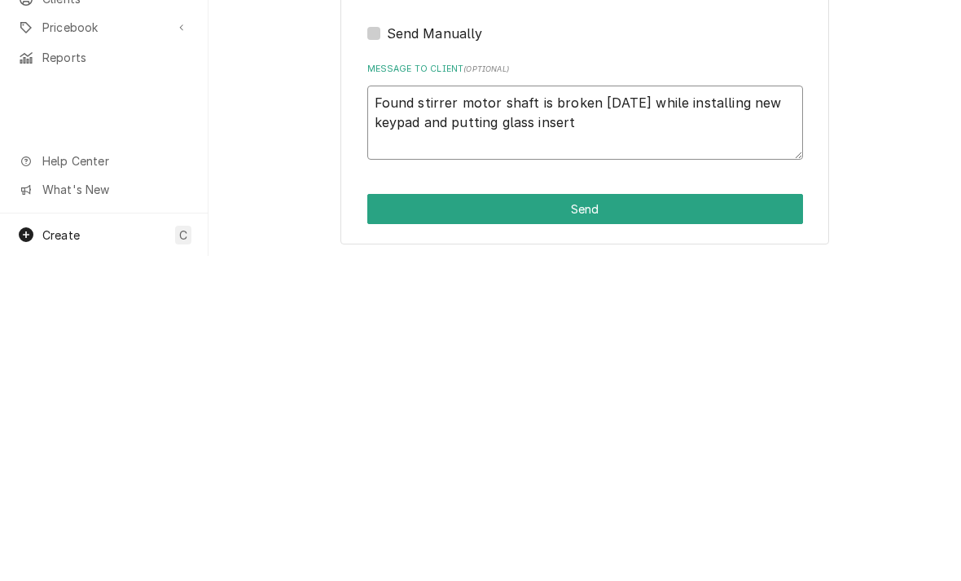
type textarea "Found stirrer motor shaft is broken today while installing new keypad and putti…"
type textarea "x"
type textarea "Found stirrer motor shaft is broken today while installing new keypad and putti…"
type textarea "x"
type textarea "Found stirrer motor shaft is broken today while installing new keypad and putti…"
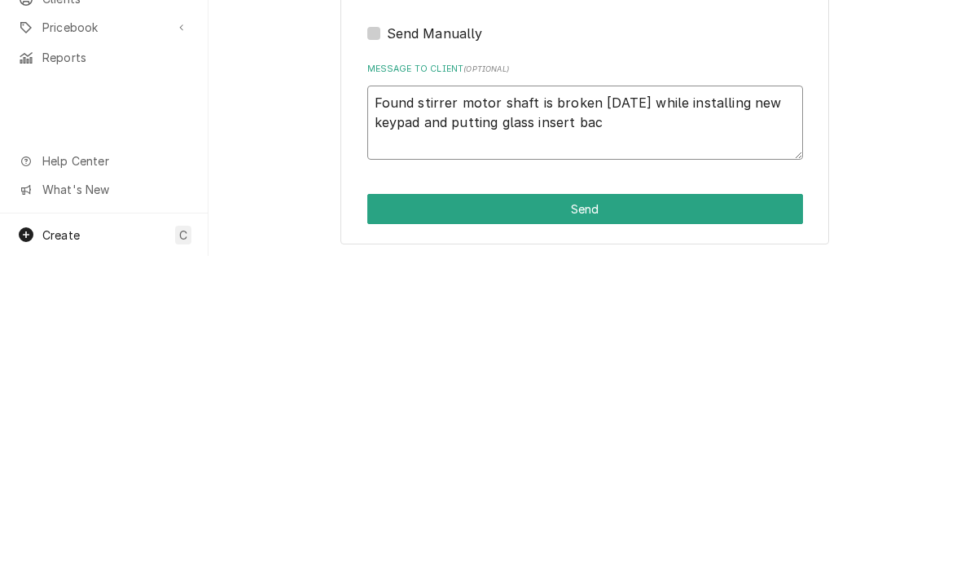
type textarea "x"
type textarea "Found stirrer motor shaft is broken today while installing new keypad and putti…"
type textarea "x"
type textarea "Found stirrer motor shaft is broken today while installing new keypad and putti…"
type textarea "x"
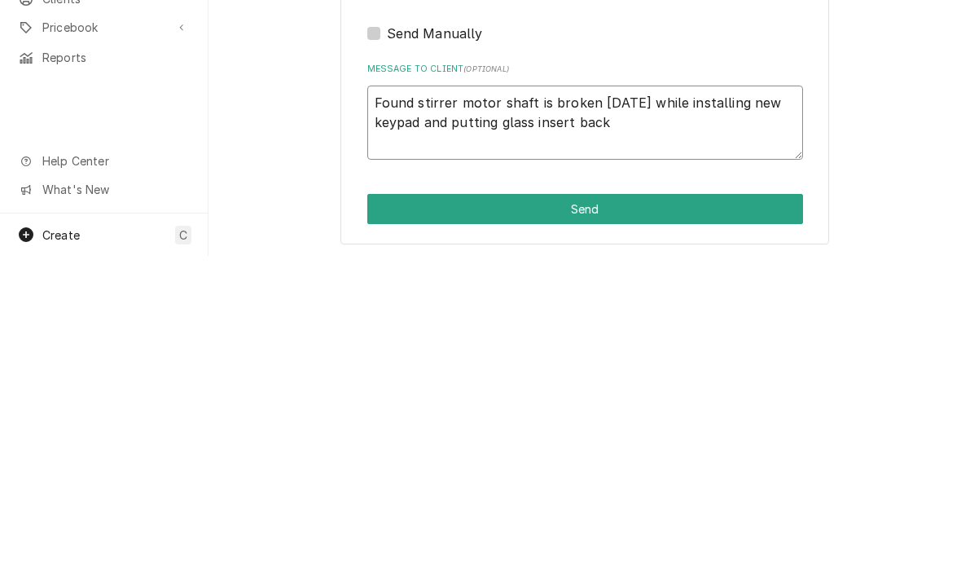
type textarea "Found stirrer motor shaft is broken today while installing new keypad and putti…"
type textarea "x"
type textarea "Found stirrer motor shaft is broken today while installing new keypad and putti…"
type textarea "x"
type textarea "Found stirrer motor shaft is broken today while installing new keypad and putti…"
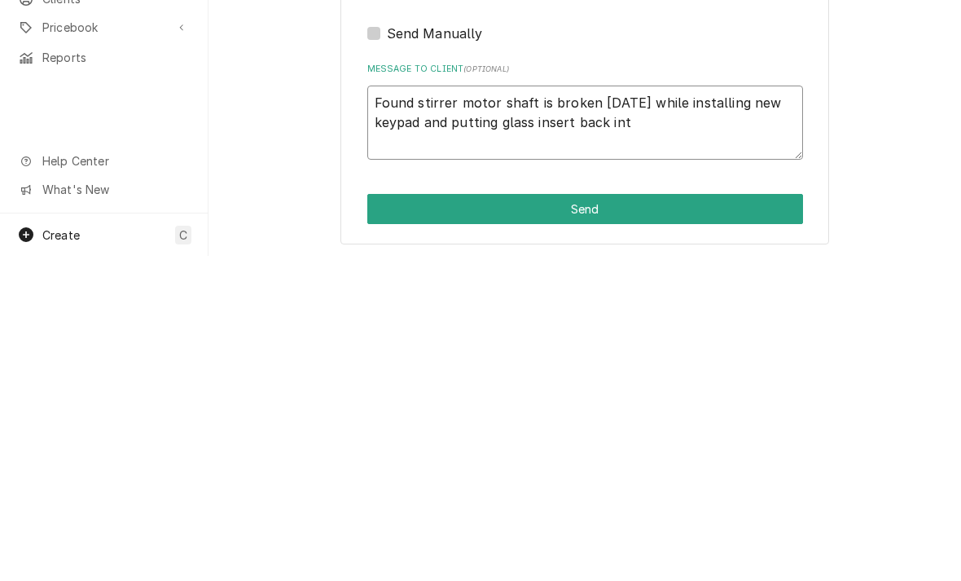
type textarea "x"
type textarea "Found stirrer motor shaft is broken today while installing new keypad and putti…"
type textarea "x"
type textarea "Found stirrer motor shaft is broken today while installing new keypad and putti…"
type textarea "x"
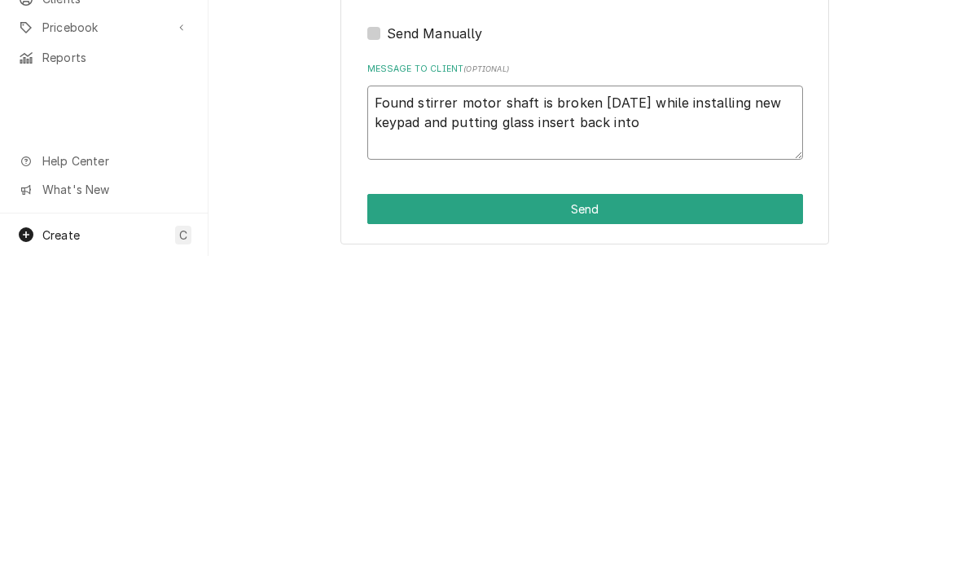
type textarea "Found stirrer motor shaft is broken today while installing new keypad and putti…"
type textarea "x"
type textarea "Found stirrer motor shaft is broken today while installing new keypad and putti…"
type textarea "x"
click at [413, 519] on button "Send" at bounding box center [585, 534] width 436 height 30
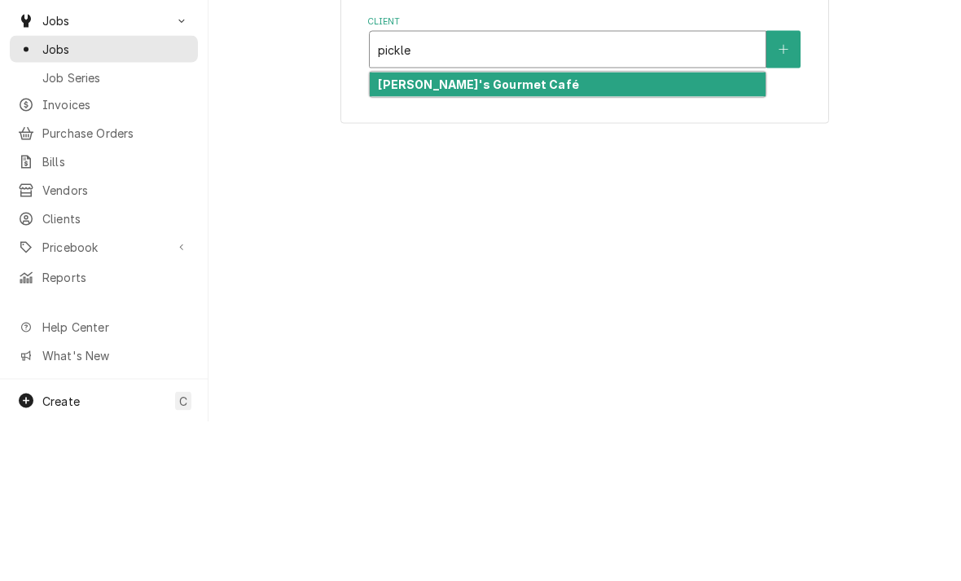
click at [398, 236] on strong "[PERSON_NAME]'s Gourmet Café" at bounding box center [478, 243] width 200 height 14
type input "pickle"
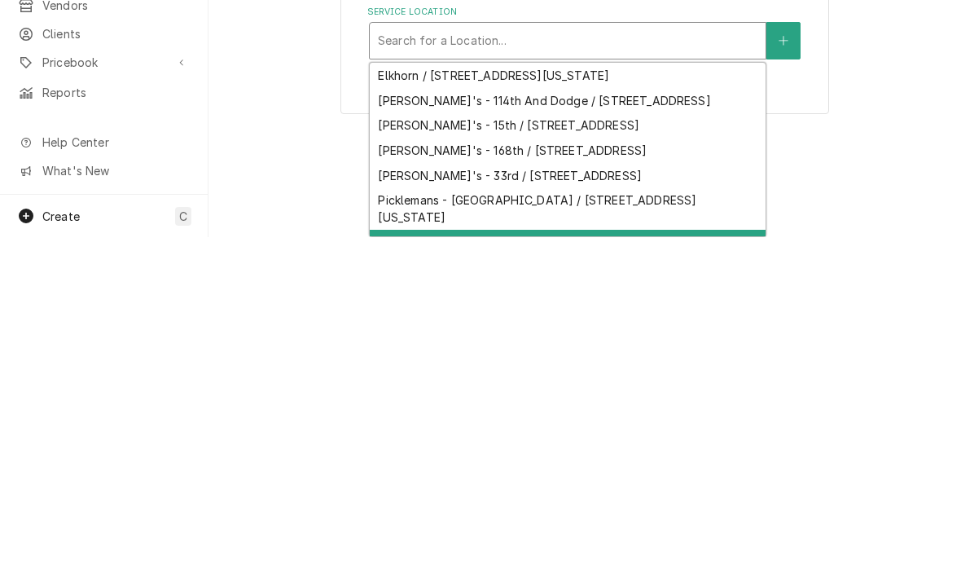
click at [398, 574] on div "[PERSON_NAME] / [STREET_ADDRESS]" at bounding box center [568, 586] width 396 height 25
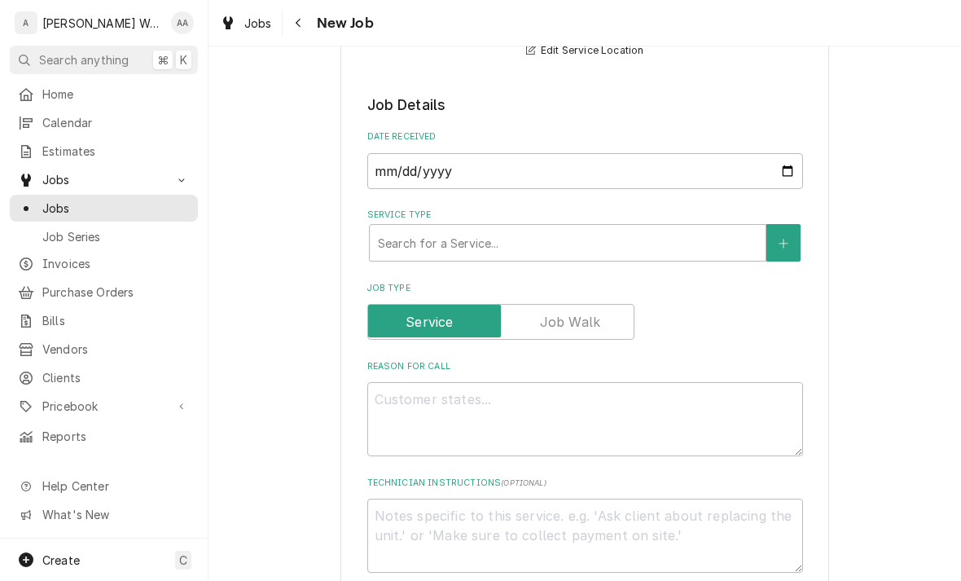
scroll to position [377, 0]
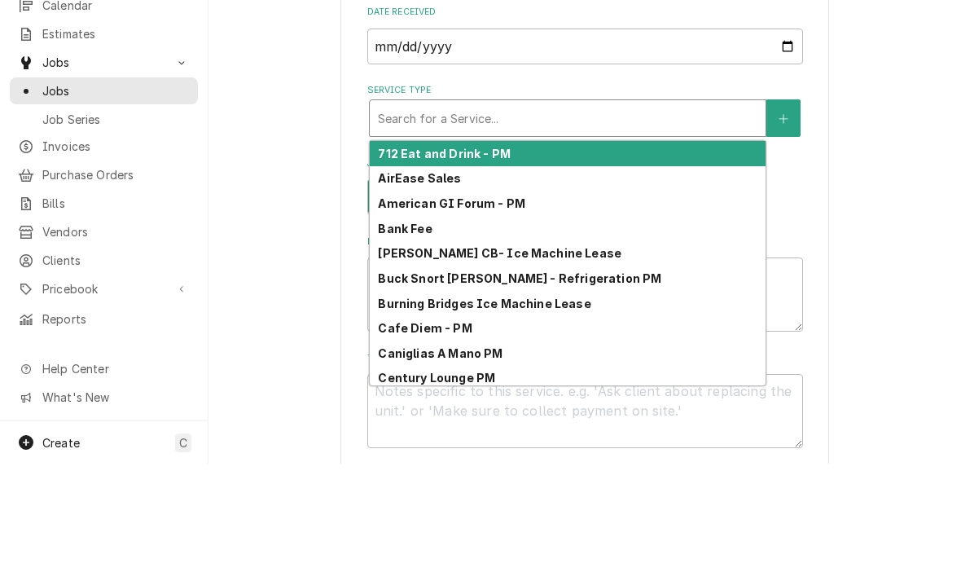
type input "c"
type textarea "x"
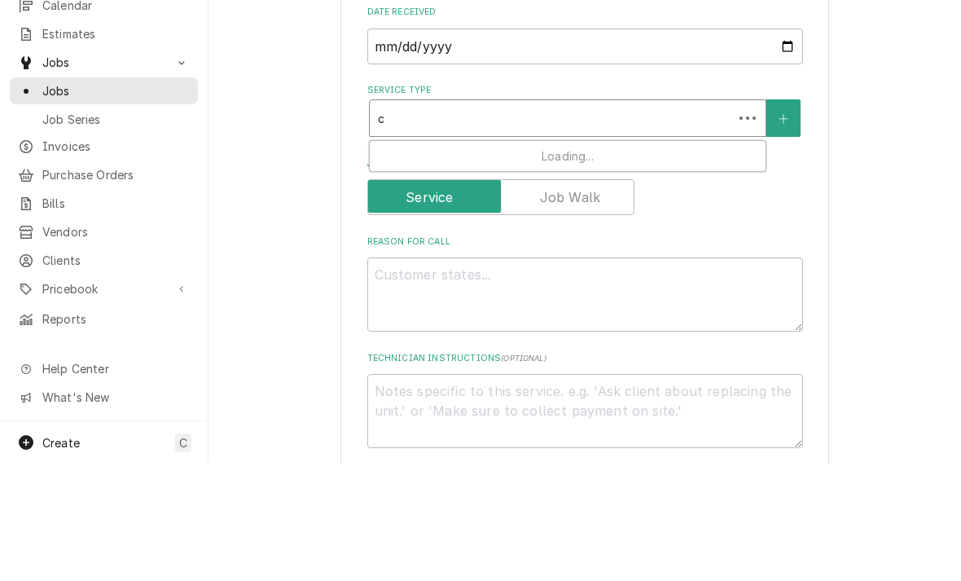
type input "co"
type textarea "x"
type input "com"
type textarea "x"
type input "comm"
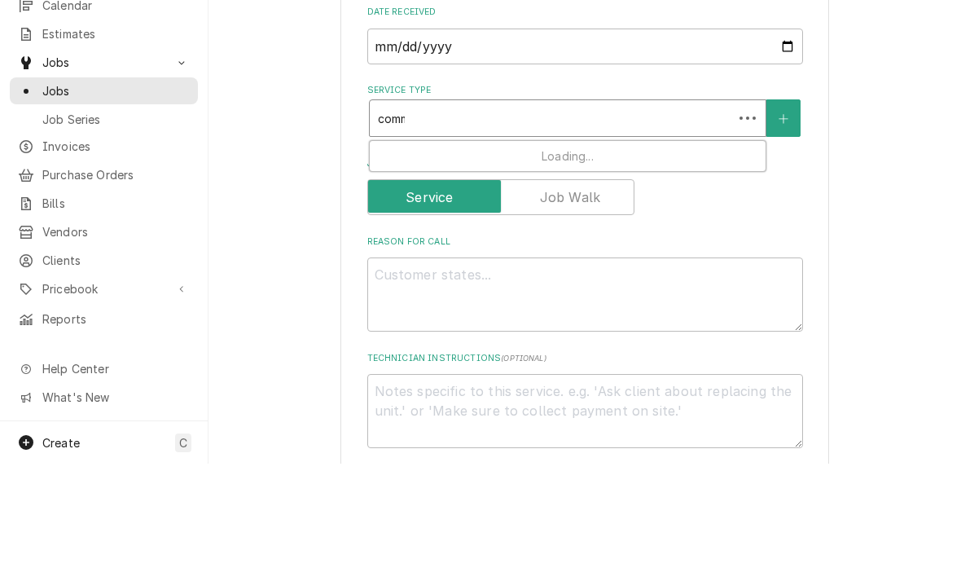
type textarea "x"
type input "comme"
type textarea "x"
type input "commerc"
type textarea "x"
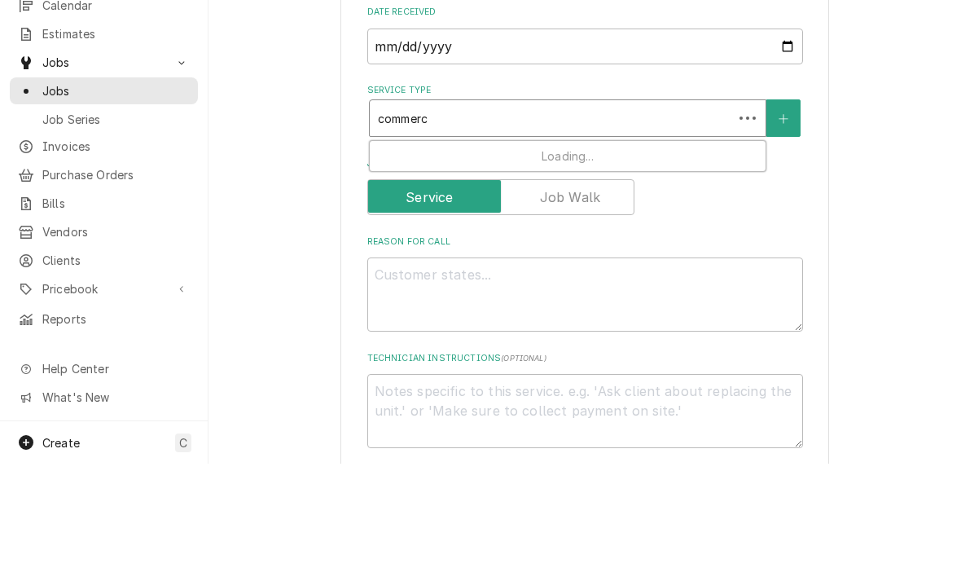
type input "commerci"
type textarea "x"
type input "commercia"
type textarea "x"
type input "commercial"
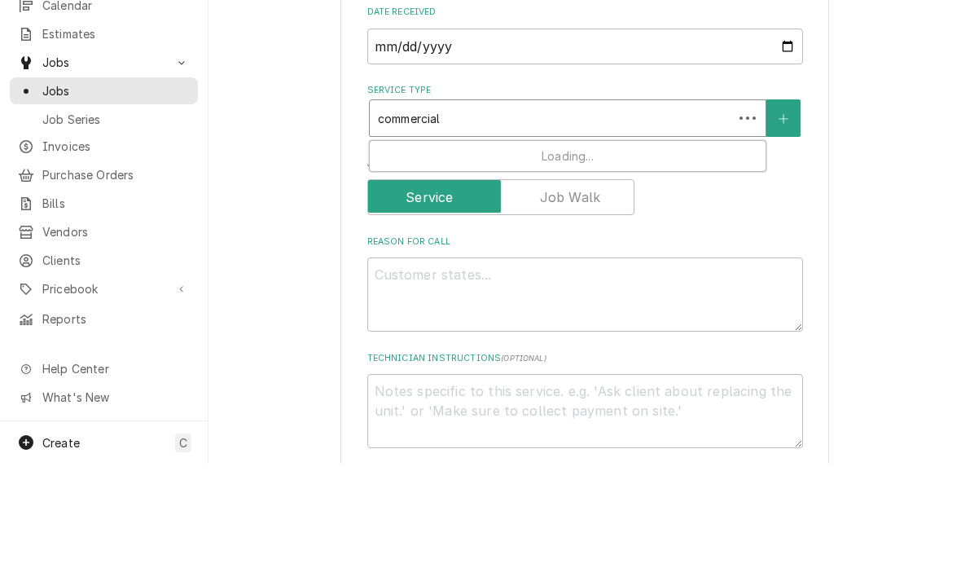
type textarea "x"
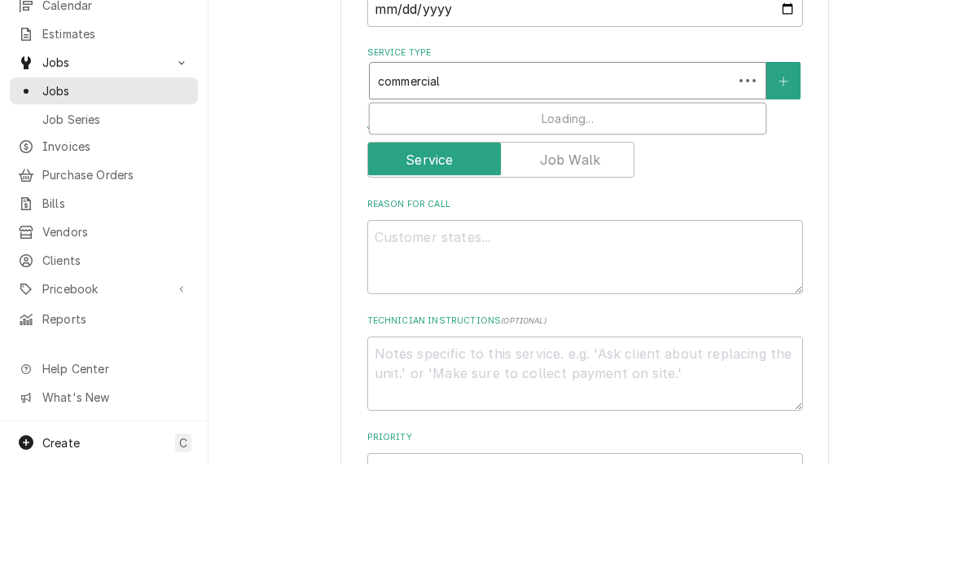
scroll to position [444, 0]
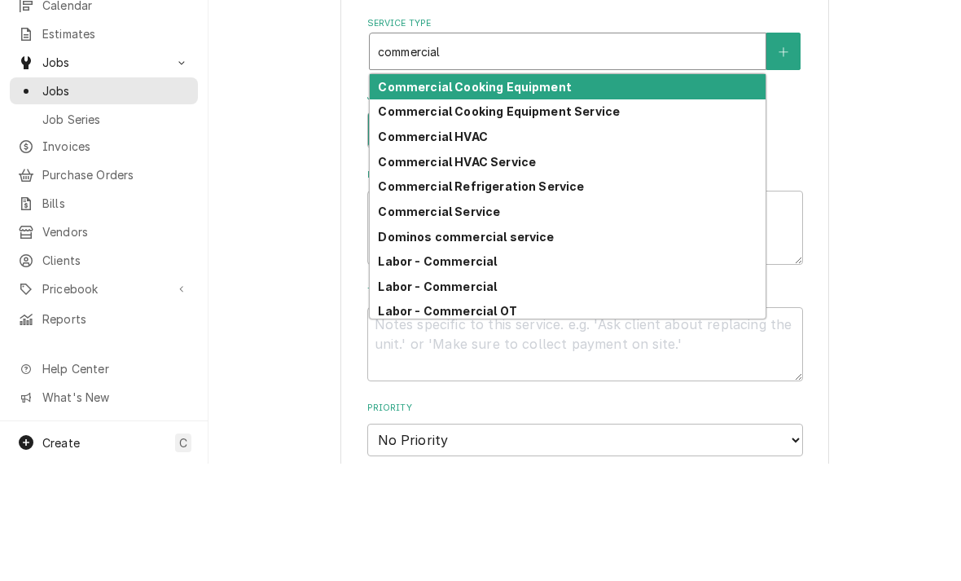
click at [404, 297] on strong "Commercial Refrigeration Service" at bounding box center [481, 304] width 206 height 14
type input "commercial"
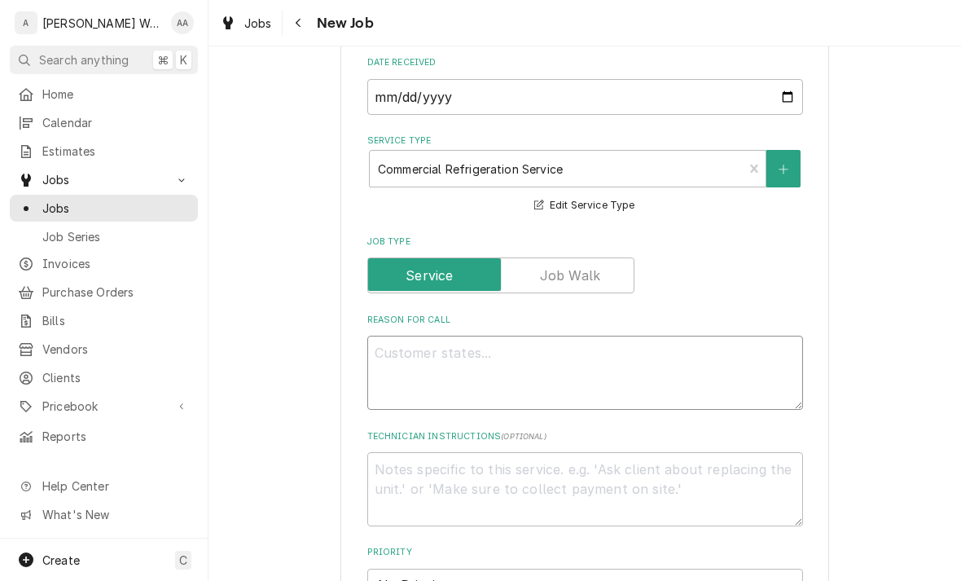
click at [416, 370] on textarea "Reason For Call" at bounding box center [585, 373] width 436 height 74
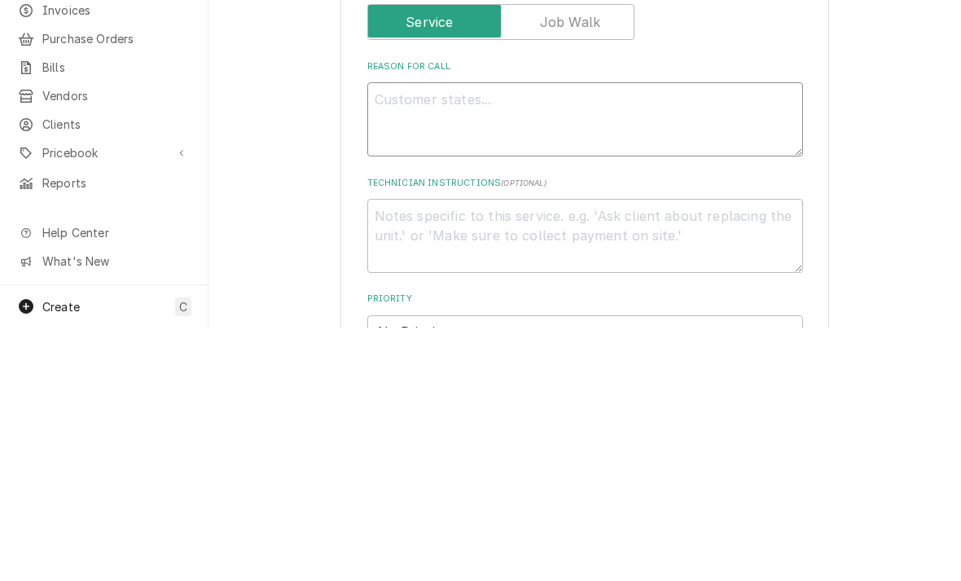
type textarea "x"
type textarea "D"
type textarea "x"
type textarea "Do"
type textarea "x"
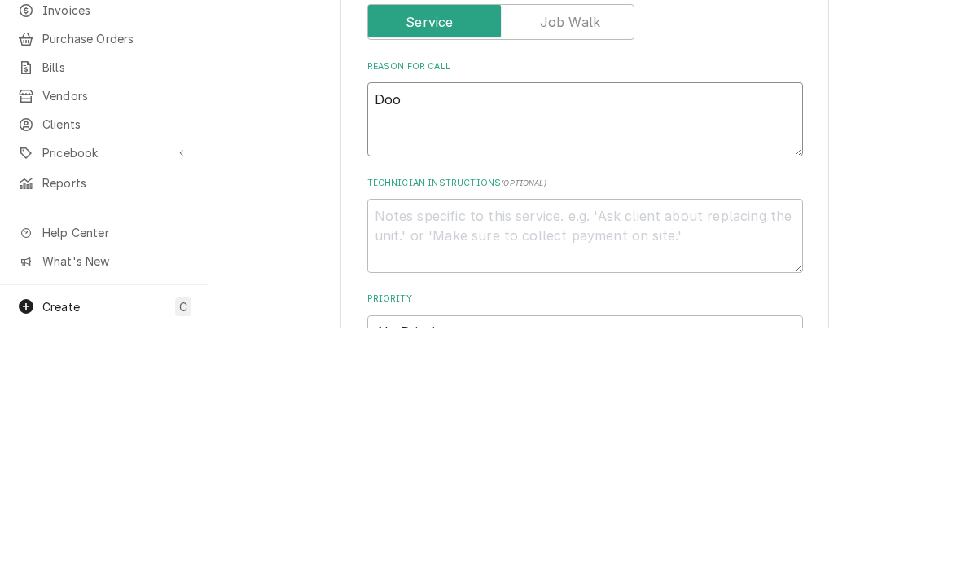
type textarea "Door"
type textarea "x"
type textarea "Door"
type textarea "x"
type textarea "Door t"
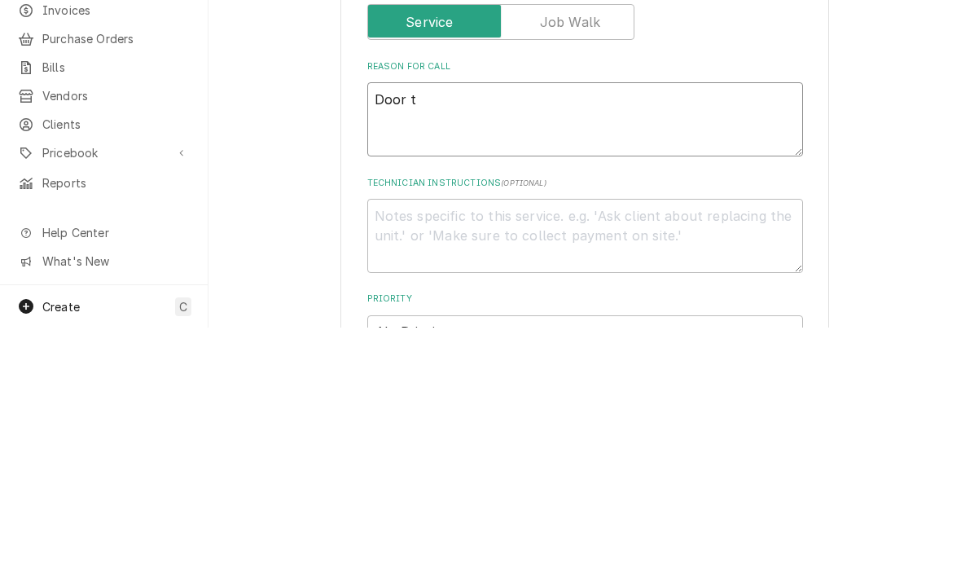
type textarea "x"
type textarea "Door"
type textarea "x"
type textarea "Door o"
type textarea "x"
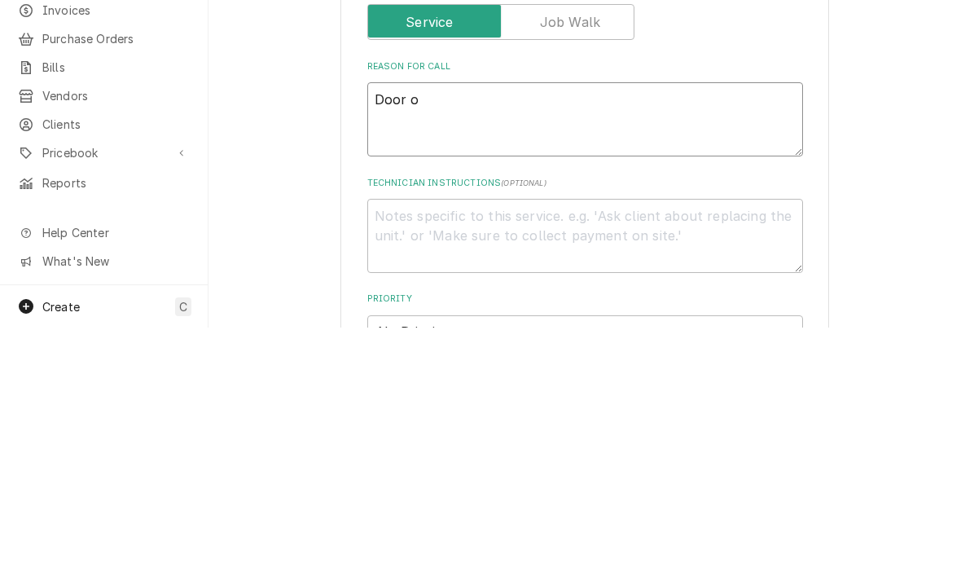
type textarea "Door on"
type textarea "x"
type textarea "Door on"
type textarea "x"
type textarea "Door on a"
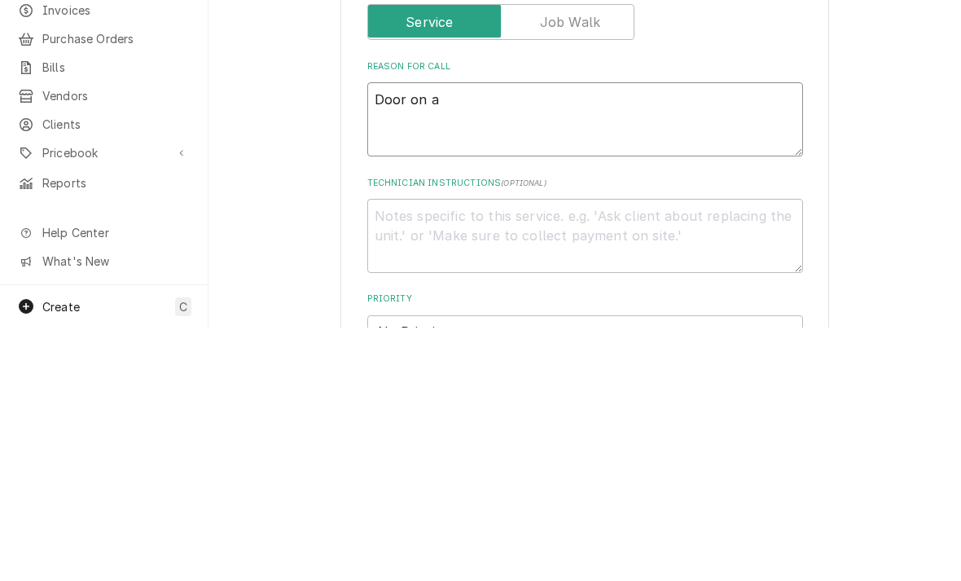
type textarea "x"
type textarea "Door on a"
type textarea "x"
type textarea "Door on a r"
type textarea "x"
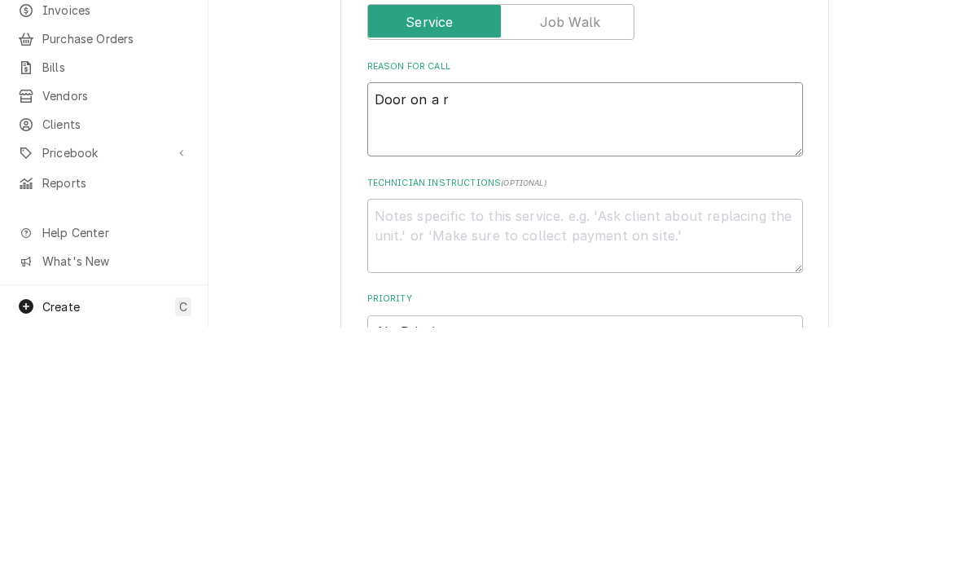
type textarea "Door on a re"
type textarea "x"
type textarea "Door on a rea"
type textarea "x"
type textarea "Door on a reac"
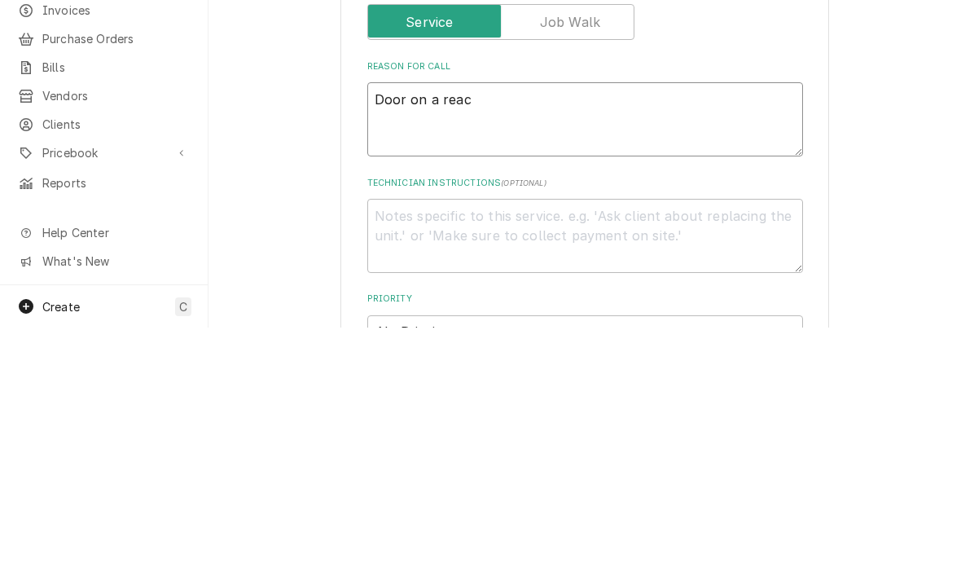
type textarea "x"
type textarea "Door on a reach"
type textarea "x"
type textarea "Door on a reach"
type textarea "x"
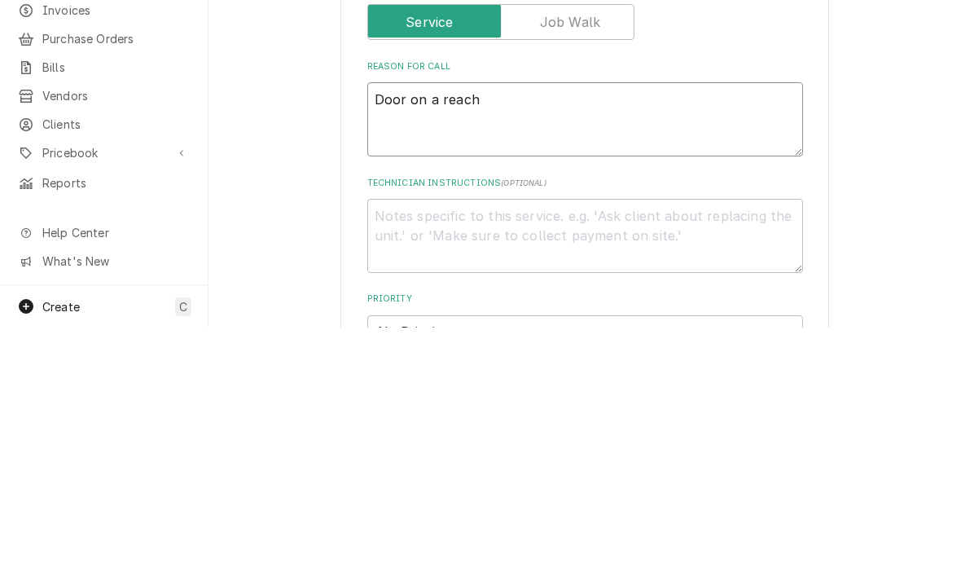
type textarea "Door on a reach i"
type textarea "x"
type textarea "Door on a reach in"
type textarea "x"
type textarea "Door on a reach in f"
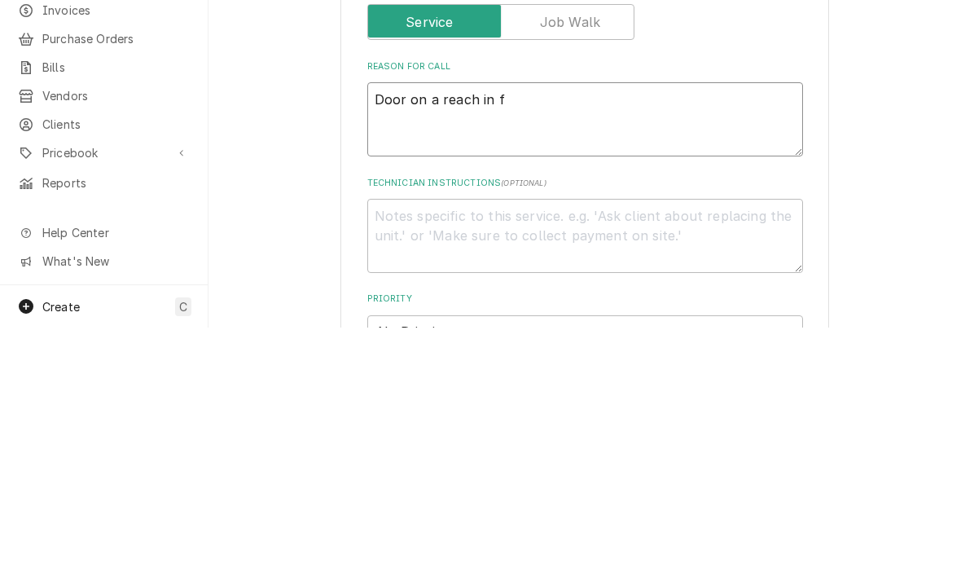
type textarea "x"
type textarea "Door on a reach in fe"
type textarea "x"
type textarea "Door on a reach in fel"
type textarea "x"
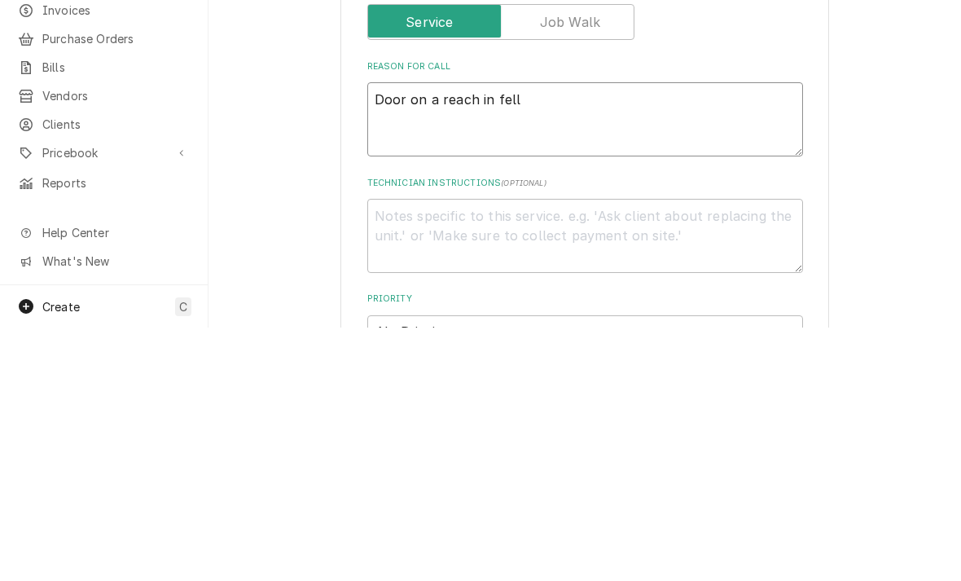
type textarea "Door on a reach in fell"
type textarea "x"
type textarea "Door on a reach in fell o"
type textarea "x"
type textarea "Door on a reach in fell of"
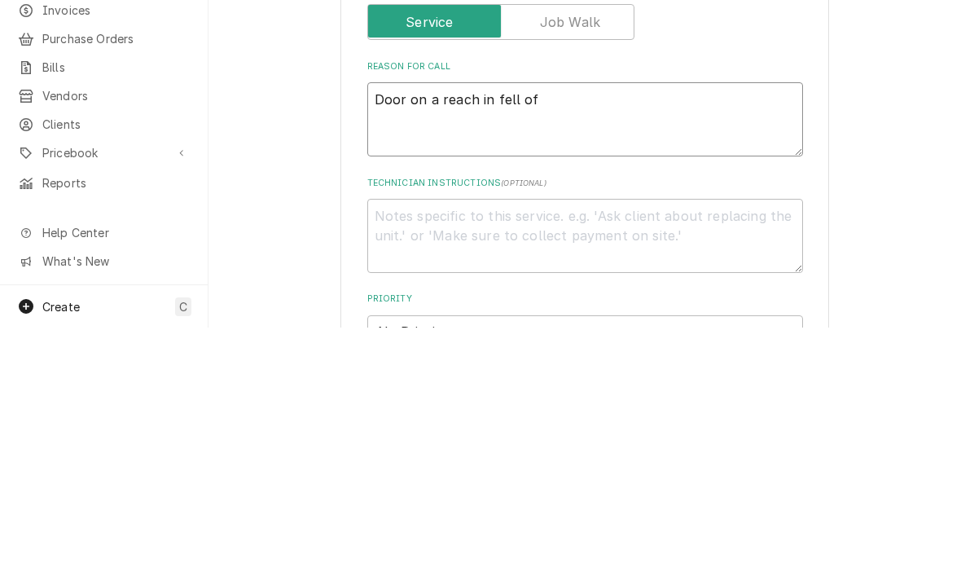
type textarea "x"
type textarea "Door on a reach in fell off"
type textarea "x"
type textarea "Door on a reach in fell off"
type textarea "x"
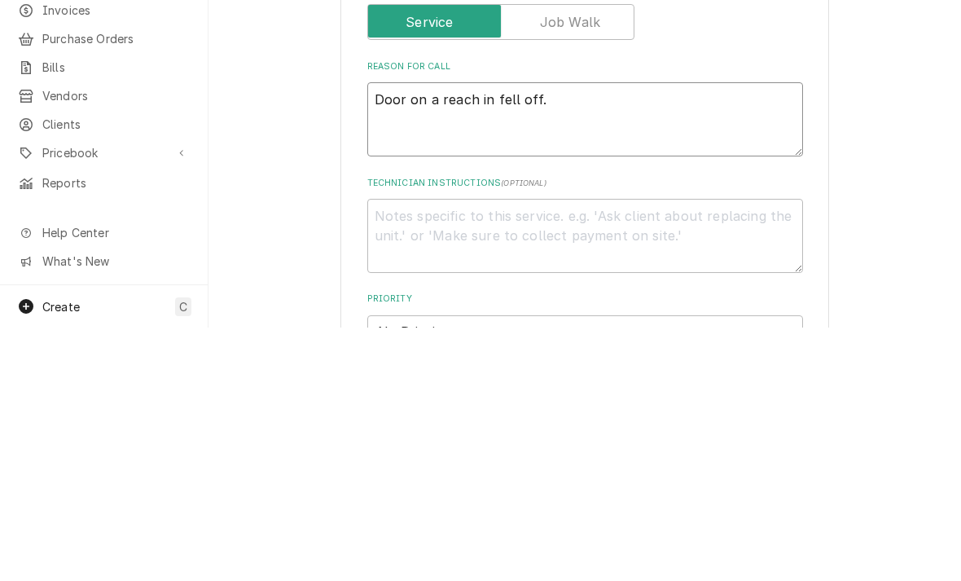
type textarea "Door on a reach in fell off."
type textarea "x"
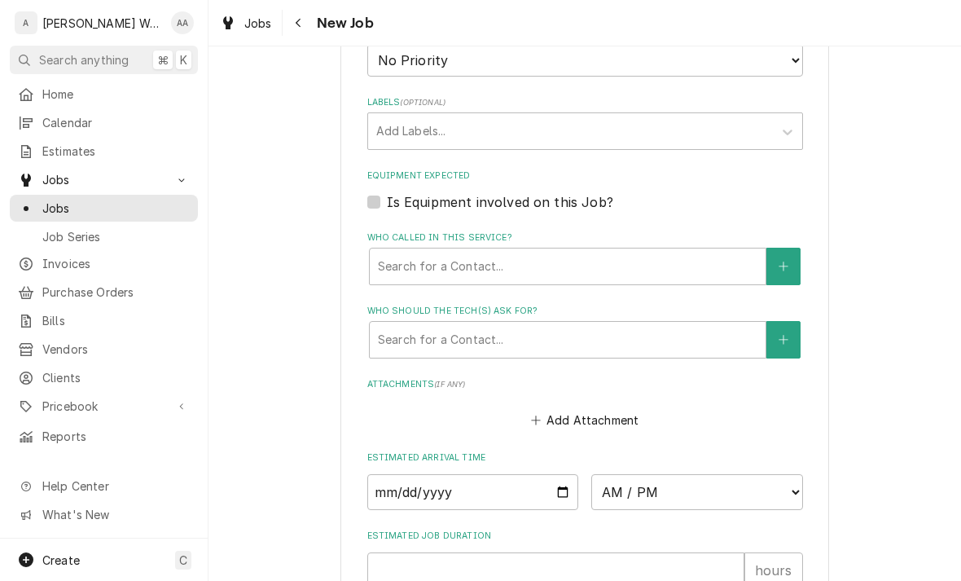
scroll to position [1056, 0]
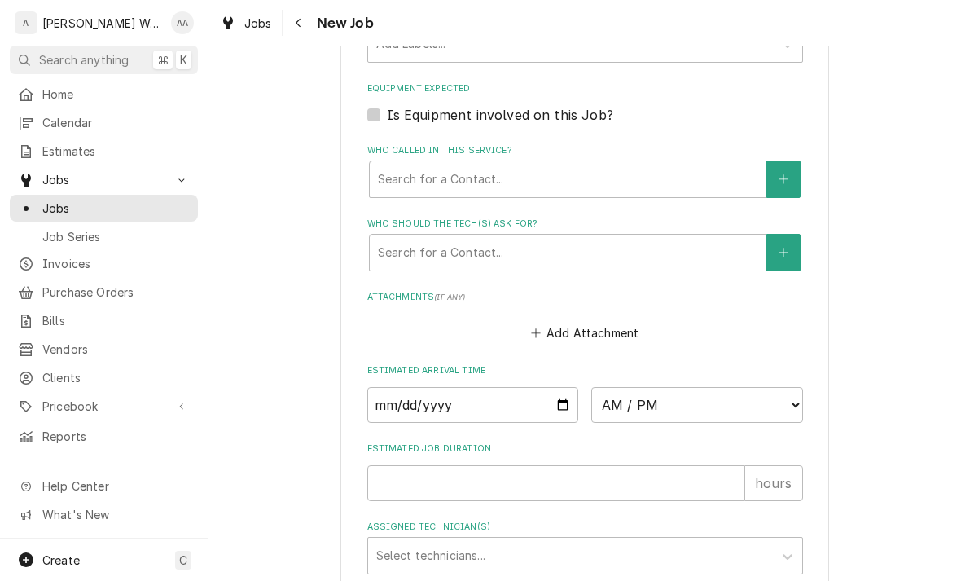
type textarea "Door on a reach in fell off."
click at [388, 395] on input "Date" at bounding box center [473, 405] width 212 height 36
type input "2025-10-02"
type textarea "x"
type input "2025-10-03"
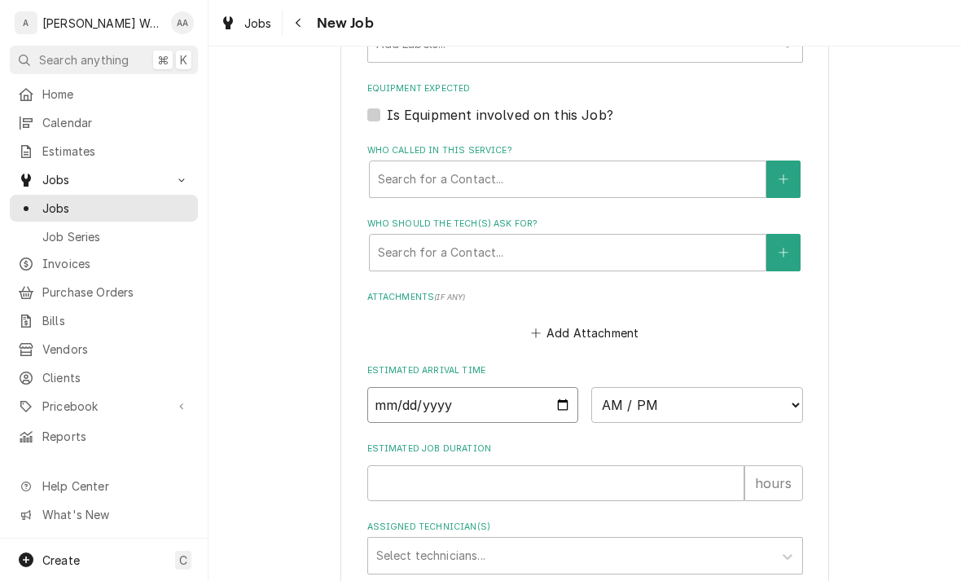
type textarea "x"
click at [645, 398] on select "AM / PM 6:00 AM 6:15 AM 6:30 AM 6:45 AM 7:00 AM 7:15 AM 7:30 AM 7:45 AM 8:00 AM…" at bounding box center [698, 405] width 212 height 36
click at [520, 387] on input "2025-10-03" at bounding box center [473, 405] width 212 height 36
type input "2025-10-02"
type textarea "x"
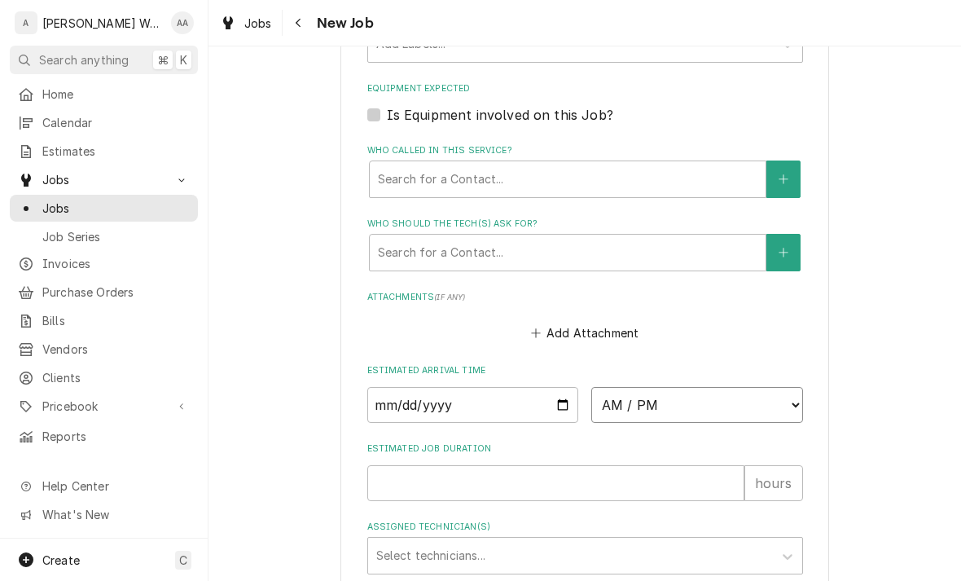
click at [656, 401] on select "AM / PM 6:00 AM 6:15 AM 6:30 AM 6:45 AM 7:00 AM 7:15 AM 7:30 AM 7:45 AM 8:00 AM…" at bounding box center [698, 405] width 212 height 36
select select "18:45:00"
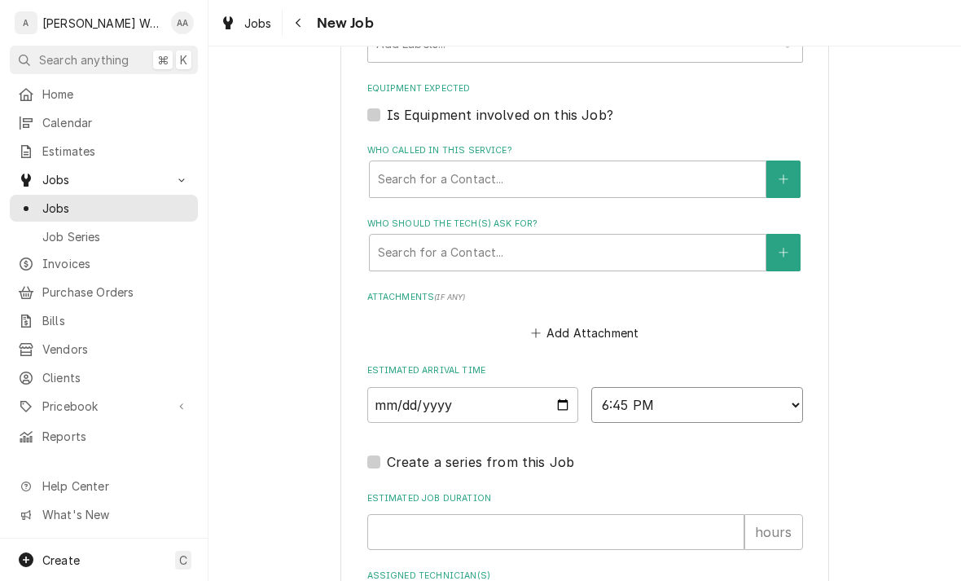
type textarea "x"
click at [520, 402] on input "2025-10-02" at bounding box center [473, 405] width 212 height 36
type input "2025-10-03"
type textarea "x"
click at [630, 397] on select "AM / PM 6:00 AM 6:15 AM 6:30 AM 6:45 AM 7:00 AM 7:15 AM 7:30 AM 7:45 AM 8:00 AM…" at bounding box center [698, 405] width 212 height 36
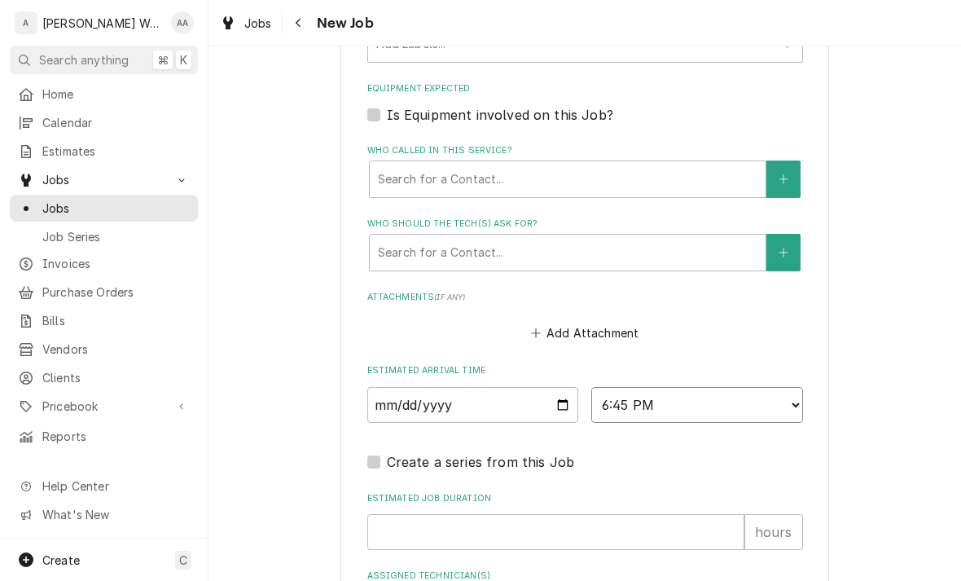
select select "08:00:00"
type textarea "x"
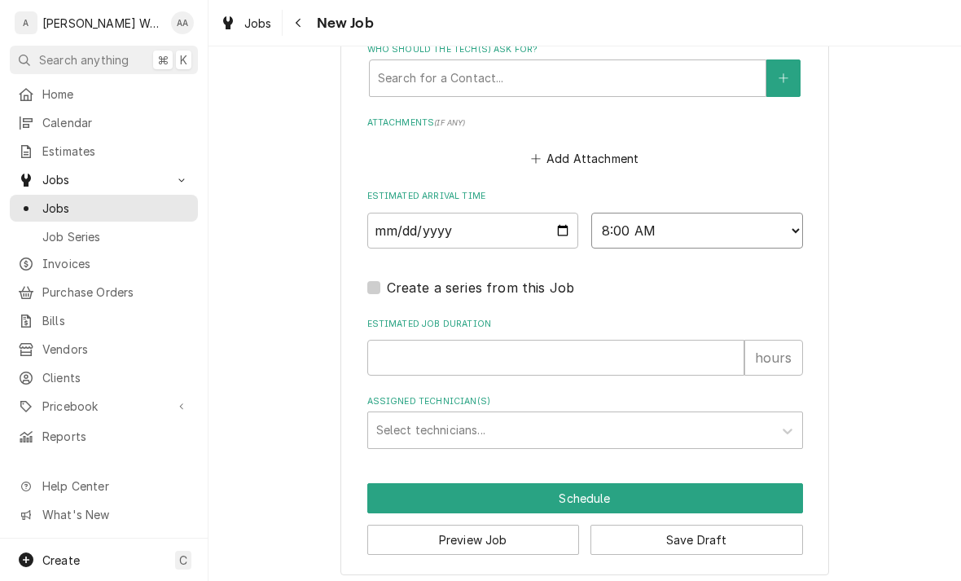
scroll to position [1230, 0]
click at [411, 349] on input "Estimated Job Duration" at bounding box center [555, 358] width 377 height 36
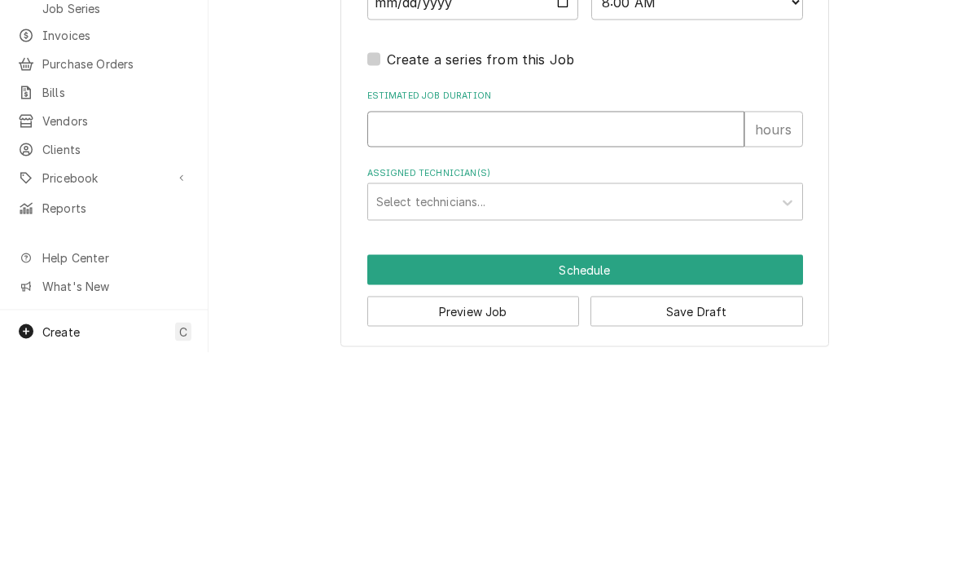
type input "2"
type textarea "x"
type input "2"
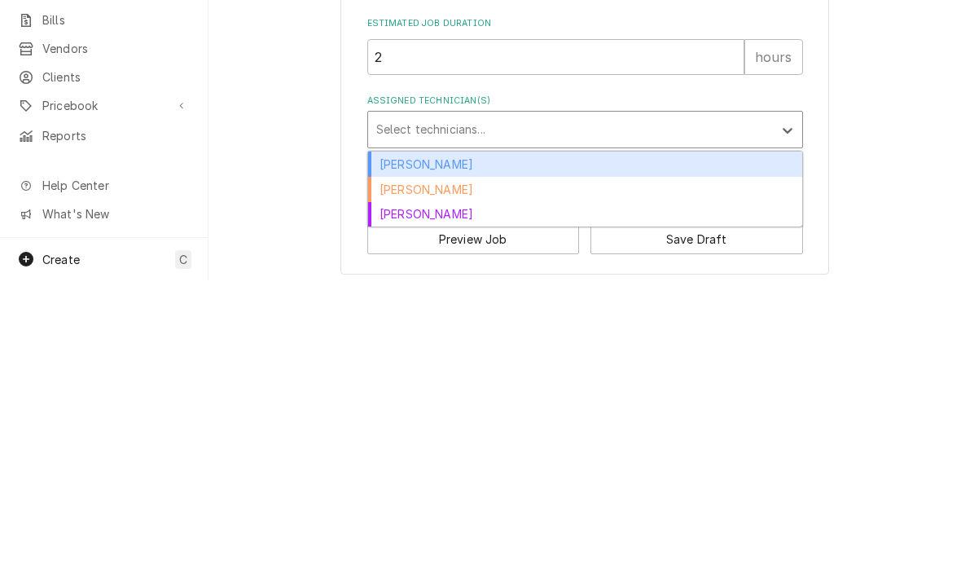
click at [403, 477] on div "Caleb Anderson" at bounding box center [585, 489] width 434 height 25
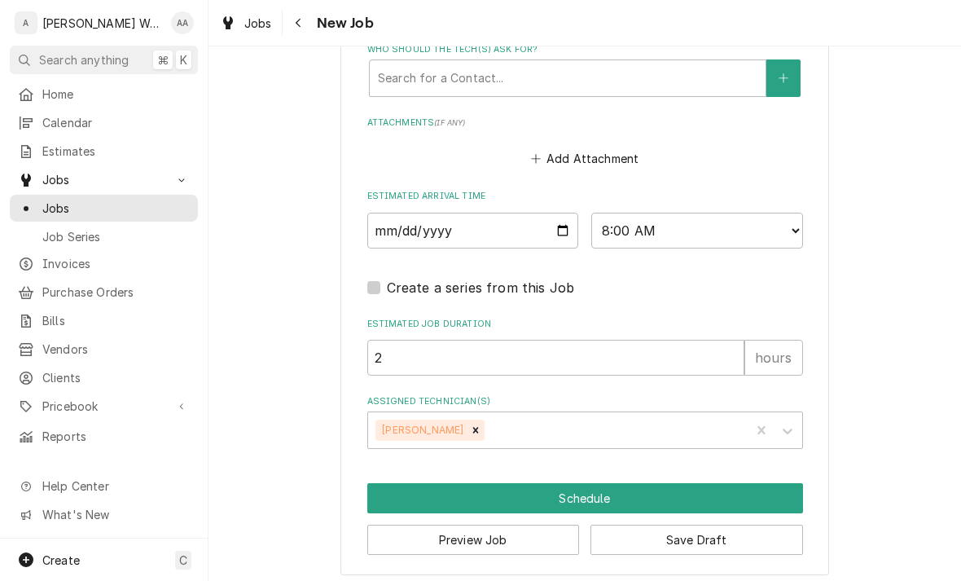
click at [463, 487] on button "Schedule" at bounding box center [585, 498] width 436 height 30
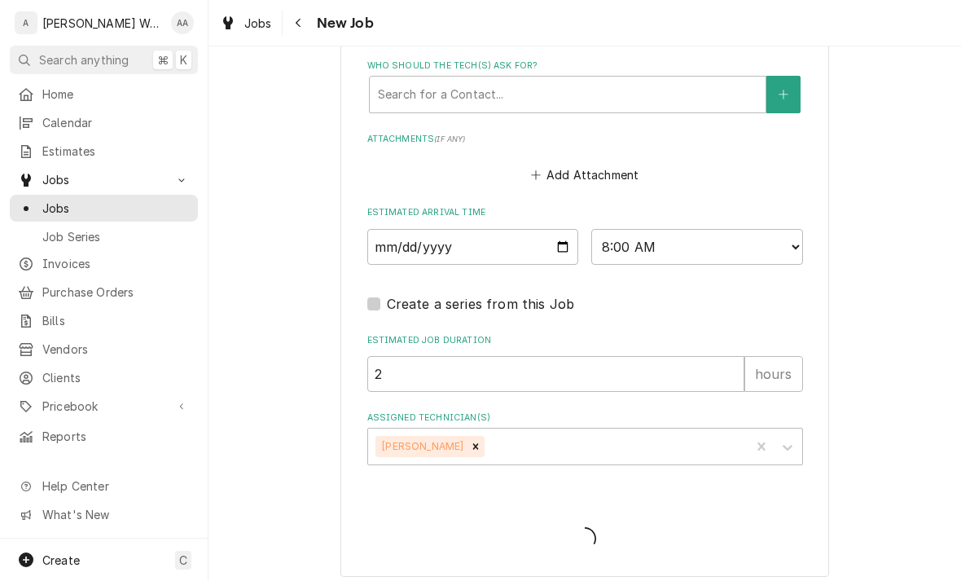
type textarea "x"
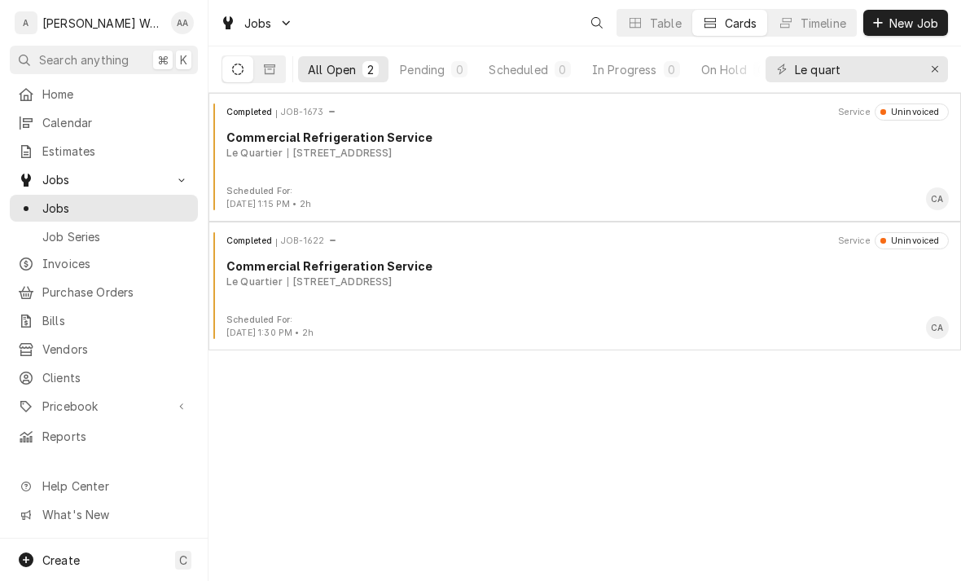
click at [321, 294] on div "Completed JOB-1622 Service Uninvoiced Commercial Refrigeration Service [GEOGRAP…" at bounding box center [585, 272] width 740 height 81
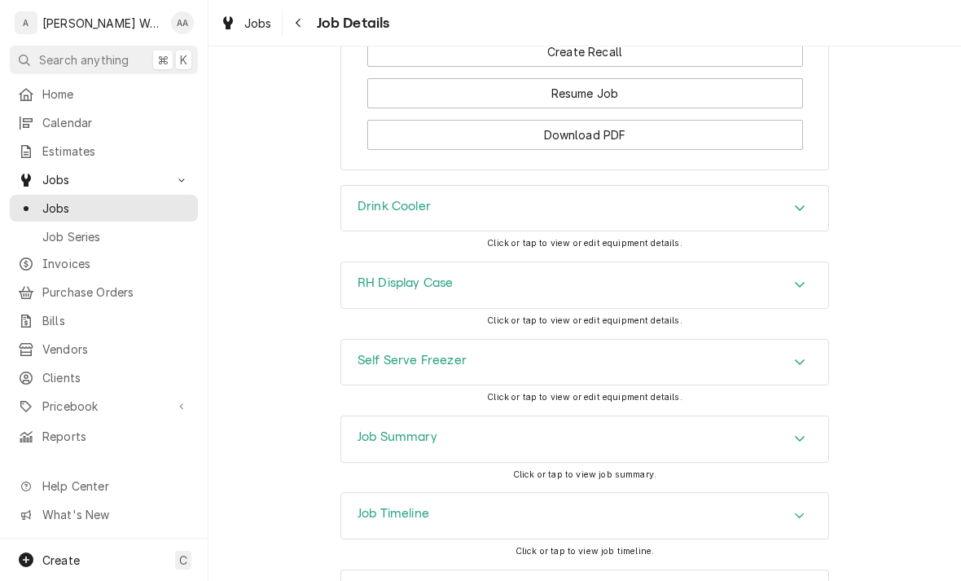
scroll to position [1369, 0]
click at [369, 446] on h3 "Job Summary" at bounding box center [398, 437] width 80 height 15
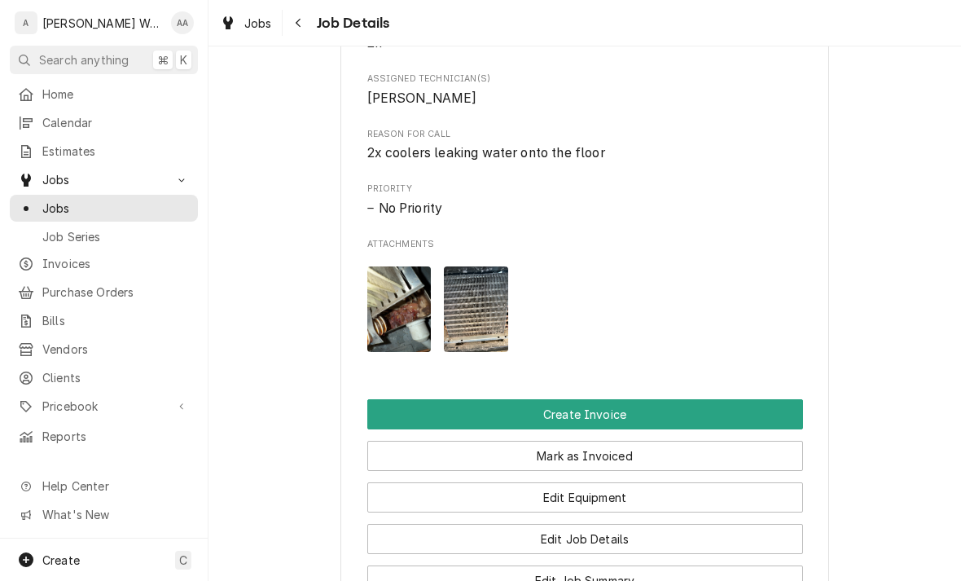
scroll to position [746, 0]
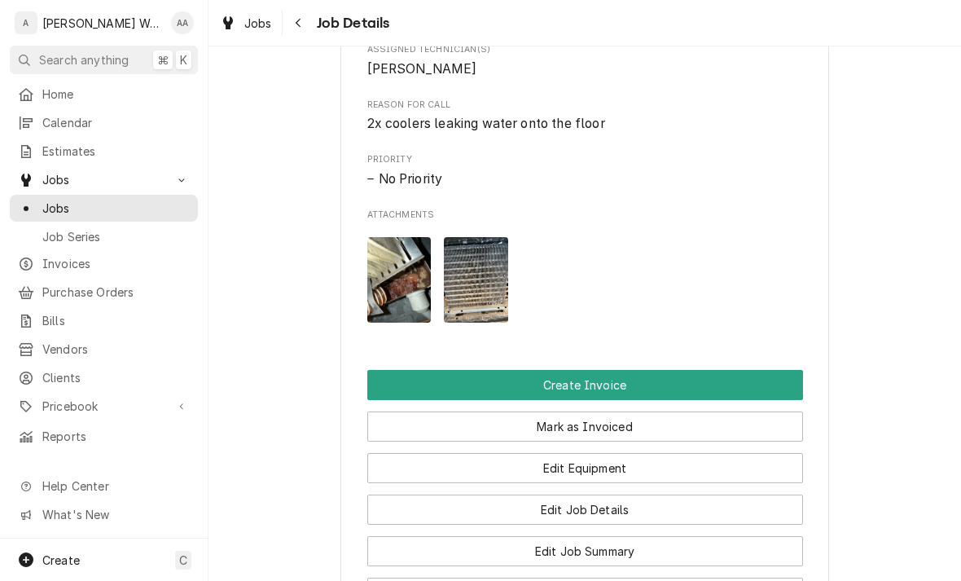
click at [398, 385] on button "Create Invoice" at bounding box center [585, 385] width 436 height 30
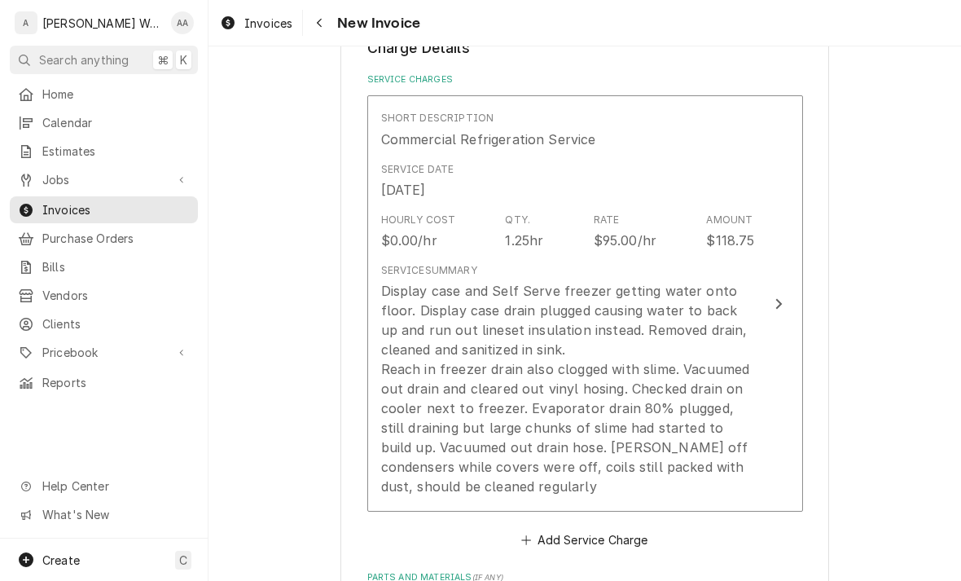
click at [421, 359] on div "Display case and Self Serve freezer getting water onto floor. Display case drai…" at bounding box center [568, 388] width 374 height 215
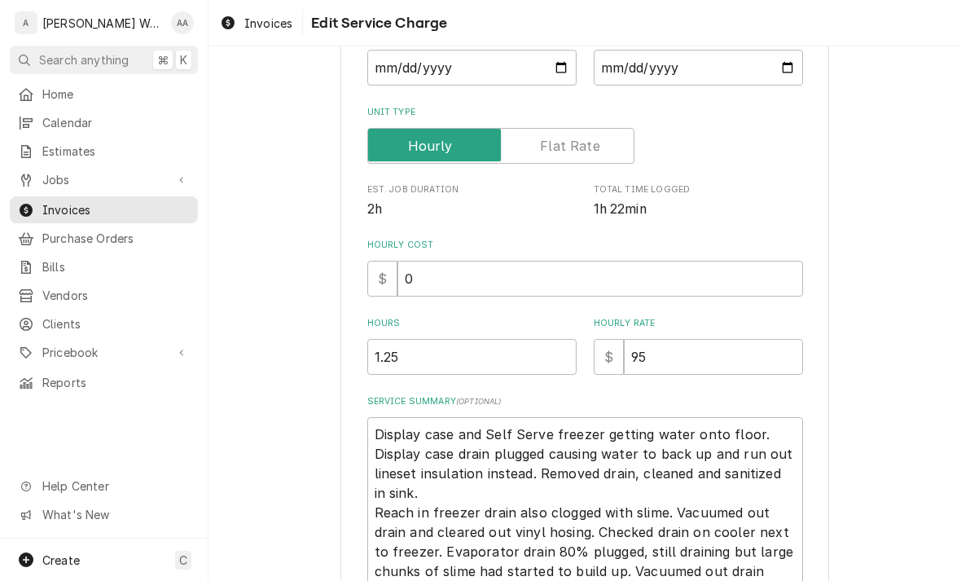
type textarea "x"
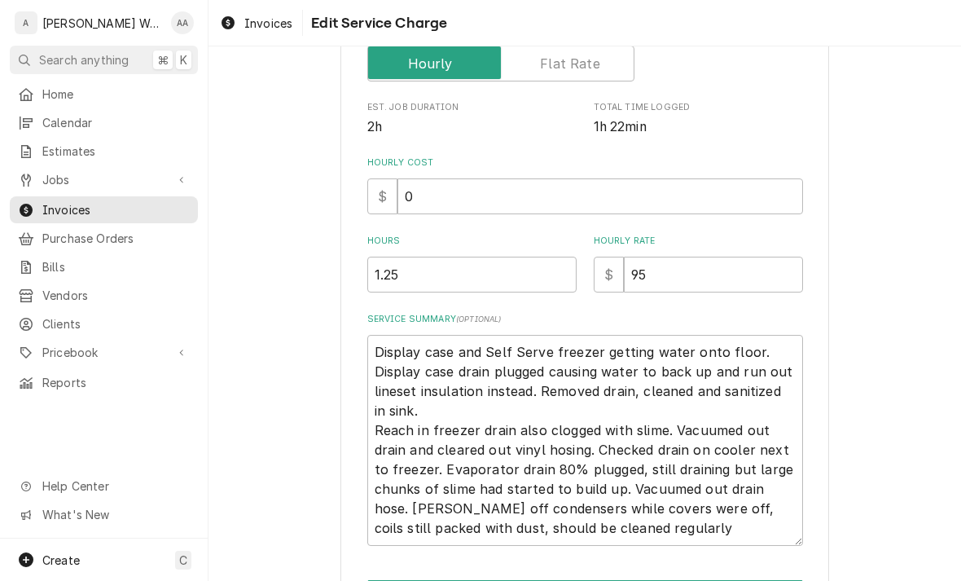
scroll to position [304, 0]
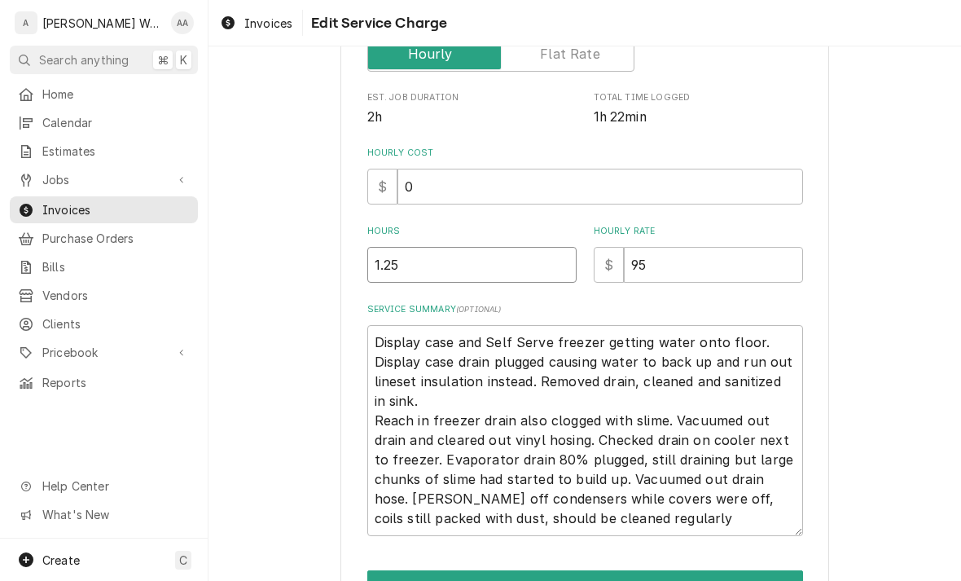
click at [425, 271] on input "1.25" at bounding box center [471, 265] width 209 height 36
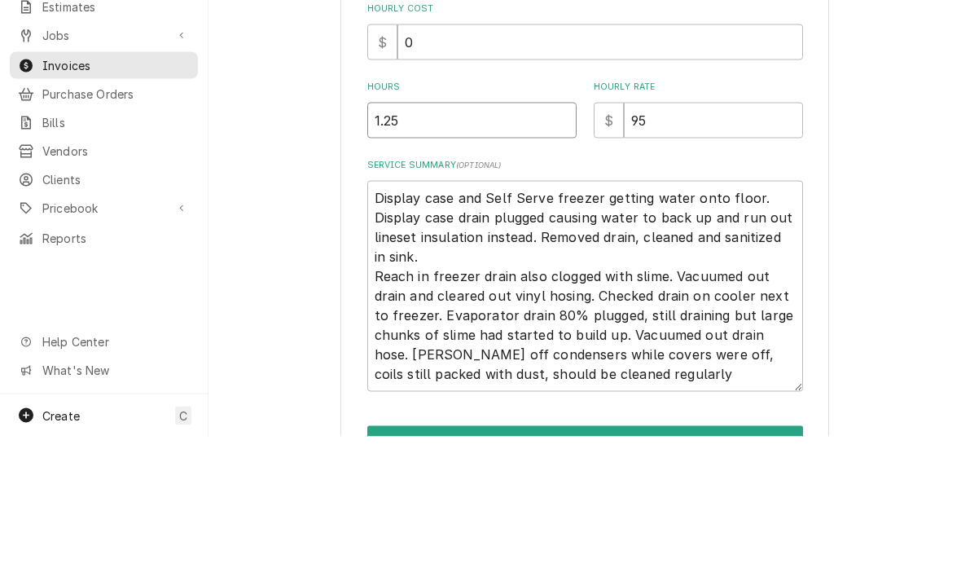
type input "1.2"
type textarea "x"
type input "1"
type textarea "x"
type input "1.5"
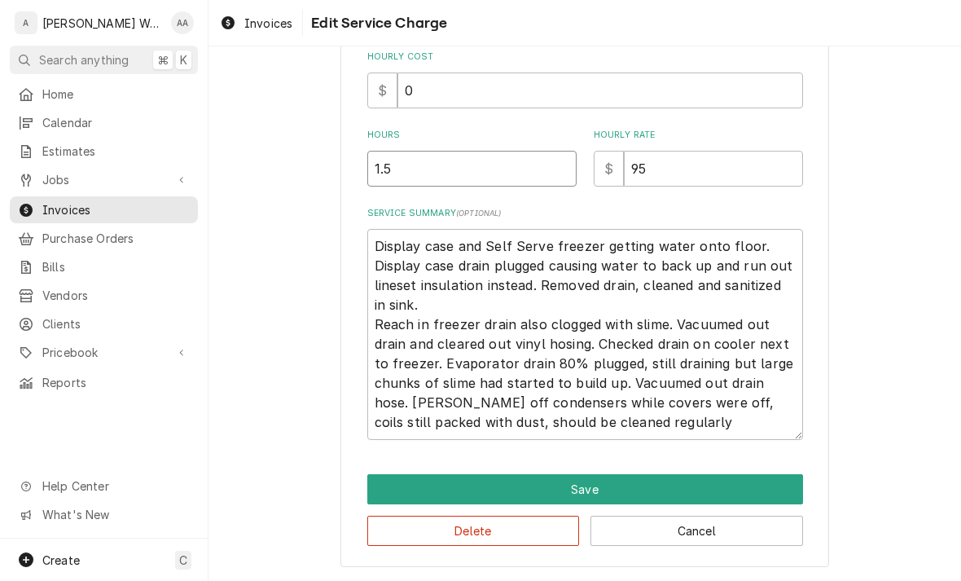
click at [399, 491] on button "Save" at bounding box center [585, 489] width 436 height 30
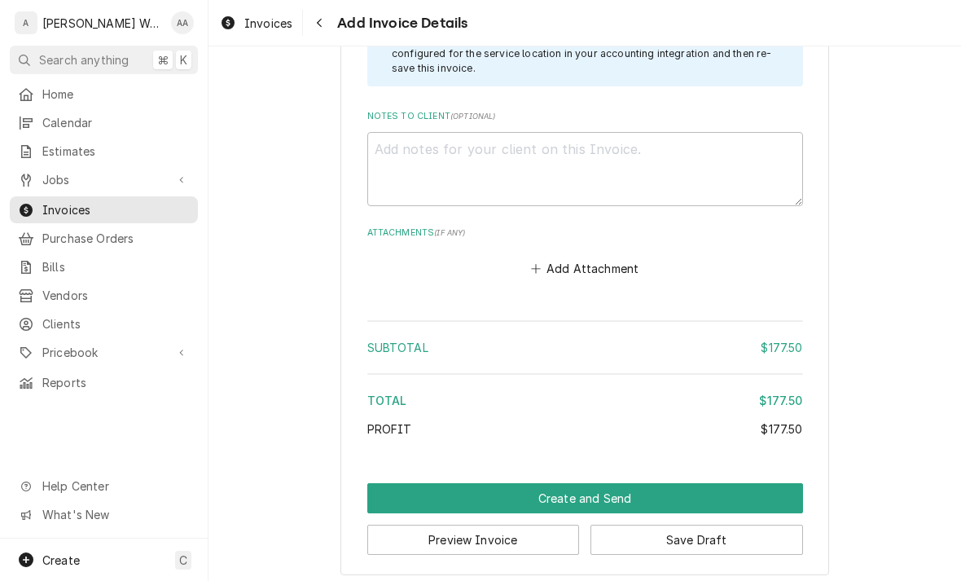
click at [429, 489] on button "Create and Send" at bounding box center [585, 498] width 436 height 30
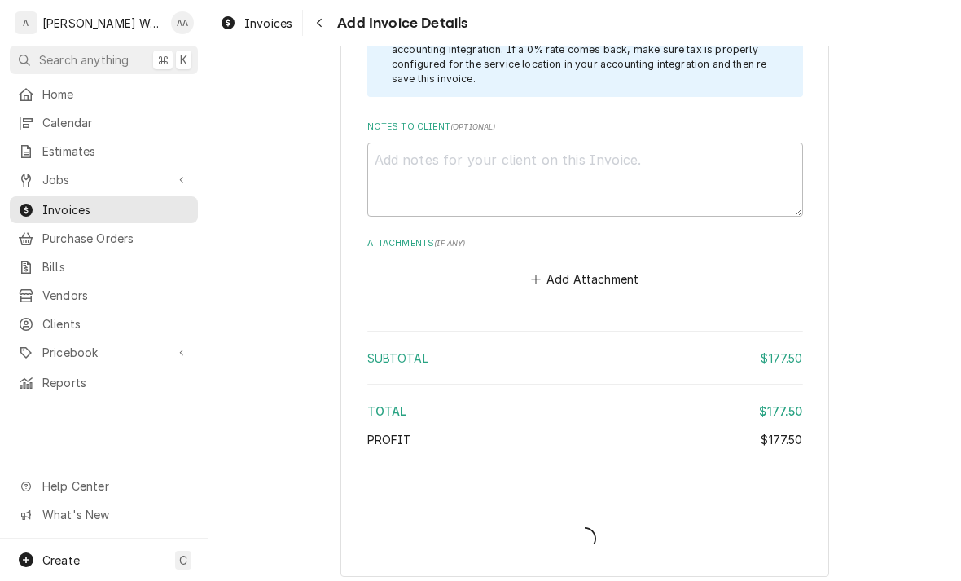
type textarea "x"
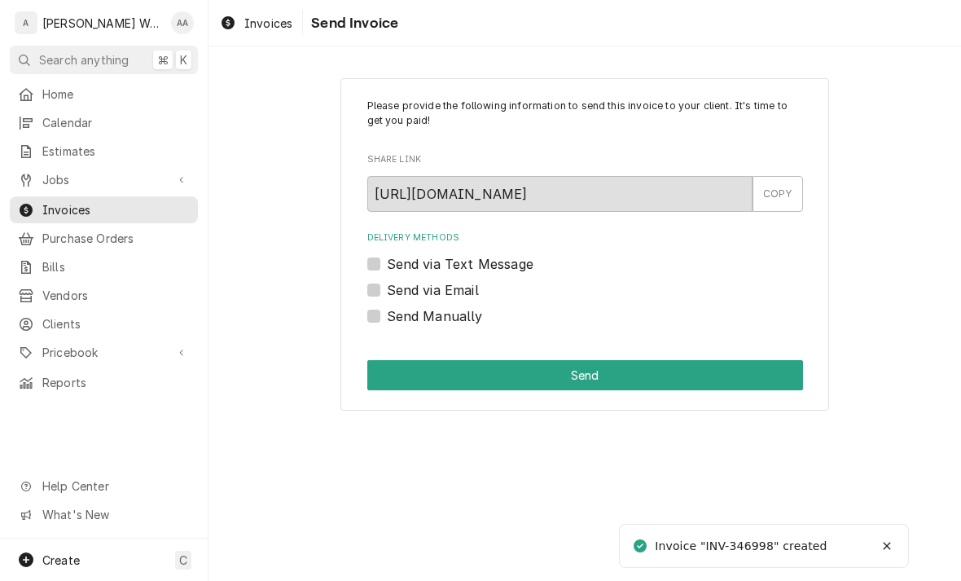
click at [387, 289] on label "Send via Email" at bounding box center [433, 290] width 92 height 20
click at [387, 289] on input "Send via Email" at bounding box center [605, 298] width 436 height 36
checkbox input "true"
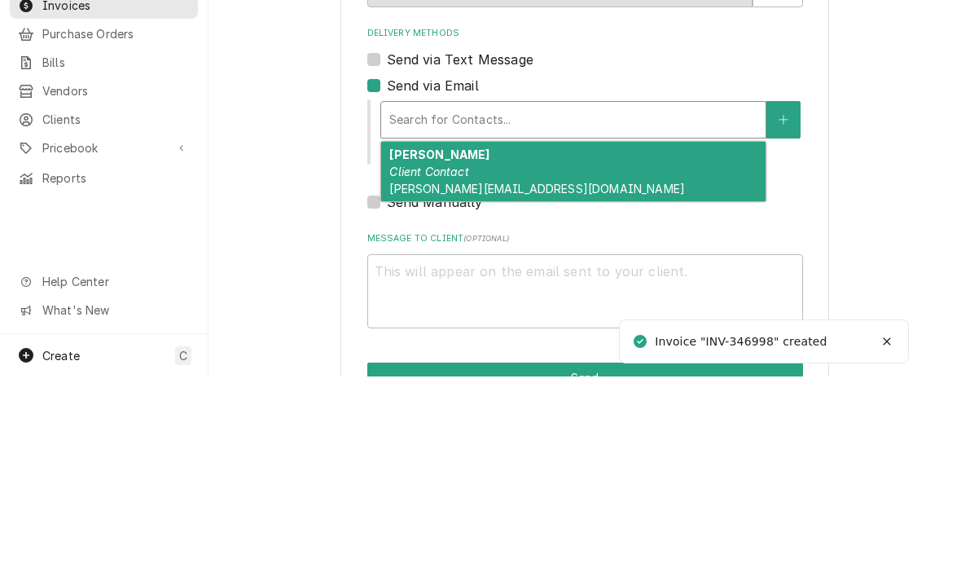
click at [402, 369] on em "Client Contact" at bounding box center [428, 376] width 79 height 14
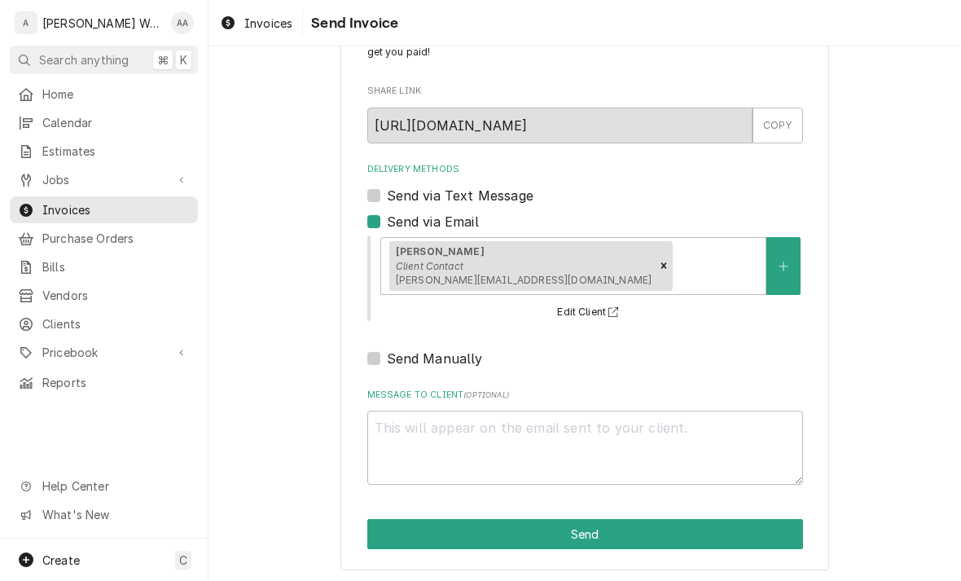
scroll to position [68, 0]
click at [395, 538] on button "Send" at bounding box center [585, 534] width 436 height 30
type textarea "x"
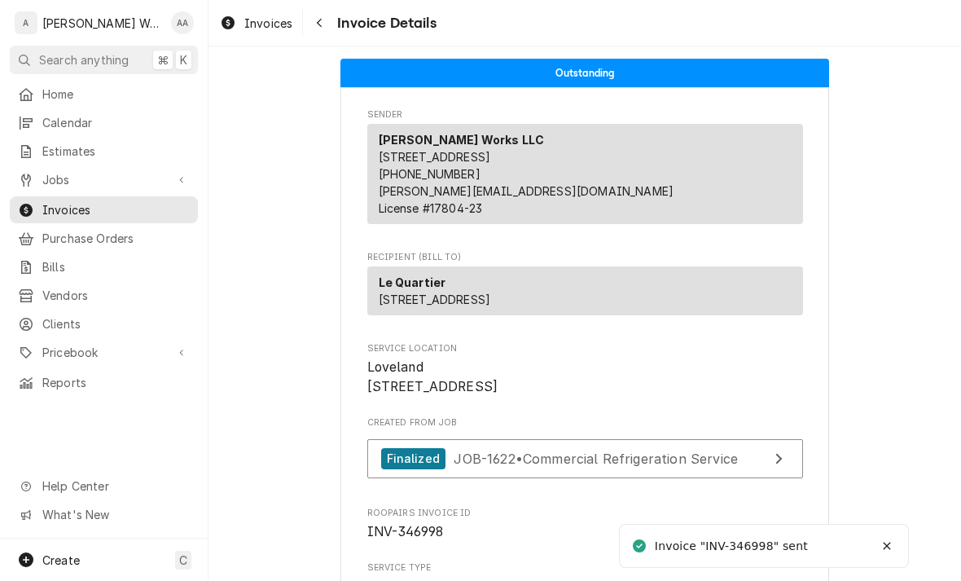
click at [55, 183] on div "Jobs" at bounding box center [104, 179] width 182 height 20
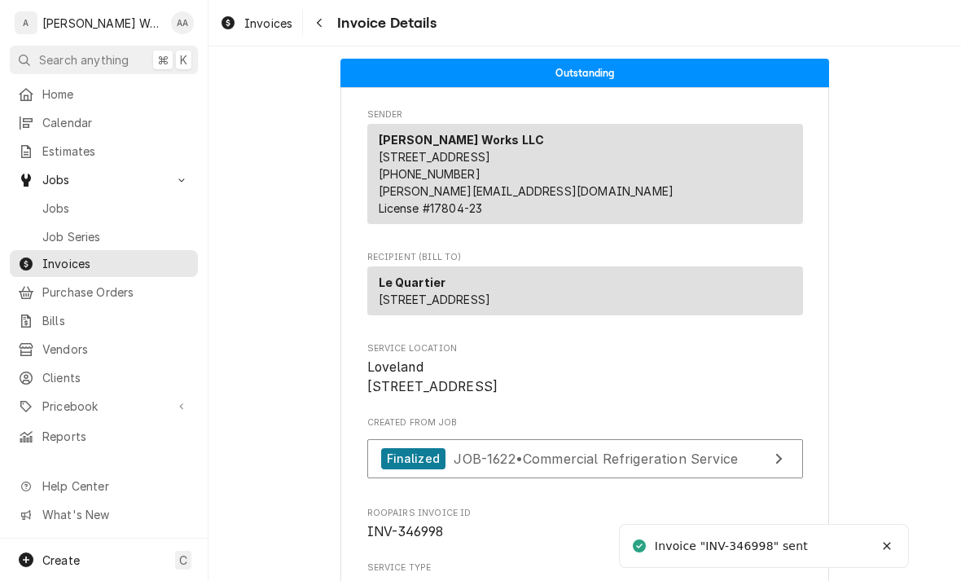
click at [68, 209] on span "Jobs" at bounding box center [115, 208] width 147 height 17
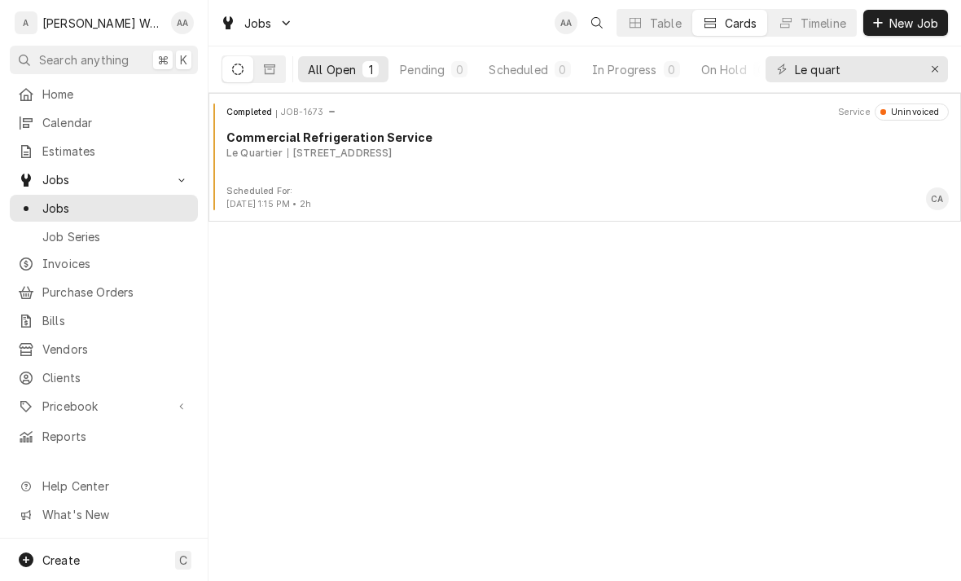
click at [285, 150] on div "Le Quartier [STREET_ADDRESS]" at bounding box center [588, 153] width 723 height 15
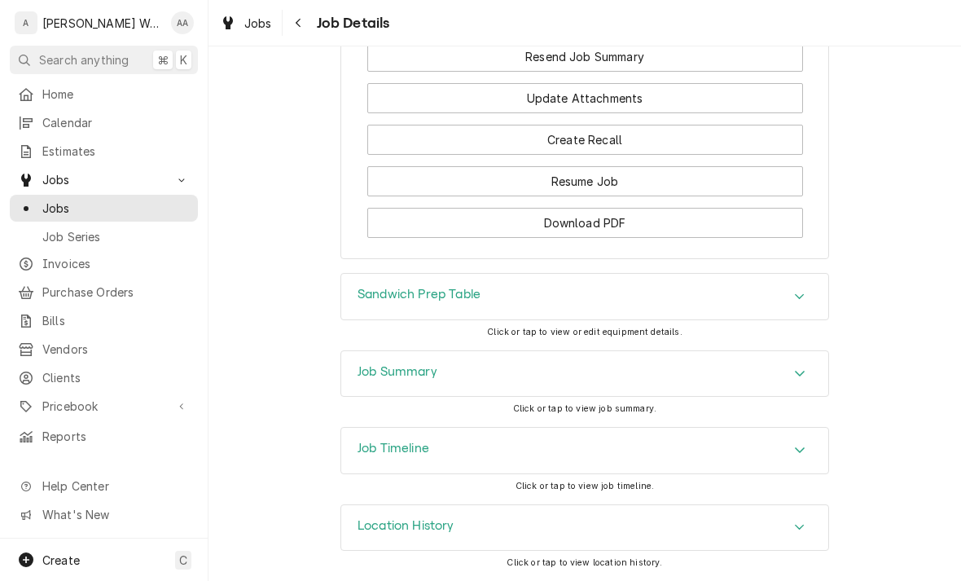
scroll to position [1142, 0]
click at [356, 372] on div "Job Summary" at bounding box center [584, 374] width 487 height 46
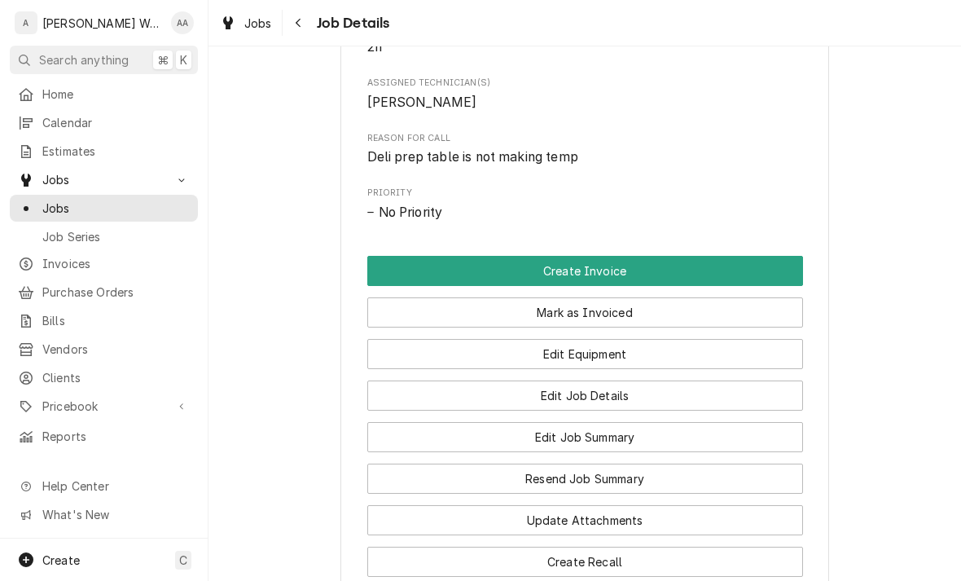
scroll to position [671, 0]
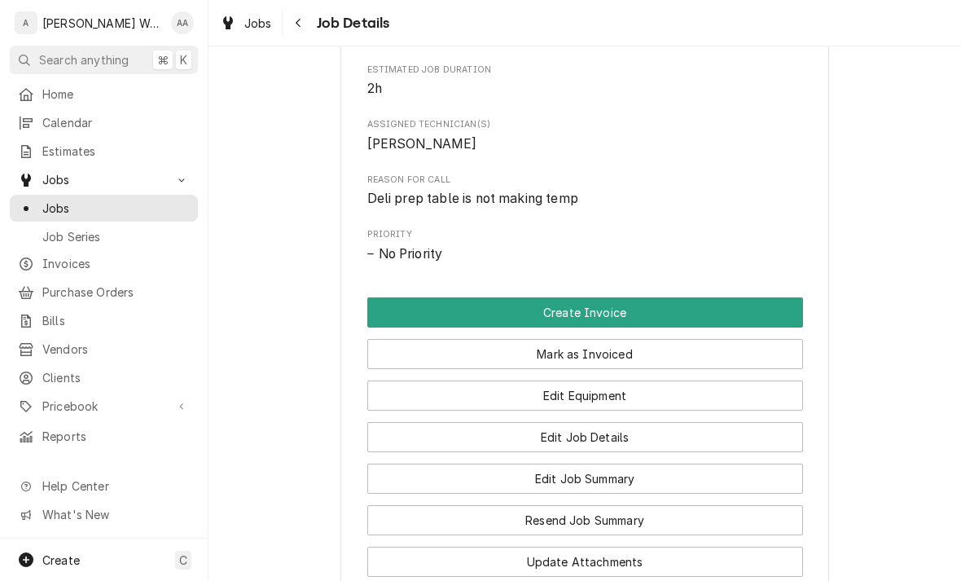
click at [407, 310] on button "Create Invoice" at bounding box center [585, 312] width 436 height 30
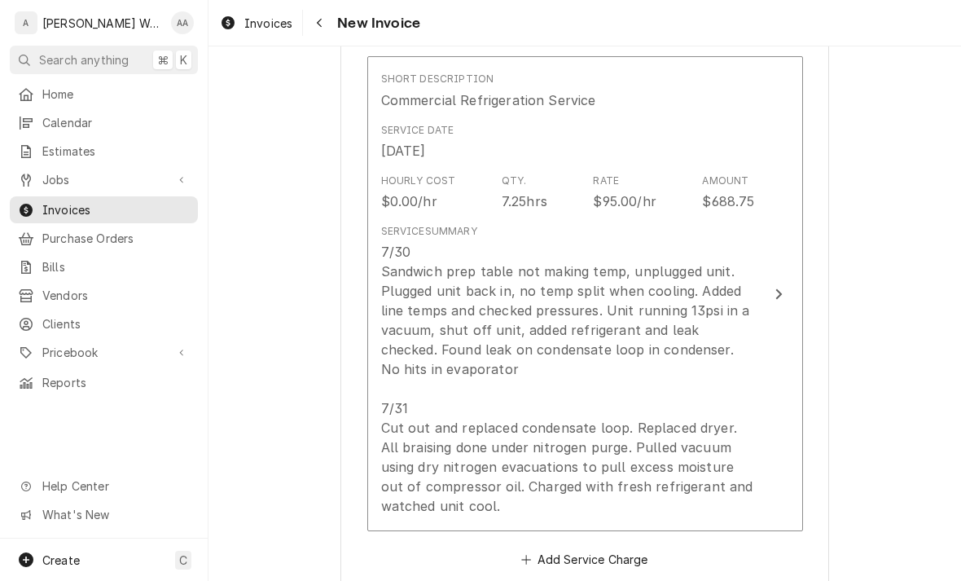
scroll to position [1055, 0]
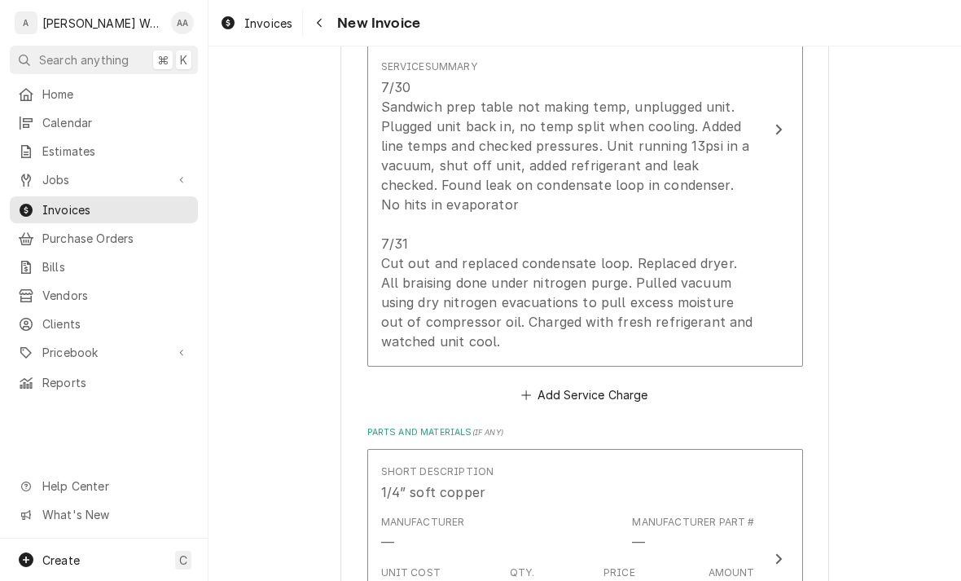
click at [463, 328] on div "7/30 Sandwich prep table not making temp, unplugged unit. Plugged unit back in,…" at bounding box center [568, 214] width 374 height 274
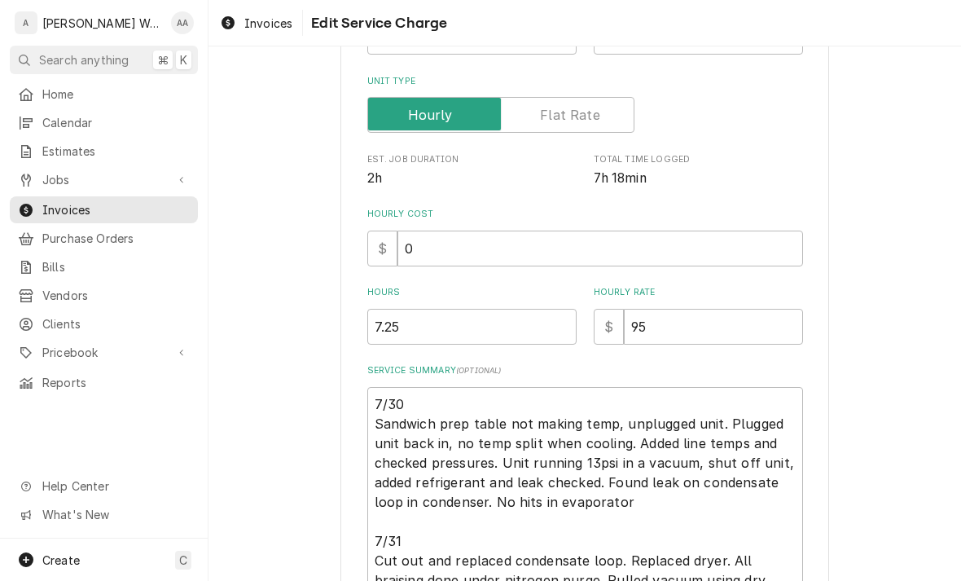
type textarea "x"
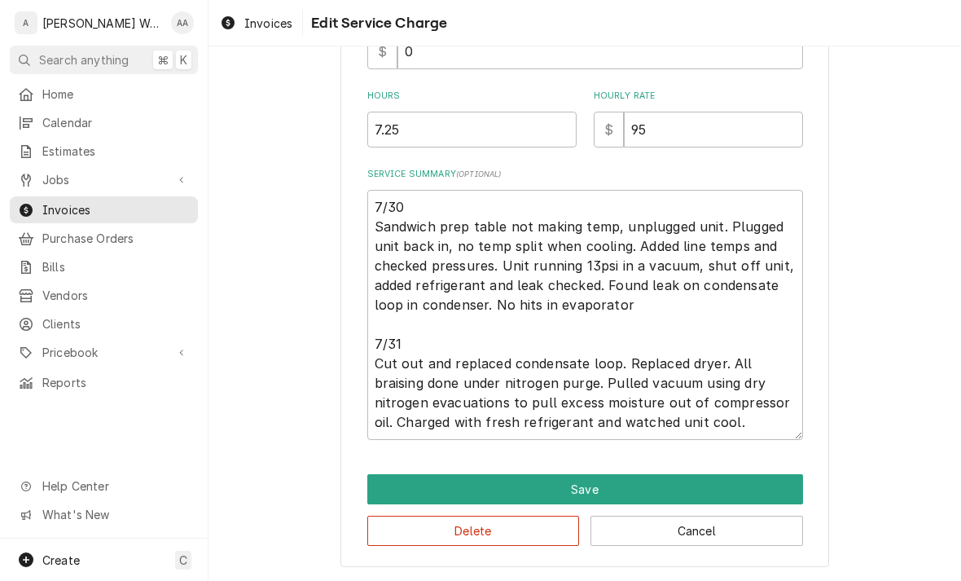
scroll to position [439, 0]
click at [418, 386] on textarea "7/30 Sandwich prep table not making temp, unplugged unit. Plugged unit back in,…" at bounding box center [585, 315] width 436 height 250
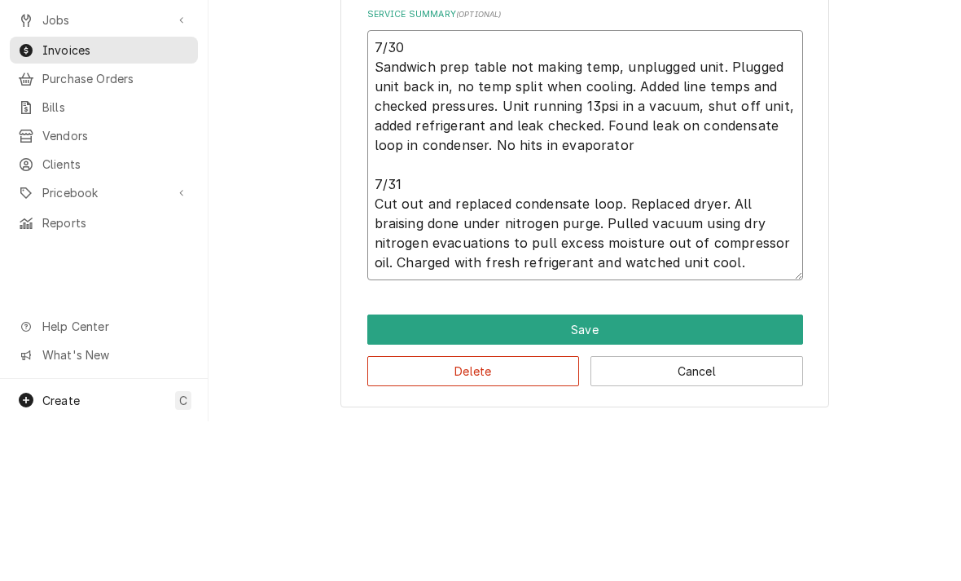
type textarea "7/30 Sandwich prep table not making temp, unplugged unit. Plugged unit back in,…"
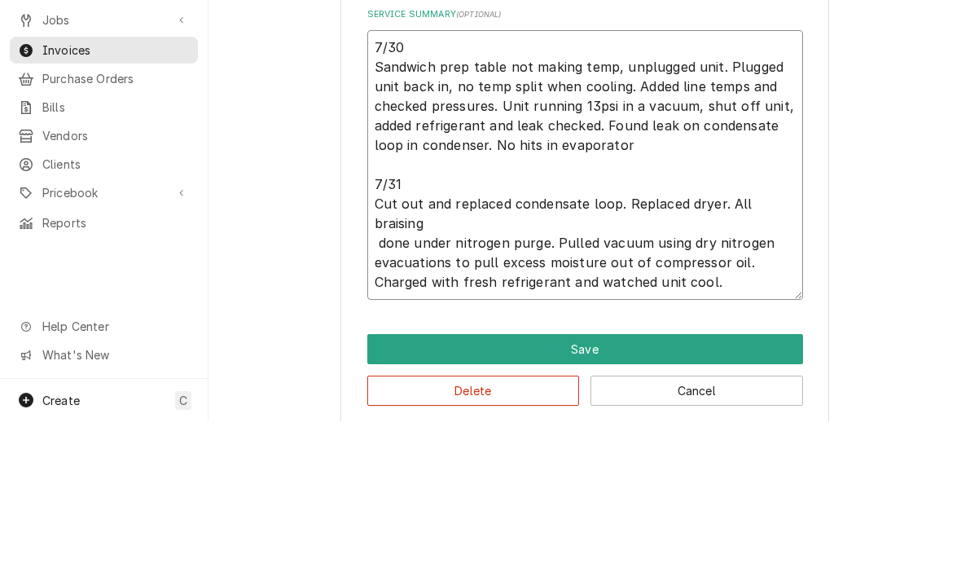
type textarea "x"
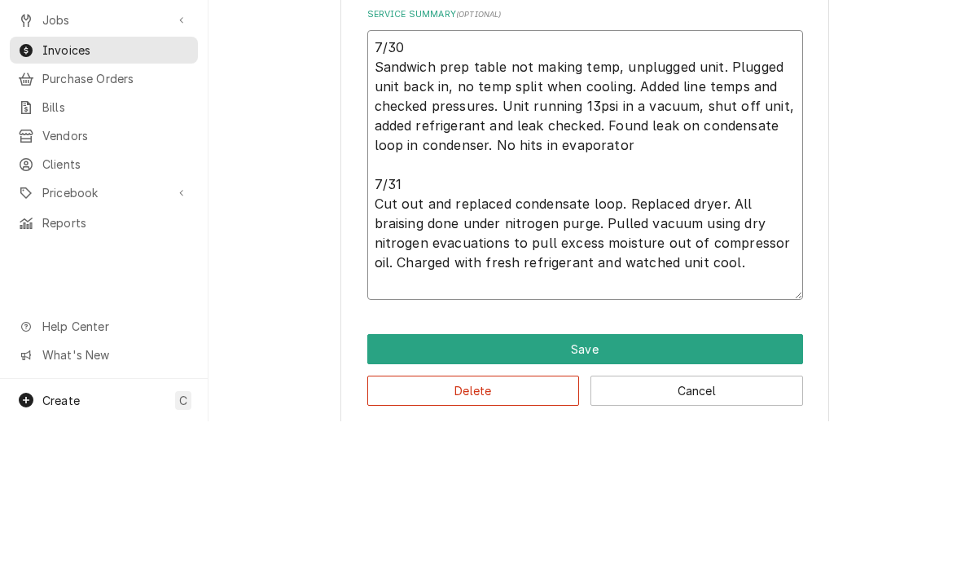
type textarea "7/30 Sandwich prep table not making temp, unplugged unit. Plugged unit back in,…"
type textarea "x"
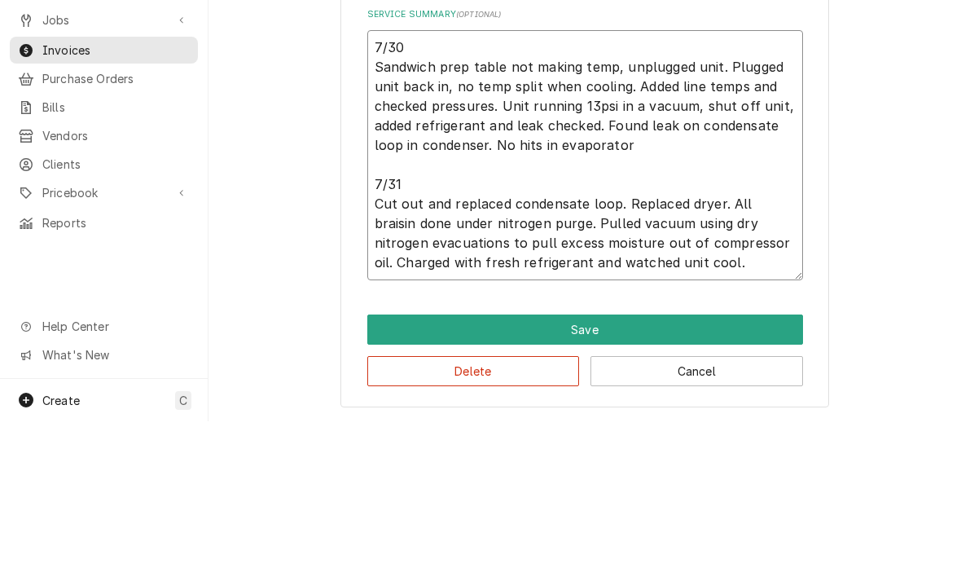
type textarea "7/30 Sandwich prep table not making temp, unplugged unit. Plugged unit back in,…"
type textarea "x"
type textarea "7/30 Sandwich prep table not making temp, unplugged unit. Plugged unit back in,…"
type textarea "x"
type textarea "7/30 Sandwich prep table not making temp, unplugged unit. Plugged unit back in,…"
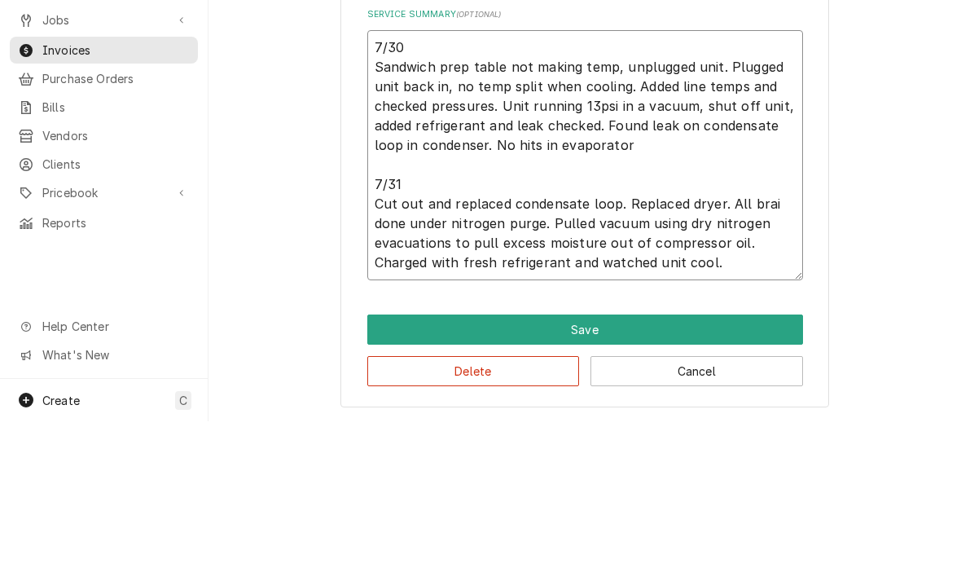
type textarea "x"
type textarea "7/30 Sandwich prep table not making temp, unplugged unit. Plugged unit back in,…"
type textarea "x"
type textarea "7/30 Sandwich prep table not making temp, unplugged unit. Plugged unit back in,…"
type textarea "x"
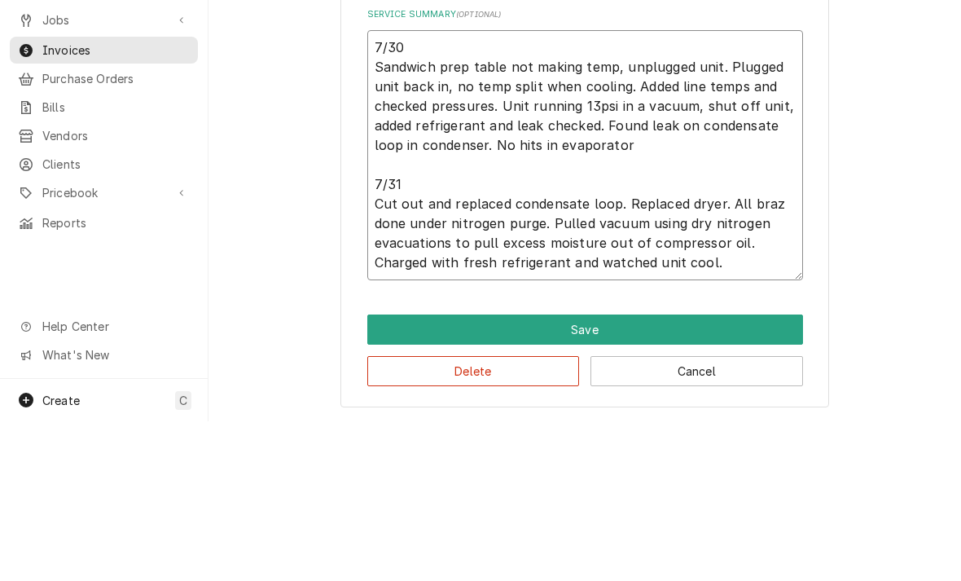
type textarea "7/30 Sandwich prep table not making temp, unplugged unit. Plugged unit back in,…"
type textarea "x"
type textarea "7/30 Sandwich prep table not making temp, unplugged unit. Plugged unit back in,…"
type textarea "x"
type textarea "7/30 Sandwich prep table not making temp, unplugged unit. Plugged unit back in,…"
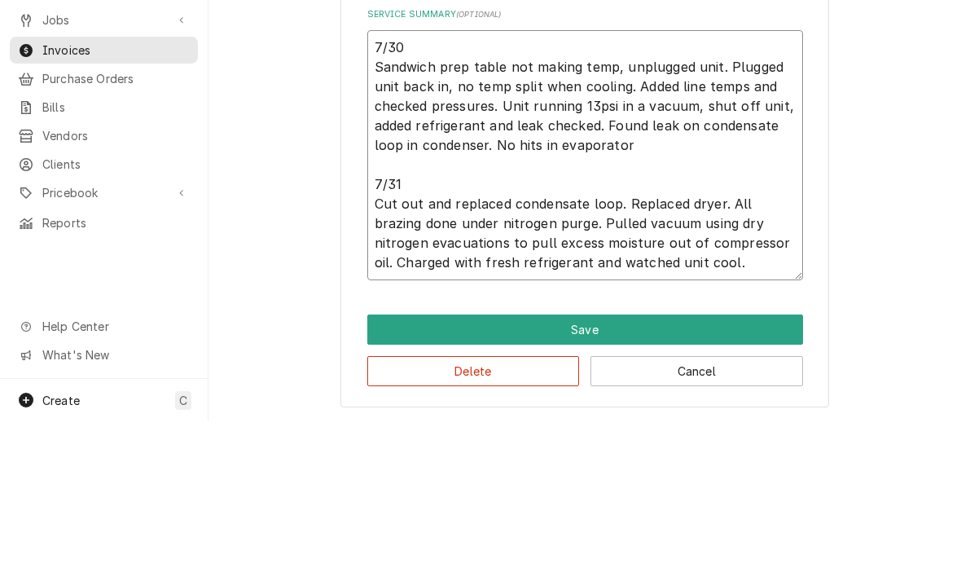
type textarea "x"
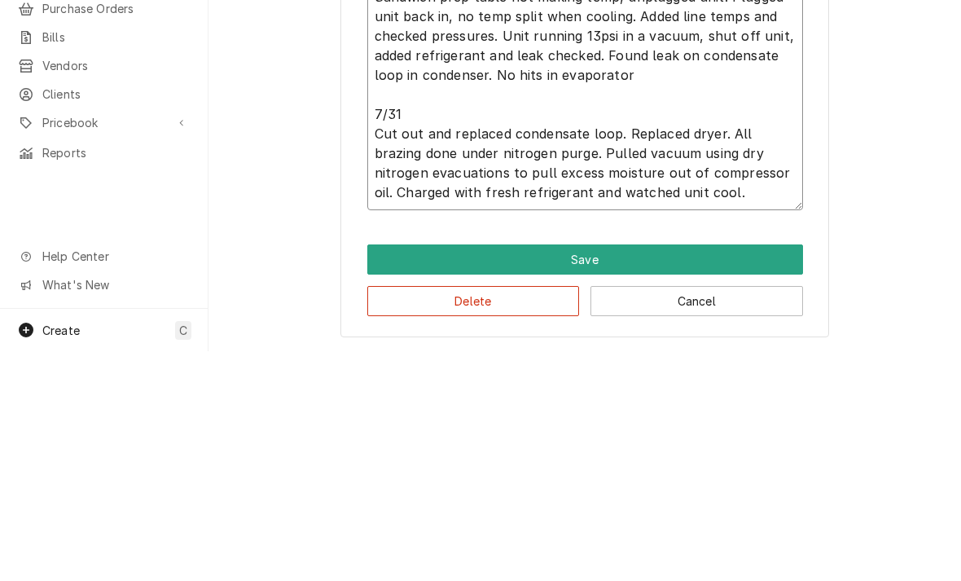
click at [435, 190] on textarea "7/30 Sandwich prep table not making temp, unplugged unit. Plugged unit back in,…" at bounding box center [585, 315] width 436 height 250
type textarea "7/30 Sandwich prep table not making temp, unplugged unit. Plugged unit back in,…"
type textarea "x"
type textarea "7/30 Sandwich prep table not making temp, unplugged unit. Plugged unit back in,…"
type textarea "x"
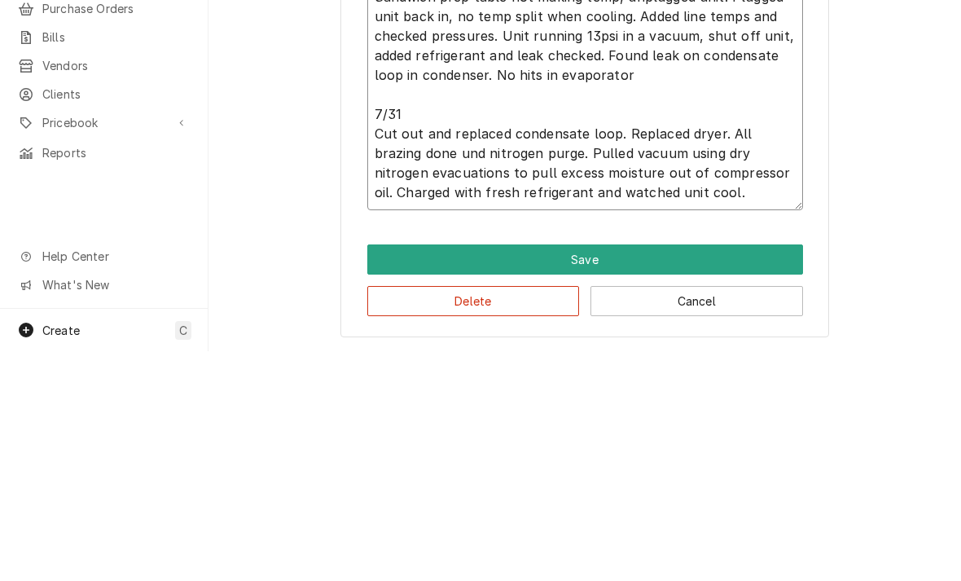
type textarea "7/30 Sandwich prep table not making temp, unplugged unit. Plugged unit back in,…"
type textarea "x"
type textarea "7/30 Sandwich prep table not making temp, unplugged unit. Plugged unit back in,…"
type textarea "x"
type textarea "7/30 Sandwich prep table not making temp, unplugged unit. Plugged unit back in,…"
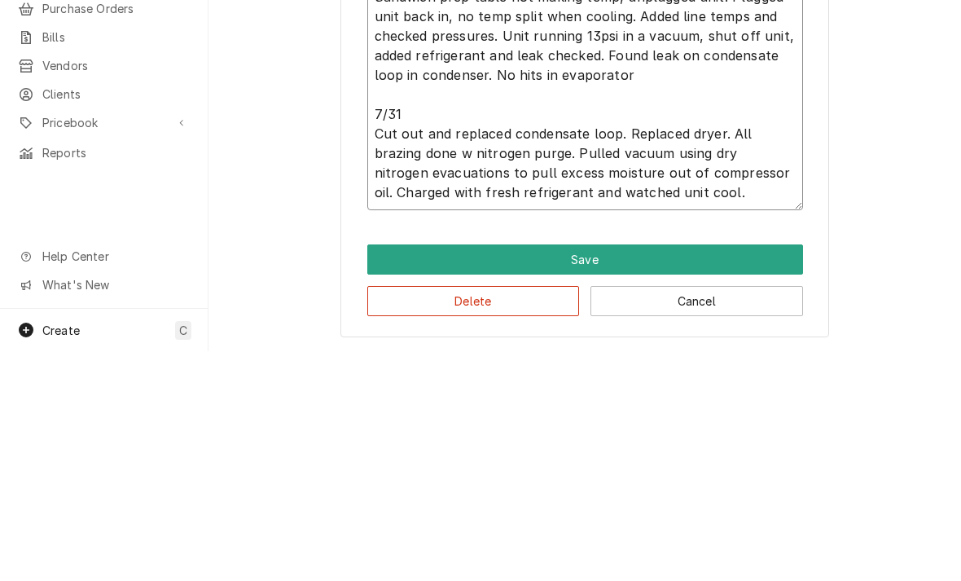
type textarea "x"
type textarea "7/30 Sandwich prep table not making temp, unplugged unit. Plugged unit back in,…"
type textarea "x"
type textarea "7/30 Sandwich prep table not making temp, unplugged unit. Plugged unit back in,…"
type textarea "x"
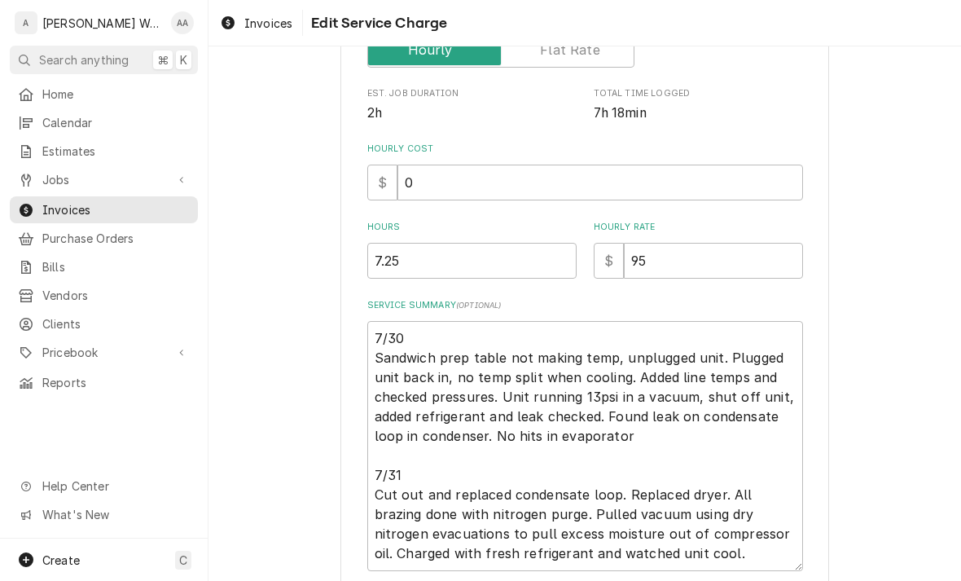
scroll to position [325, 0]
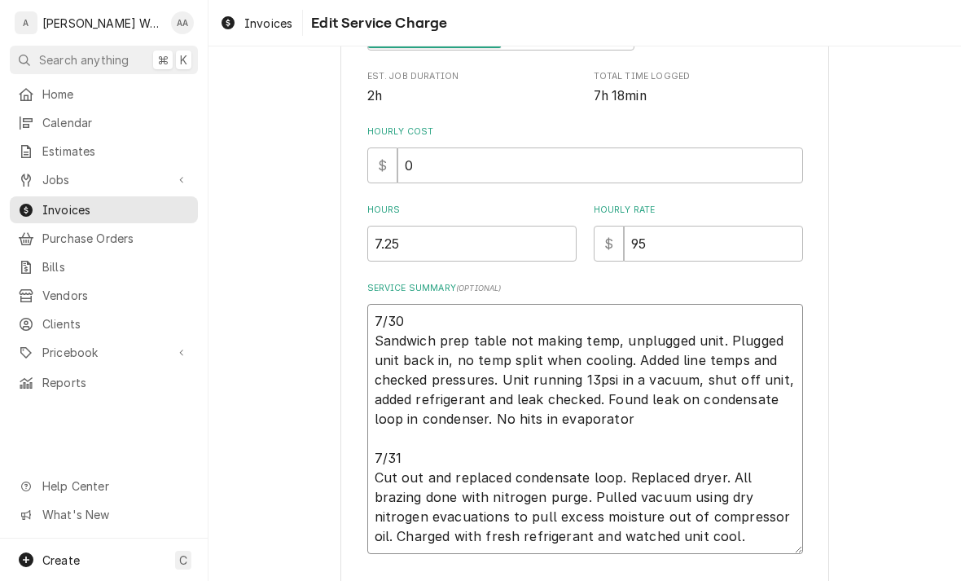
type textarea "7/30 Sandwich prep table not making temp, unplugged unit. Plugged unit back in,…"
click at [429, 253] on input "7.25" at bounding box center [471, 244] width 209 height 36
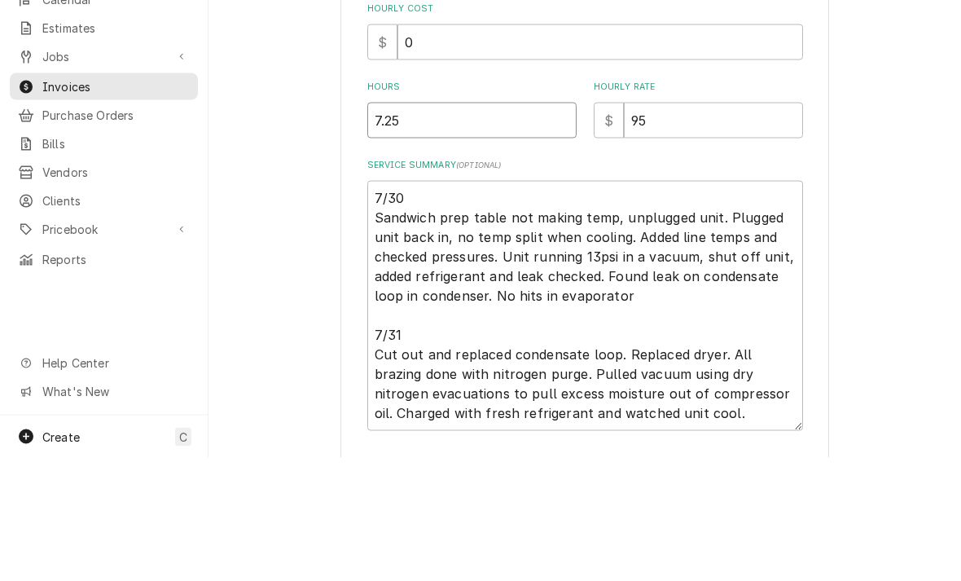
type input "7.2"
type textarea "x"
type input "7"
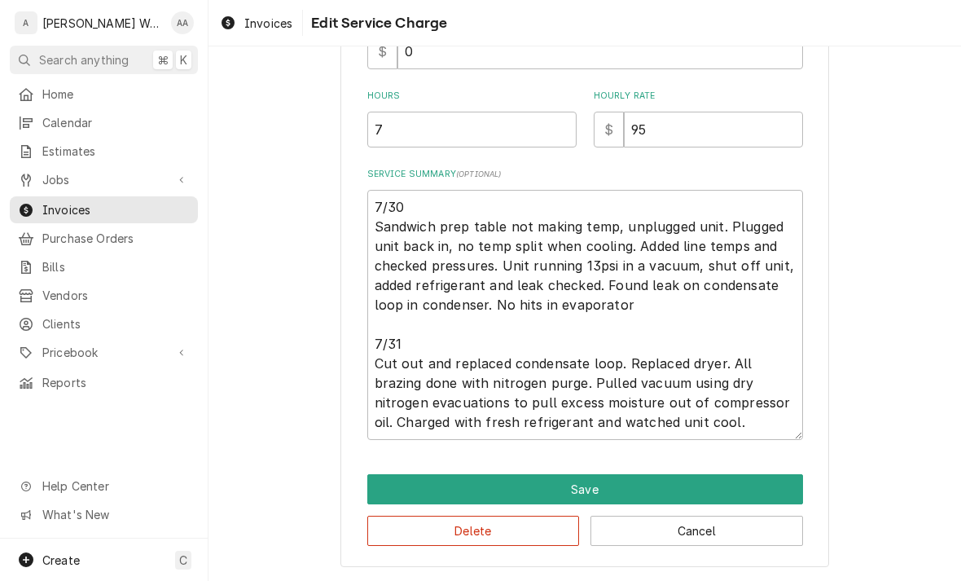
click at [397, 500] on button "Save" at bounding box center [585, 489] width 436 height 30
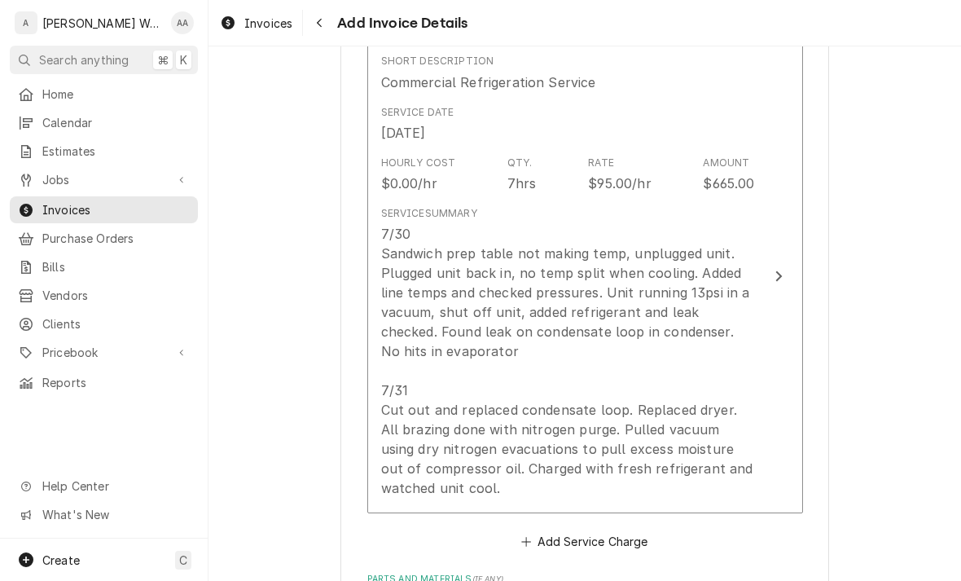
click at [420, 395] on div "7/30 Sandwich prep table not making temp, unplugged unit. Plugged unit back in,…" at bounding box center [568, 361] width 374 height 274
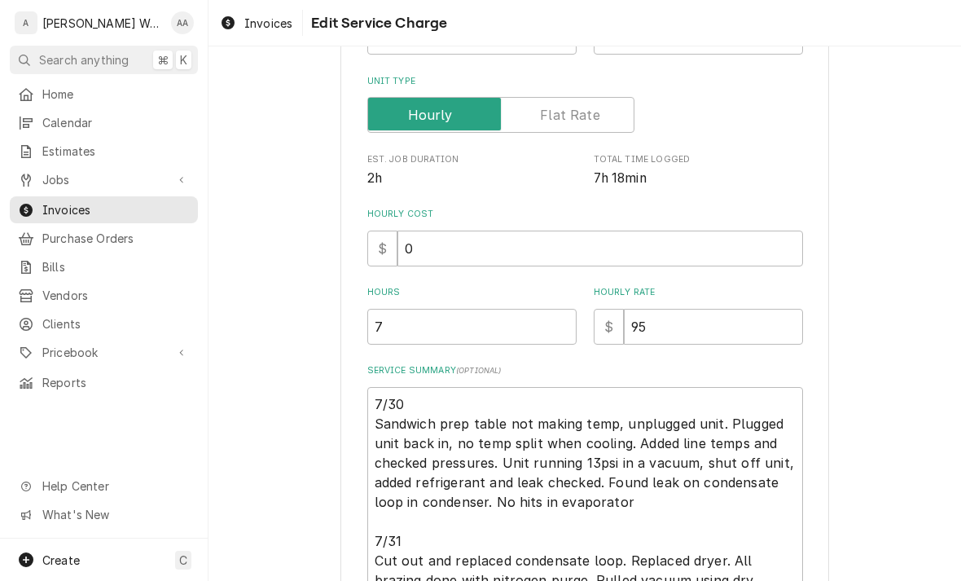
type textarea "x"
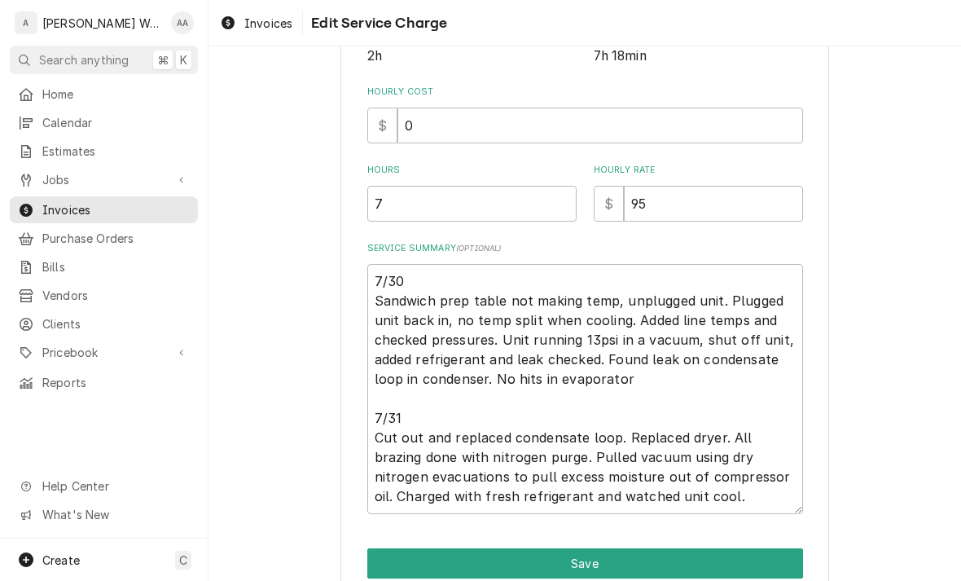
scroll to position [365, 0]
click at [403, 211] on input "7" at bounding box center [471, 204] width 209 height 36
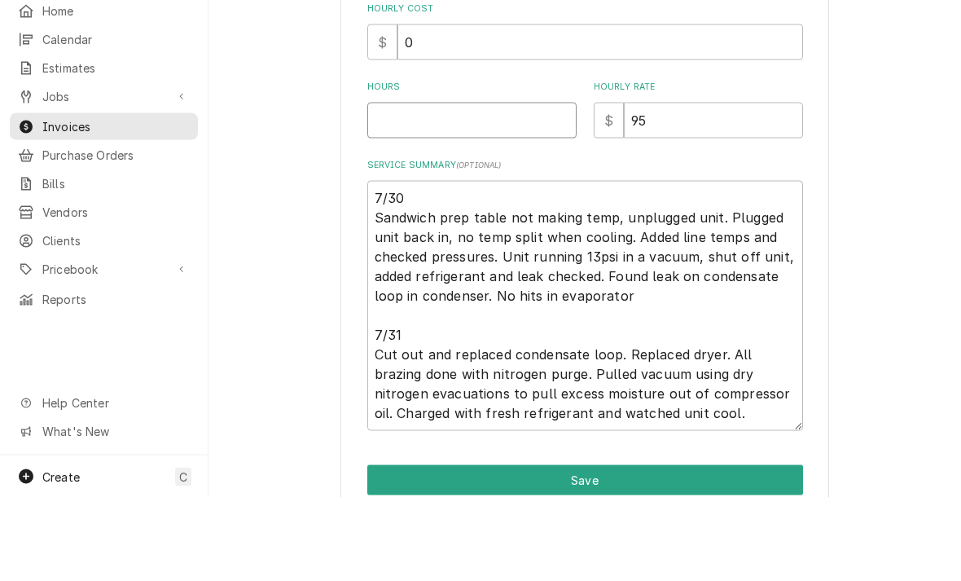
type textarea "x"
type input "6"
type textarea "x"
type input "6.7"
type textarea "x"
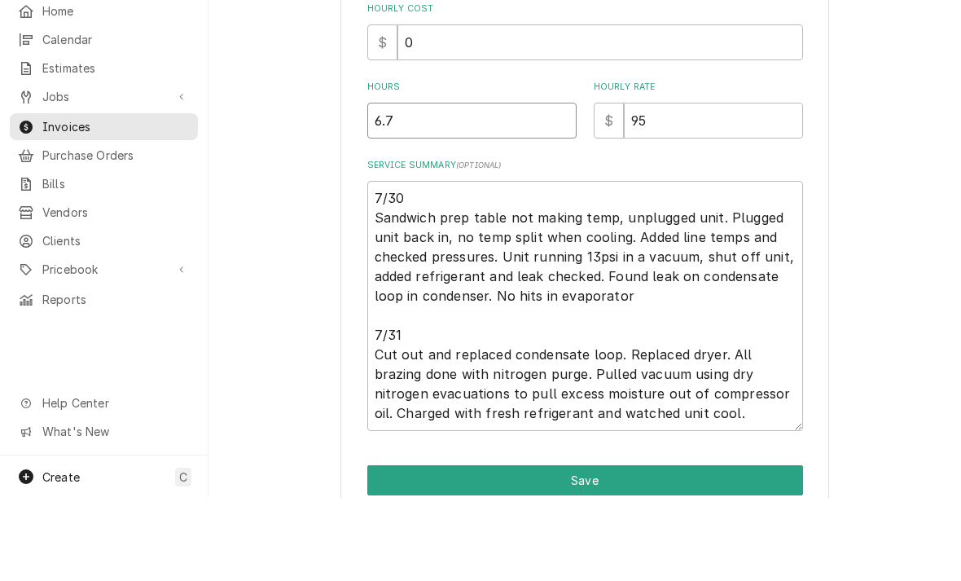
type input "6.75"
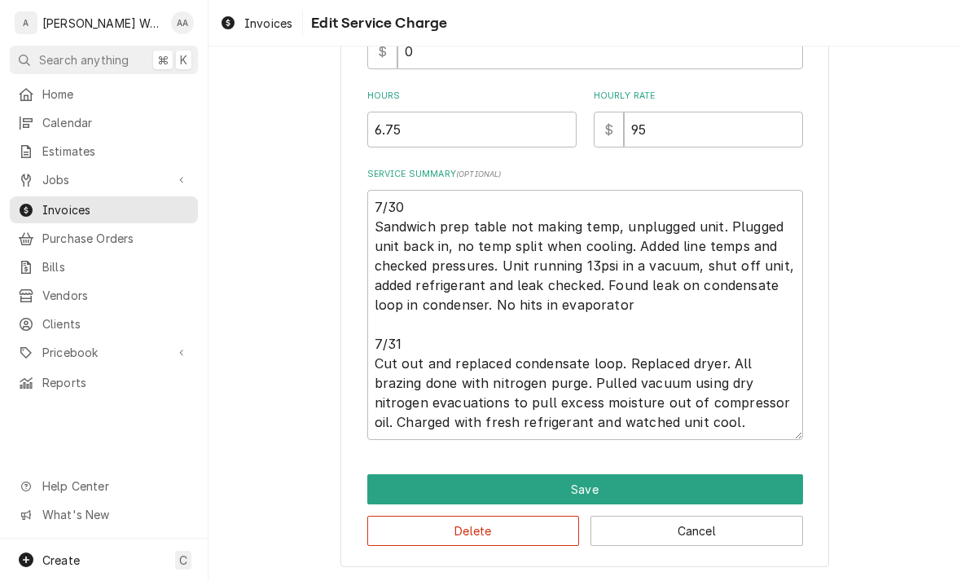
click at [391, 495] on button "Save" at bounding box center [585, 489] width 436 height 30
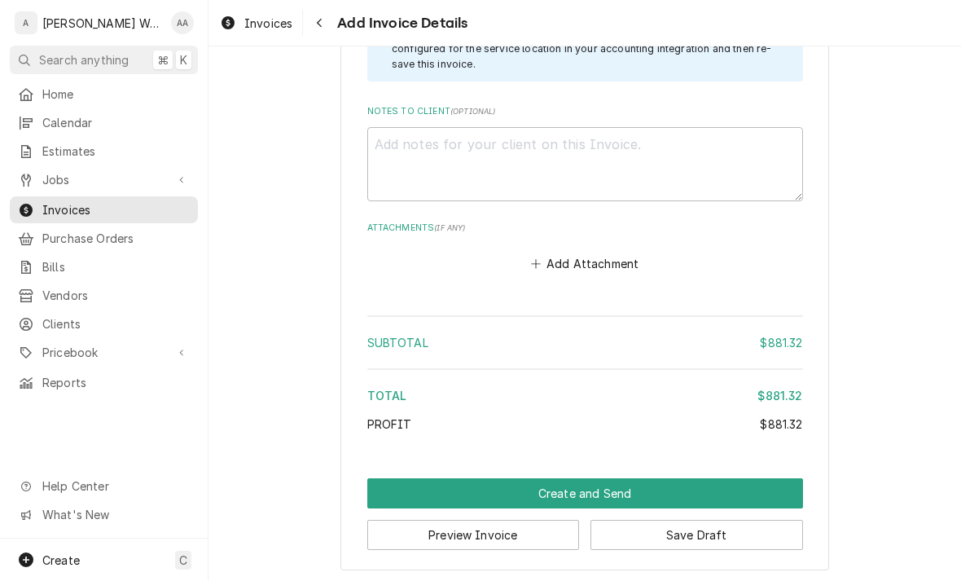
click at [396, 494] on button "Create and Send" at bounding box center [585, 493] width 436 height 30
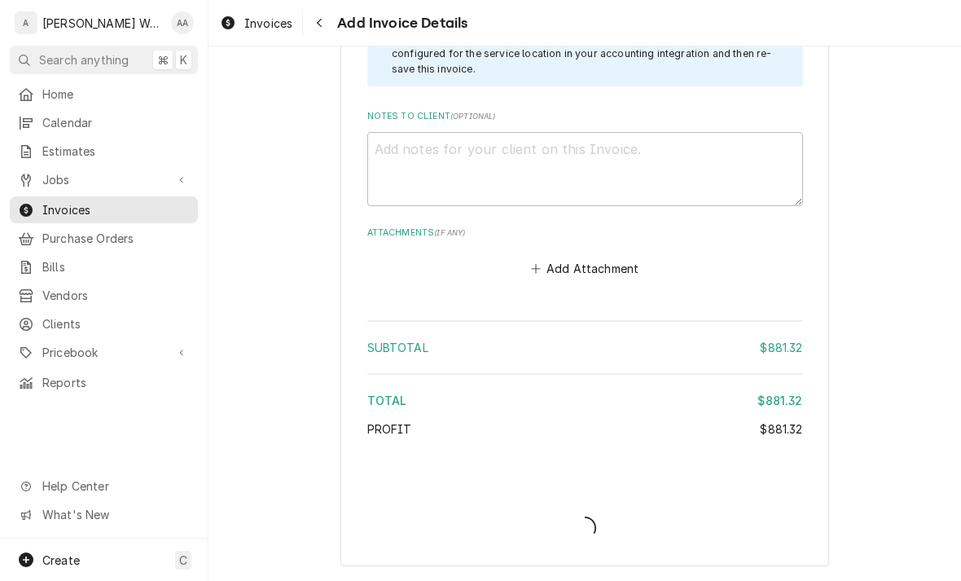
scroll to position [3306, 0]
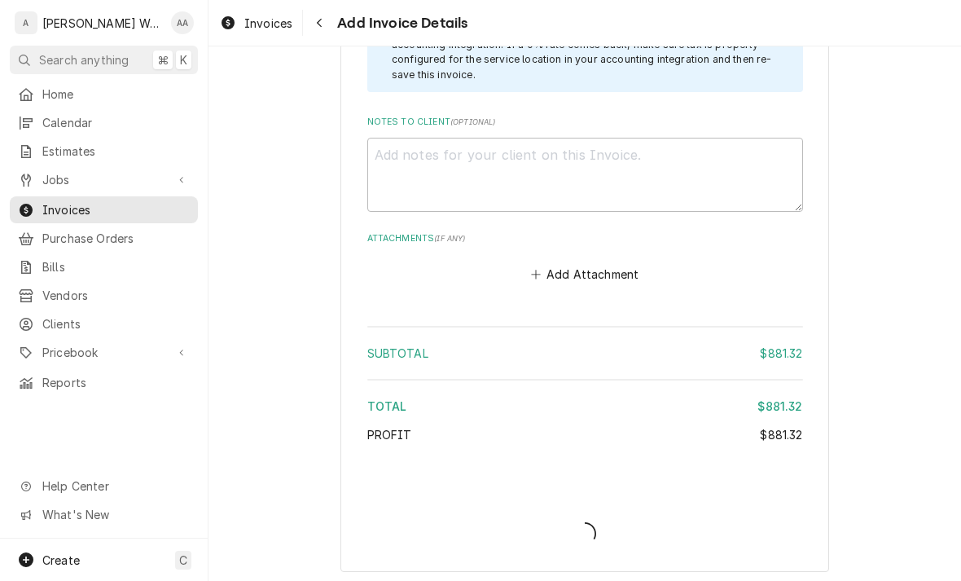
type textarea "x"
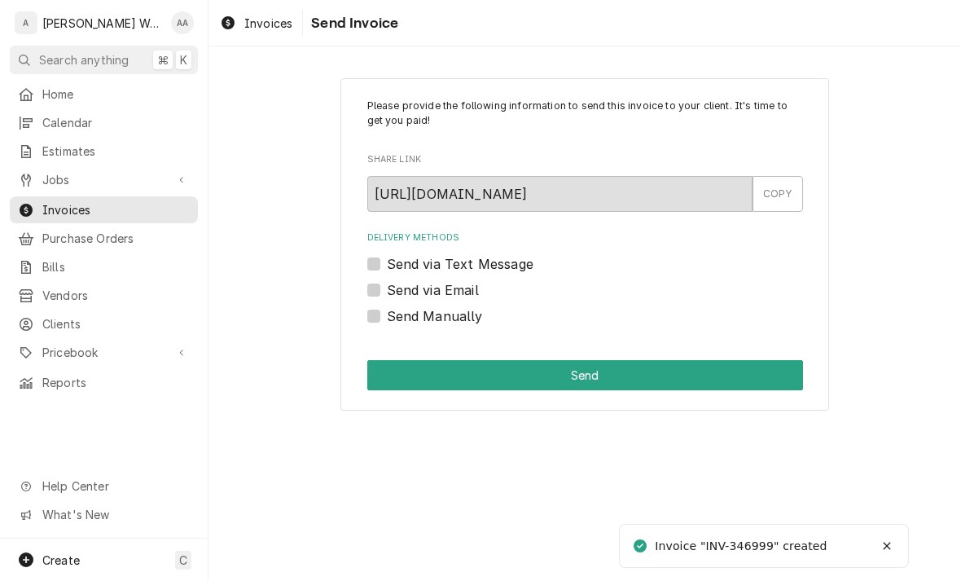
click at [387, 293] on label "Send via Email" at bounding box center [433, 290] width 92 height 20
click at [387, 293] on input "Send via Email" at bounding box center [605, 298] width 436 height 36
checkbox input "true"
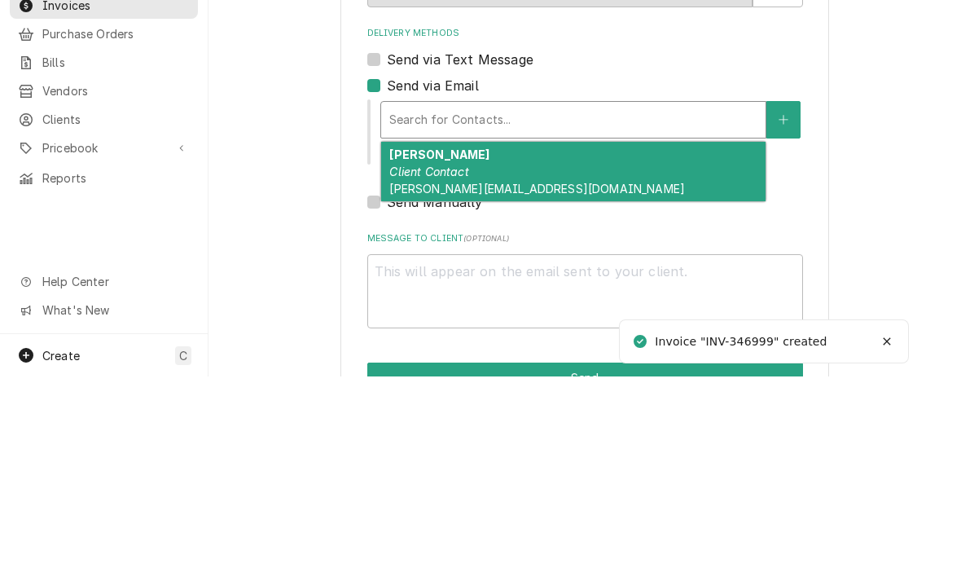
click at [414, 386] on span "seth@lequartierbakingco.com" at bounding box center [537, 393] width 296 height 14
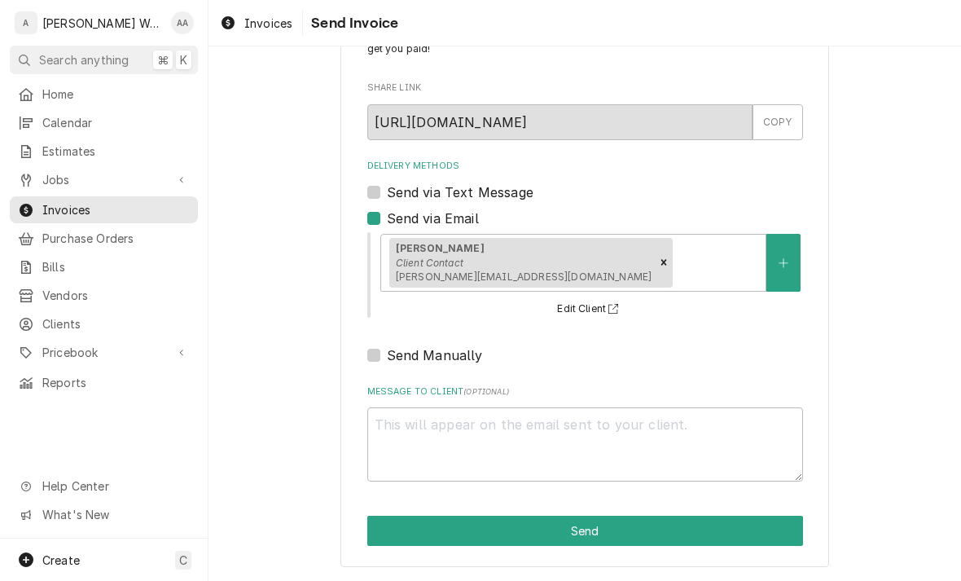
scroll to position [68, 0]
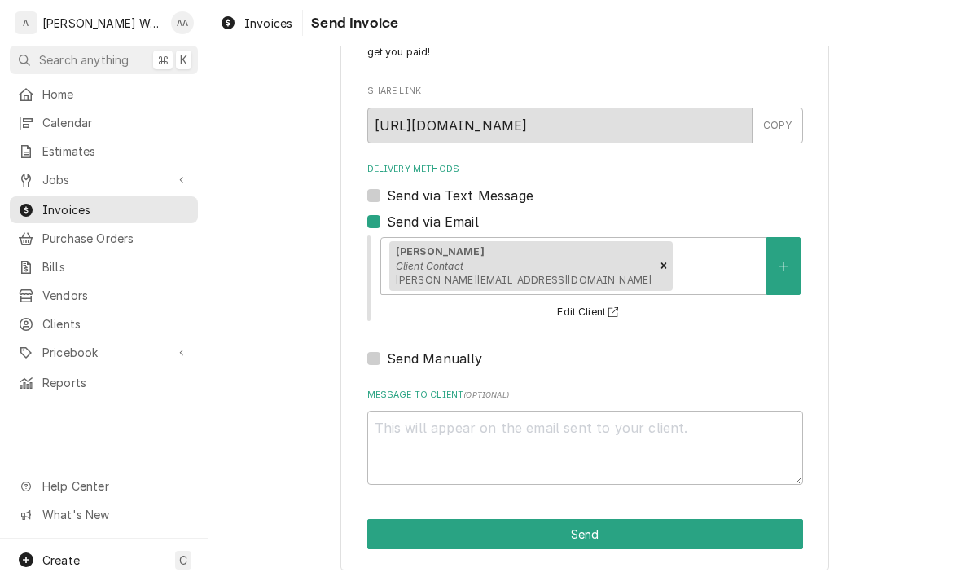
click at [437, 532] on button "Send" at bounding box center [585, 534] width 436 height 30
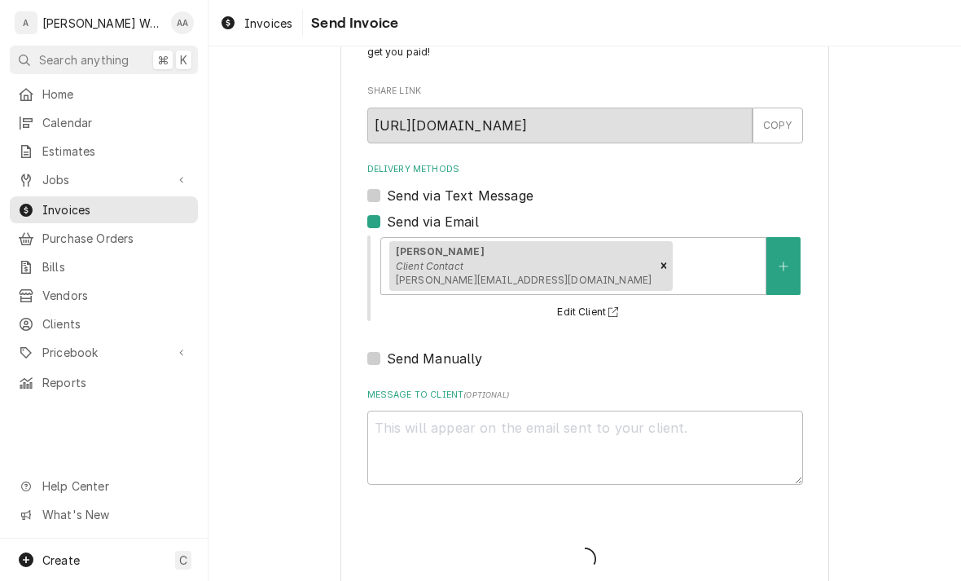
type textarea "x"
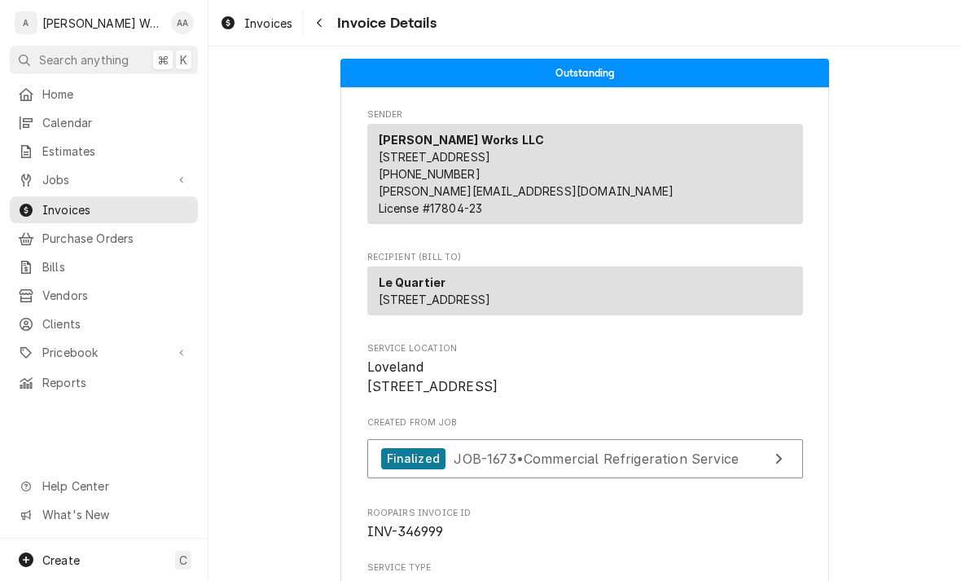
click at [56, 172] on span "Jobs" at bounding box center [103, 179] width 123 height 17
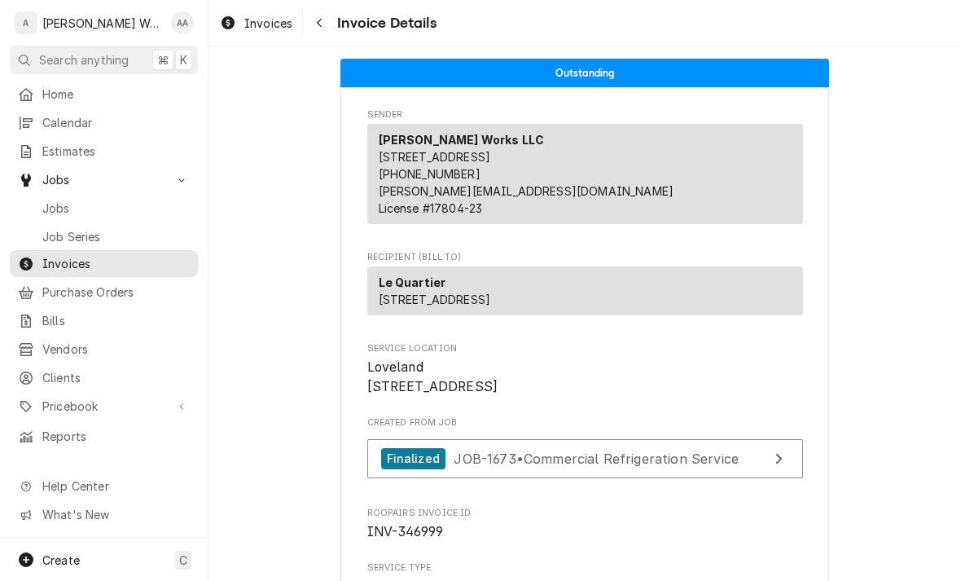
click at [66, 201] on span "Jobs" at bounding box center [115, 208] width 147 height 17
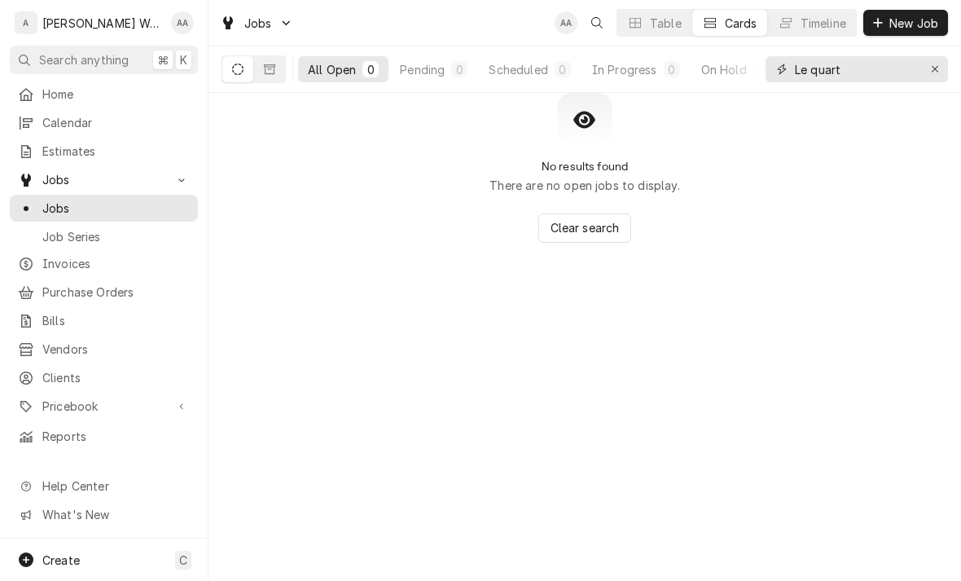
click at [931, 77] on div "Erase input" at bounding box center [935, 69] width 16 height 16
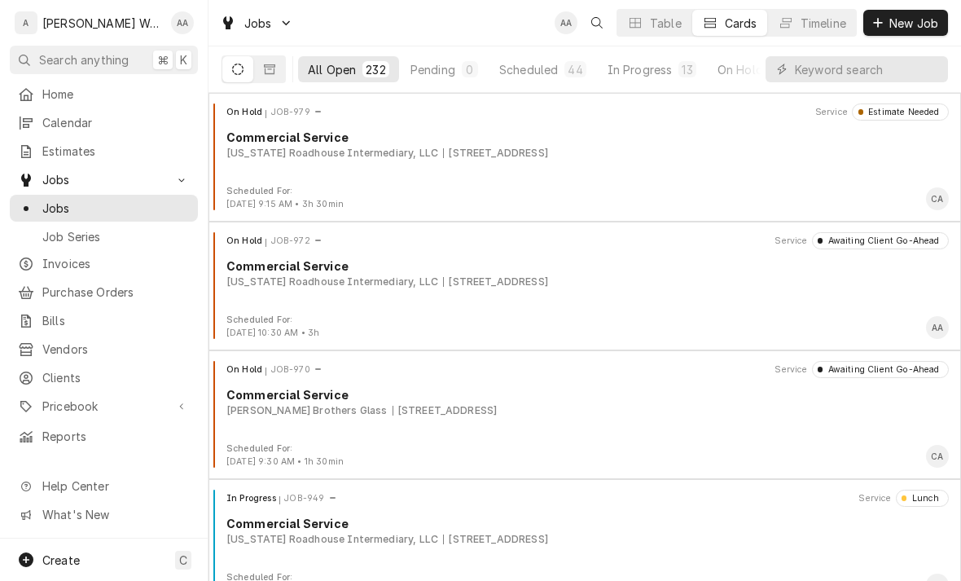
click at [64, 117] on span "Calendar" at bounding box center [115, 122] width 147 height 17
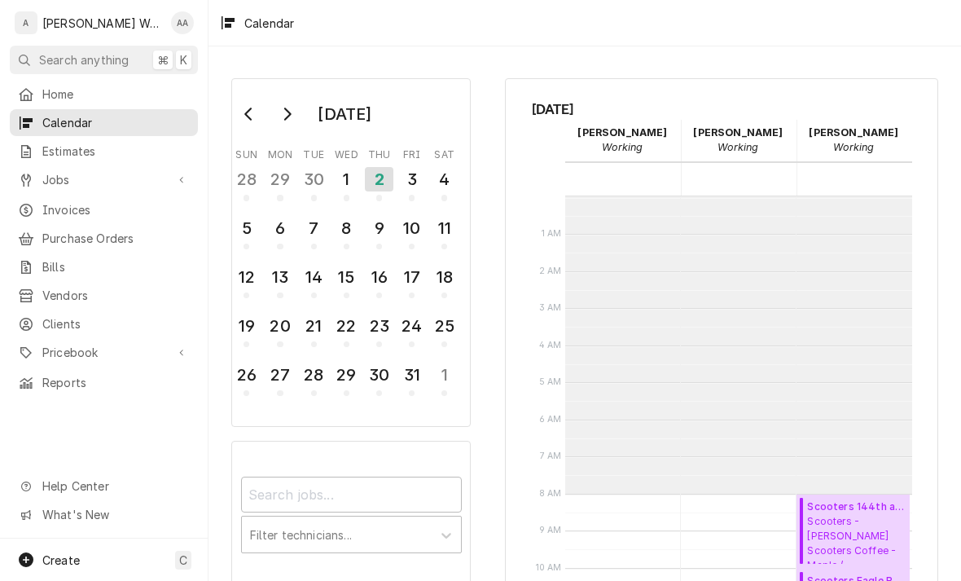
scroll to position [297, 0]
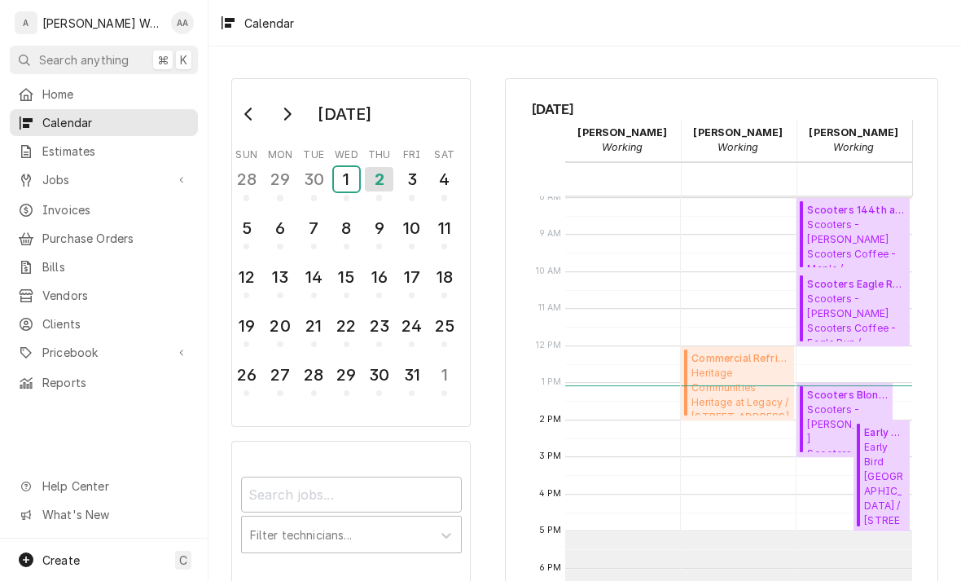
click at [347, 186] on div "1" at bounding box center [346, 179] width 25 height 24
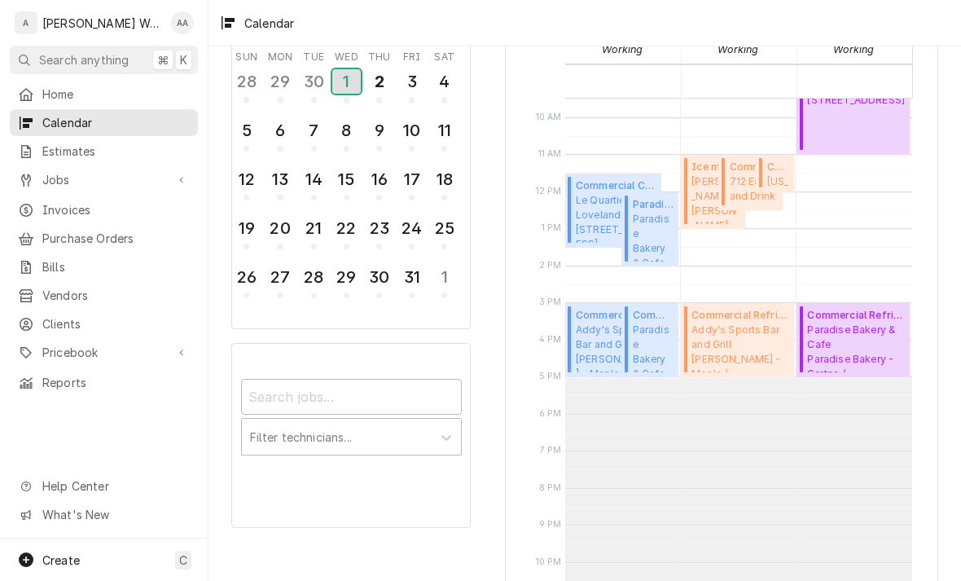
scroll to position [354, 0]
click at [311, 87] on div "30" at bounding box center [313, 81] width 25 height 24
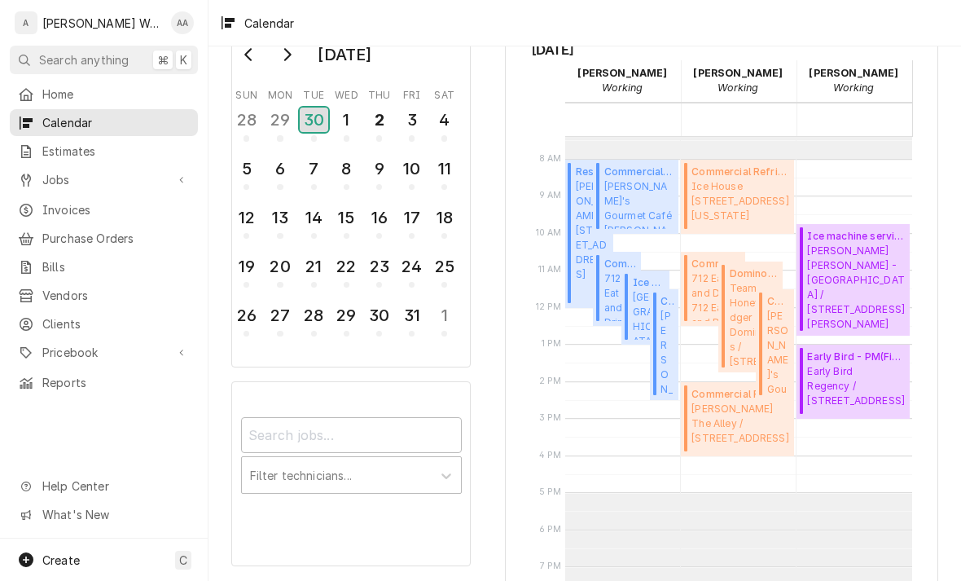
scroll to position [271, 0]
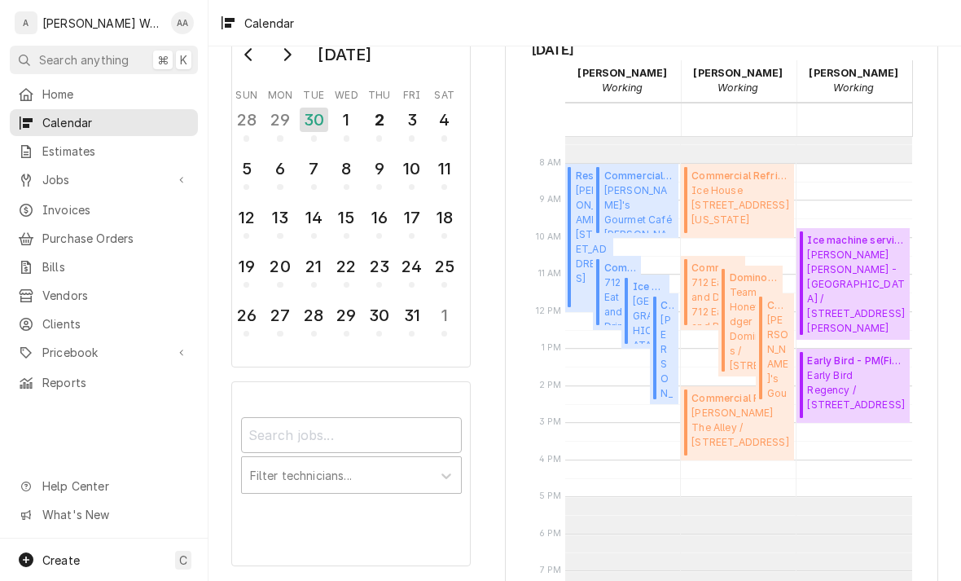
click at [72, 183] on div "Jobs" at bounding box center [104, 179] width 182 height 20
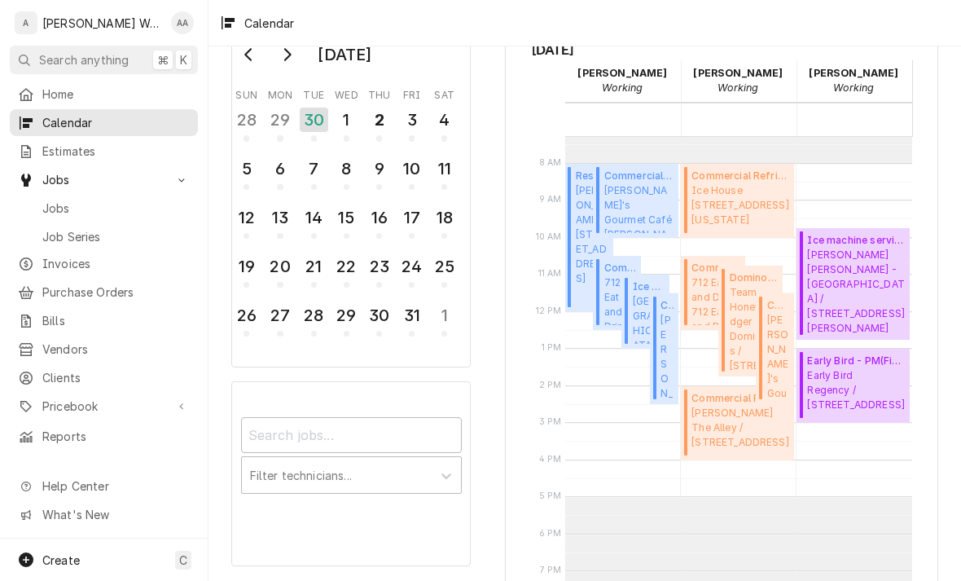
click at [81, 204] on span "Jobs" at bounding box center [115, 208] width 147 height 17
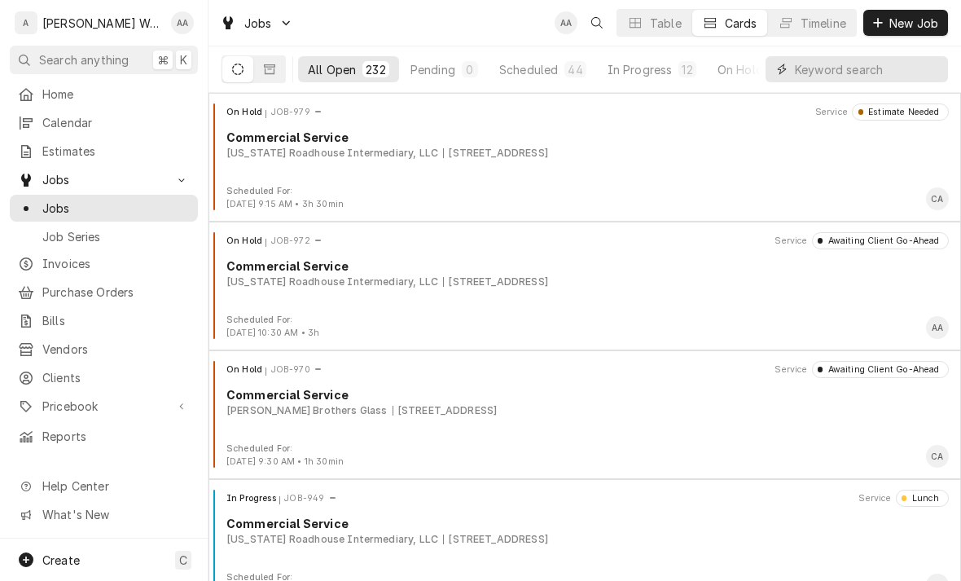
click at [906, 71] on input "Dynamic Content Wrapper" at bounding box center [867, 69] width 145 height 26
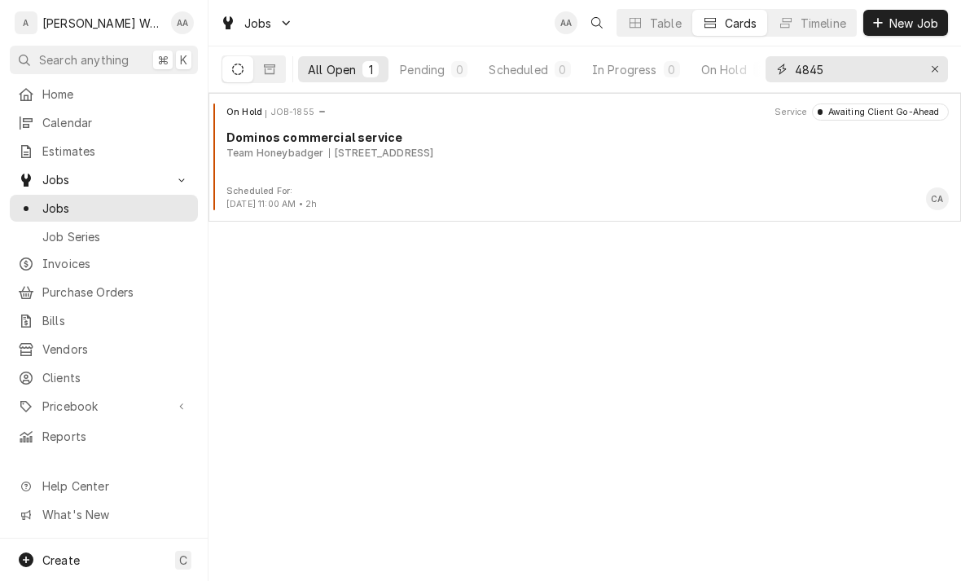
type input "4845"
click at [272, 165] on div "On Hold JOB-1855 Service Awaiting Client Go-Ahead Dominos commercial service Te…" at bounding box center [585, 143] width 740 height 81
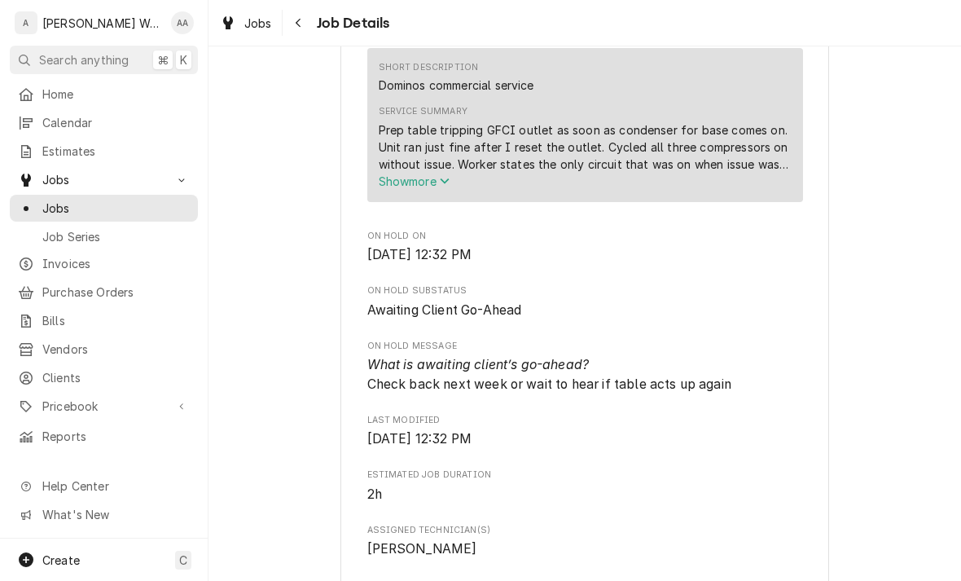
scroll to position [577, 0]
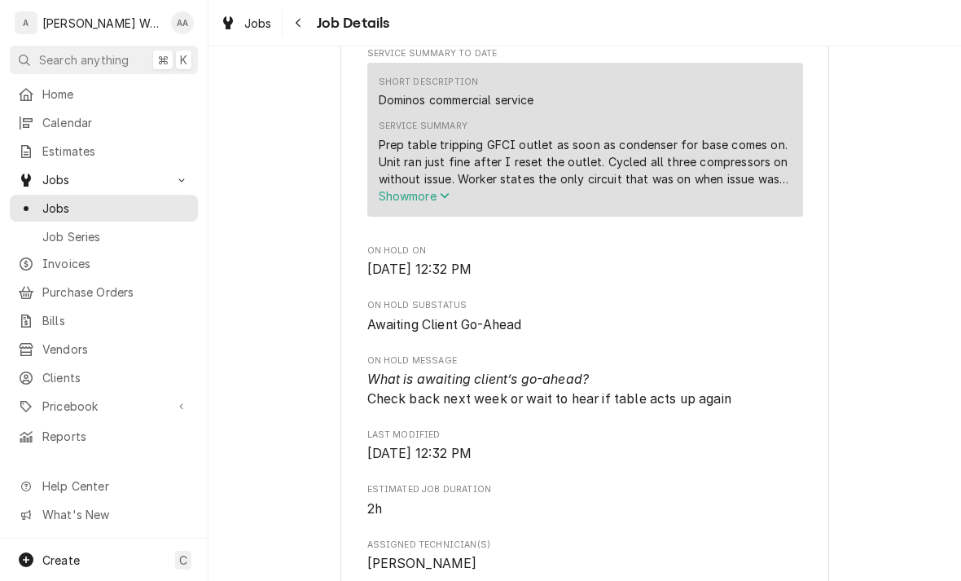
click at [400, 203] on span "Show more" at bounding box center [415, 196] width 72 height 14
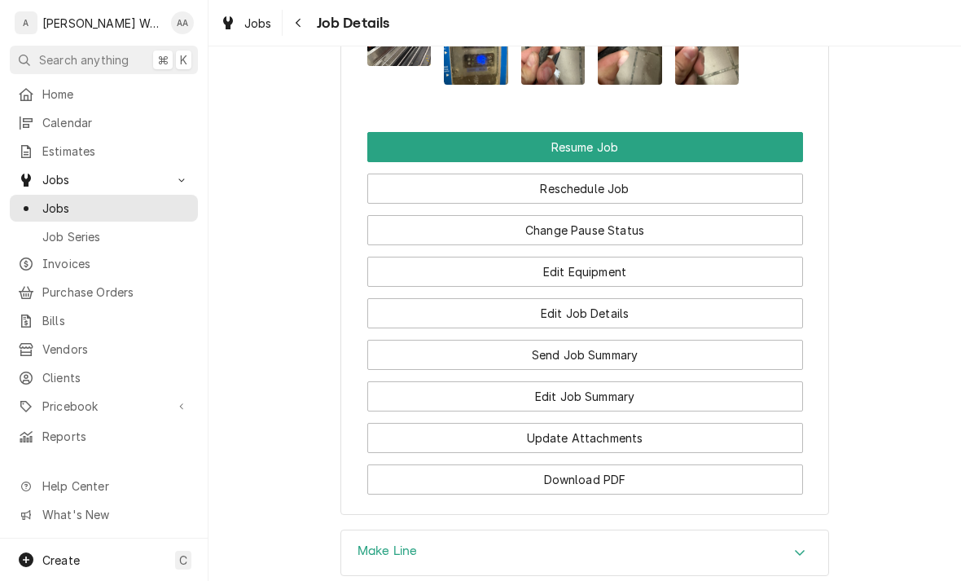
scroll to position [1593, 0]
click at [433, 190] on button "Reschedule Job" at bounding box center [585, 189] width 436 height 30
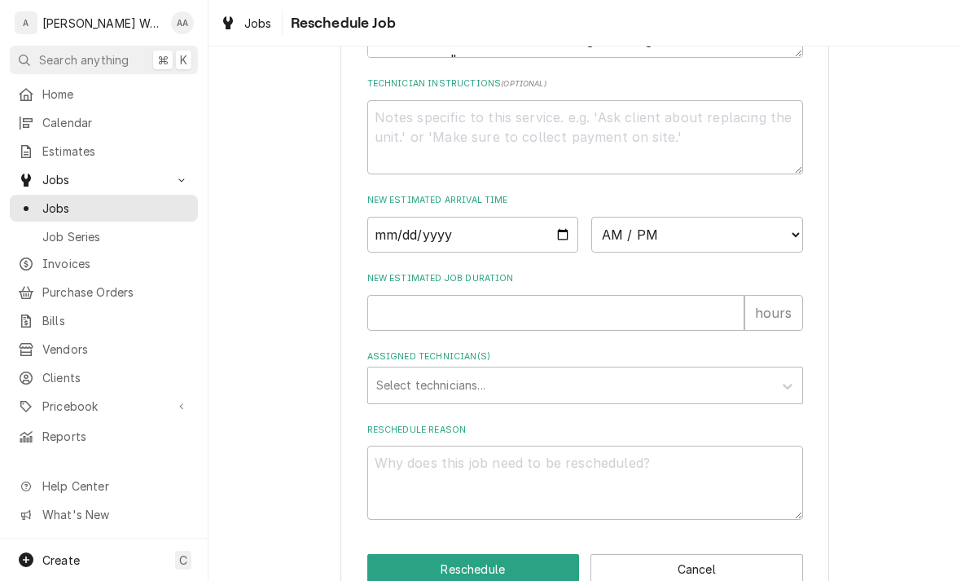
scroll to position [622, 0]
click at [402, 250] on input "Date" at bounding box center [473, 234] width 212 height 36
type input "2025-10-02"
type textarea "x"
click at [644, 241] on select "AM / PM 6:00 AM 6:15 AM 6:30 AM 6:45 AM 7:00 AM 7:15 AM 7:30 AM 7:45 AM 8:00 AM…" at bounding box center [698, 234] width 212 height 36
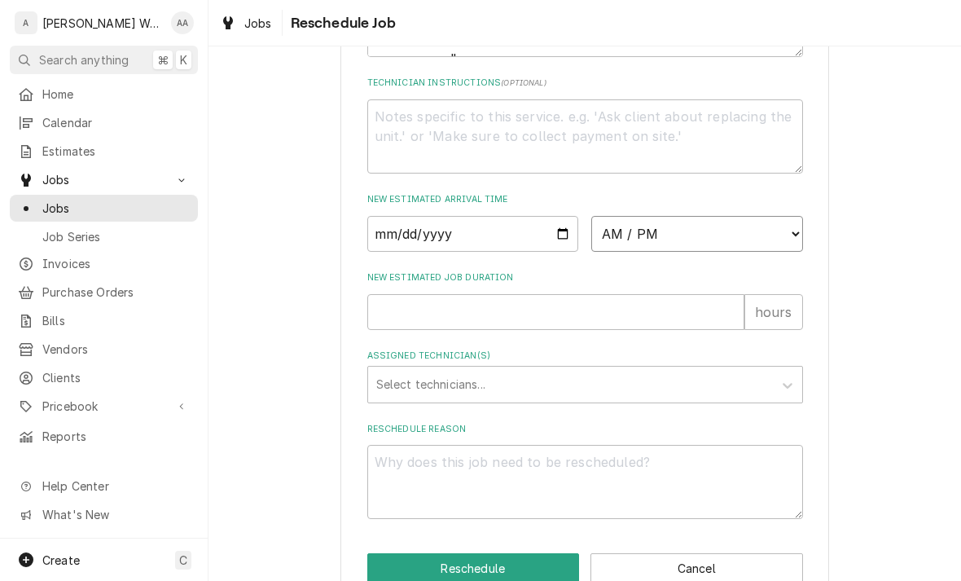
select select "15:45:00"
type textarea "x"
click at [416, 330] on input "New Estimated Job Duration" at bounding box center [555, 312] width 377 height 36
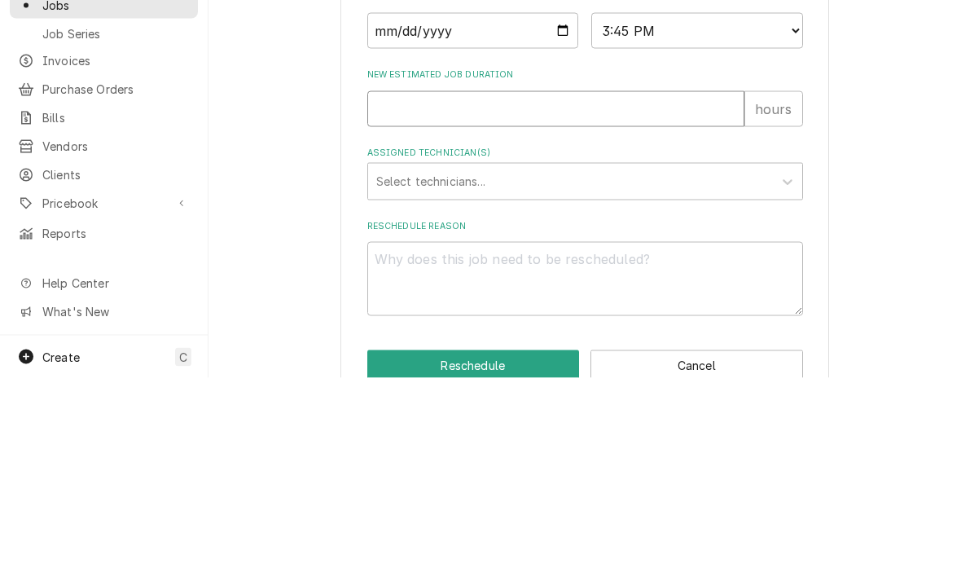
type input "1"
type textarea "x"
type input "1"
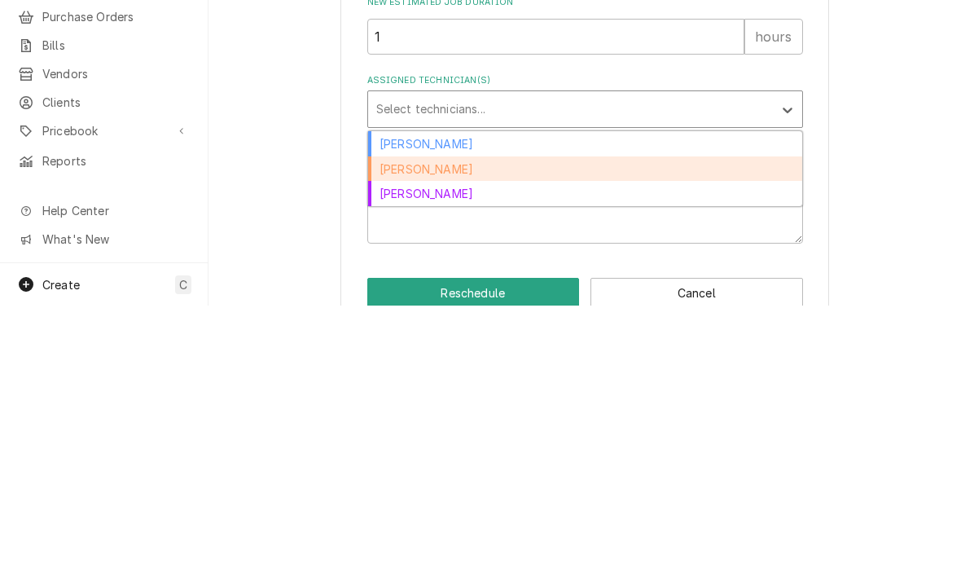
click at [394, 432] on div "Caleb Anderson" at bounding box center [585, 444] width 434 height 25
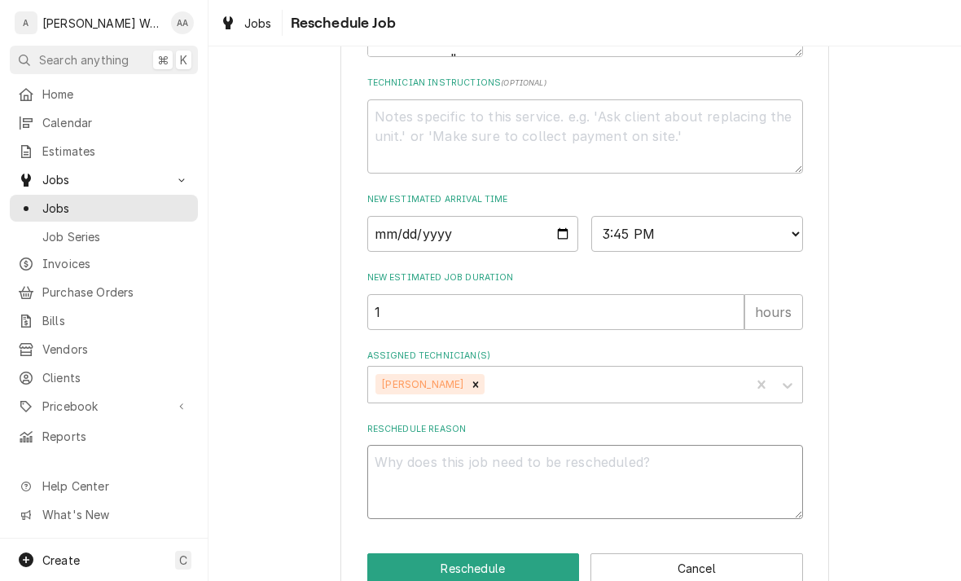
click at [403, 477] on textarea "Reschedule Reason" at bounding box center [585, 482] width 436 height 74
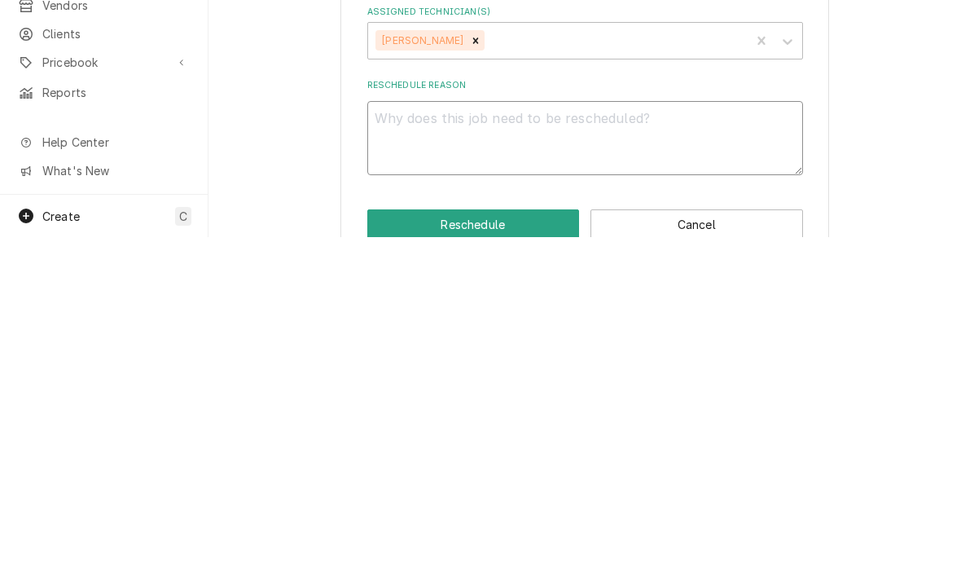
type textarea "x"
type textarea "Re"
type textarea "x"
type textarea "Rep"
type textarea "x"
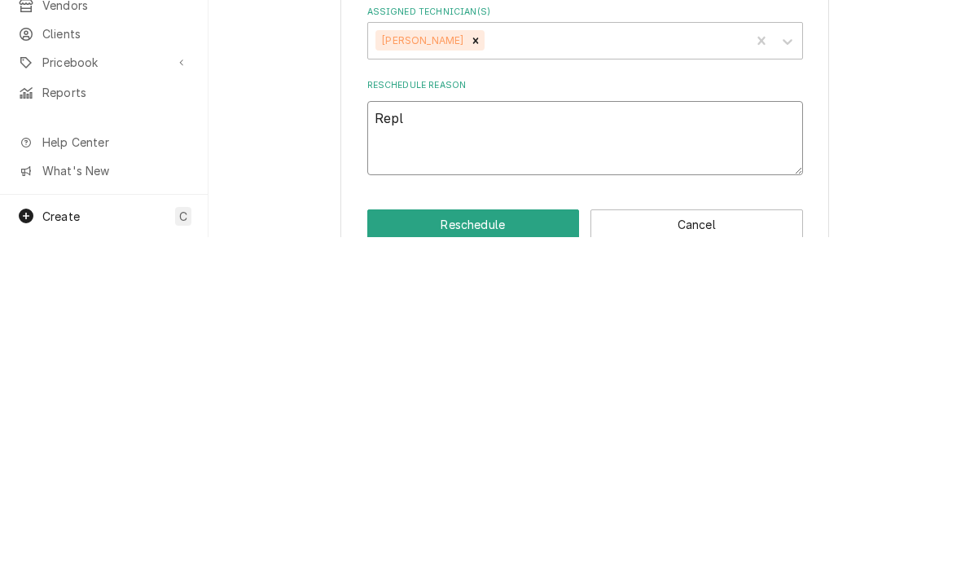
type textarea "Repla"
type textarea "x"
type textarea "Replac"
type textarea "x"
type textarea "Replace"
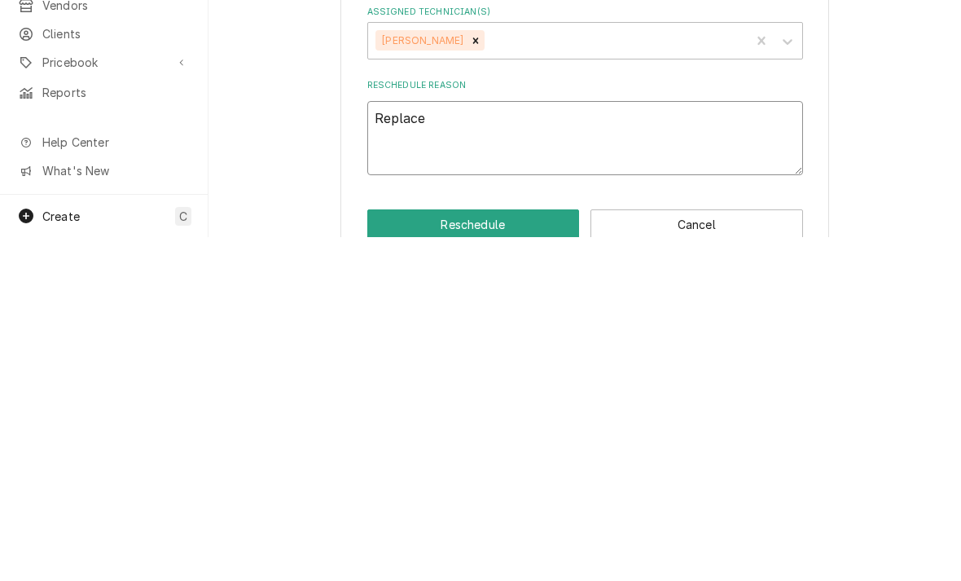
type textarea "x"
type textarea "Replace"
type textarea "x"
type textarea "Replace ou"
type textarea "x"
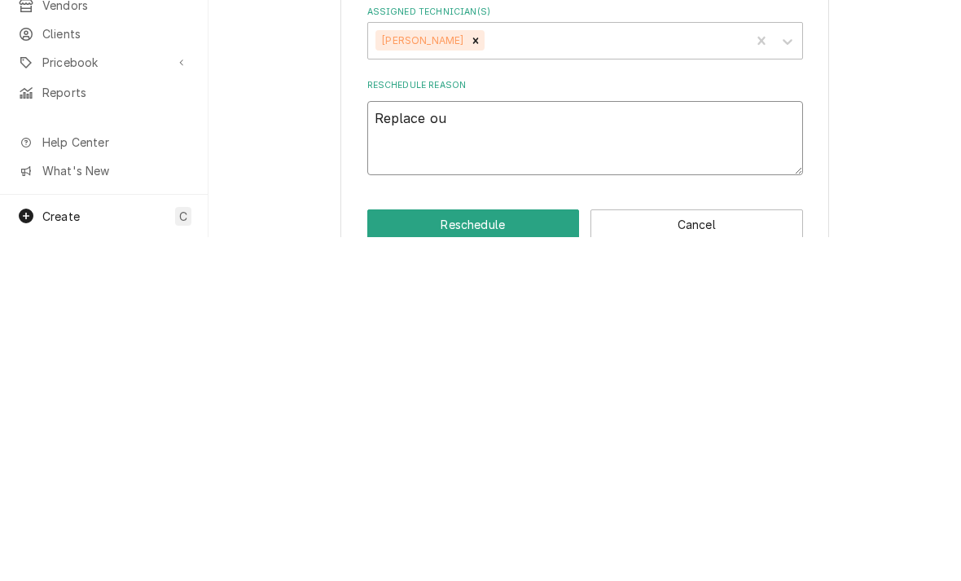
type textarea "Replace out"
type textarea "x"
type textarea "Replace outl"
type textarea "x"
type textarea "Replace outle"
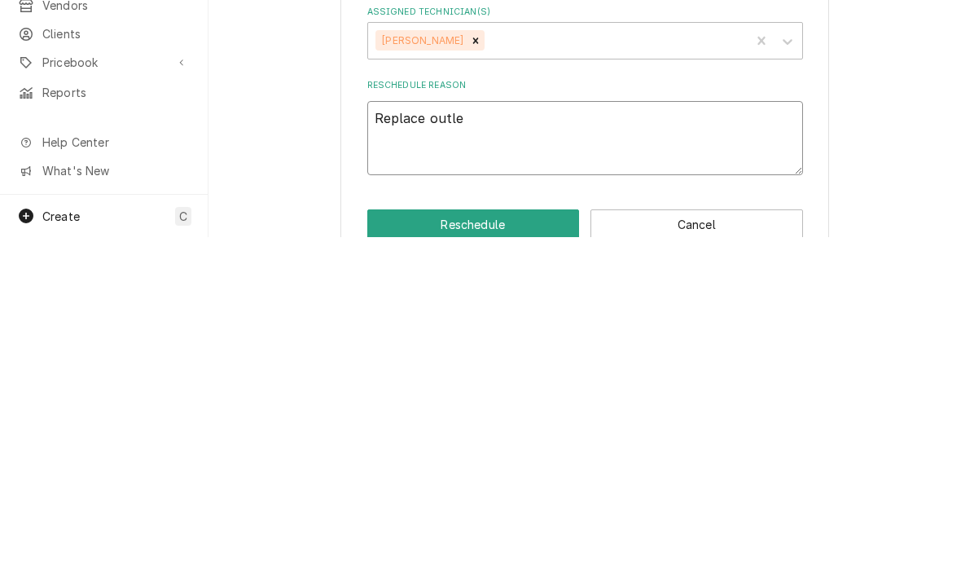
type textarea "x"
type textarea "Replace outlet"
type textarea "x"
type textarea "Replace outlet -"
type textarea "x"
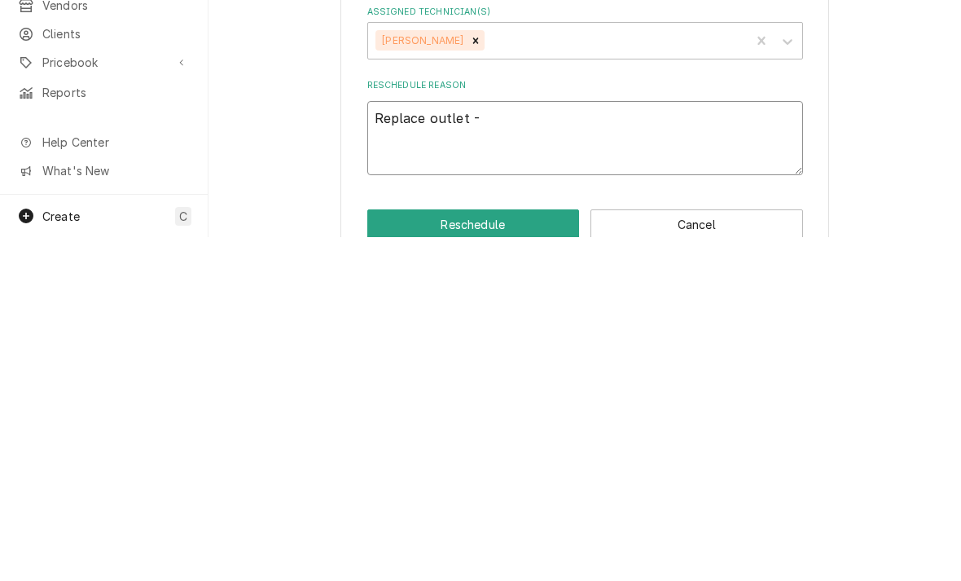
type textarea "Replace outlet - G"
type textarea "x"
type textarea "Replace outlet - GF"
type textarea "x"
type textarea "Replace outlet - GFC"
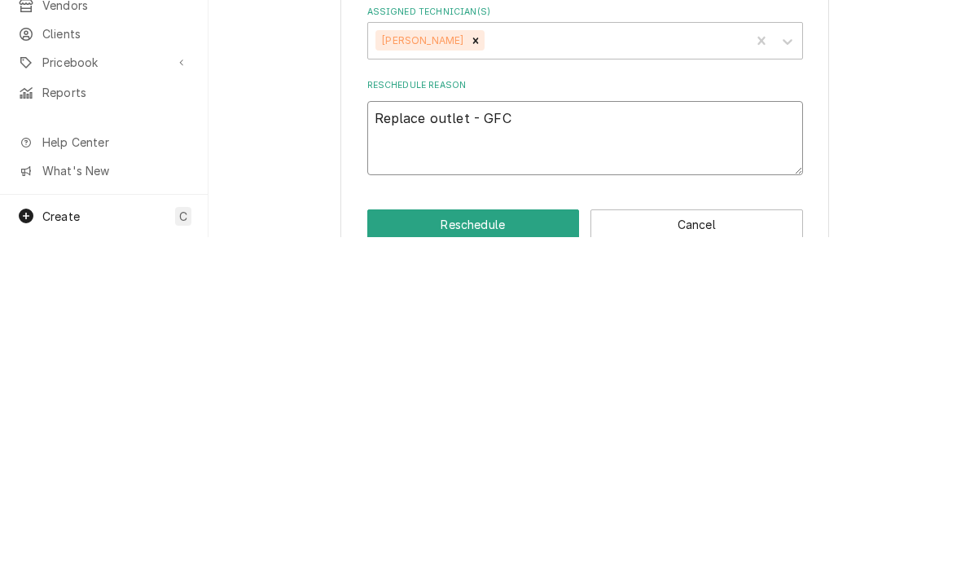
type textarea "x"
type textarea "Replace outlet - GFCI"
type textarea "x"
type textarea "Replace outlet - GFCI"
type textarea "x"
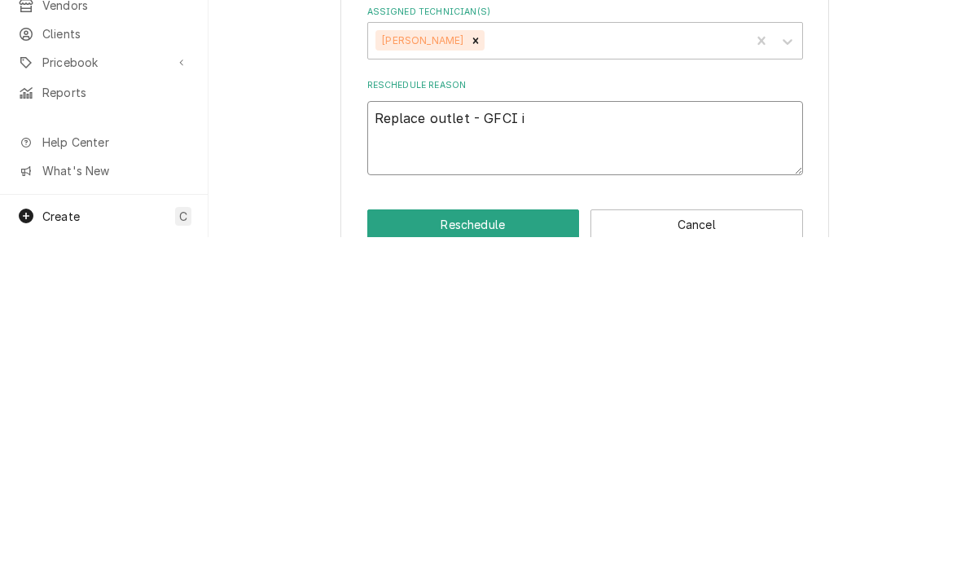
type textarea "Replace outlet - GFCI is"
type textarea "x"
type textarea "Replace outlet - GFCI is"
type textarea "x"
type textarea "Replace outlet - GFCI is g"
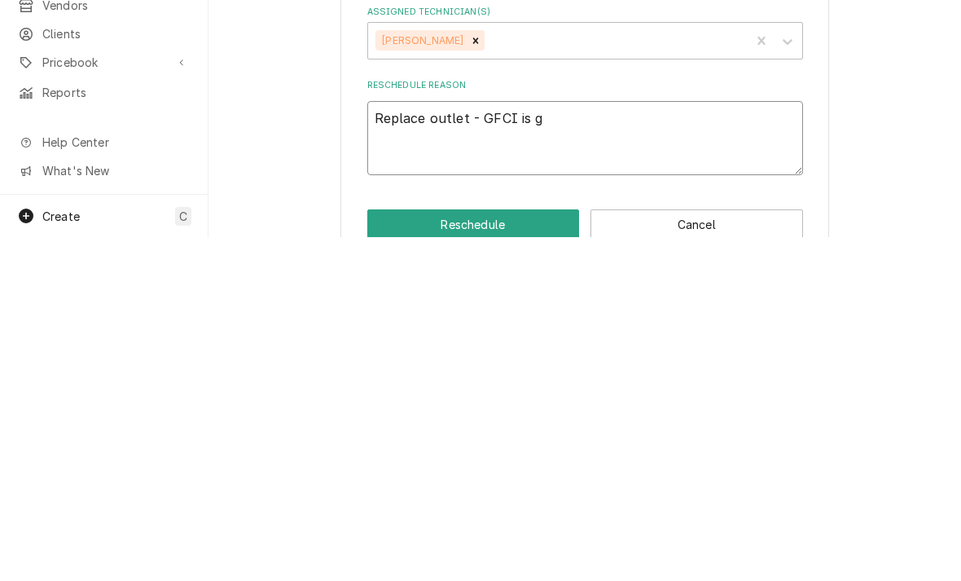
type textarea "x"
type textarea "Replace outlet - GFCI is ga"
type textarea "x"
type textarea "Replace outlet - GFCI is gay"
type textarea "x"
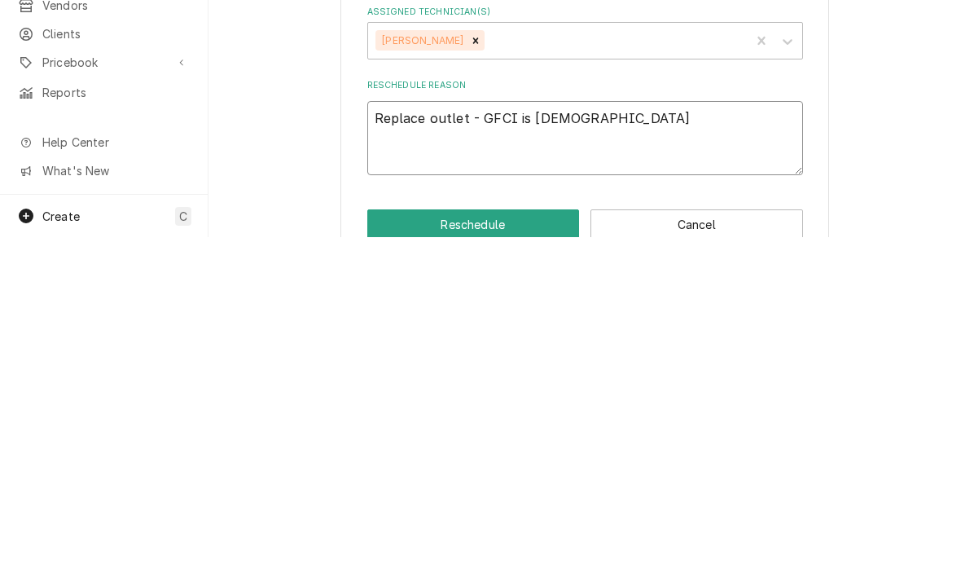
type textarea "Replace outlet - GFCI is gay"
click at [412, 553] on button "Reschedule" at bounding box center [473, 568] width 213 height 30
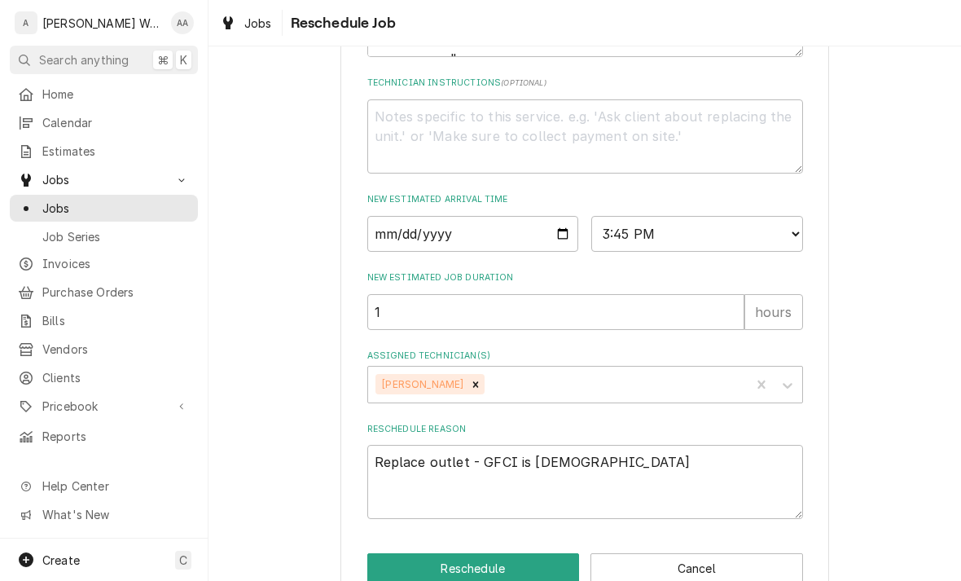
type textarea "x"
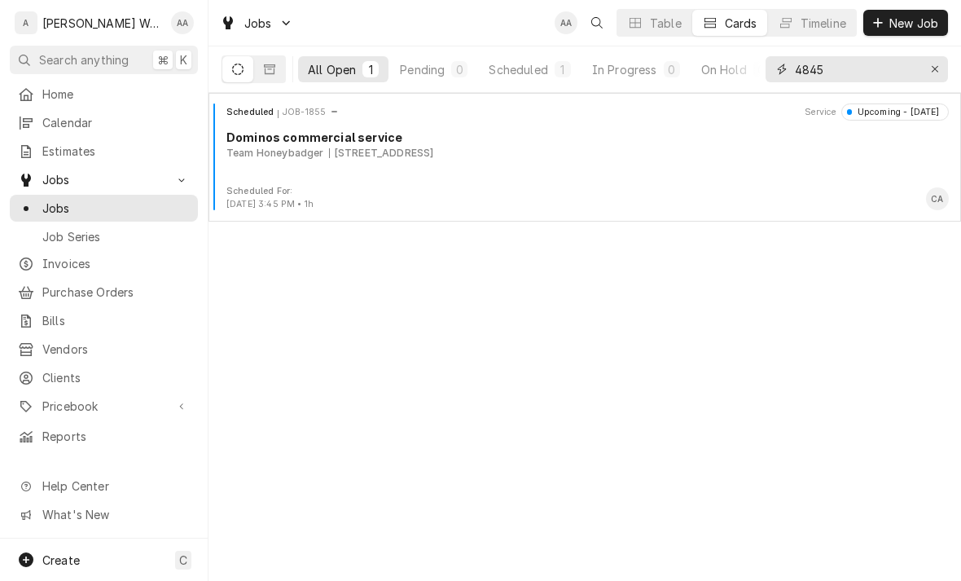
click at [938, 69] on icon "Erase input" at bounding box center [935, 69] width 9 height 11
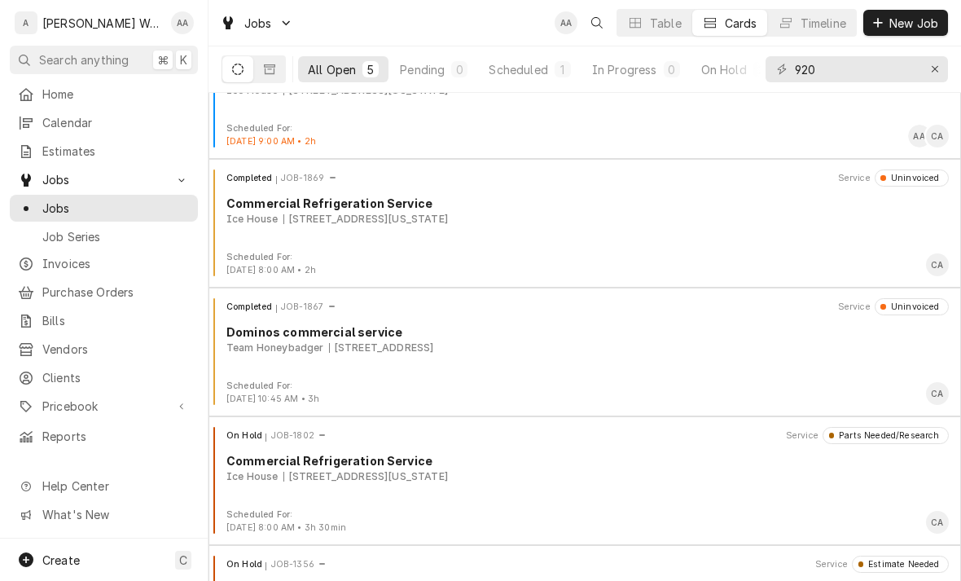
scroll to position [77, 0]
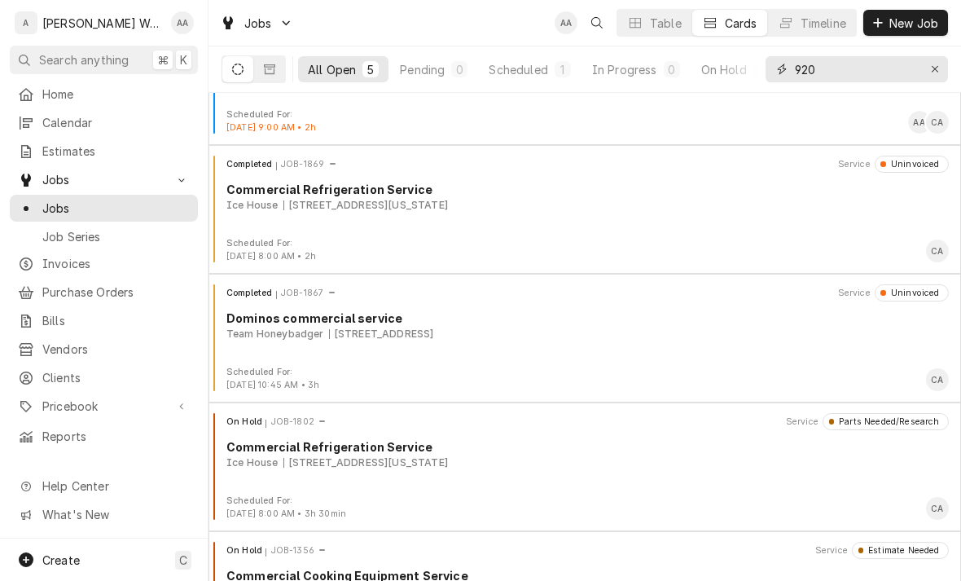
type input "920"
click at [702, 349] on div "Completed JOB-1867 Service Uninvoiced Dominos commercial service Team Honeybadg…" at bounding box center [585, 324] width 740 height 81
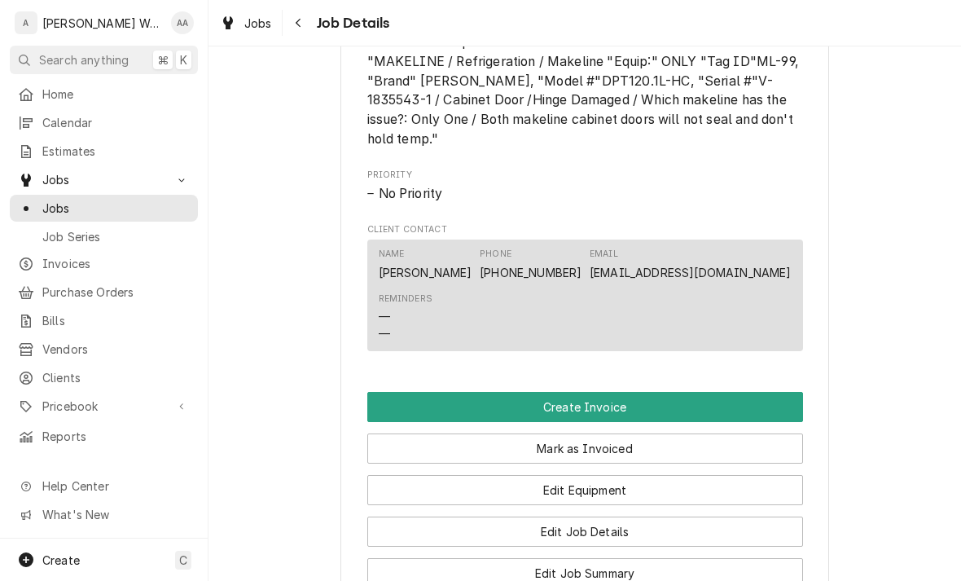
scroll to position [913, 0]
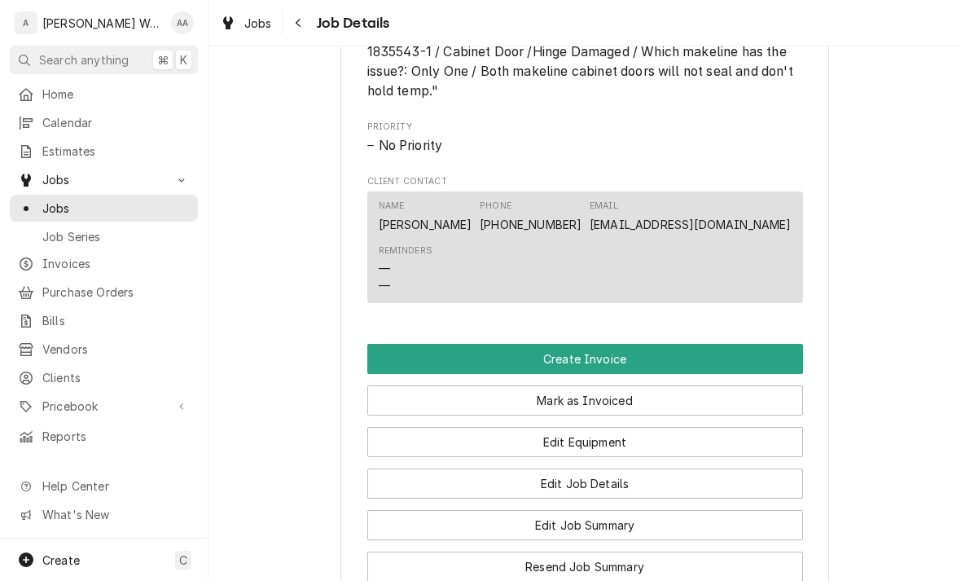
click at [390, 344] on button "Create Invoice" at bounding box center [585, 359] width 436 height 30
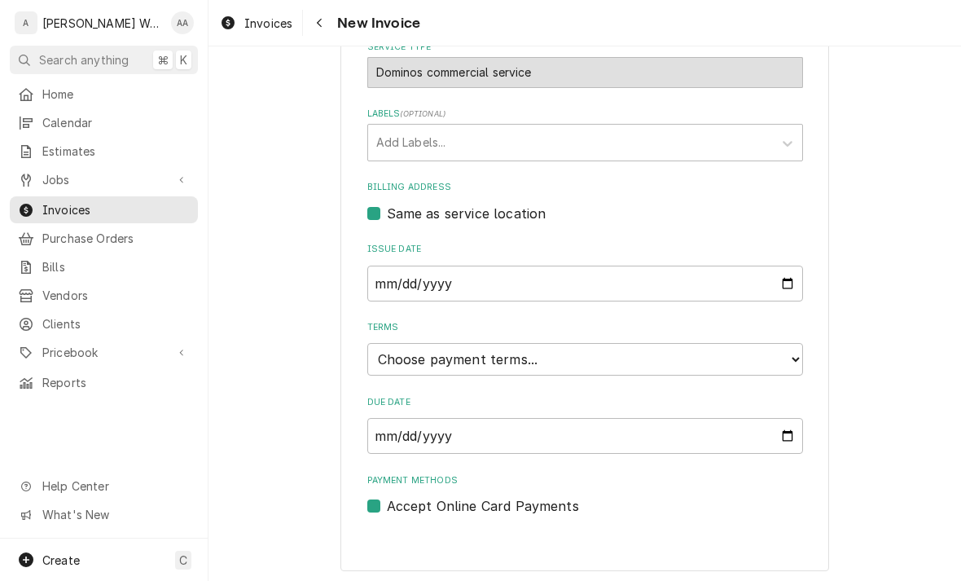
scroll to position [406, 0]
click at [400, 354] on select "Choose payment terms... Same Day Net 7 Net 14 Net 21 Net 30 Net 45 Net 60 Net 90" at bounding box center [585, 360] width 436 height 33
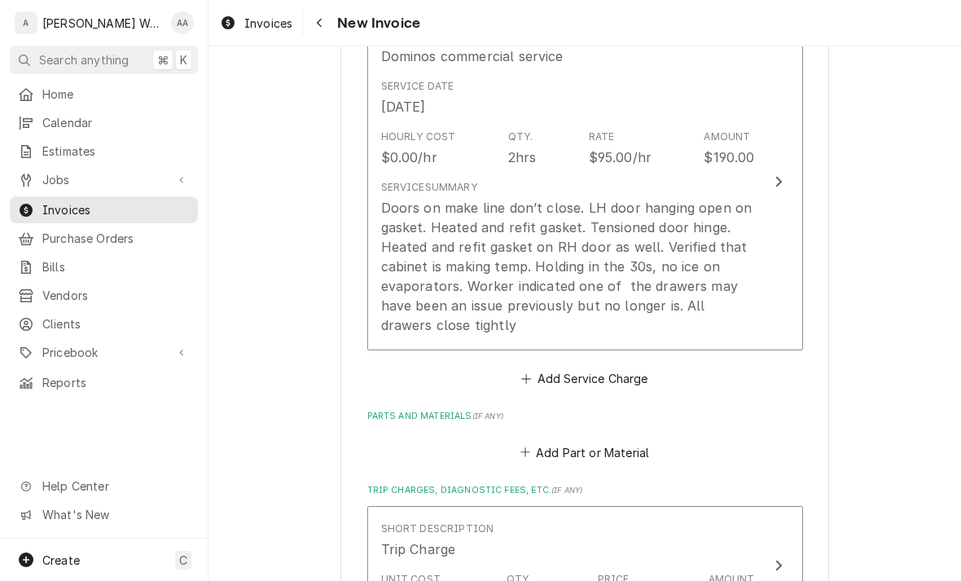
scroll to position [992, 0]
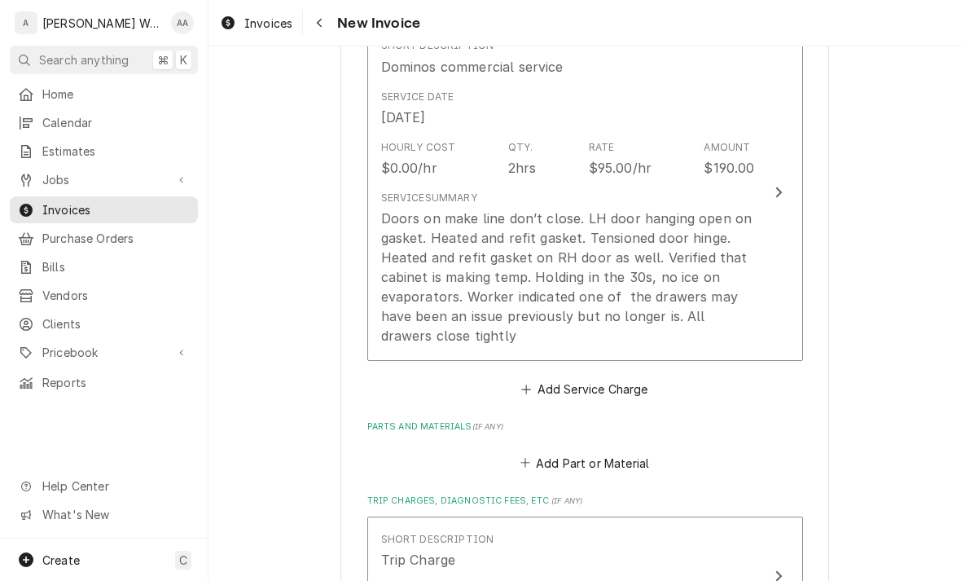
click at [404, 304] on div "Doors on make line don’t close. LH door hanging open on gasket. Heated and refi…" at bounding box center [568, 277] width 374 height 137
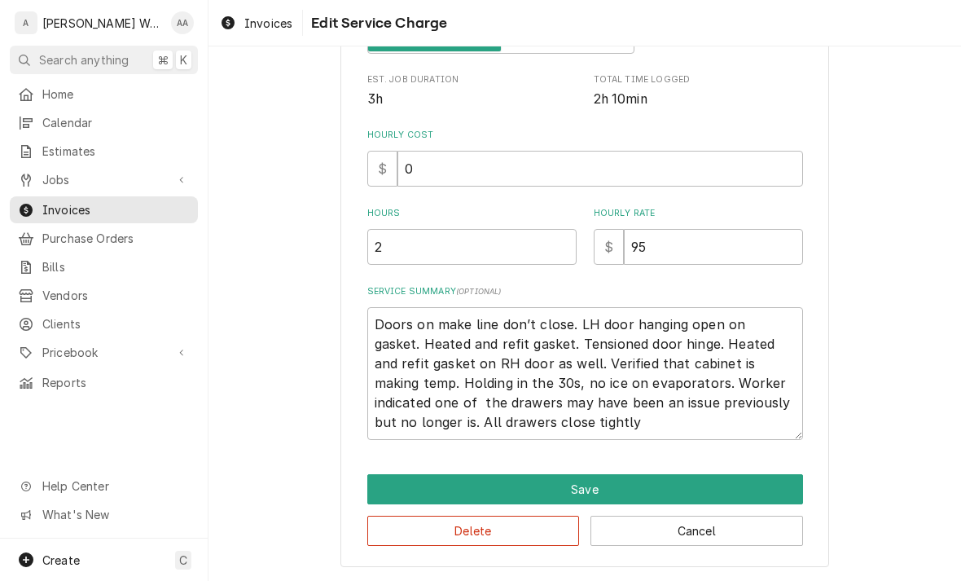
click at [406, 491] on button "Save" at bounding box center [585, 489] width 436 height 30
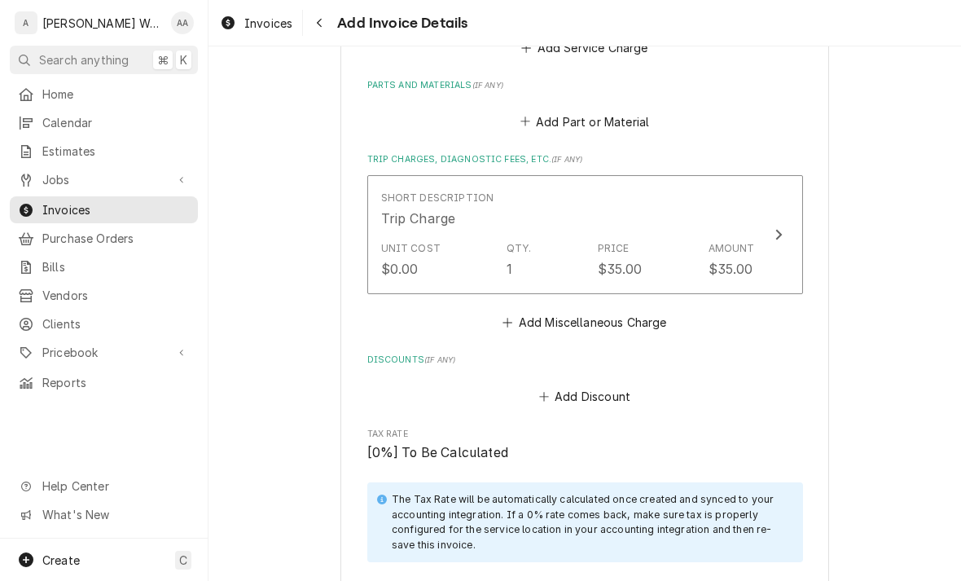
scroll to position [1334, 0]
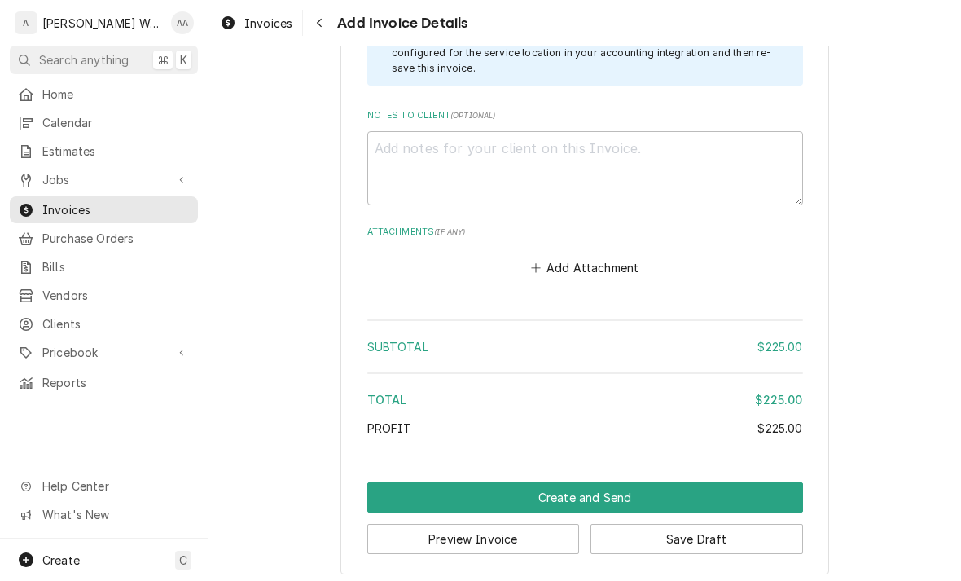
click at [414, 487] on button "Create and Send" at bounding box center [585, 497] width 436 height 30
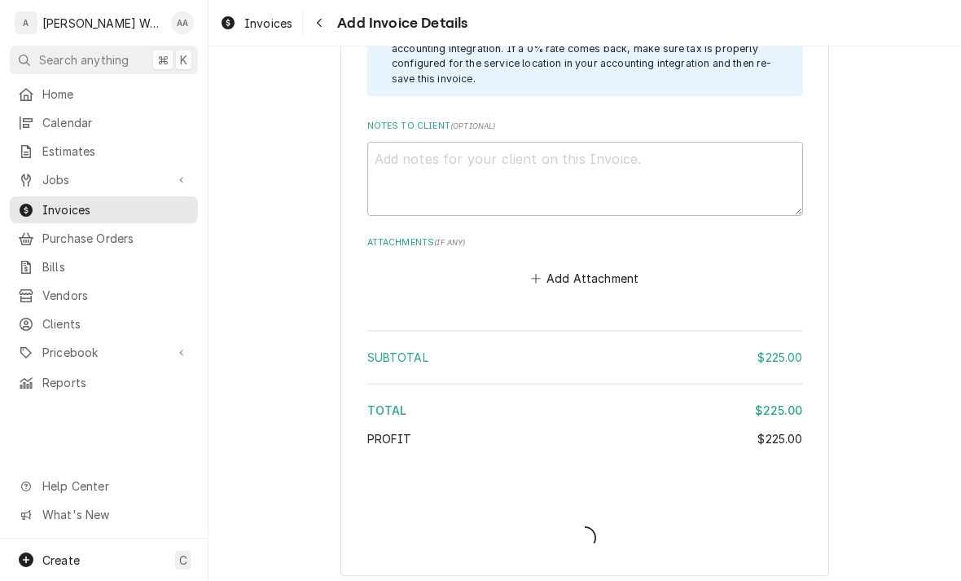
type textarea "x"
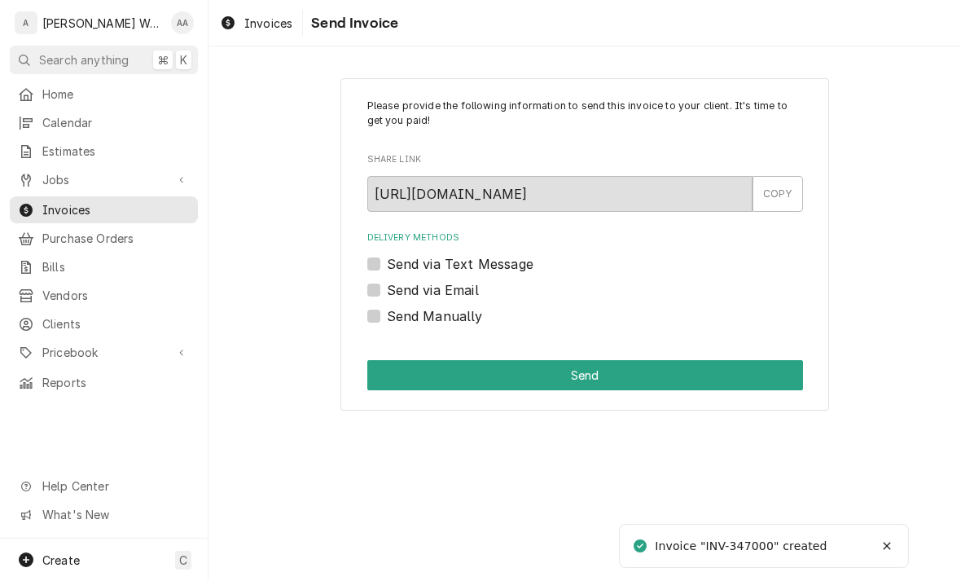
click at [387, 293] on label "Send via Email" at bounding box center [433, 290] width 92 height 20
click at [387, 293] on input "Send via Email" at bounding box center [605, 298] width 436 height 36
checkbox input "true"
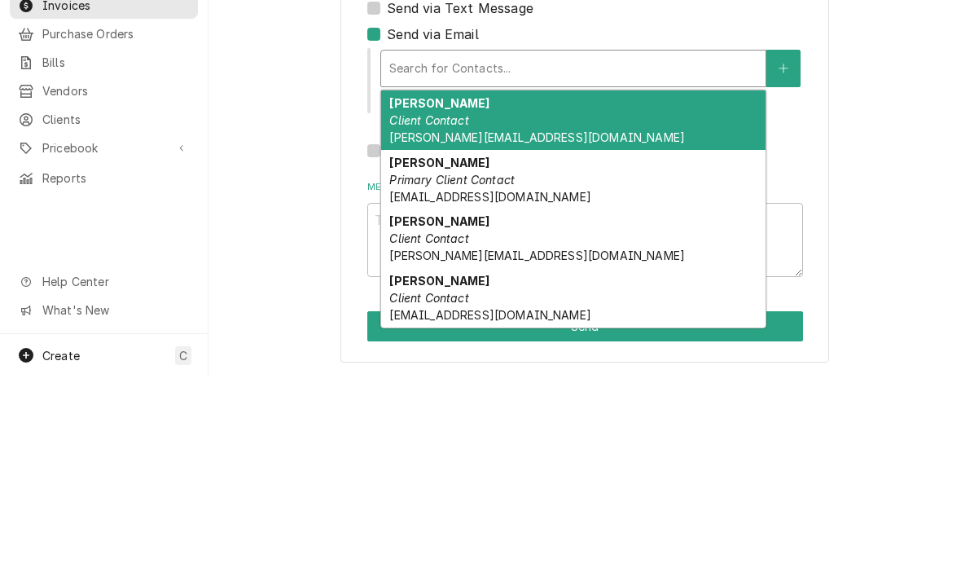
scroll to position [51, 0]
click at [419, 319] on em "Client Contact" at bounding box center [428, 326] width 79 height 14
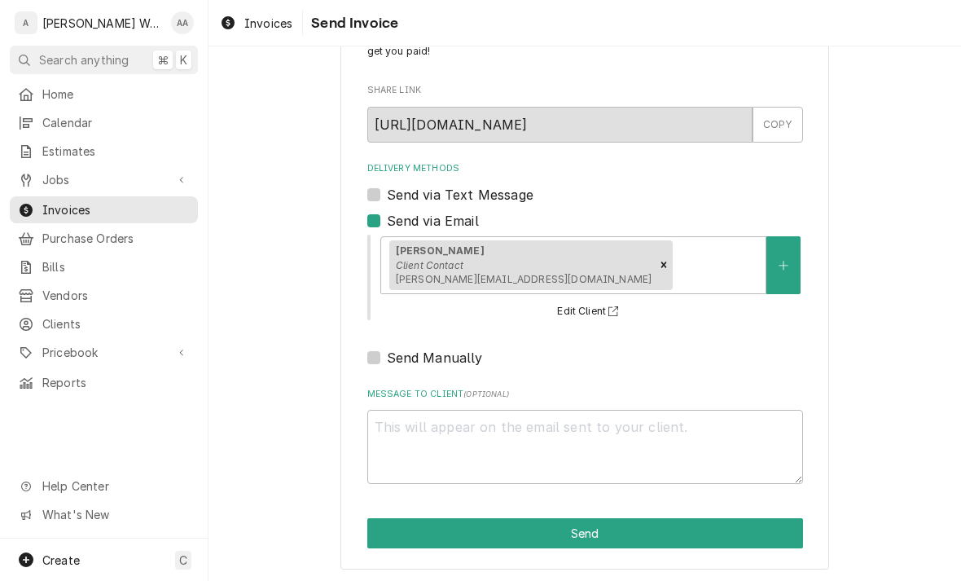
click at [405, 538] on button "Send" at bounding box center [585, 533] width 436 height 30
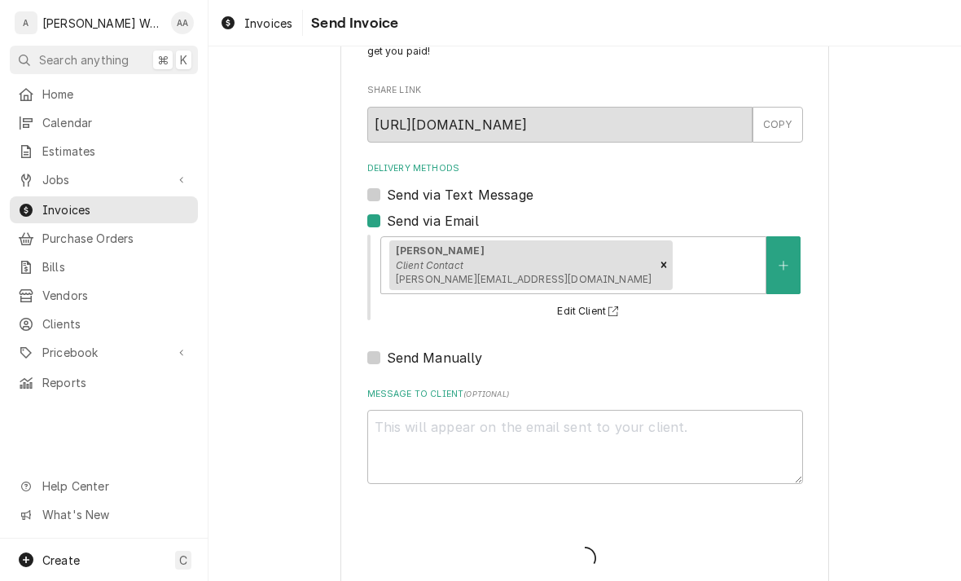
scroll to position [68, 0]
type textarea "x"
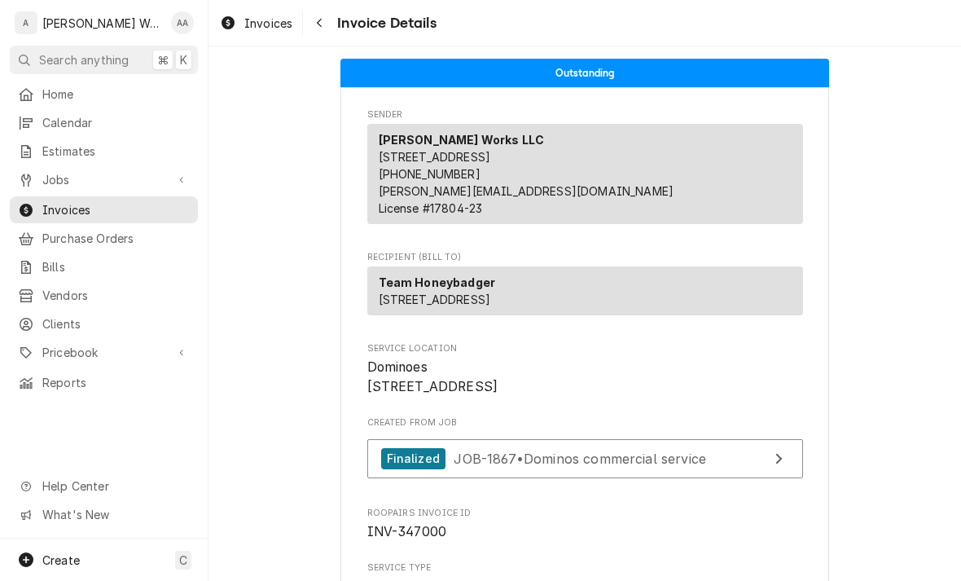
click at [46, 171] on span "Jobs" at bounding box center [103, 179] width 123 height 17
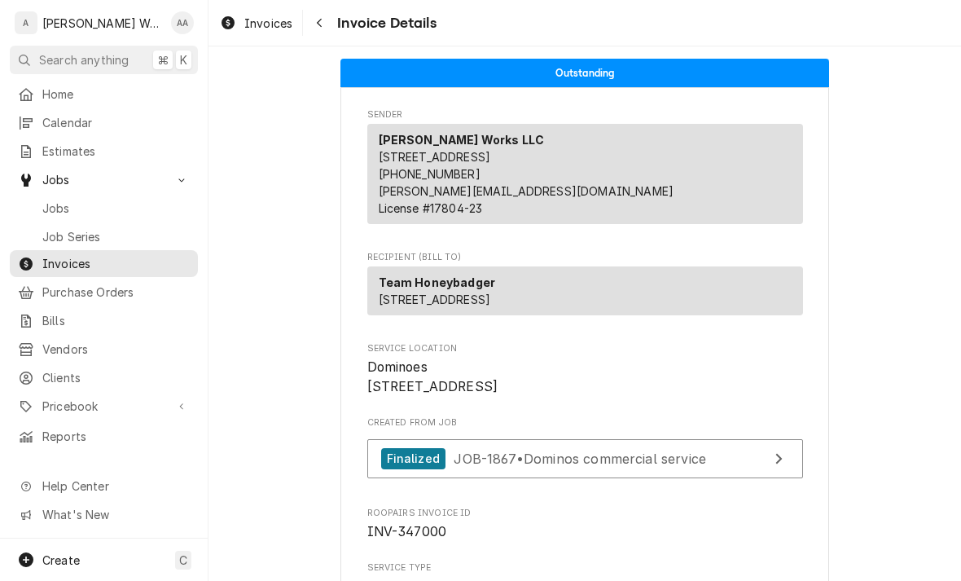
click at [55, 202] on span "Jobs" at bounding box center [115, 208] width 147 height 17
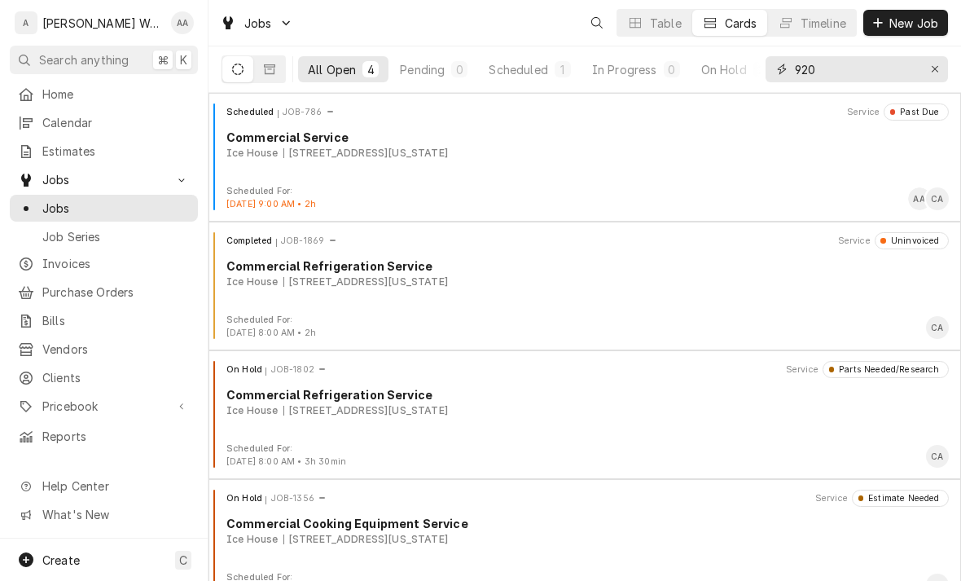
click at [946, 63] on button "Erase input" at bounding box center [935, 69] width 26 height 26
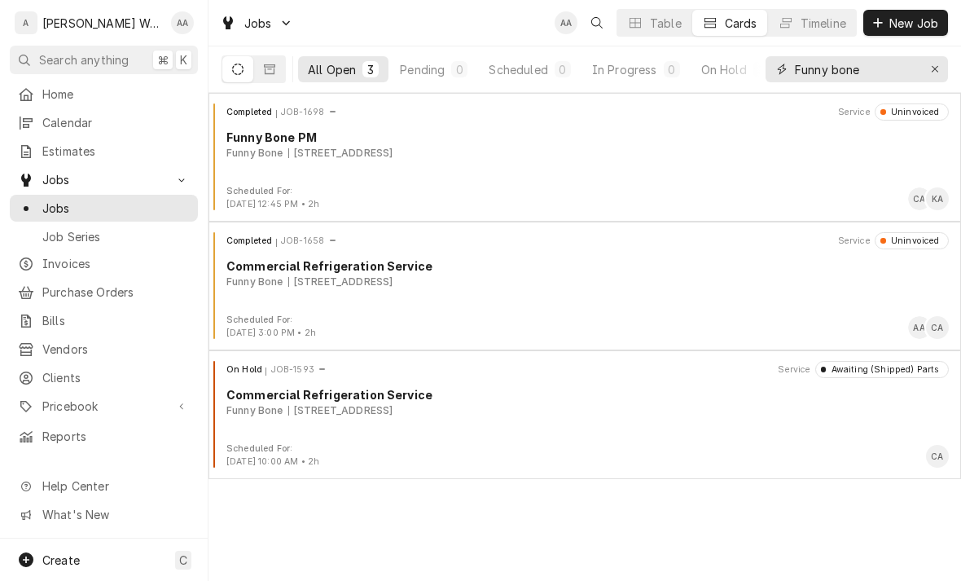
type input "Funny bone"
click at [301, 169] on div "Completed JOB-1698 Service Uninvoiced Funny Bone PM Funny Bone [STREET_ADDRESS]" at bounding box center [585, 143] width 740 height 81
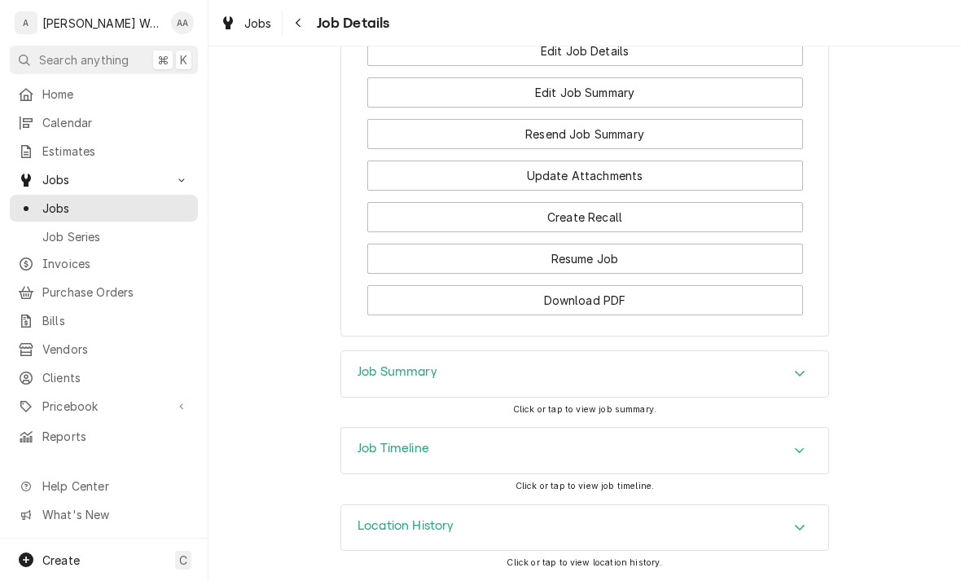
click at [376, 391] on div "Job Summary" at bounding box center [584, 374] width 487 height 46
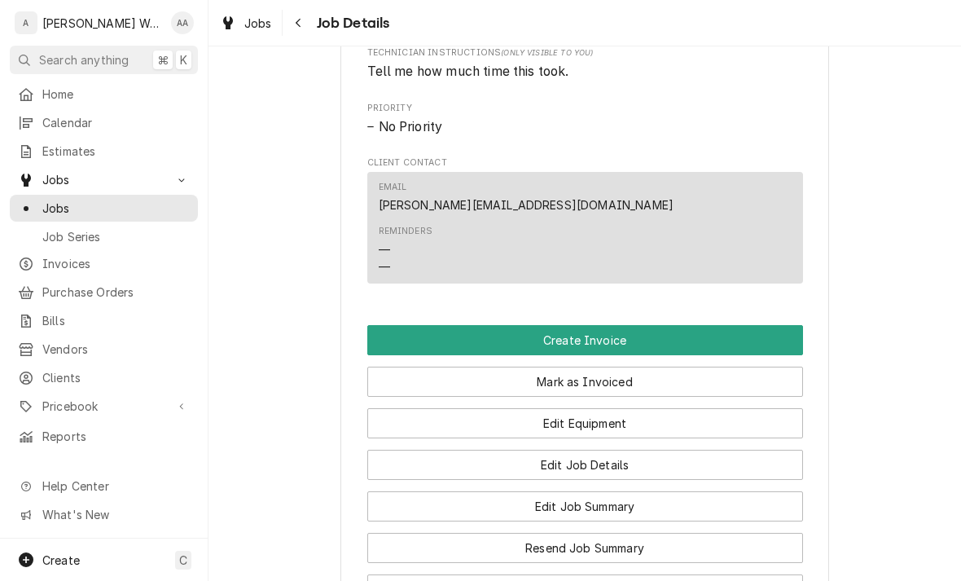
scroll to position [874, 0]
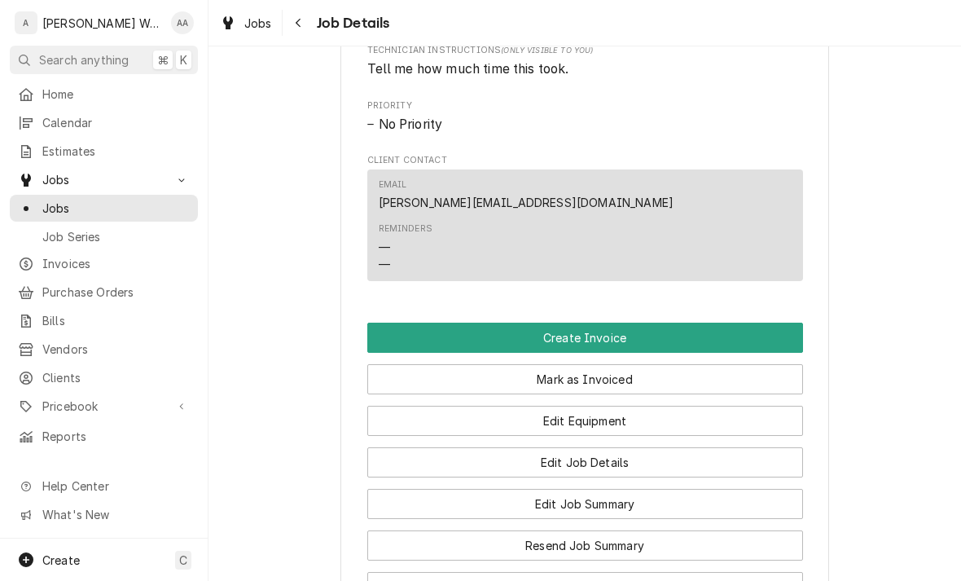
click at [399, 345] on button "Create Invoice" at bounding box center [585, 338] width 436 height 30
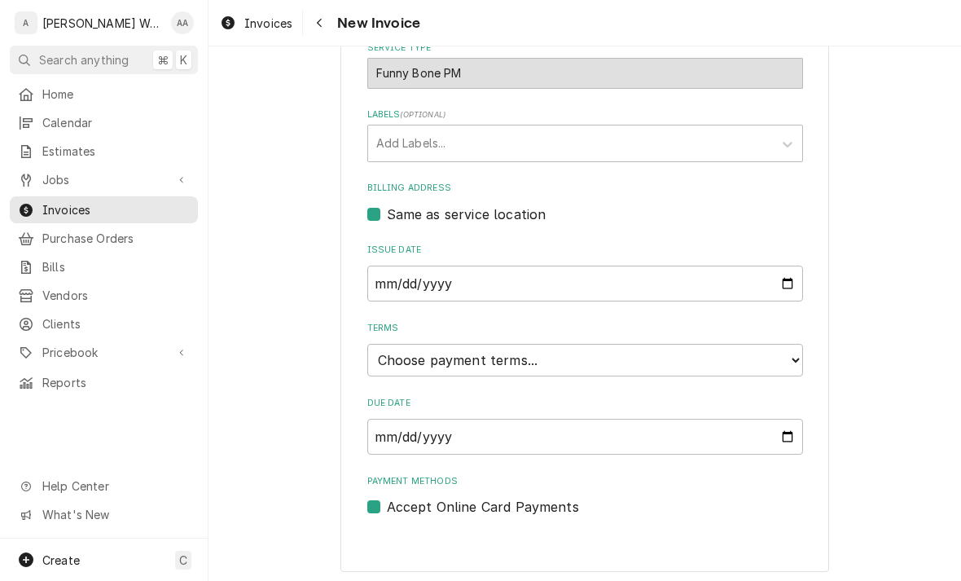
scroll to position [499, 0]
click at [396, 363] on select "Choose payment terms... Same Day Net 7 Net 14 Net 21 Net 30 Net 45 Net 60 Net 90" at bounding box center [585, 361] width 436 height 33
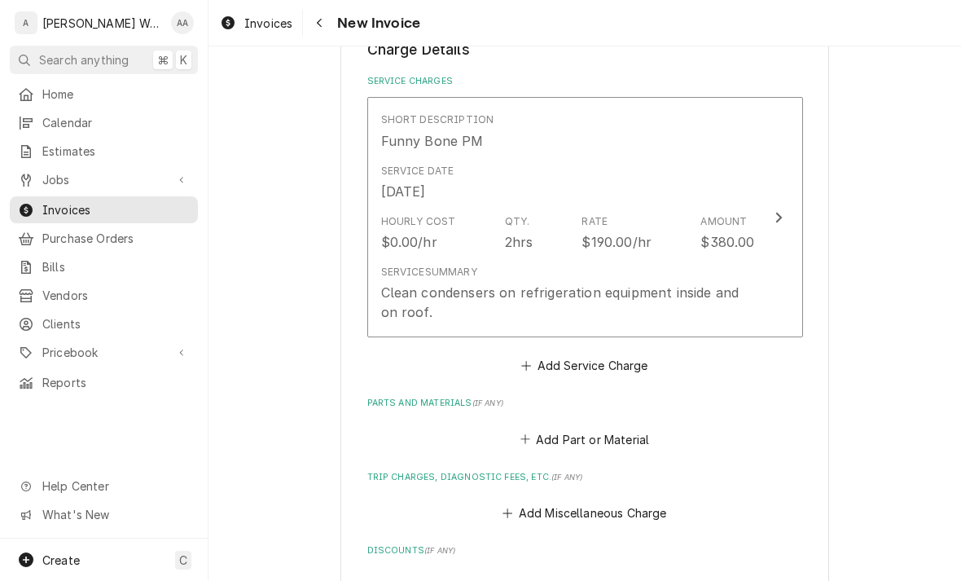
click at [417, 265] on div "Service Summary" at bounding box center [429, 272] width 96 height 15
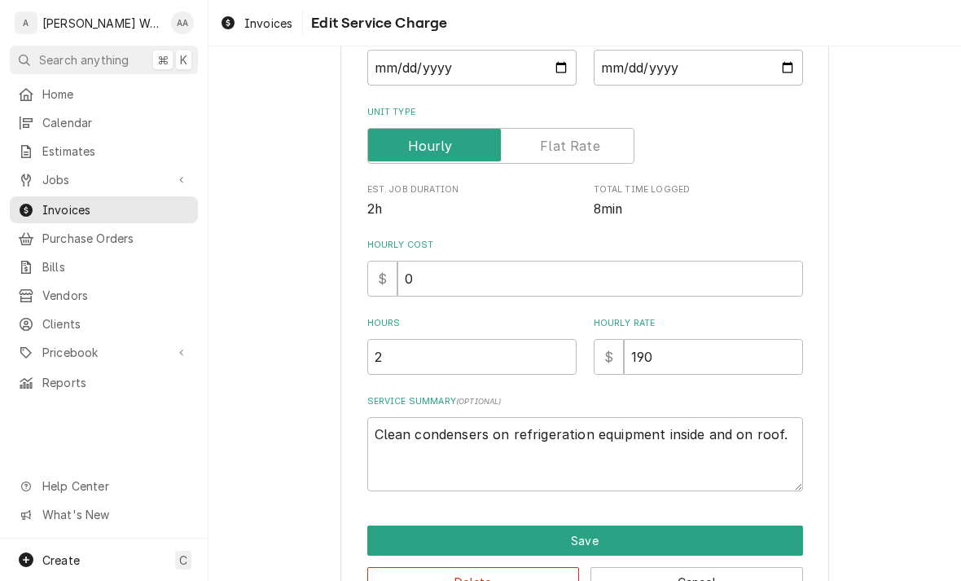
type textarea "x"
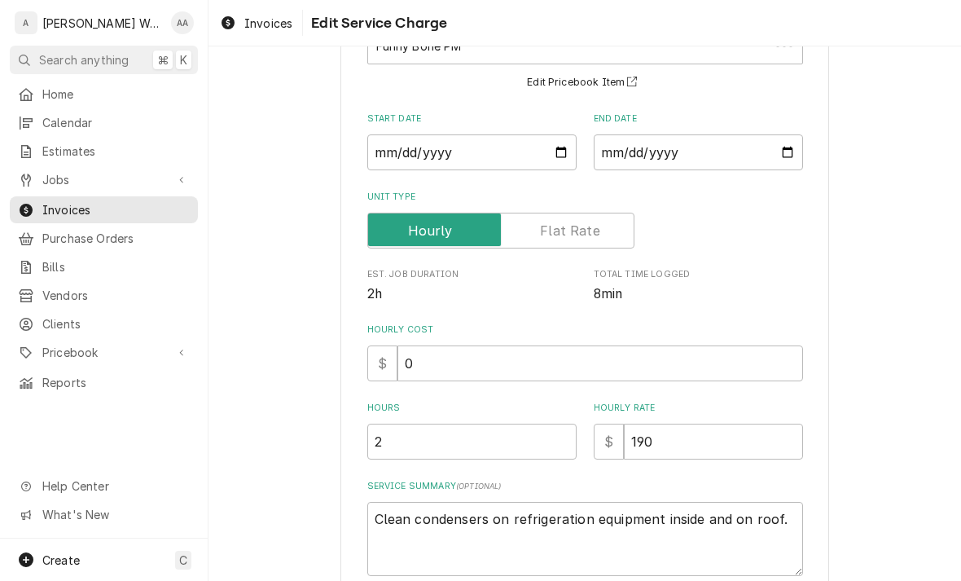
scroll to position [121, 0]
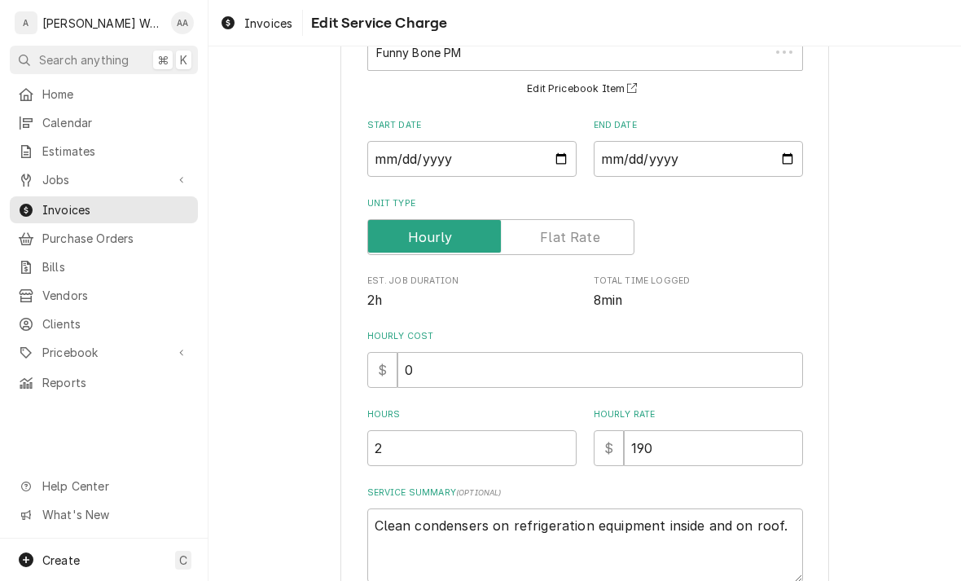
click at [555, 243] on label "Unit Type" at bounding box center [500, 237] width 267 height 36
click at [555, 243] on input "Unit Type" at bounding box center [501, 237] width 253 height 36
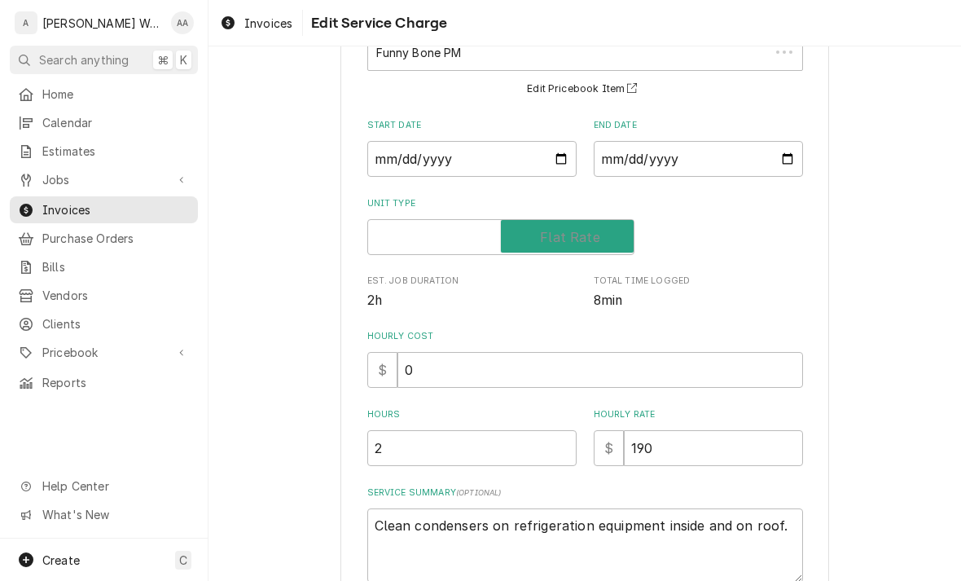
checkbox input "true"
type textarea "x"
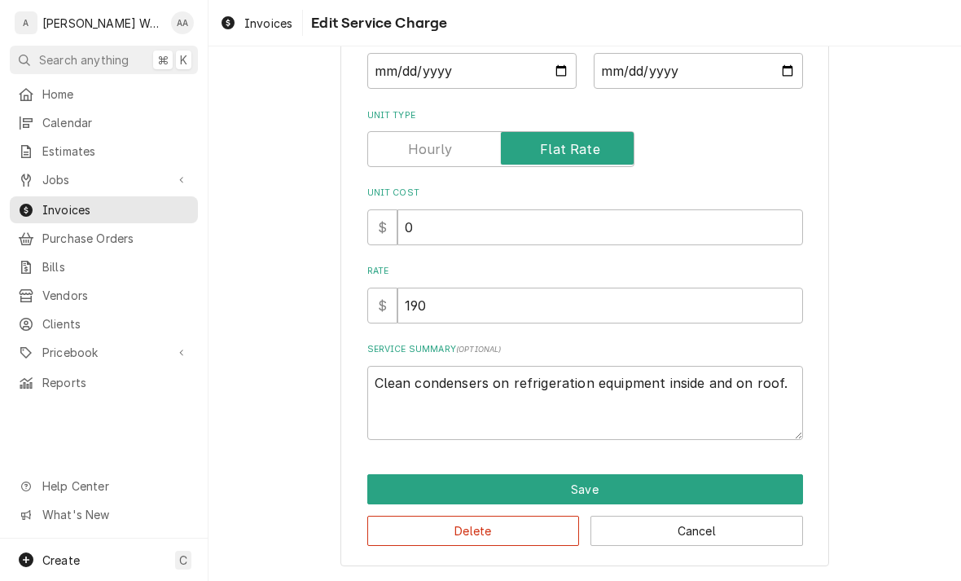
scroll to position [209, 0]
click at [456, 317] on input "190" at bounding box center [601, 306] width 406 height 36
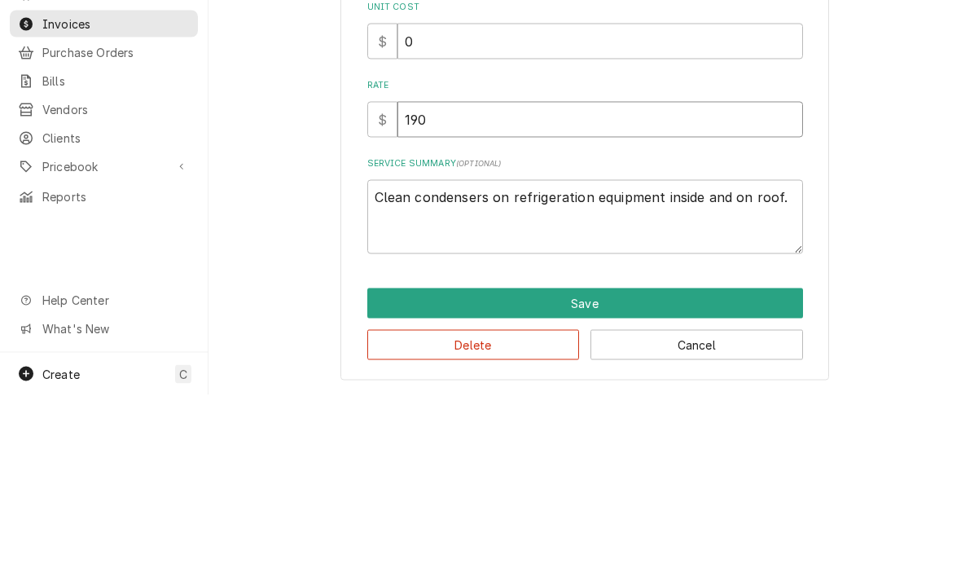
type input "19"
type textarea "x"
type input "1"
type textarea "x"
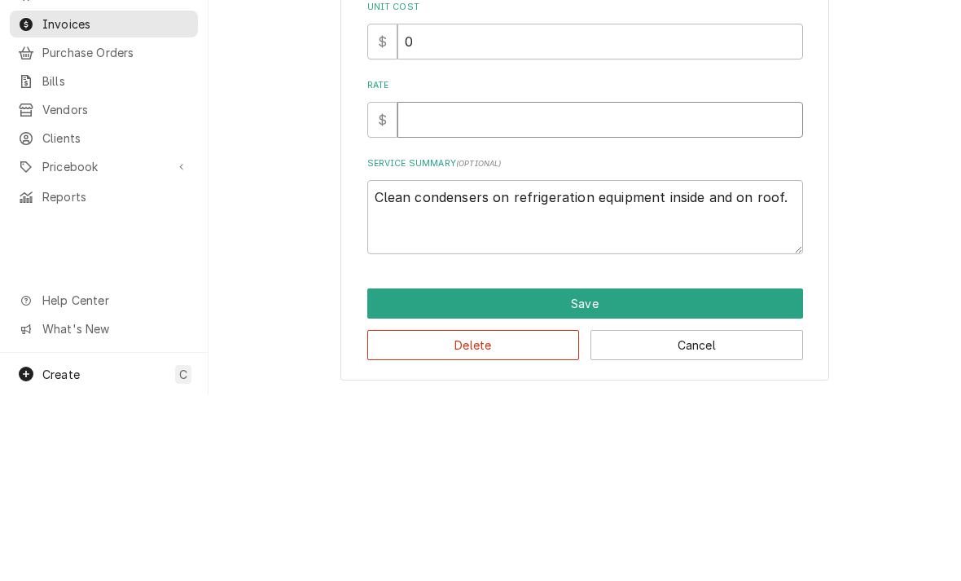
type input "2"
type textarea "x"
type input "20"
type textarea "x"
type input "200"
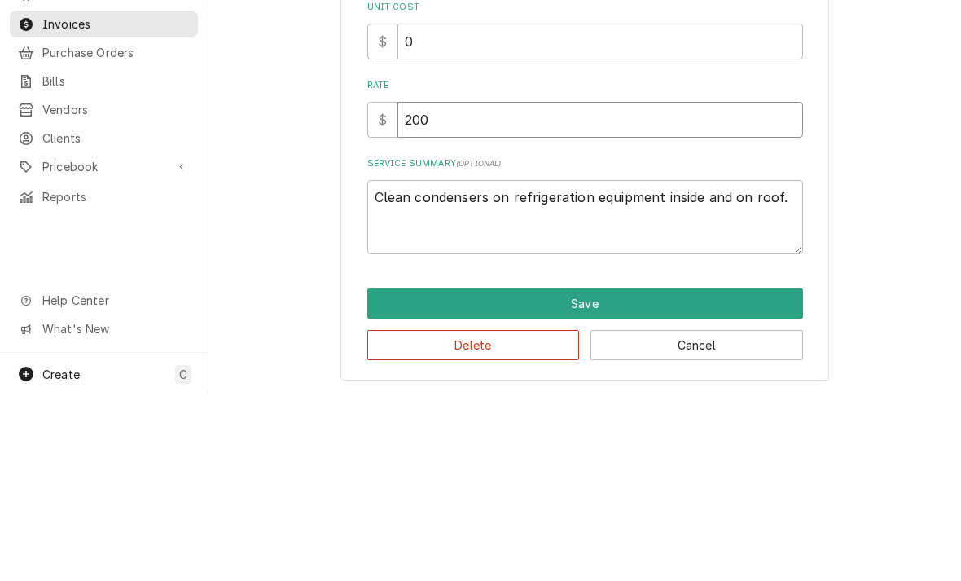
type textarea "x"
type input "200"
click at [773, 366] on textarea "Clean condensers on refrigeration equipment inside and on roof." at bounding box center [585, 403] width 436 height 74
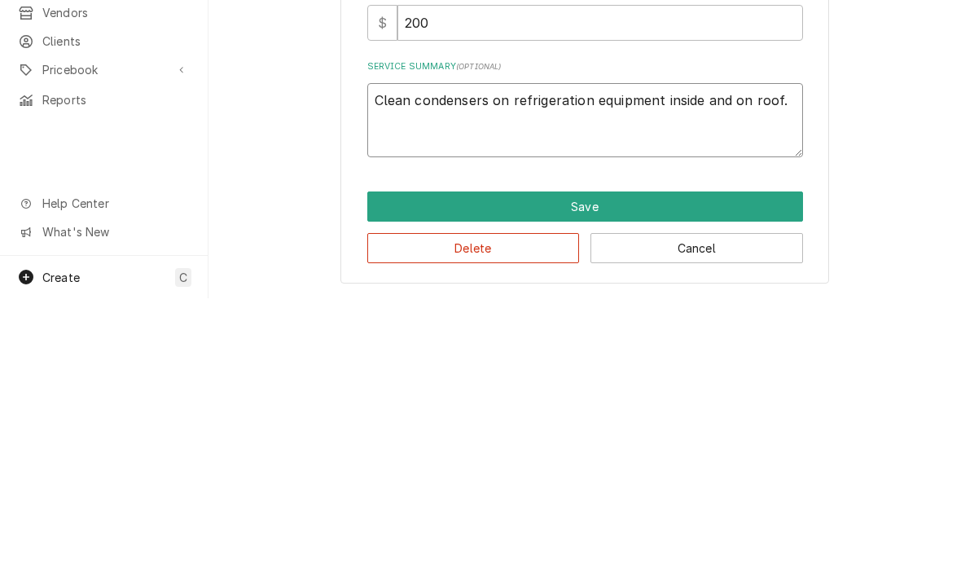
click at [772, 366] on textarea "Clean condensers on refrigeration equipment inside and on roof." at bounding box center [585, 403] width 436 height 74
type textarea "x"
type textarea "Clean condensers on refrigeration equipment in"
type textarea "x"
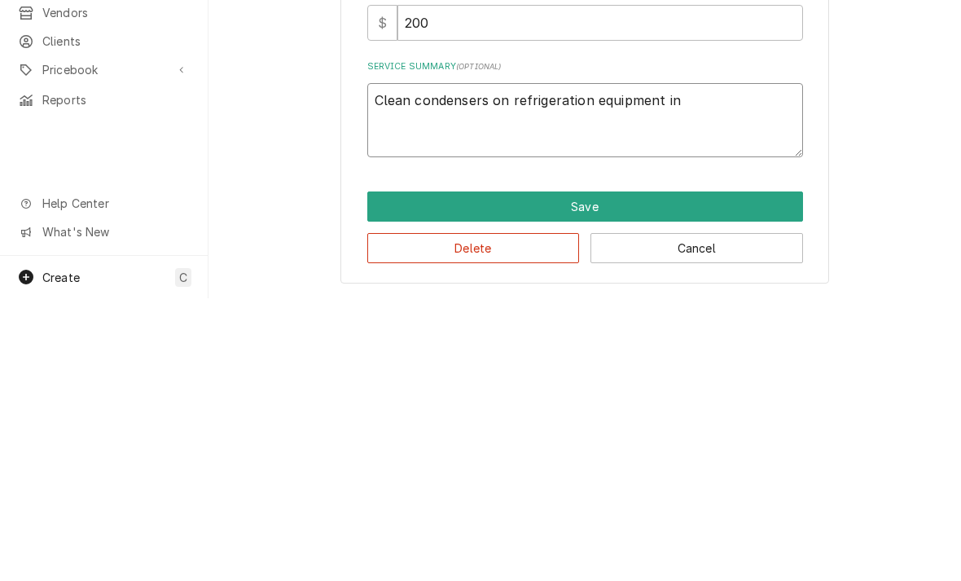
type textarea "Clean condensers on refrigeration equipment in k"
type textarea "x"
type textarea "Clean condensers on refrigeration equipment in kit"
type textarea "x"
type textarea "Clean condensers on refrigeration equipment in kitc"
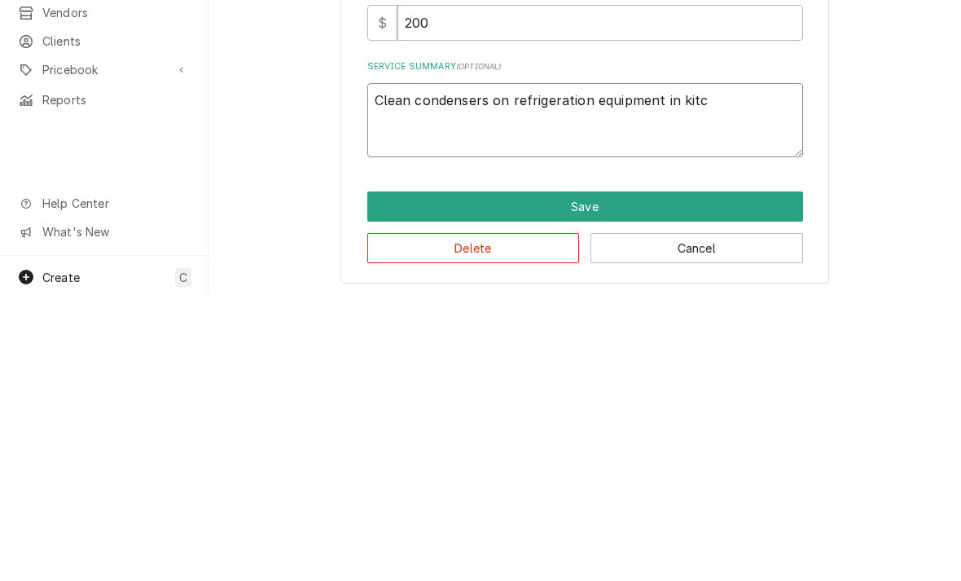
type textarea "x"
type textarea "Clean condensers on refrigeration equipment in kitch"
type textarea "x"
type textarea "Clean condensers on refrigeration equipment in kitche"
type textarea "x"
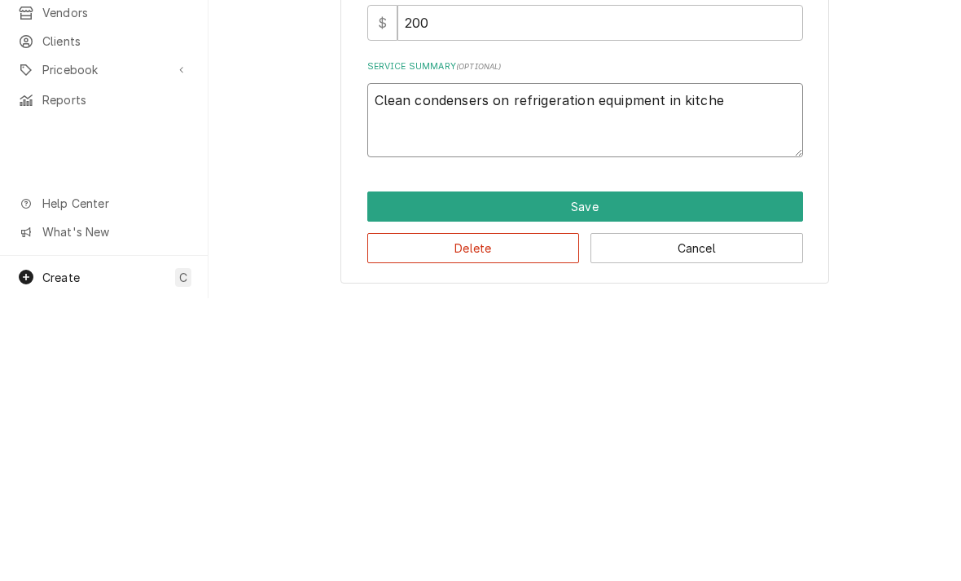
type textarea "Clean condensers on refrigeration equipment in kitchen"
type textarea "x"
type textarea "Clean condensers on refrigeration equipment in kitchen"
type textarea "x"
type textarea "Clean condensers on refrigeration equipment in kitchen on"
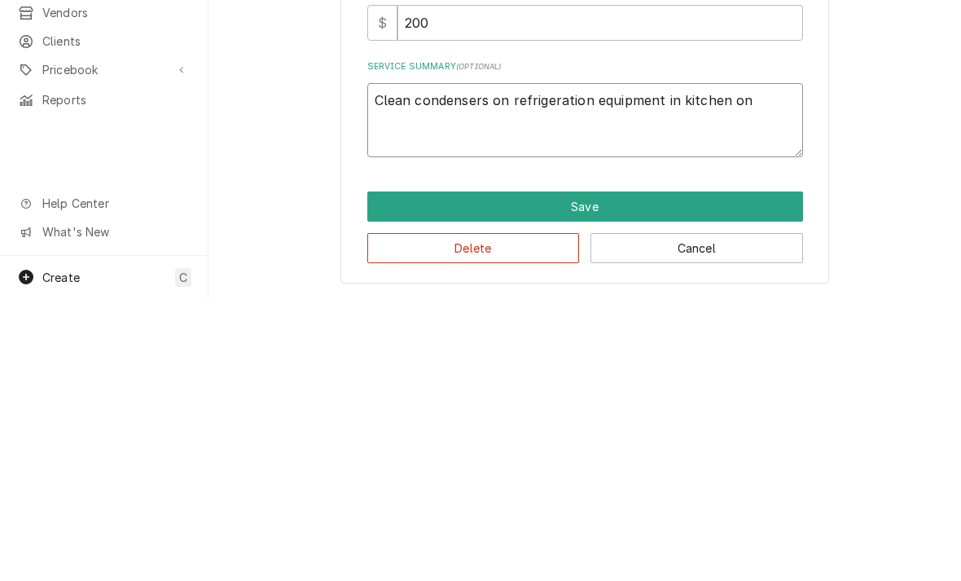
type textarea "x"
type textarea "Clean condensers on refrigeration equipment in kitchen only"
type textarea "x"
type textarea "Clean condensers on refrigeration equipment in kitchen only"
type textarea "x"
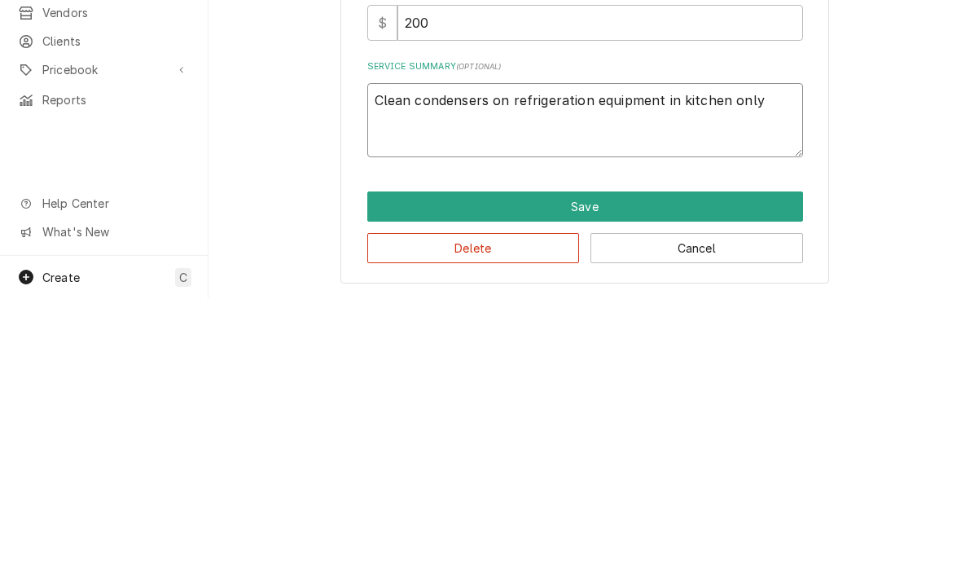
type textarea "Clean condensers on refrigeration equipment in kitchen only."
type textarea "x"
type textarea "Clean condensers on refrigeration equipment in kitchen only. C"
type textarea "x"
type textarea "Clean condensers on refrigeration equipment in kitchen only. Ch"
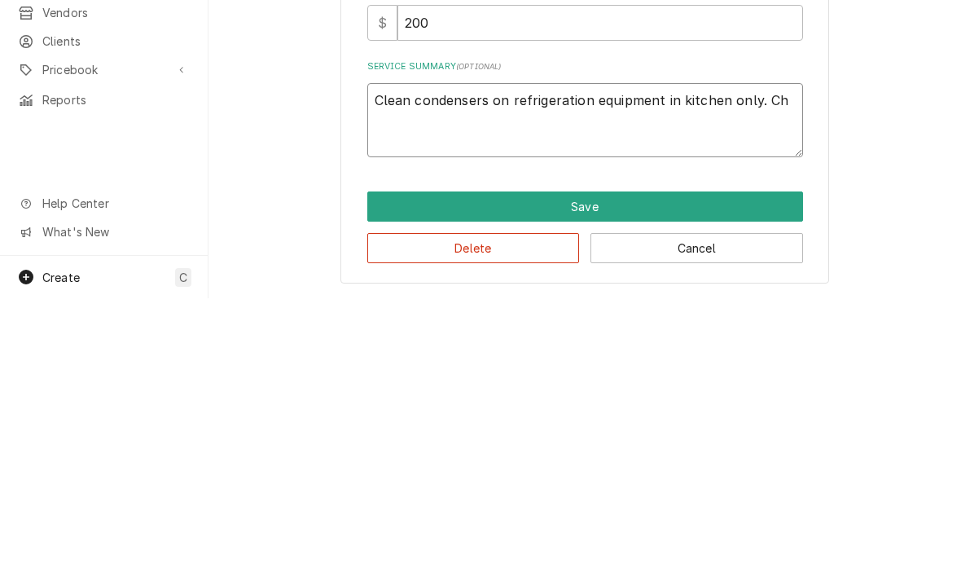
type textarea "x"
type textarea "Clean condensers on refrigeration equipment in kitchen only. Che"
type textarea "x"
type textarea "Clean condensers on refrigeration equipment in kitchen only. Chec"
type textarea "x"
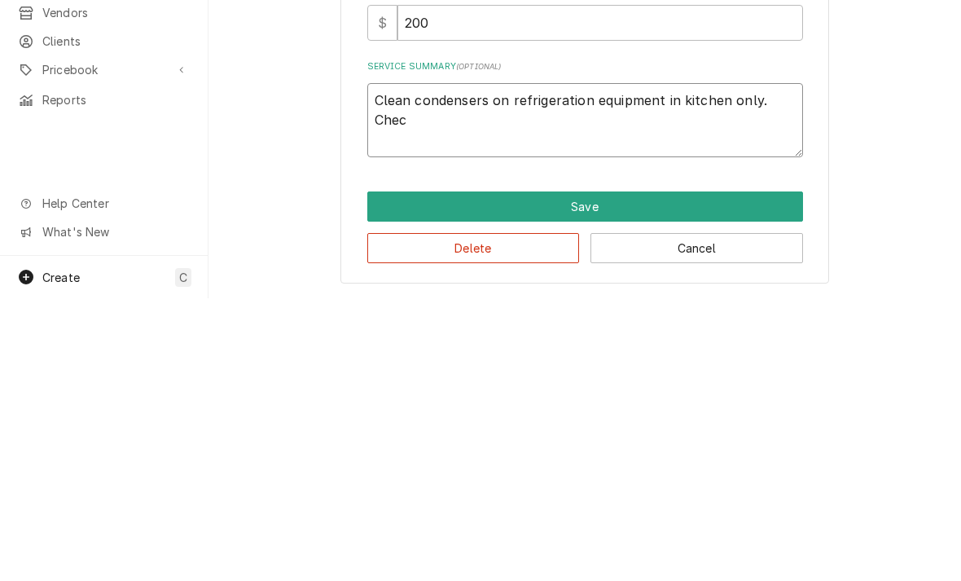
type textarea "Clean condensers on refrigeration equipment in kitchen only. Check"
type textarea "x"
type textarea "Clean condensers on refrigeration equipment in kitchen only. Checke"
type textarea "x"
type textarea "Clean condensers on refrigeration equipment in kitchen only. Checked"
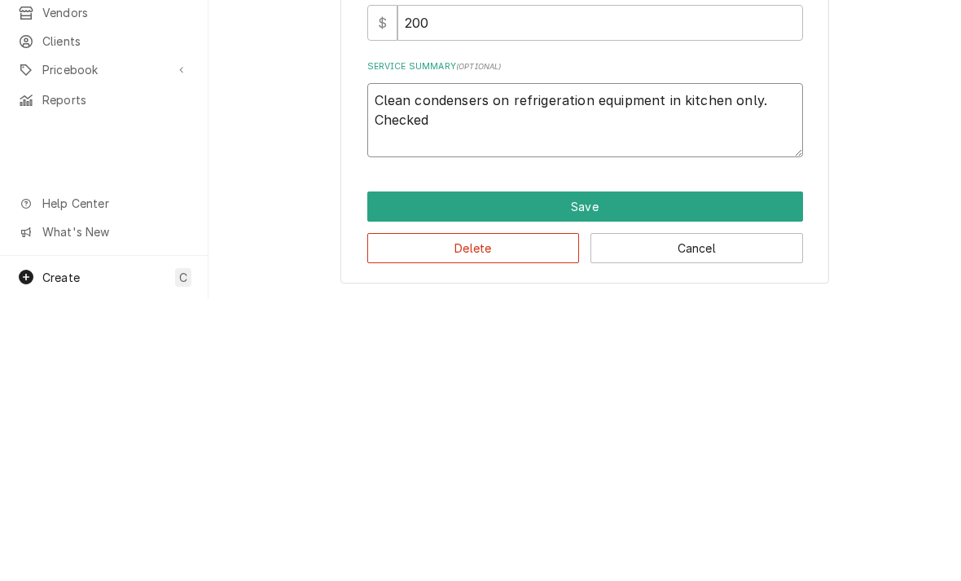
type textarea "x"
type textarea "Clean condensers on refrigeration equipment in kitchen only. Checked"
type textarea "x"
type textarea "Clean condensers on refrigeration equipment in kitchen only. Checked g"
type textarea "x"
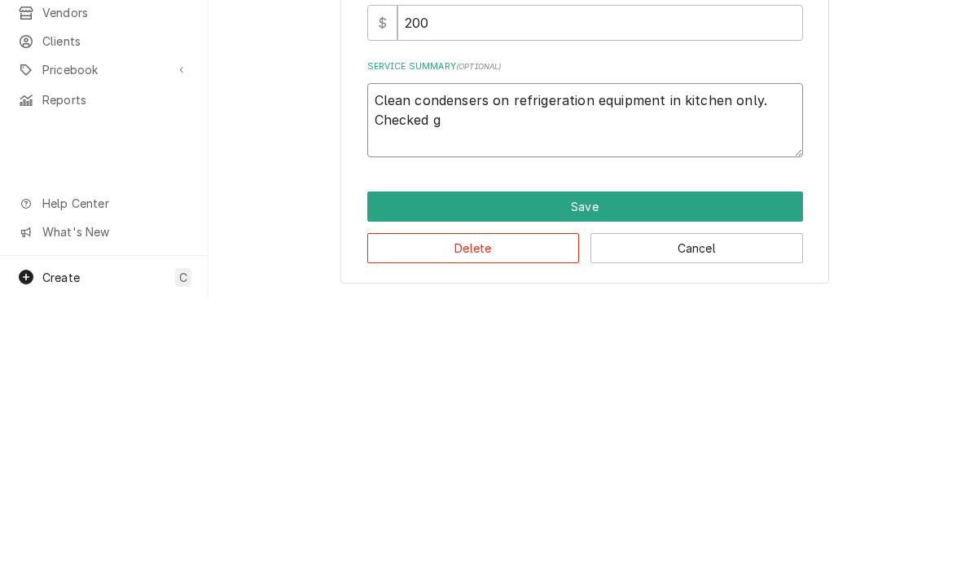
type textarea "Clean condensers on refrigeration equipment in kitchen only. Checked ga"
type textarea "x"
type textarea "Clean condensers on refrigeration equipment in kitchen only. Checked gas"
type textarea "x"
type textarea "Clean condensers on refrigeration equipment in kitchen only. Checked gask"
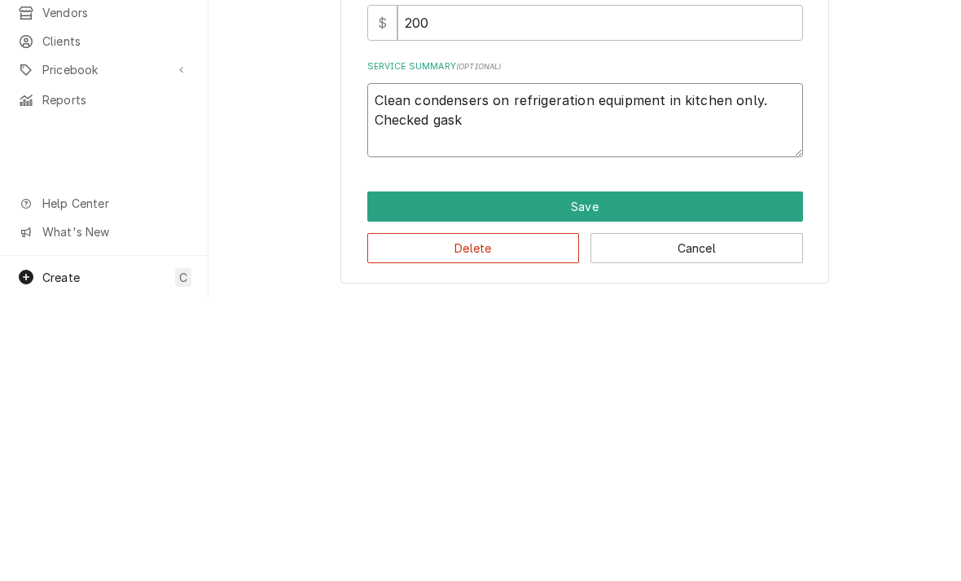
type textarea "x"
type textarea "Clean condensers on refrigeration equipment in kitchen only. Checked gaske"
type textarea "x"
type textarea "Clean condensers on refrigeration equipment in kitchen only. Checked gasket"
type textarea "x"
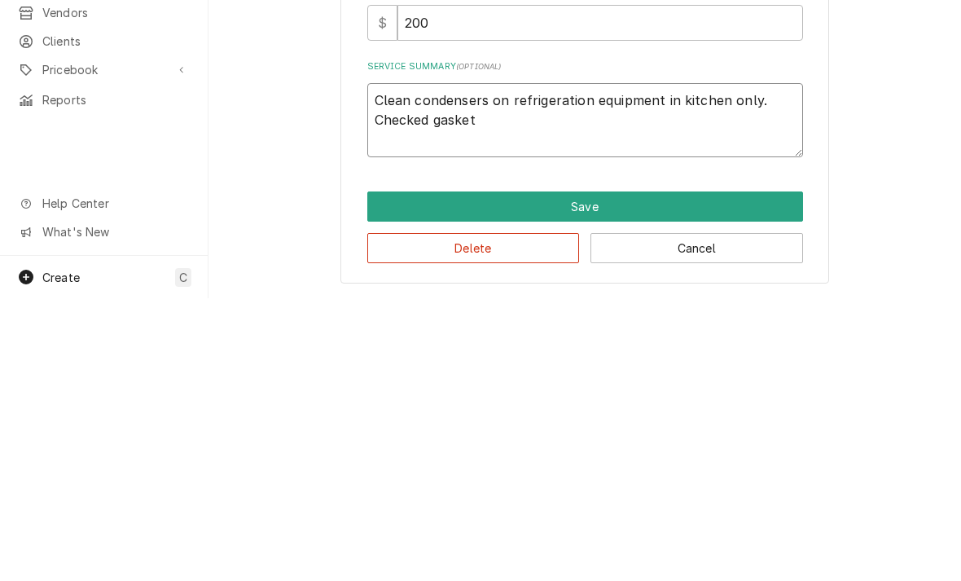
type textarea "Clean condensers on refrigeration equipment in kitchen only. Checked gaskets"
type textarea "x"
type textarea "Clean condensers on refrigeration equipment in kitchen only. Checked gasketsm"
type textarea "x"
type textarea "Clean condensers on refrigeration equipment in kitchen only. Checked gaskets"
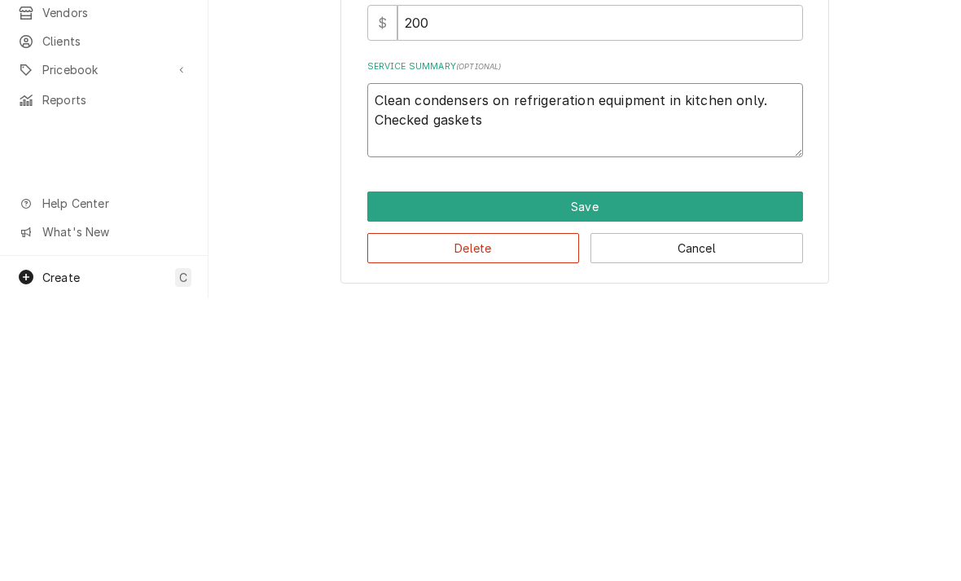
type textarea "x"
type textarea "Clean condensers on refrigeration equipment in kitchen only. Checked gaskets f"
type textarea "x"
type textarea "Clean condensers on refrigeration equipment in kitchen only. Checked gaskets fa"
type textarea "x"
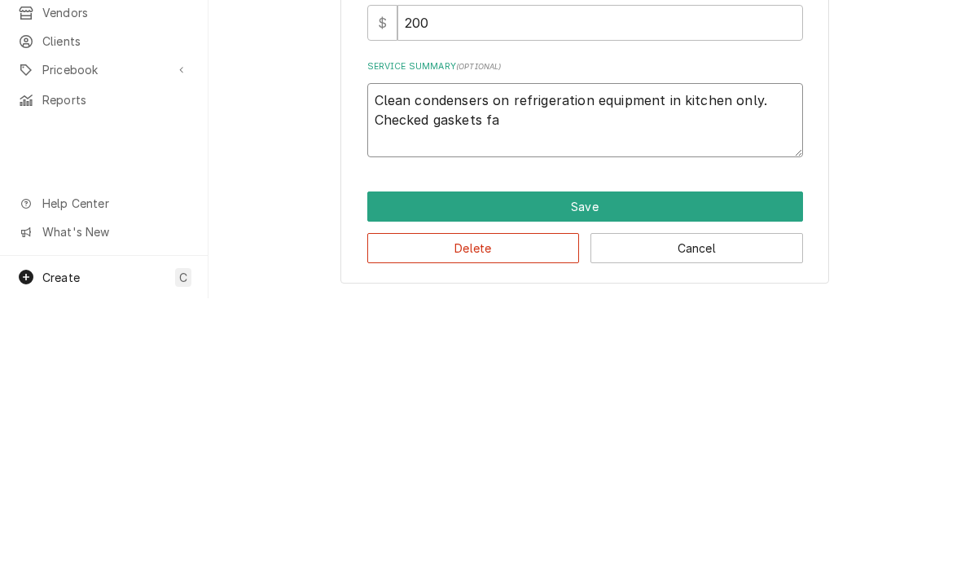
type textarea "Clean condensers on refrigeration equipment in kitchen only. Checked gaskets fan"
type textarea "x"
type textarea "Clean condensers on refrigeration equipment in kitchen only. Checked gaskets fan"
type textarea "x"
type textarea "Clean condensers on refrigeration equipment in kitchen only. Checked gaskets fa…"
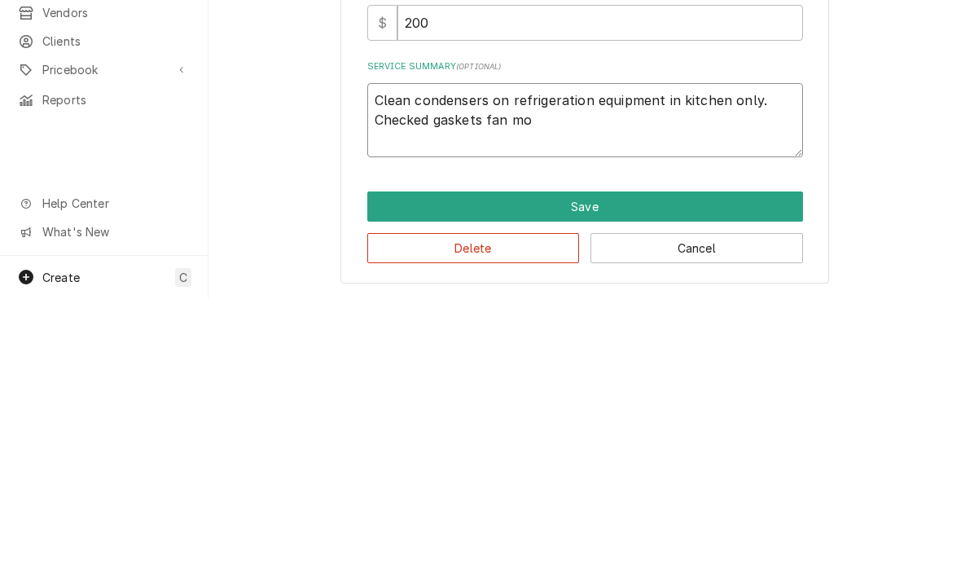
type textarea "x"
type textarea "Clean condensers on refrigeration equipment in kitchen only. Checked gaskets fa…"
type textarea "x"
type textarea "Clean condensers on refrigeration equipment in kitchen only. Checked gaskets fan"
type textarea "x"
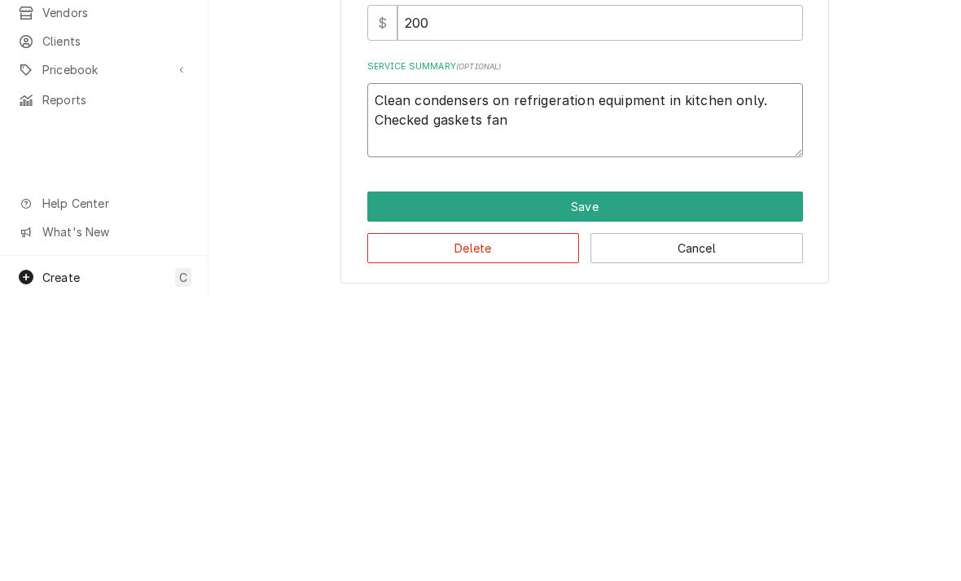
type textarea "Clean condensers on refrigeration equipment in kitchen only. Checked gaskets fa"
type textarea "x"
type textarea "Clean condensers on refrigeration equipment in kitchen only. Checked gaskets f"
type textarea "x"
type textarea "Clean condensers on refrigeration equipment in kitchen only. Checked gaskets"
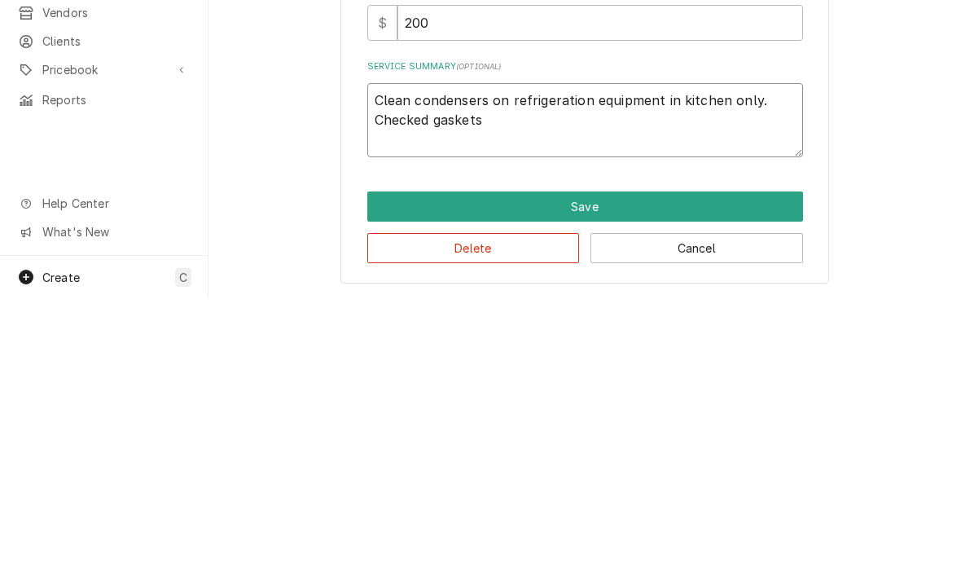
type textarea "x"
type textarea "Clean condensers on refrigeration equipment in kitchen only. Checked gaskets"
type textarea "x"
type textarea "Clean condensers on refrigeration equipment in kitchen only. Checked gaskets,"
type textarea "x"
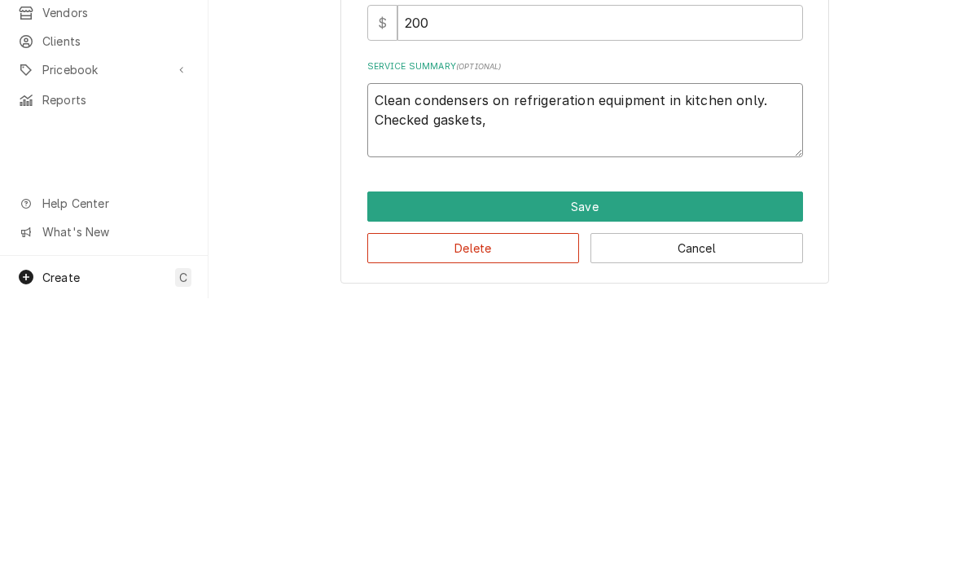
type textarea "Clean condensers on refrigeration equipment in kitchen only. Checked gaskets, h"
type textarea "x"
type textarea "Clean condensers on refrigeration equipment in kitchen only. Checked gaskets, hi"
type textarea "x"
type textarea "Clean condensers on refrigeration equipment in kitchen only. Checked gaskets, h…"
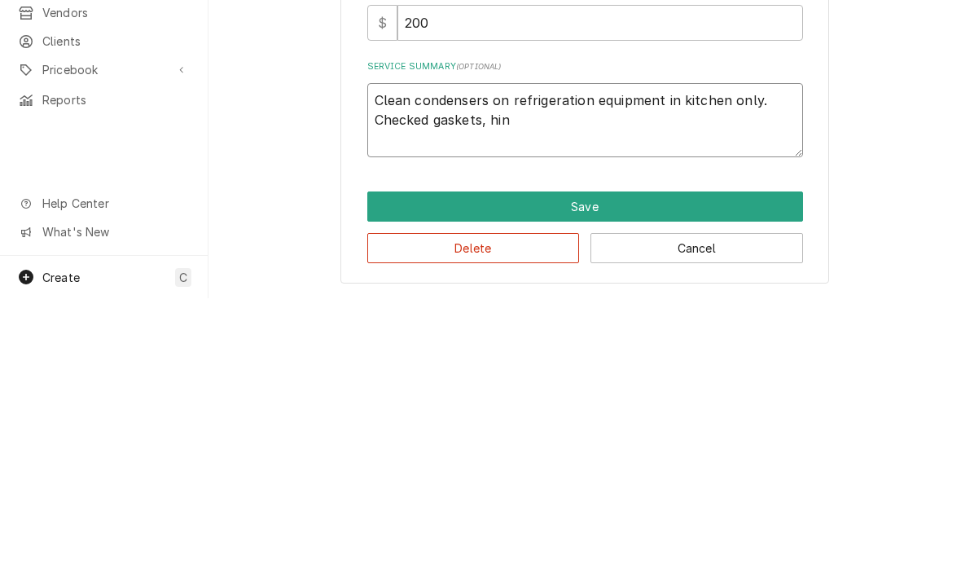
type textarea "x"
type textarea "Clean condensers on refrigeration equipment in kitchen only. Checked gaskets, h…"
type textarea "x"
type textarea "Clean condensers on refrigeration equipment in kitchen only. Checked gaskets, h…"
type textarea "x"
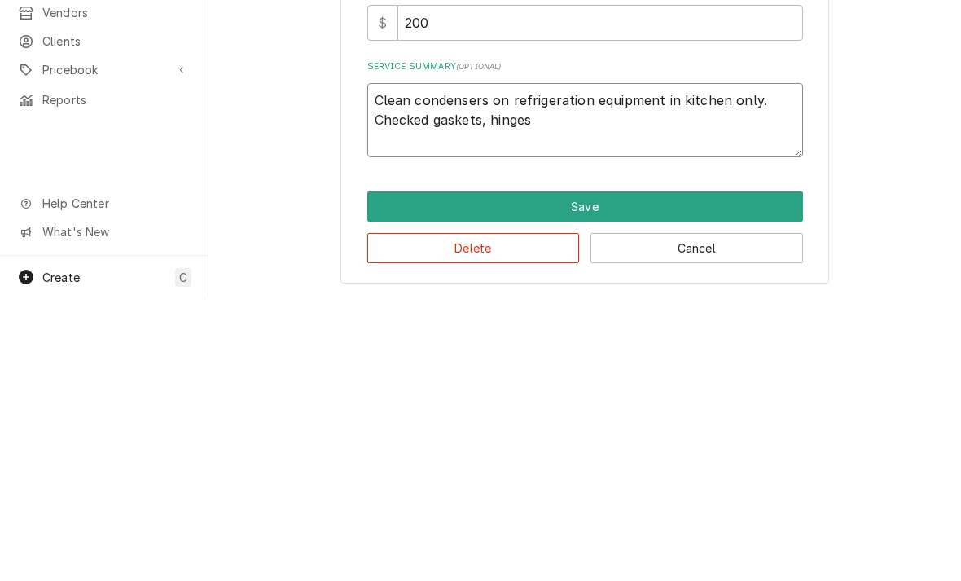
type textarea "Clean condensers on refrigeration equipment in kitchen only. Checked gaskets, h…"
type textarea "x"
type textarea "Clean condensers on refrigeration equipment in kitchen only. Checked gaskets, h…"
type textarea "x"
type textarea "Clean condensers on refrigeration equipment in kitchen only. Checked gaskets, h…"
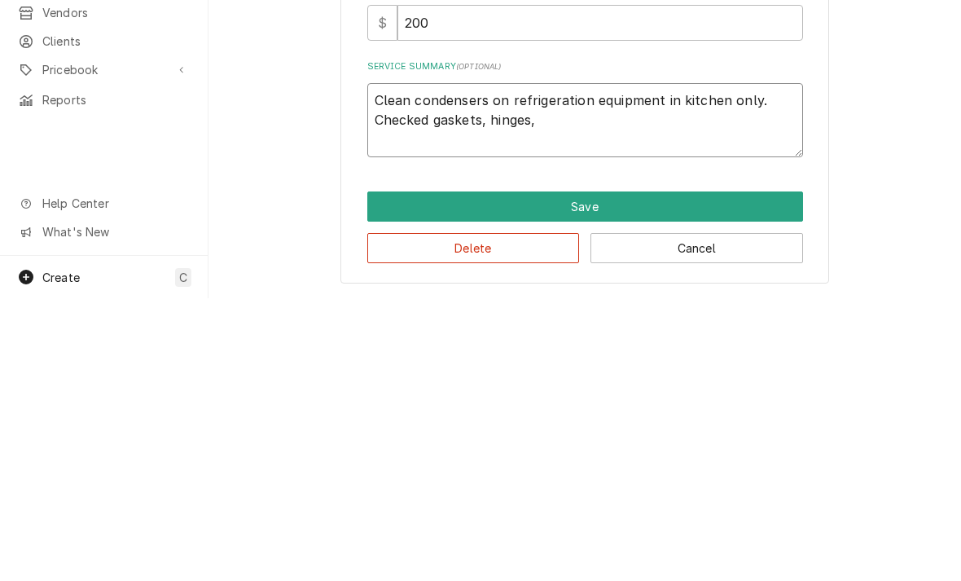
type textarea "x"
type textarea "Clean condensers on refrigeration equipment in kitchen only. Checked gaskets, h…"
type textarea "x"
type textarea "Clean condensers on refrigeration equipment in kitchen only. Checked gaskets, h…"
type textarea "x"
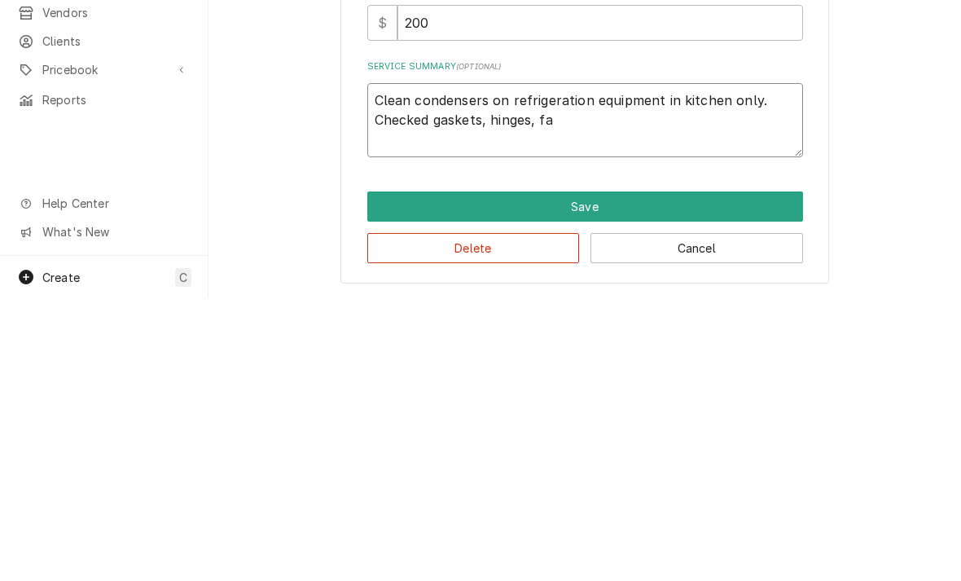
type textarea "Clean condensers on refrigeration equipment in kitchen only. Checked gaskets, h…"
type textarea "x"
type textarea "Clean condensers on refrigeration equipment in kitchen only. Checked gaskets, h…"
type textarea "x"
type textarea "Clean condensers on refrigeration equipment in kitchen only. Checked gaskets, h…"
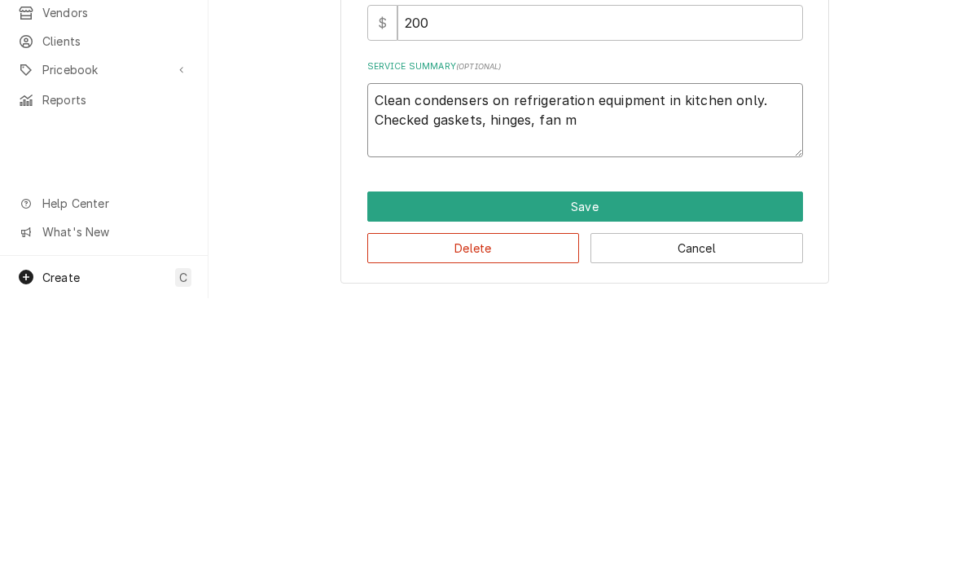
type textarea "x"
type textarea "Clean condensers on refrigeration equipment in kitchen only. Checked gaskets, h…"
type textarea "x"
type textarea "Clean condensers on refrigeration equipment in kitchen only. Checked gaskets, h…"
type textarea "x"
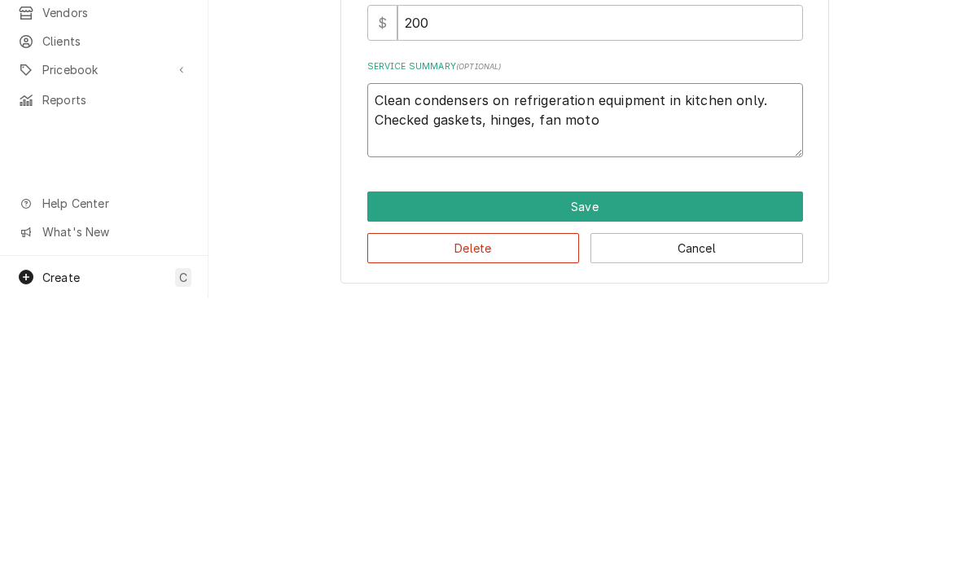
type textarea "Clean condensers on refrigeration equipment in kitchen only. Checked gaskets, h…"
type textarea "x"
type textarea "Clean condensers on refrigeration equipment in kitchen only. Checked gaskets, h…"
type textarea "x"
type textarea "Clean condensers on refrigeration equipment in kitchen only. Checked gaskets, h…"
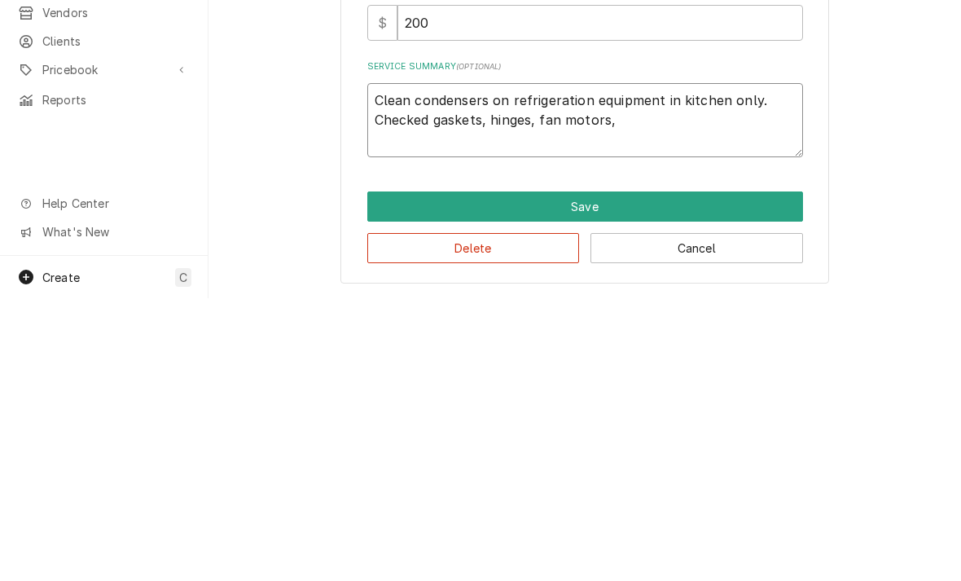
type textarea "x"
type textarea "Clean condensers on refrigeration equipment in kitchen only. Checked gaskets, h…"
type textarea "x"
type textarea "Clean condensers on refrigeration equipment in kitchen only. Checked gaskets, h…"
type textarea "x"
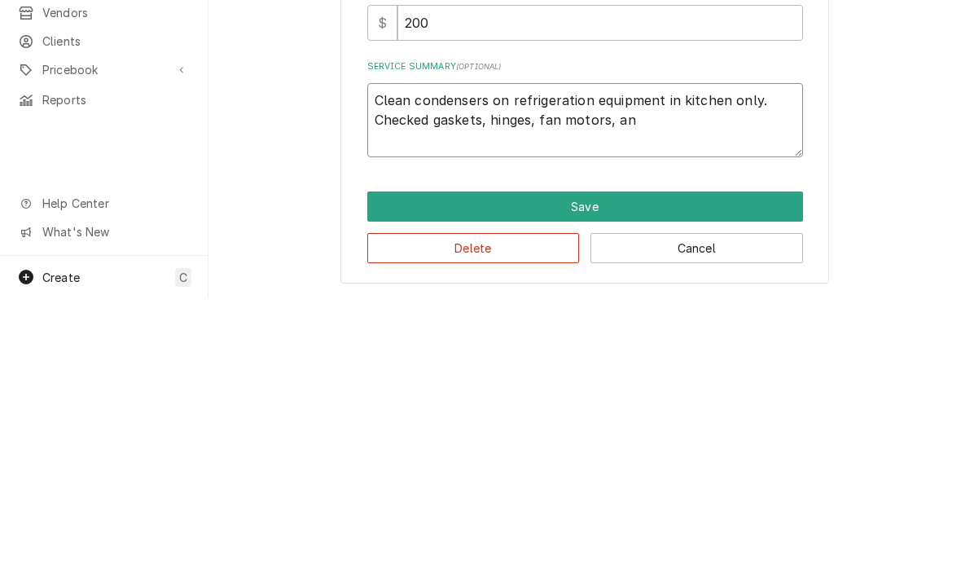
type textarea "Clean condensers on refrigeration equipment in kitchen only. Checked gaskets, h…"
type textarea "x"
type textarea "Clean condensers on refrigeration equipment in kitchen only. Checked gaskets, h…"
type textarea "x"
type textarea "Clean condensers on refrigeration equipment in kitchen only. Checked gaskets, h…"
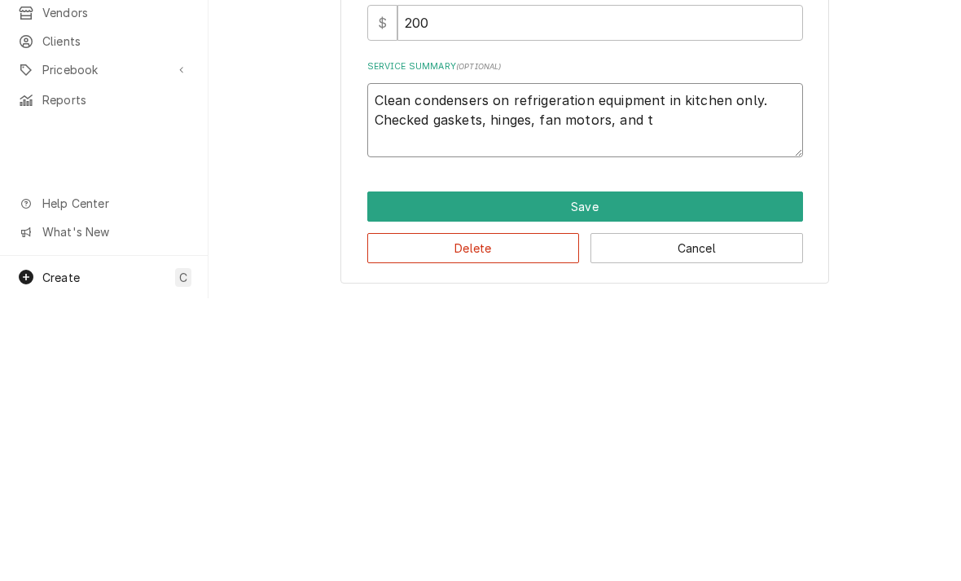
type textarea "x"
type textarea "Clean condensers on refrigeration equipment in kitchen only. Checked gaskets, h…"
type textarea "x"
type textarea "Clean condensers on refrigeration equipment in kitchen only. Checked gaskets, h…"
type textarea "x"
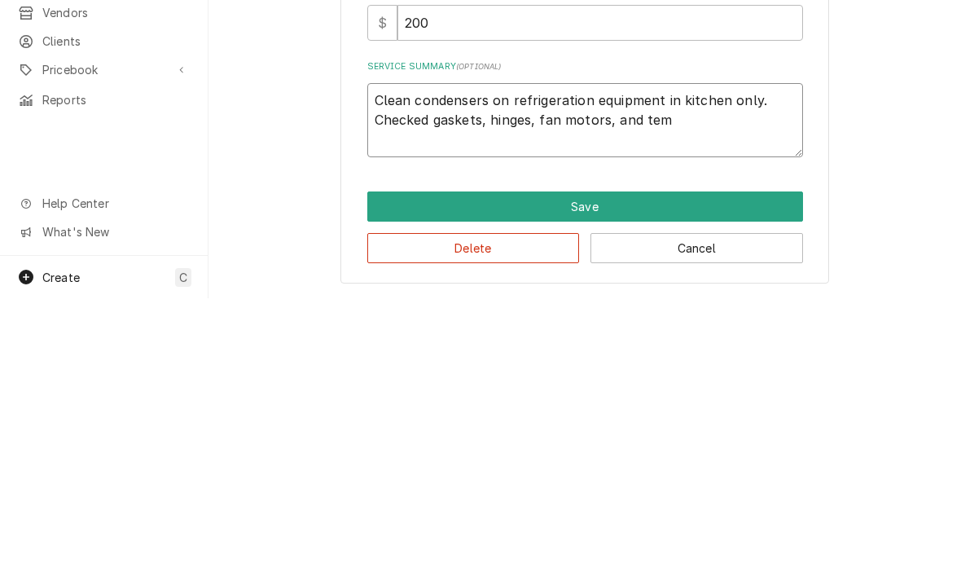
type textarea "Clean condensers on refrigeration equipment in kitchen only. Checked gaskets, h…"
type textarea "x"
type textarea "Clean condensers on refrigeration equipment in kitchen only. Checked gaskets, h…"
type textarea "x"
type textarea "Clean condensers on refrigeration equipment in kitchen only. Checked gaskets, h…"
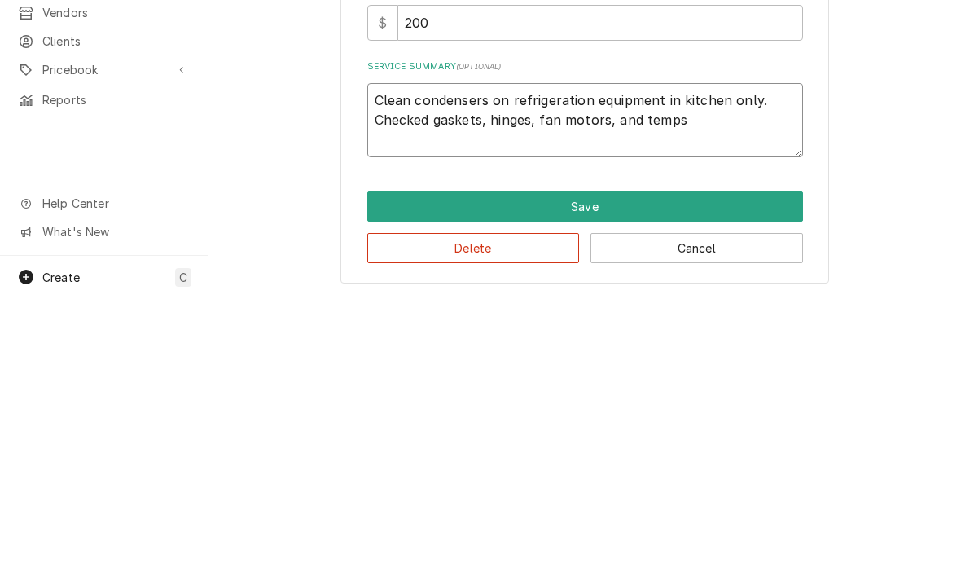
type textarea "x"
type textarea "Clean condensers on refrigeration equipment in kitchen only. Checked gaskets, h…"
type textarea "x"
type textarea "Clean condensers on refrigeration equipment in kitchen only. Checked gaskets, h…"
click at [392, 366] on textarea "Clean condensers on refrigeration equipment in kitchen only. Checked gaskets, h…" at bounding box center [585, 403] width 436 height 74
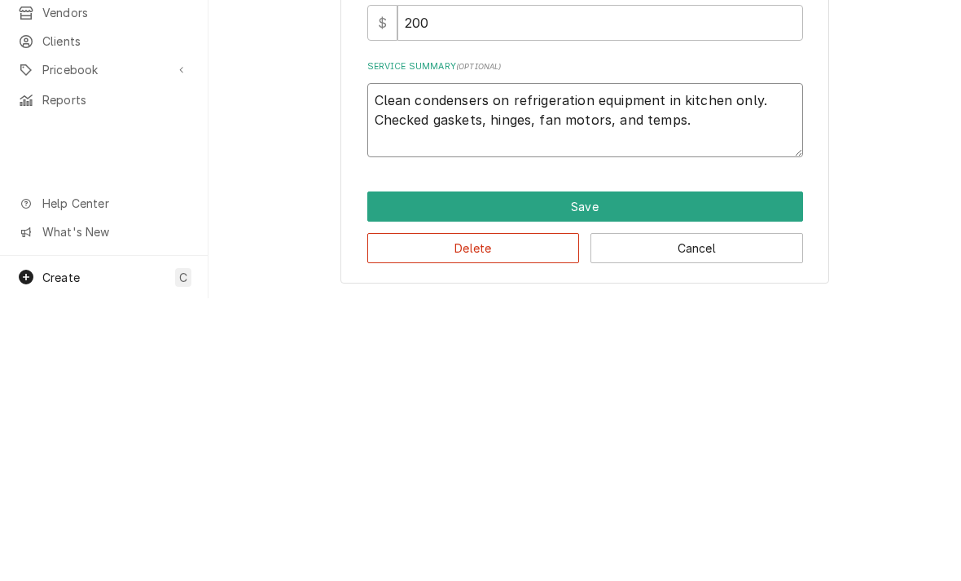
paste textarea "Unclogged drain on prep table also"
type textarea "x"
type textarea "Clean condensers on refrigeration equipment in kitchen only. Checked gaskets, h…"
type textarea "x"
type textarea "Clean condensers on refrigeration equipment in kitchen only. Checked gaskets, h…"
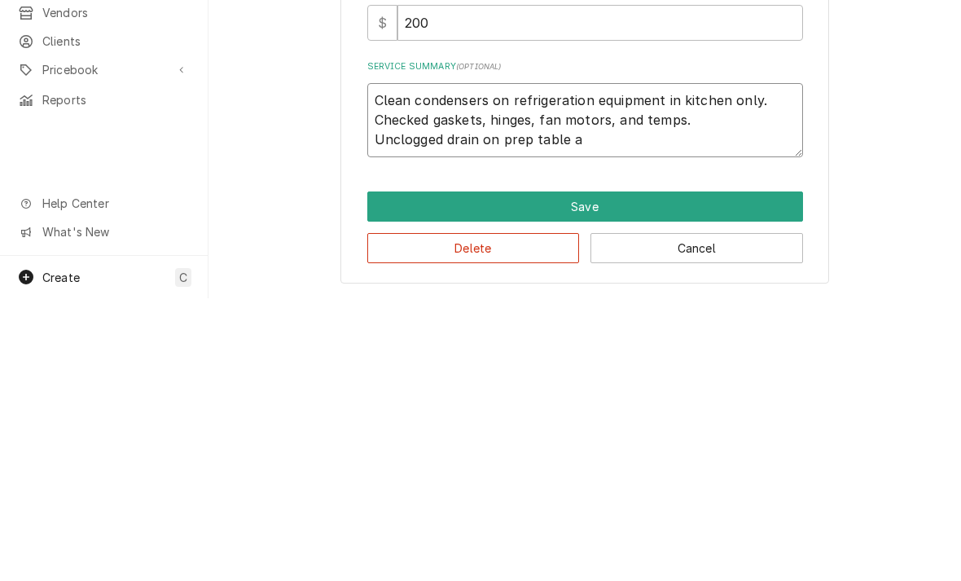
type textarea "x"
type textarea "Clean condensers on refrigeration equipment in kitchen only. Checked gaskets, h…"
type textarea "x"
type textarea "Clean condensers on refrigeration equipment in kitchen only. Checked gaskets, h…"
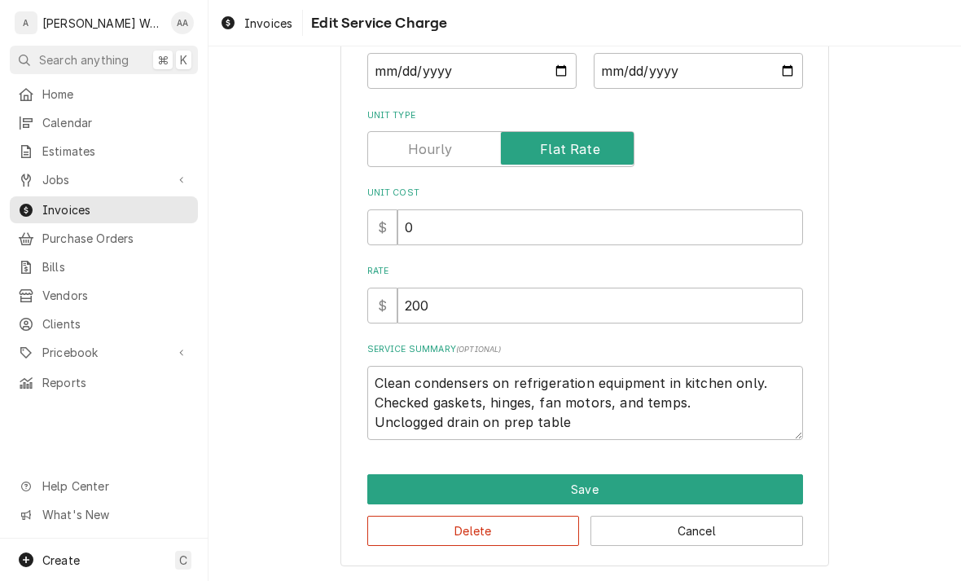
click at [431, 489] on button "Save" at bounding box center [585, 489] width 436 height 30
type textarea "x"
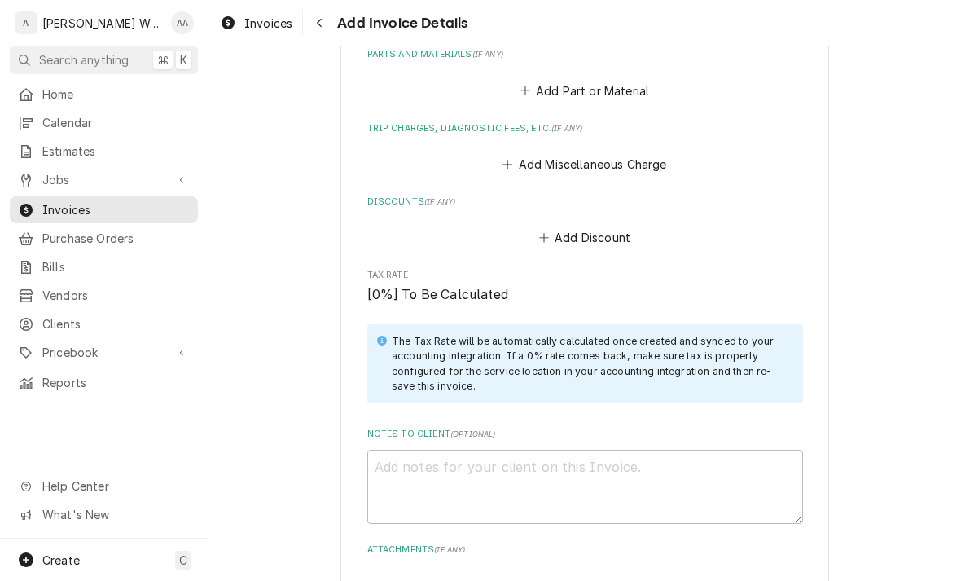
scroll to position [1366, 0]
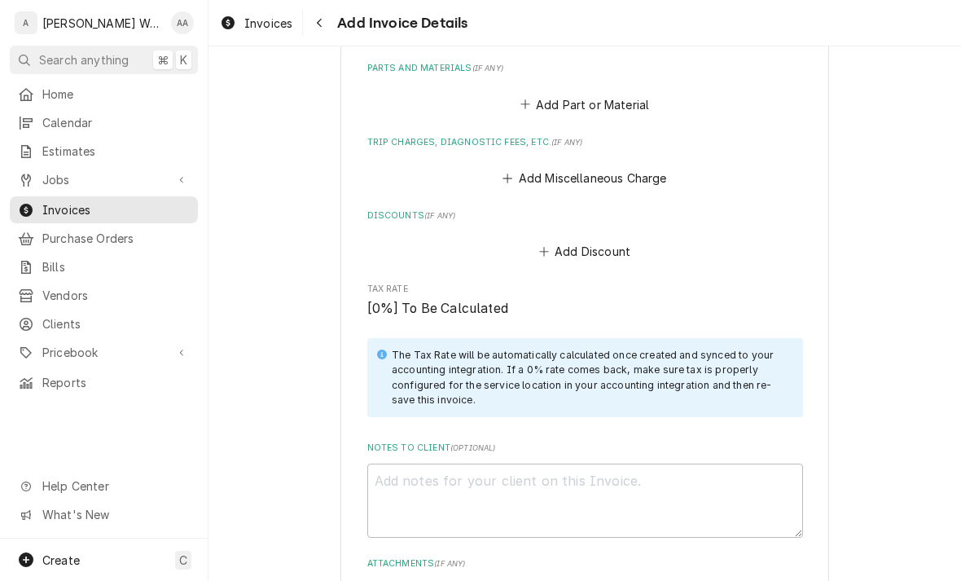
click at [538, 178] on button "Add Miscellaneous Charge" at bounding box center [584, 178] width 169 height 23
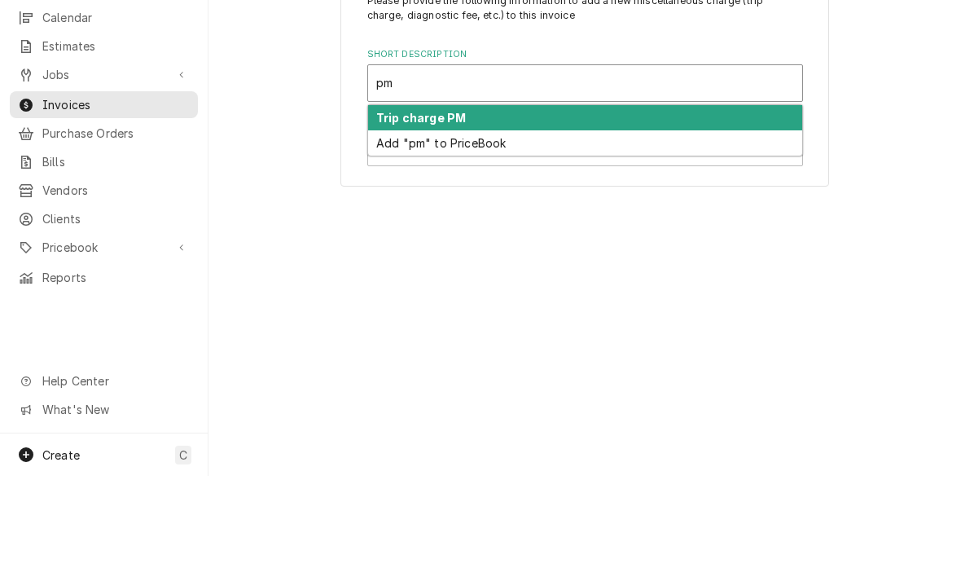
click at [398, 216] on strong "Trip charge PM" at bounding box center [421, 223] width 90 height 14
type input "pm"
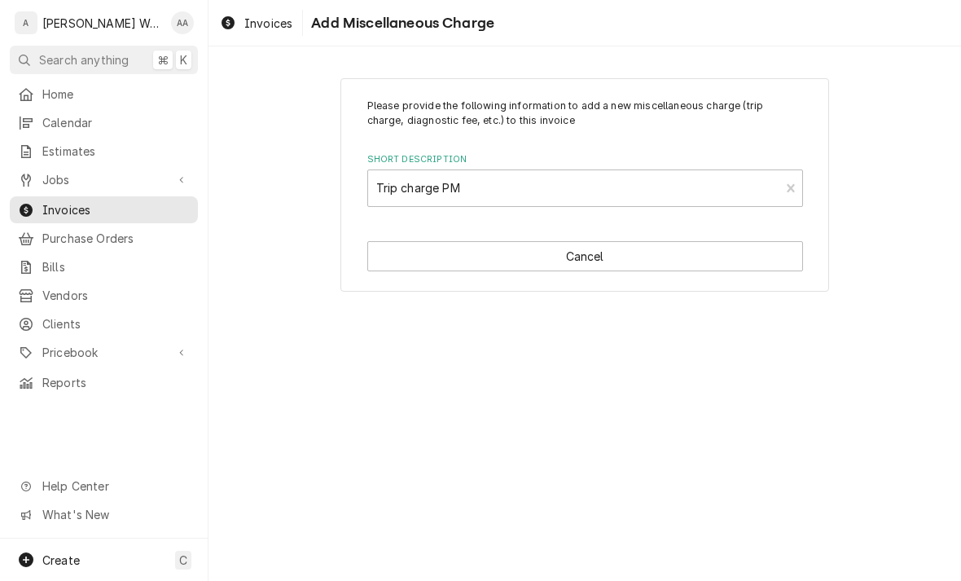
type textarea "x"
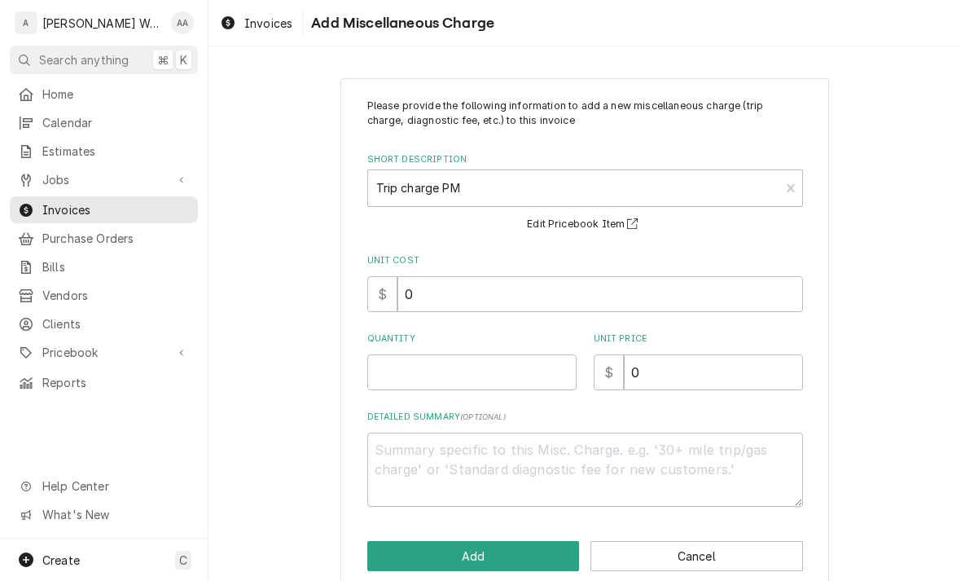
click at [394, 397] on div "Please provide the following information to add a new miscellaneous charge (tri…" at bounding box center [585, 303] width 436 height 408
click at [410, 378] on input "Quantity" at bounding box center [471, 372] width 209 height 36
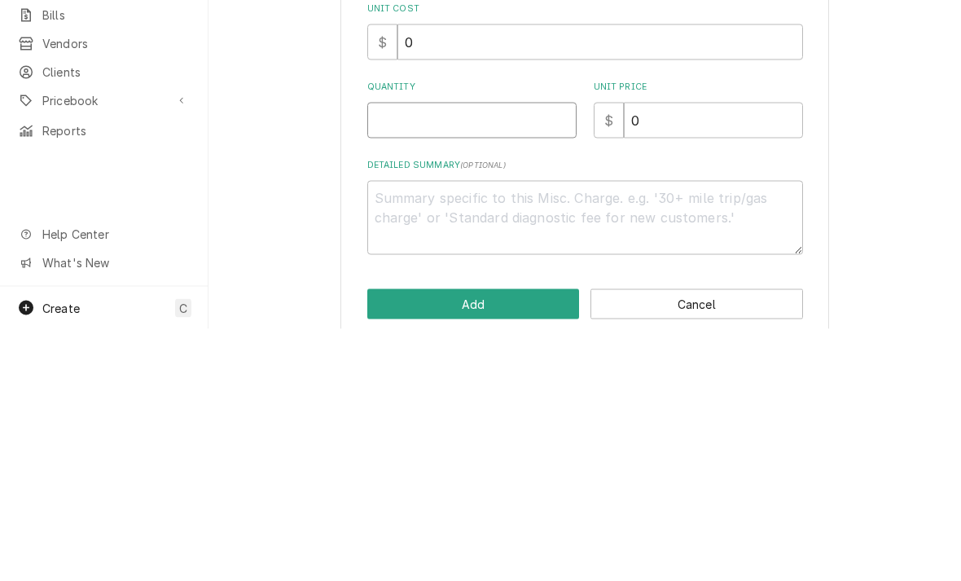
type input "1"
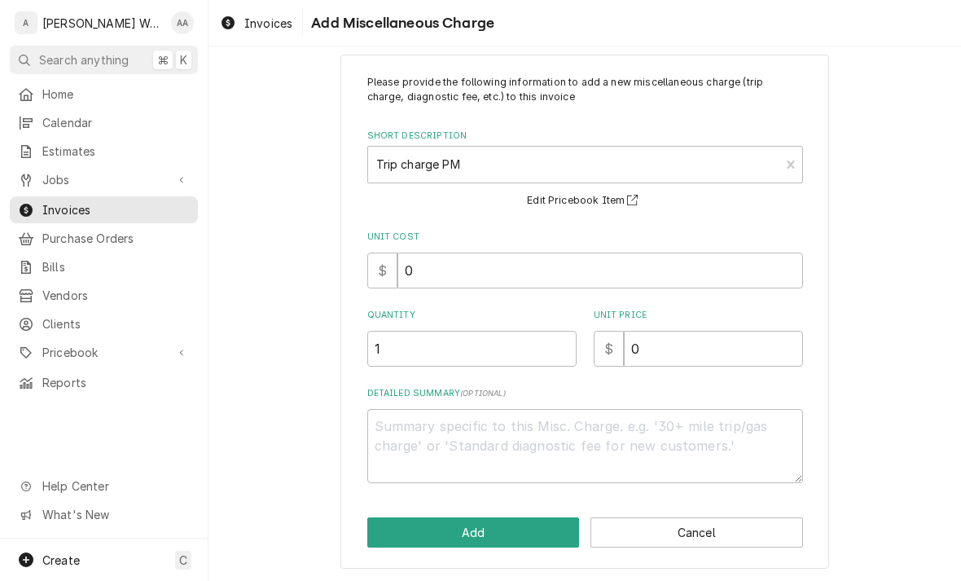
click at [385, 526] on button "Add" at bounding box center [473, 532] width 213 height 30
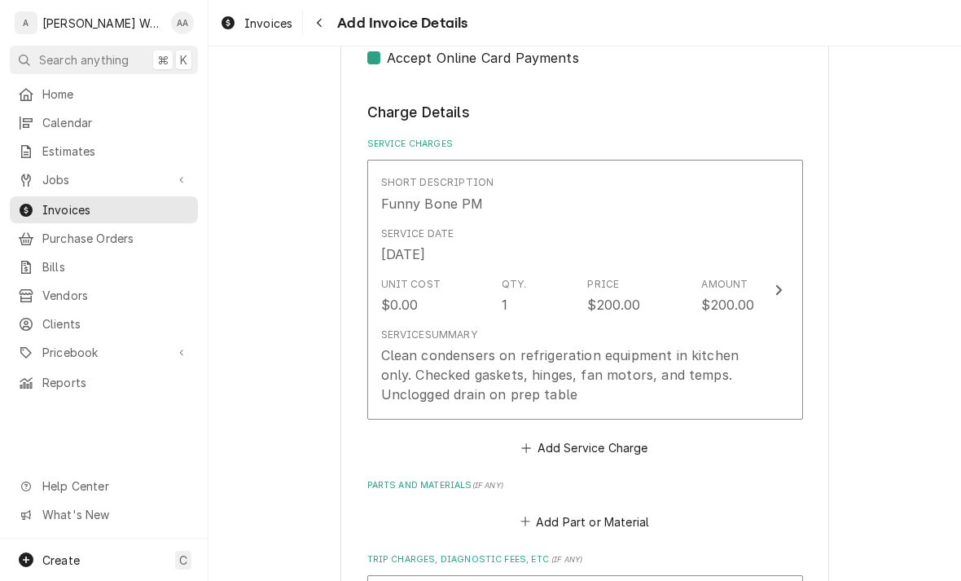
scroll to position [1006, 0]
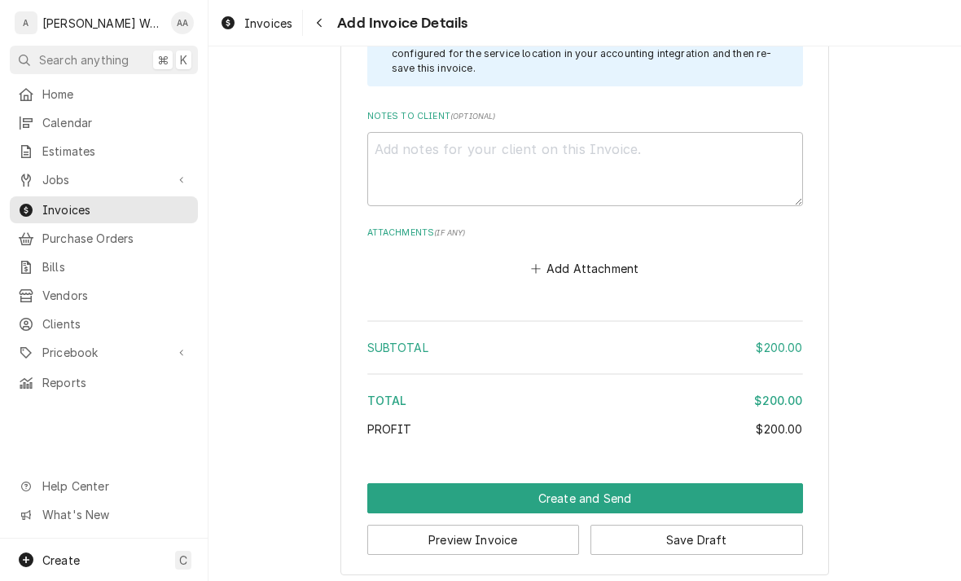
click at [386, 495] on button "Create and Send" at bounding box center [585, 498] width 436 height 30
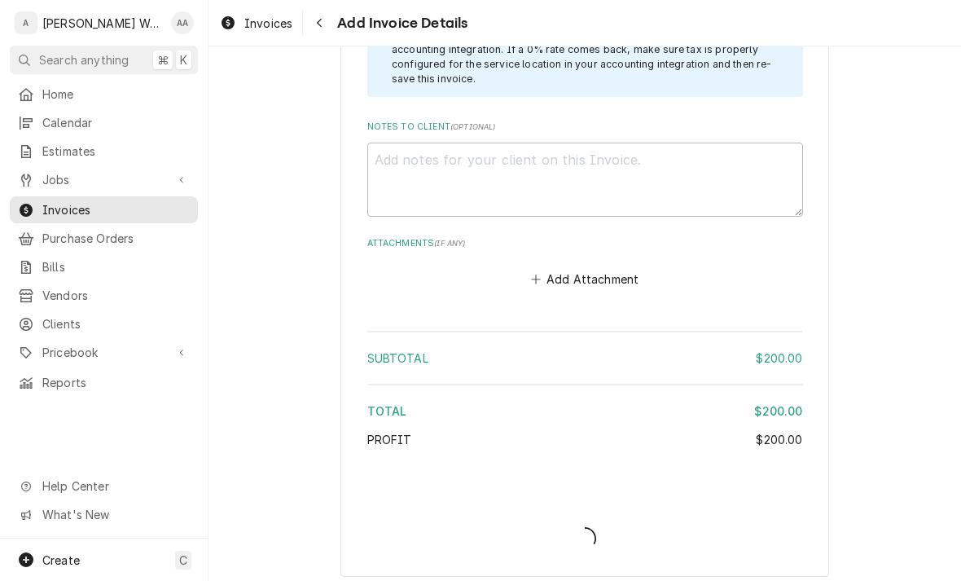
type textarea "x"
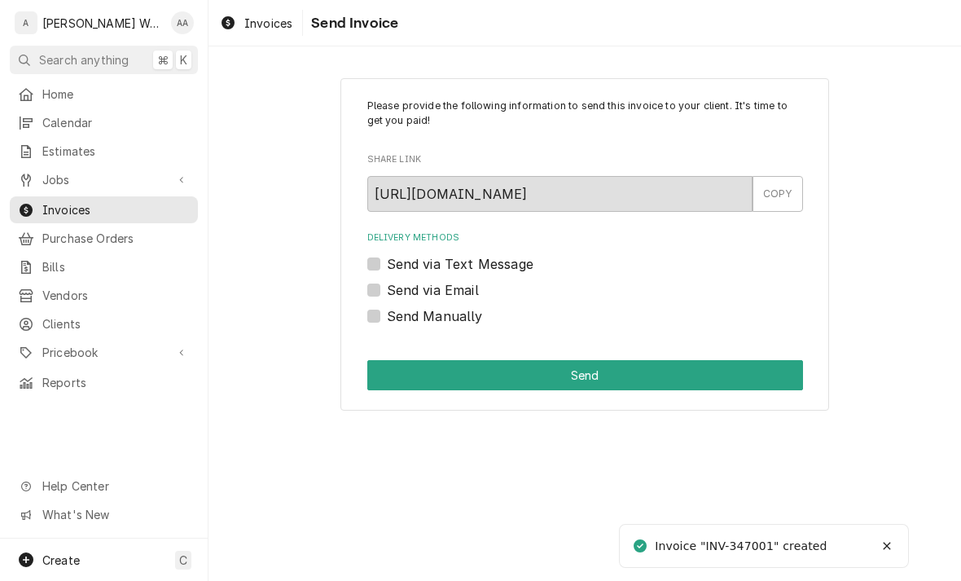
click at [387, 293] on label "Send via Email" at bounding box center [433, 290] width 92 height 20
click at [387, 293] on input "Send via Email" at bounding box center [605, 298] width 436 height 36
checkbox input "true"
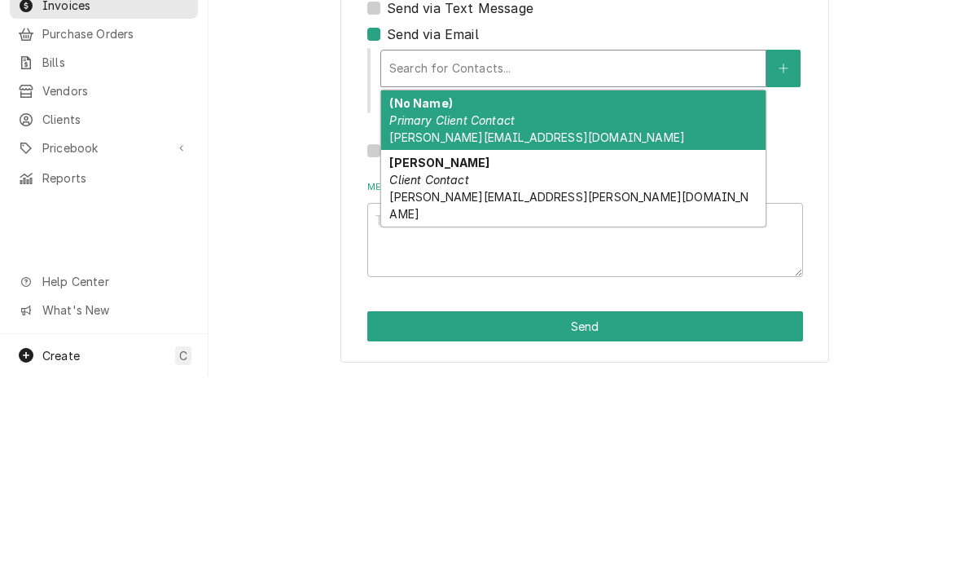
scroll to position [51, 0]
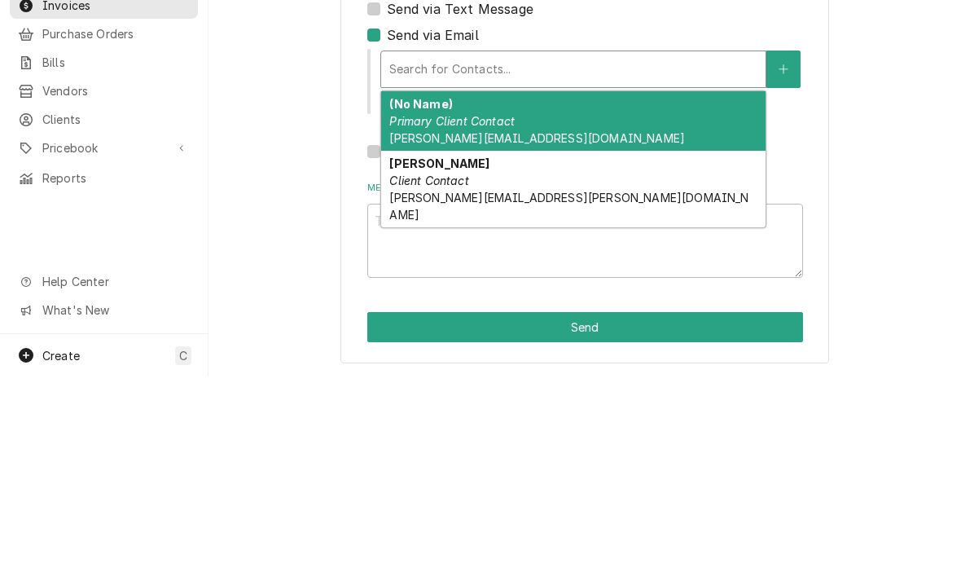
click at [441, 296] on div "(No Name) Primary Client Contact [PERSON_NAME][EMAIL_ADDRESS][DOMAIN_NAME]" at bounding box center [573, 325] width 385 height 59
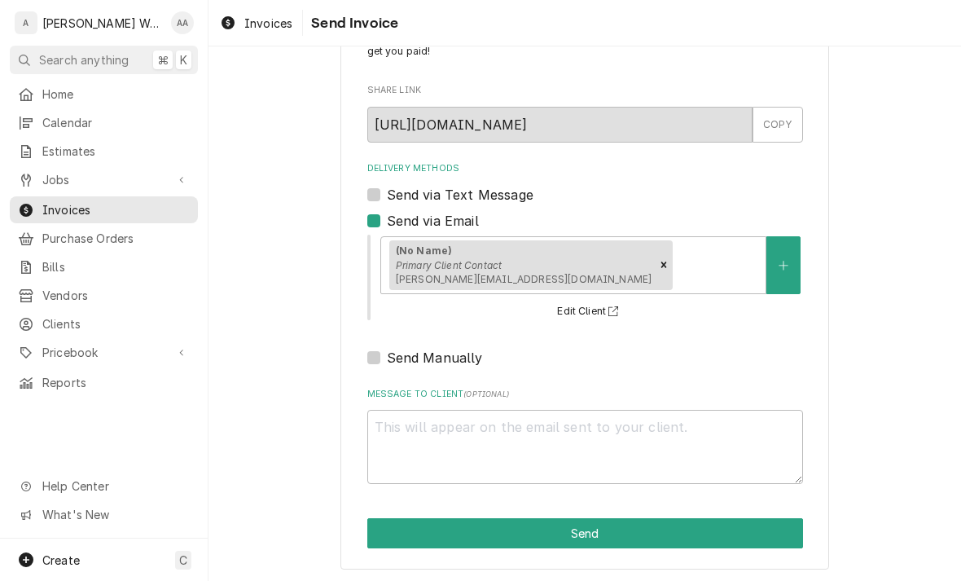
scroll to position [68, 0]
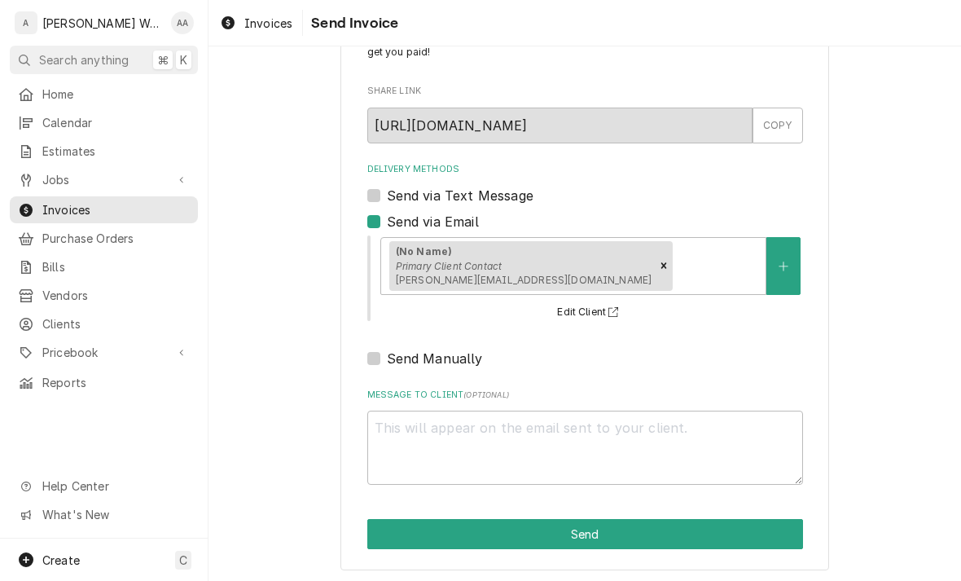
click at [391, 535] on button "Send" at bounding box center [585, 534] width 436 height 30
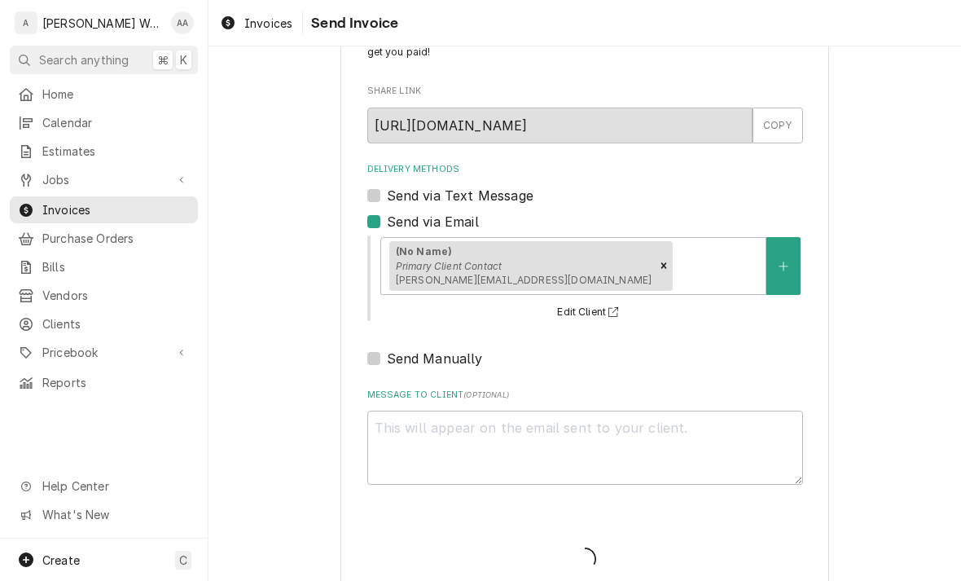
type textarea "x"
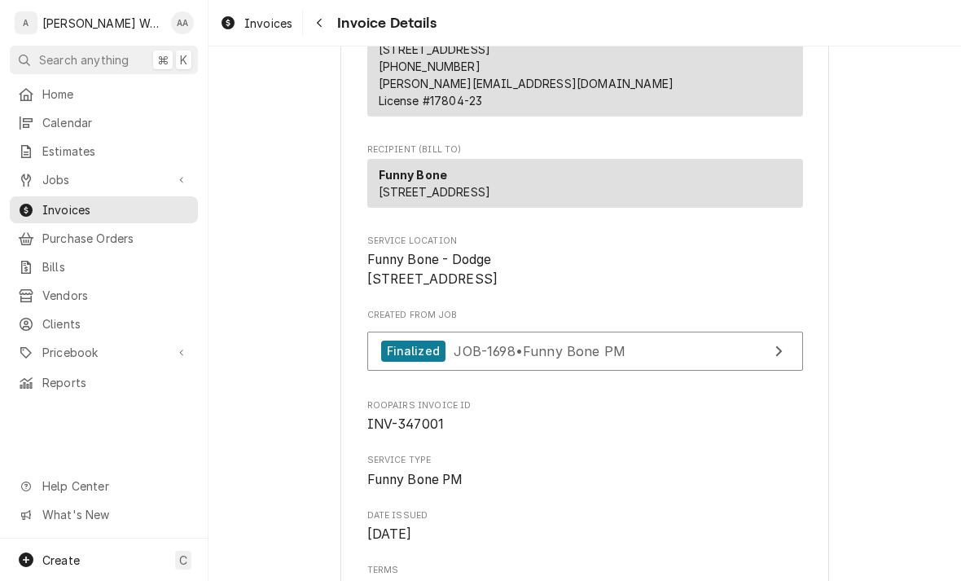
scroll to position [57, 0]
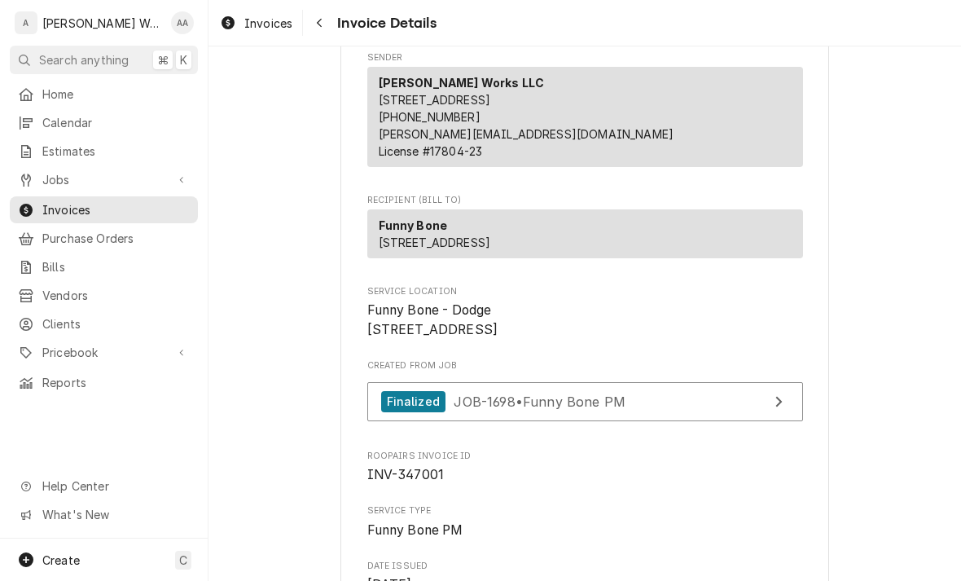
click at [60, 129] on link "Calendar" at bounding box center [104, 122] width 188 height 27
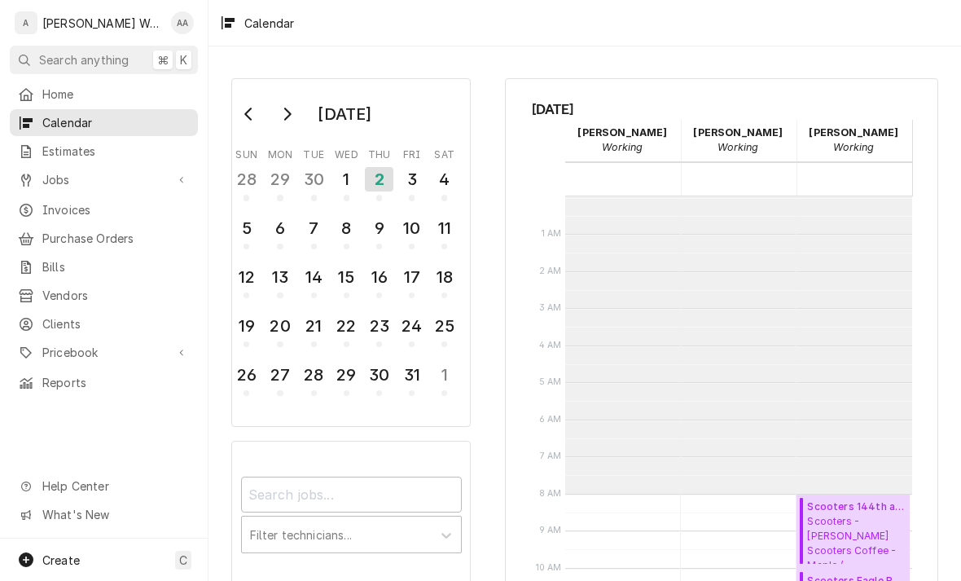
scroll to position [297, 0]
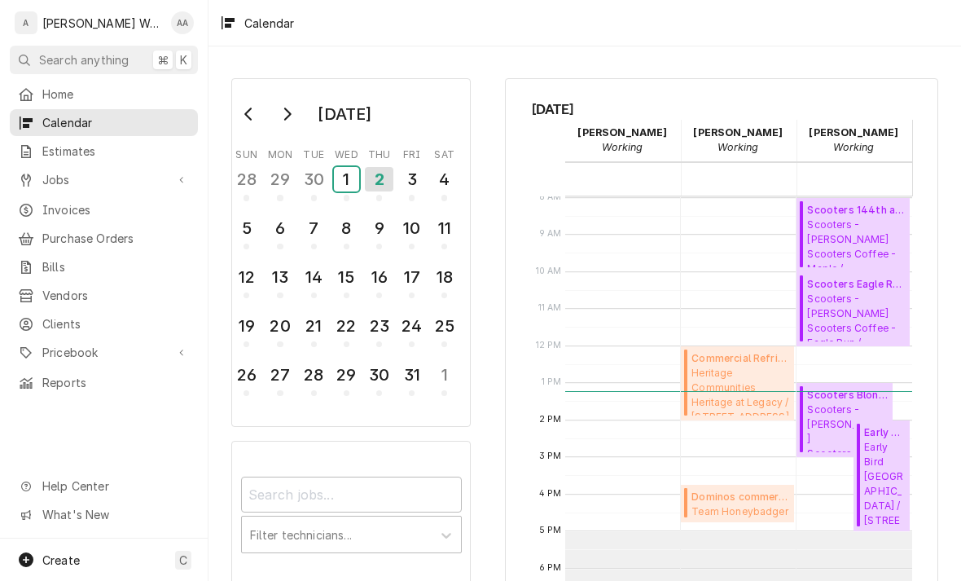
click at [348, 186] on div "1" at bounding box center [346, 179] width 25 height 24
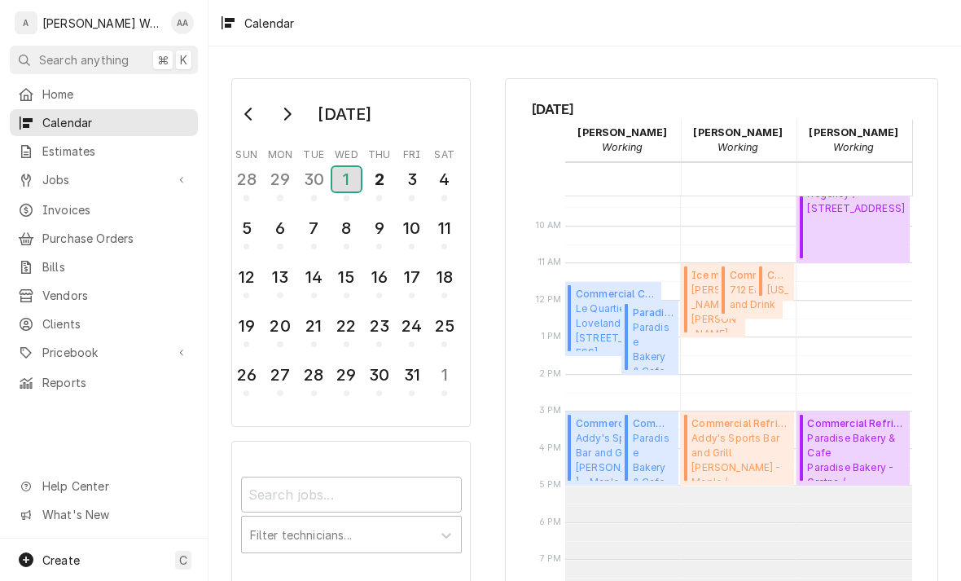
scroll to position [357, 0]
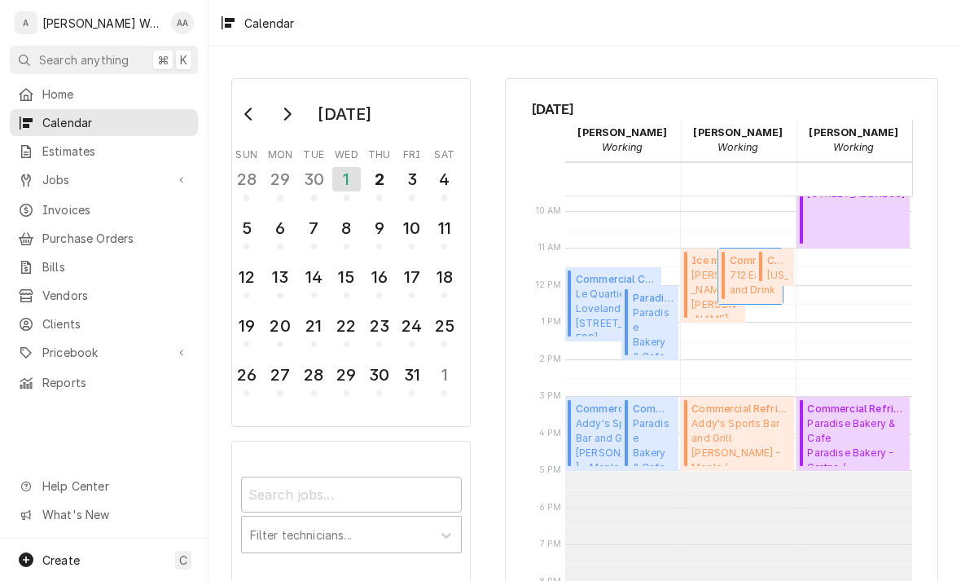
click at [740, 285] on span "712 Eat and Drink 712 Eat and Drink / 1851 Madison Ave Unit 700, Council Bluffs…" at bounding box center [754, 283] width 48 height 31
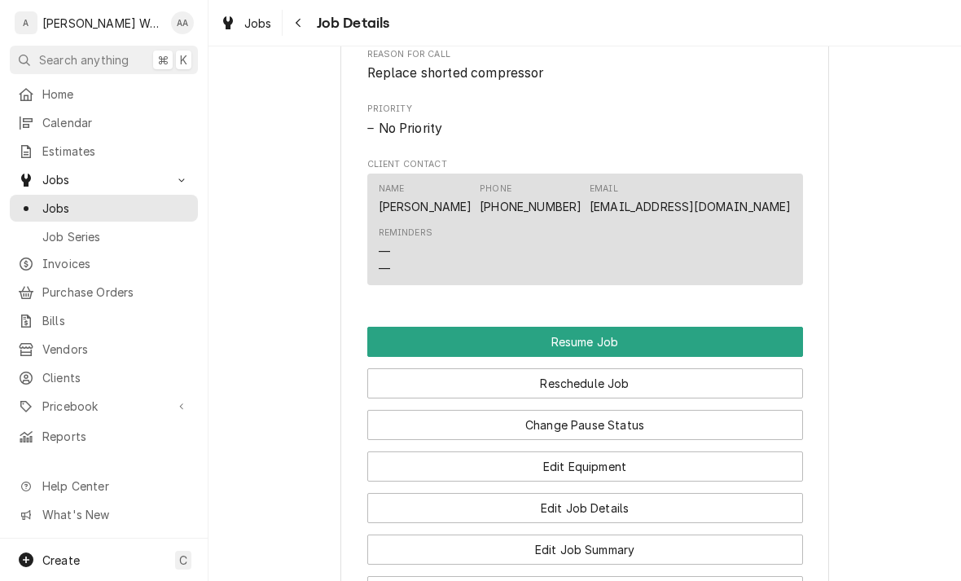
scroll to position [1159, 0]
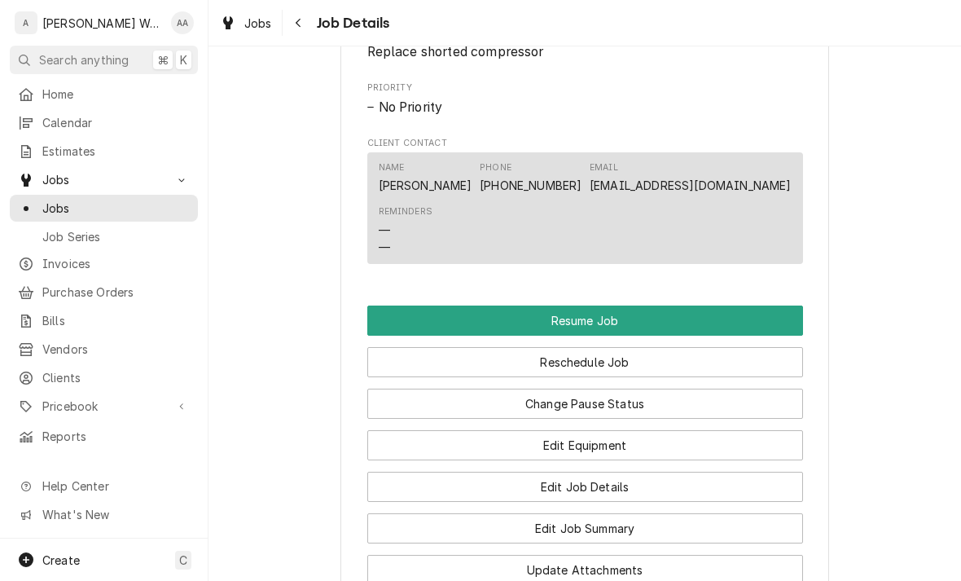
click at [760, 316] on button "Resume Job" at bounding box center [585, 321] width 436 height 30
